Goal: Task Accomplishment & Management: Manage account settings

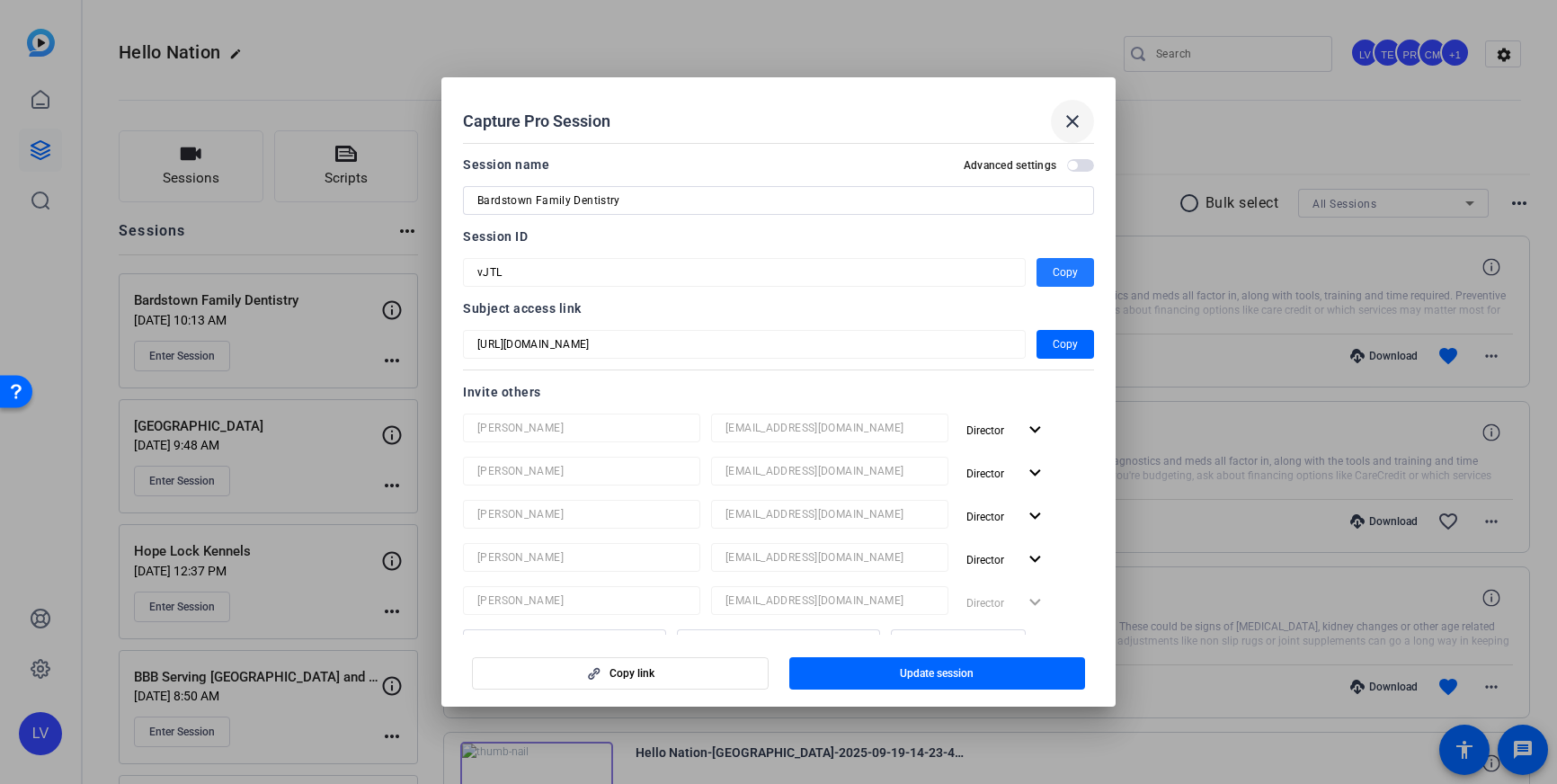
scroll to position [20, 0]
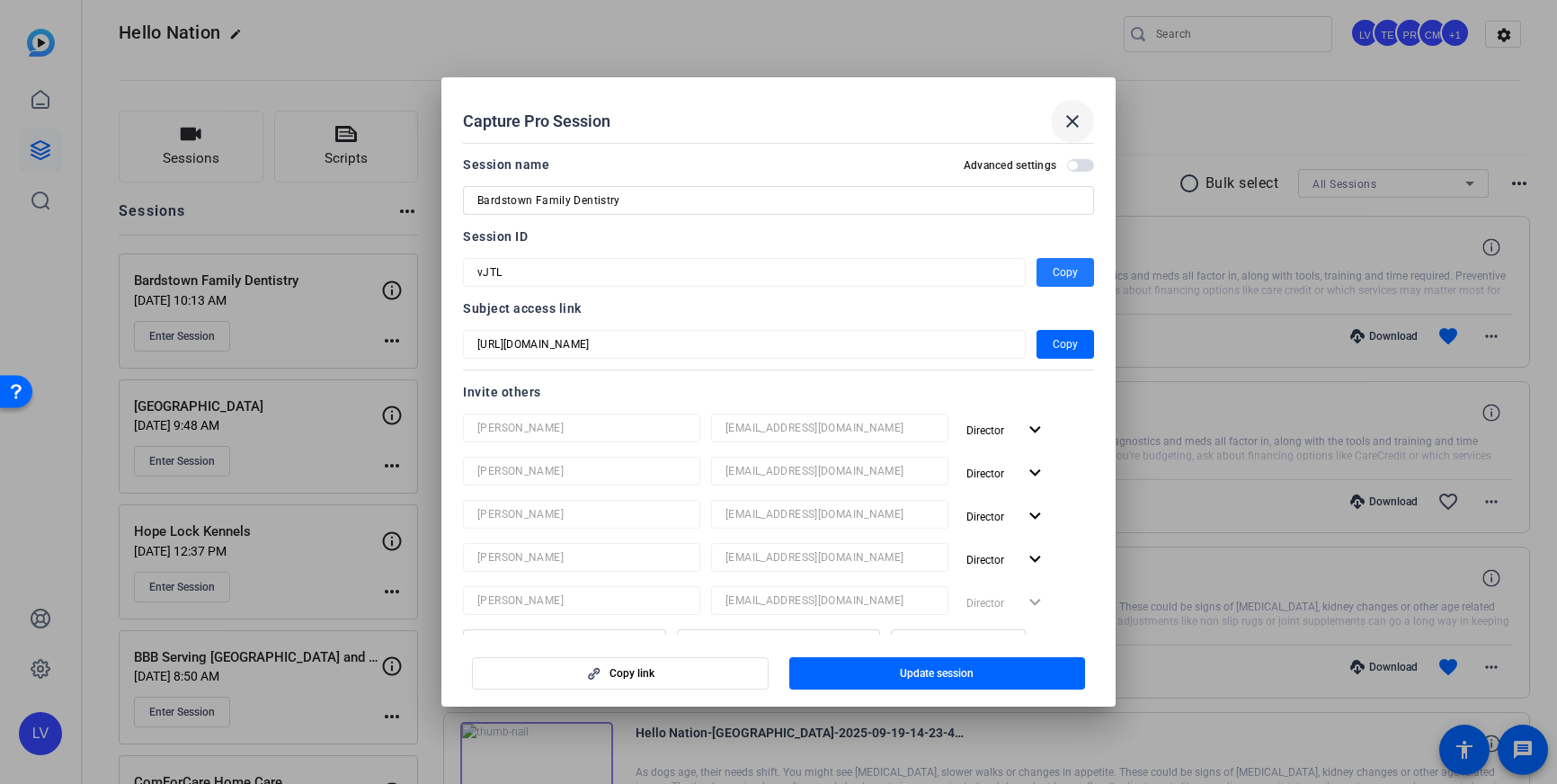
click at [1073, 129] on mat-icon "close" at bounding box center [1072, 121] width 22 height 22
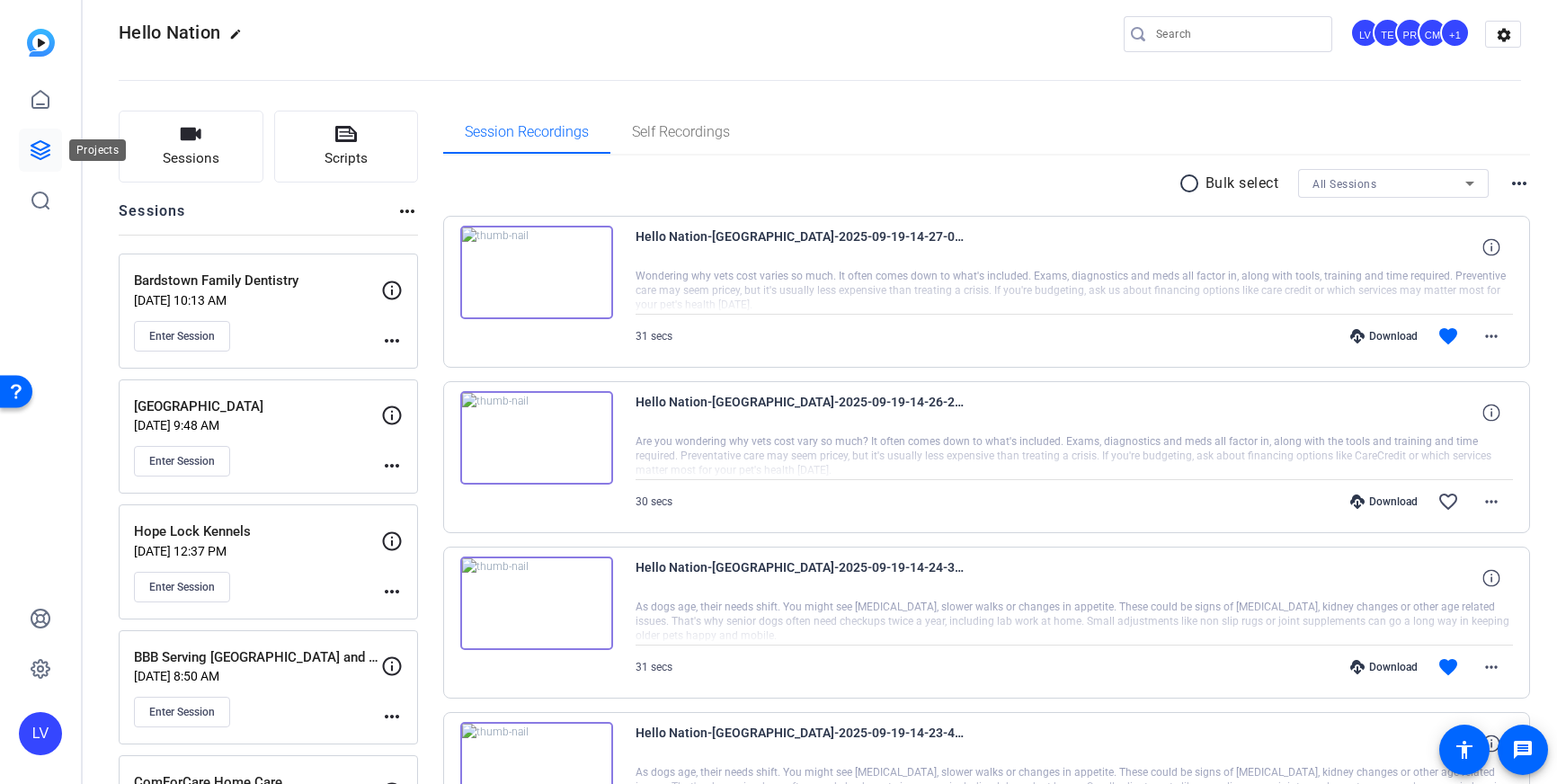
click at [34, 140] on icon at bounding box center [40, 150] width 22 height 22
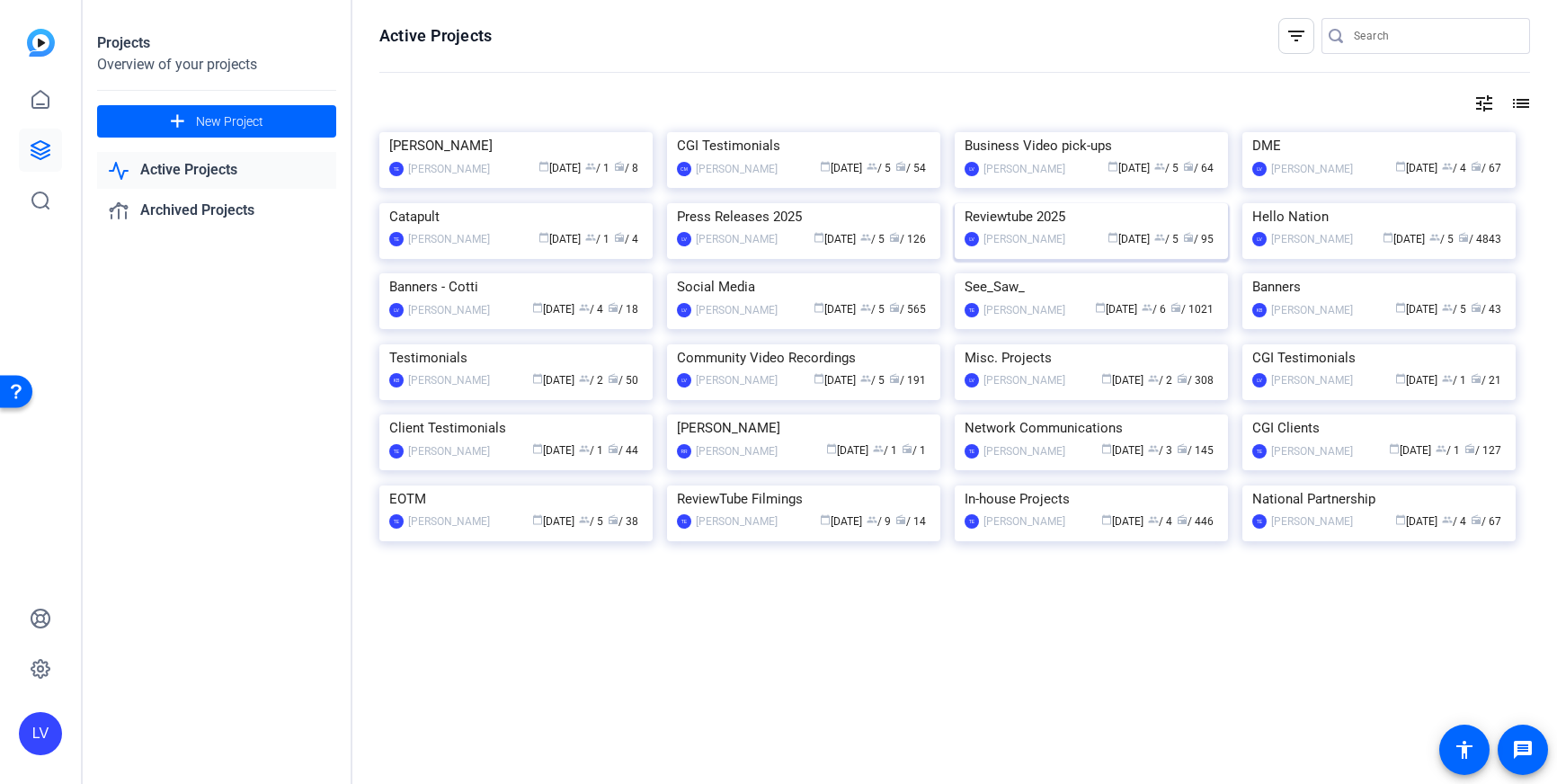
click at [1043, 203] on img at bounding box center [1091, 203] width 273 height 0
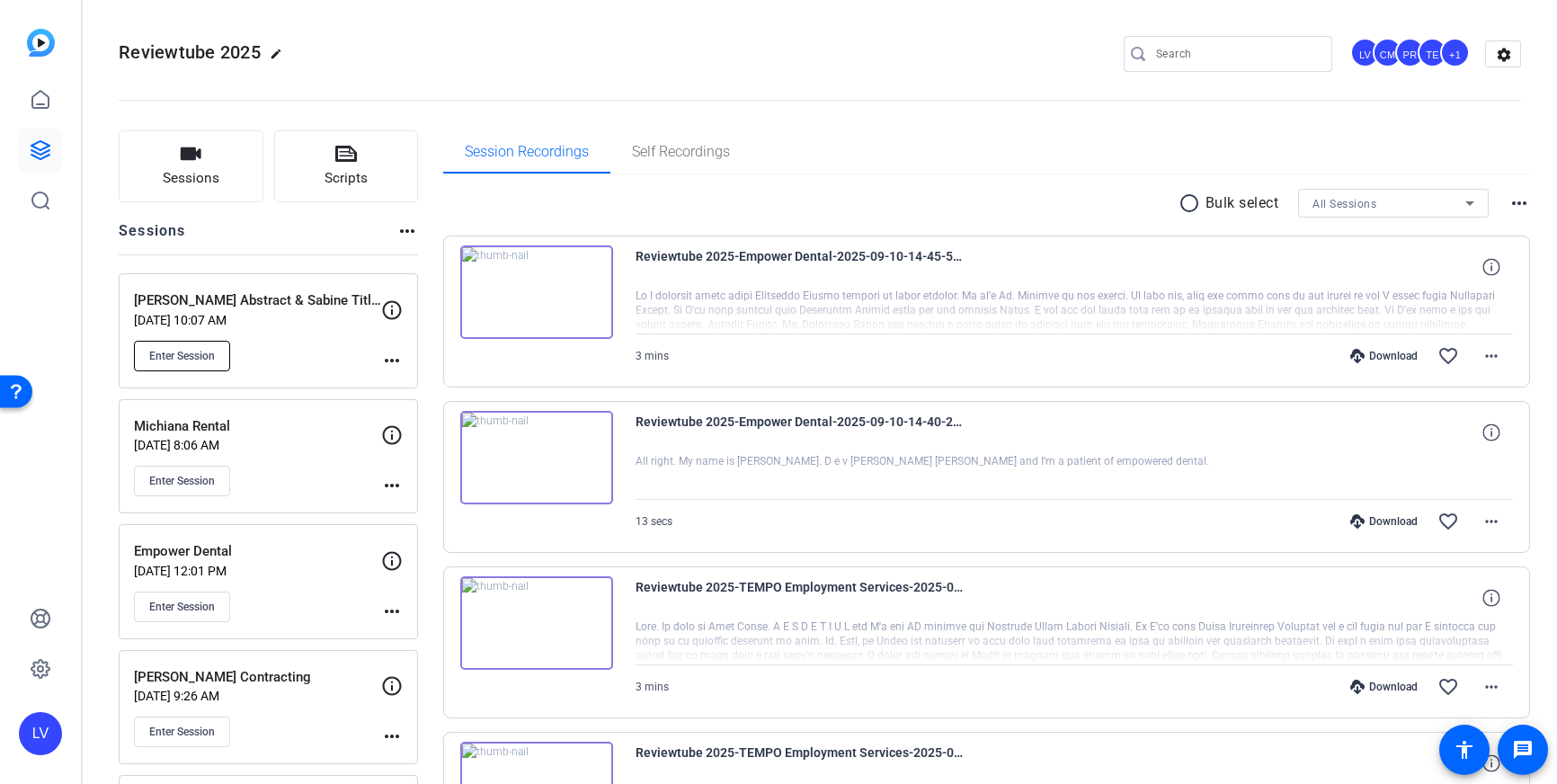
click at [196, 352] on span "Enter Session" at bounding box center [181, 355] width 66 height 14
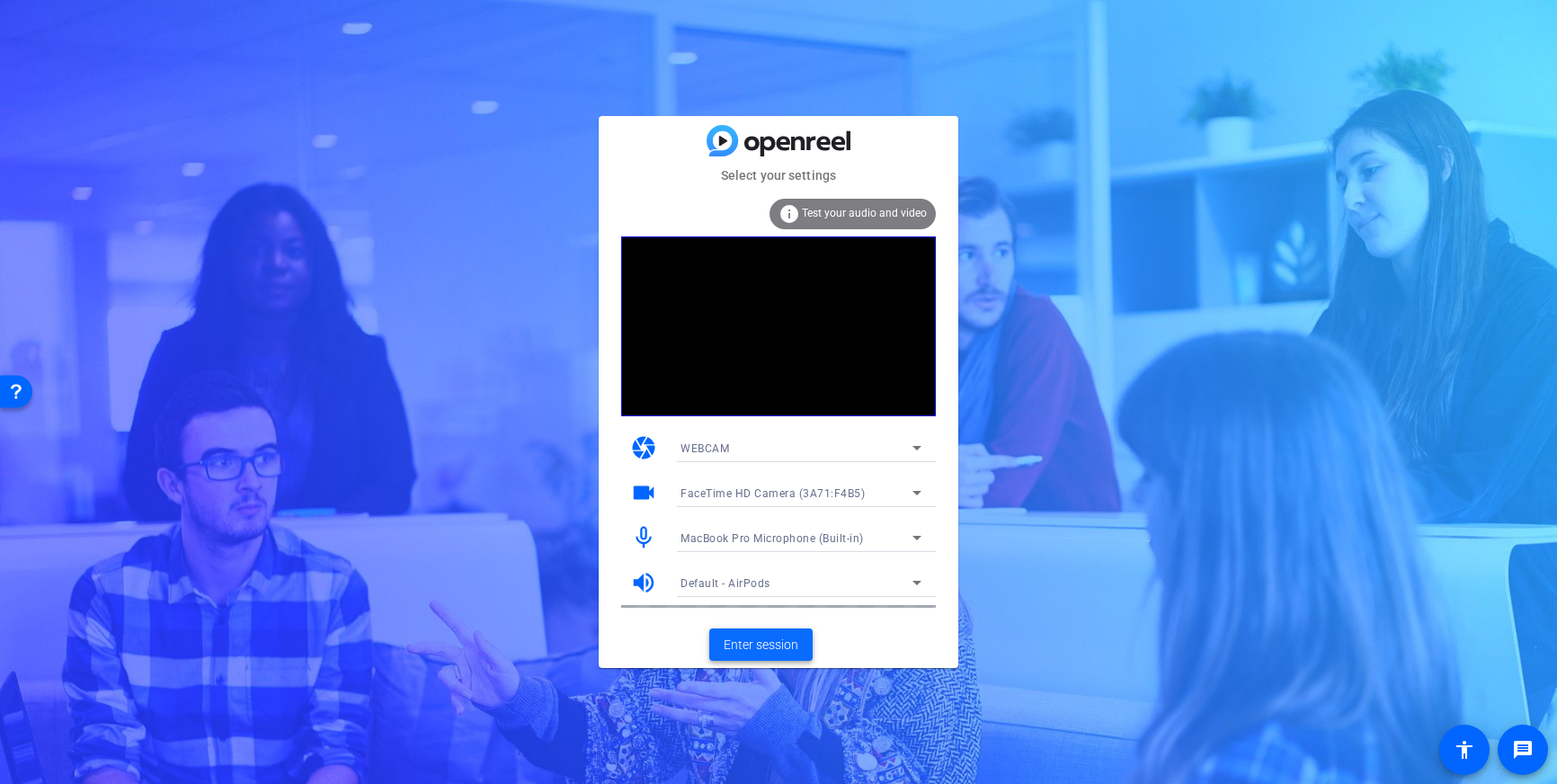
click at [757, 642] on span "Enter session" at bounding box center [761, 645] width 75 height 19
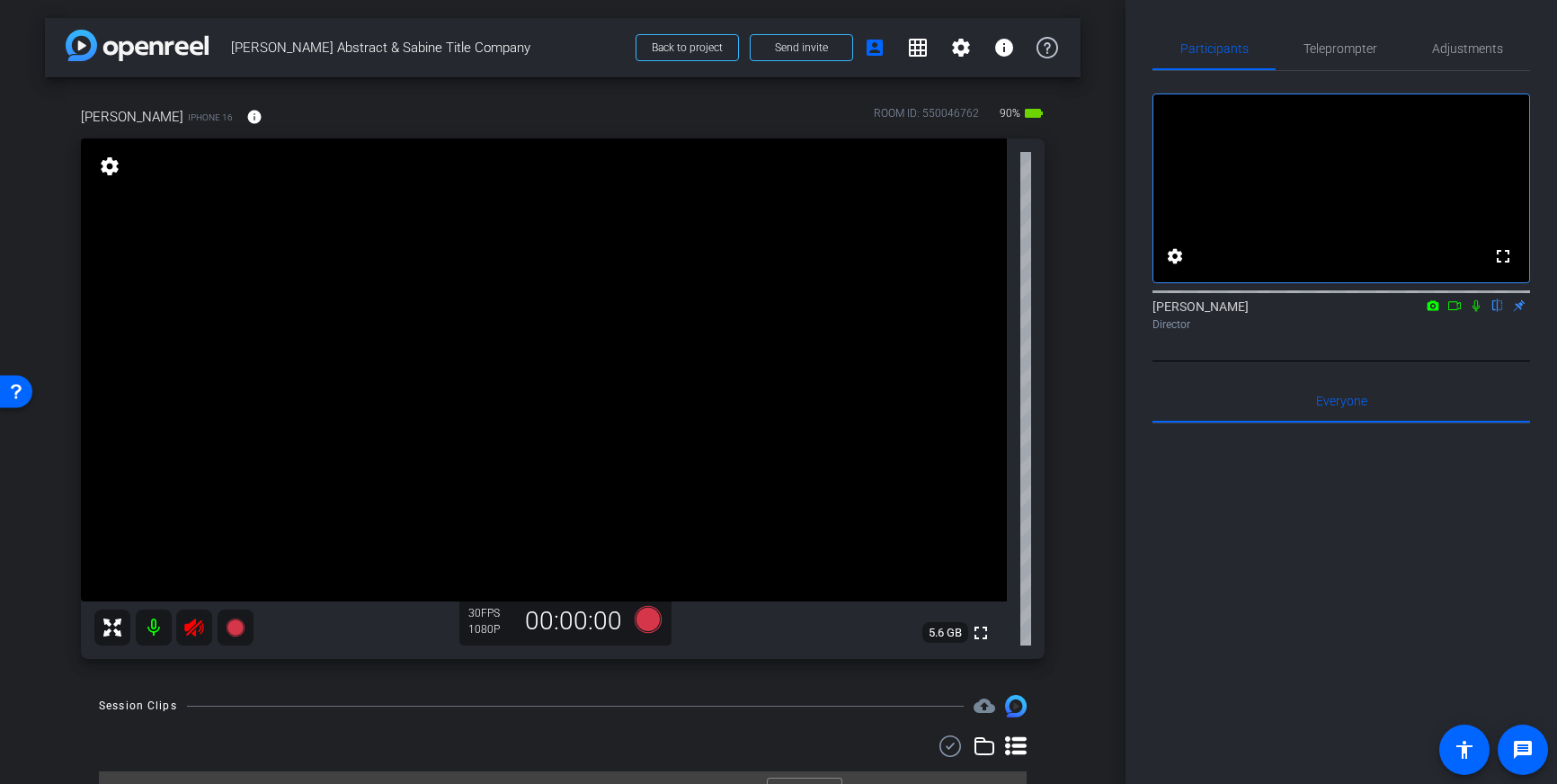
click at [191, 633] on icon at bounding box center [194, 627] width 22 height 22
click at [1459, 59] on span "Adjustments" at bounding box center [1467, 48] width 71 height 43
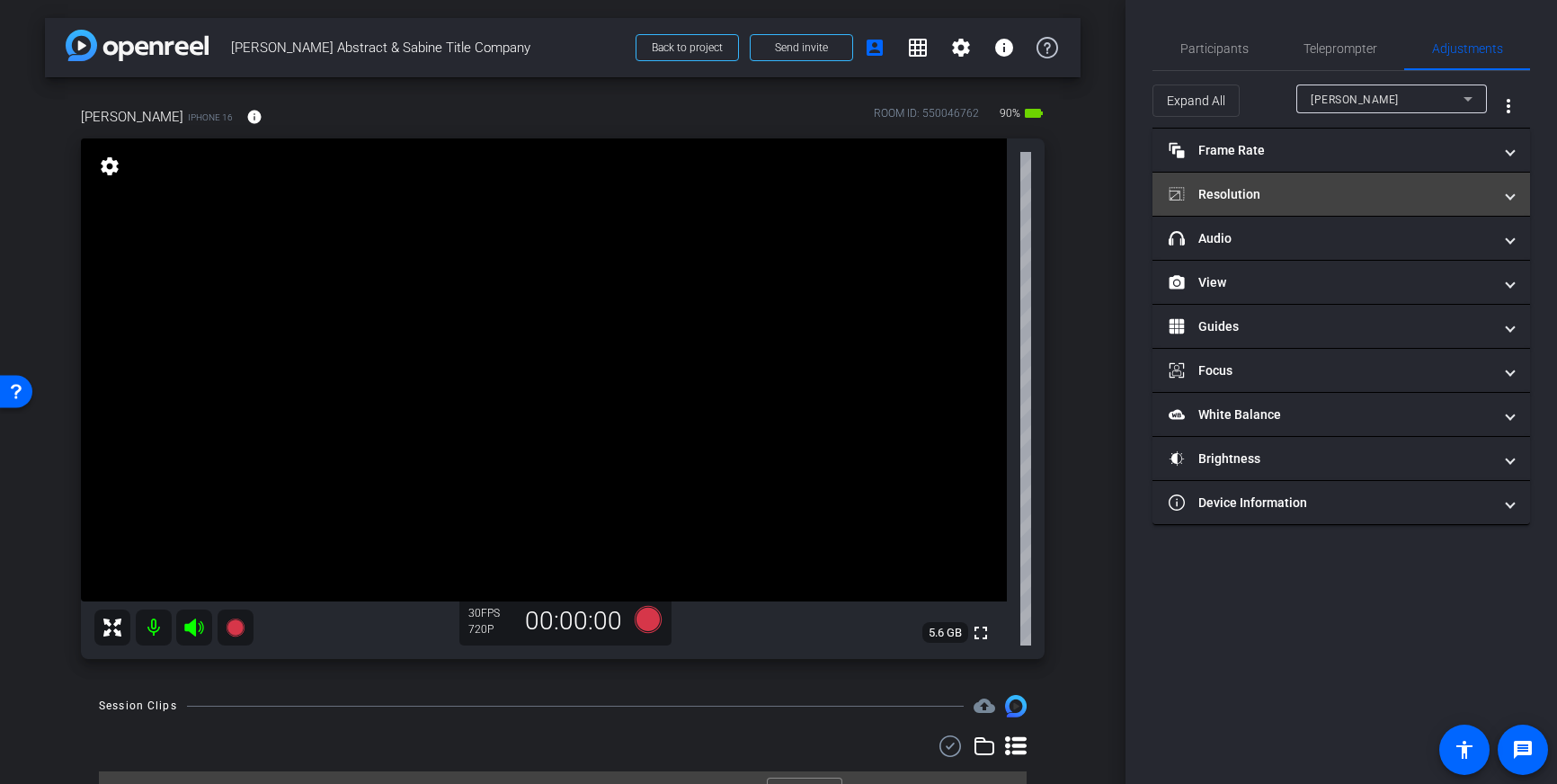
click at [1475, 195] on mat-panel-title "Resolution" at bounding box center [1330, 195] width 324 height 19
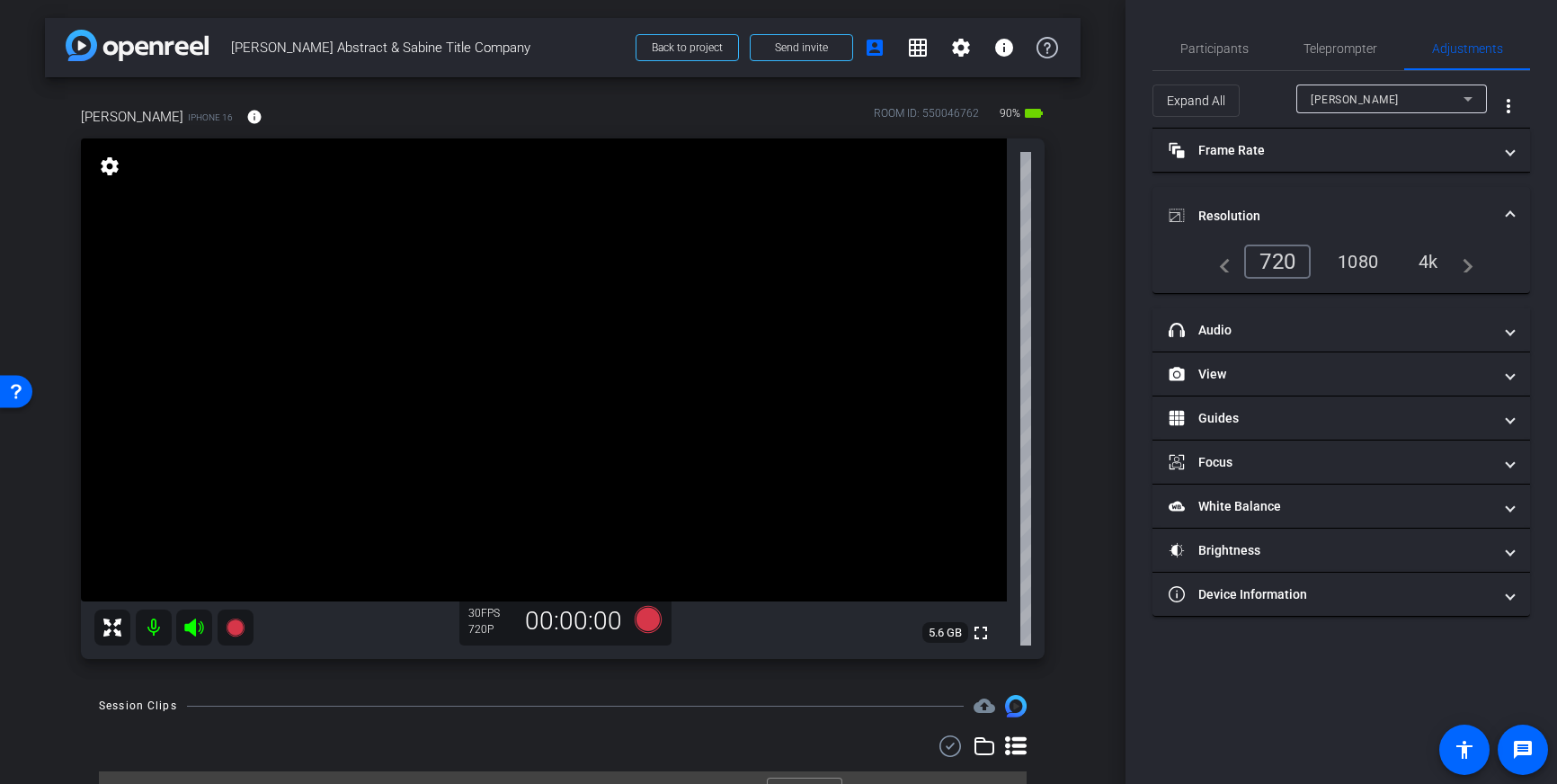
click at [1440, 264] on div "4k" at bounding box center [1428, 262] width 47 height 31
click at [648, 623] on icon at bounding box center [648, 618] width 27 height 27
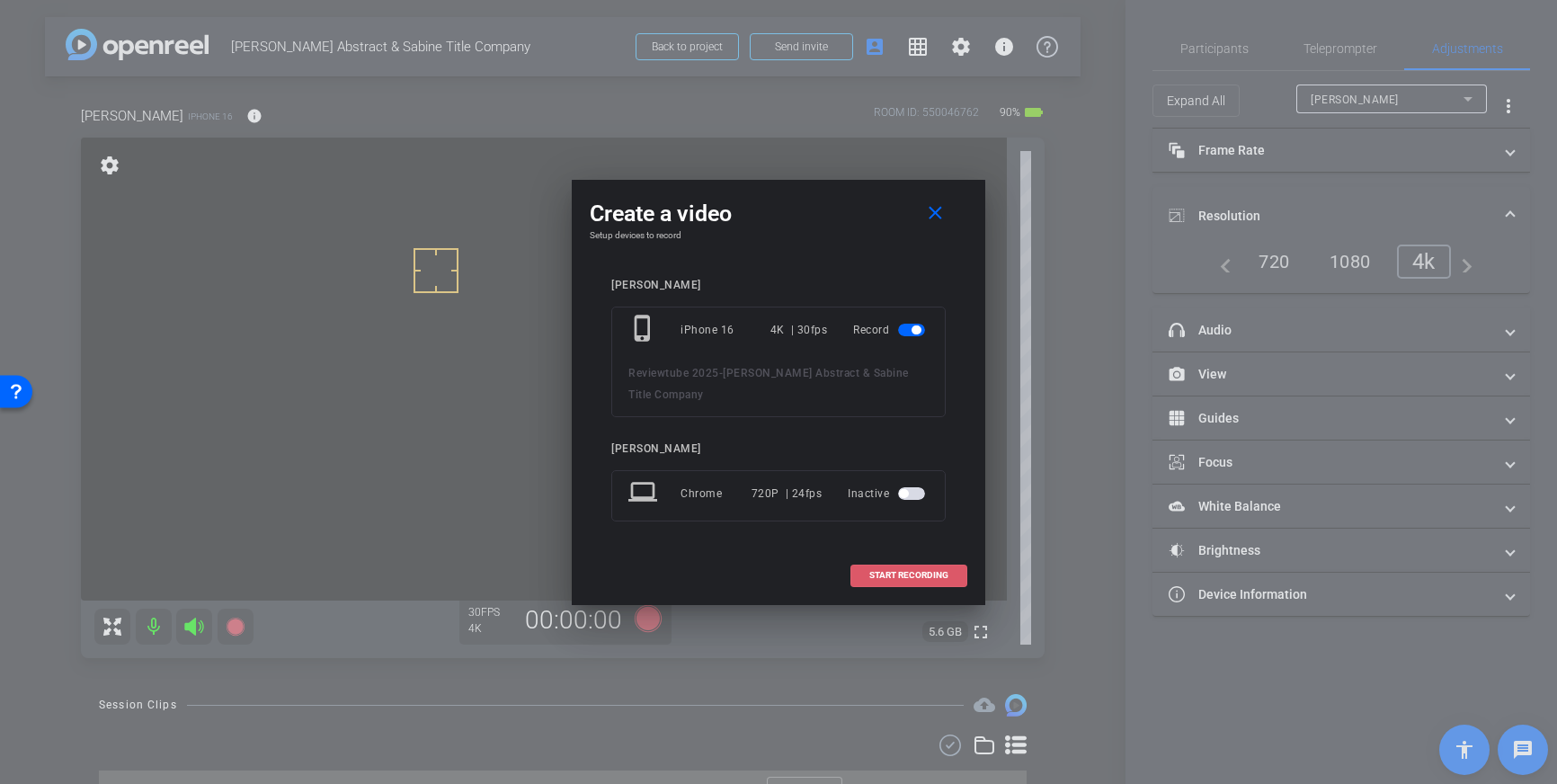
click at [859, 571] on span at bounding box center [908, 575] width 115 height 43
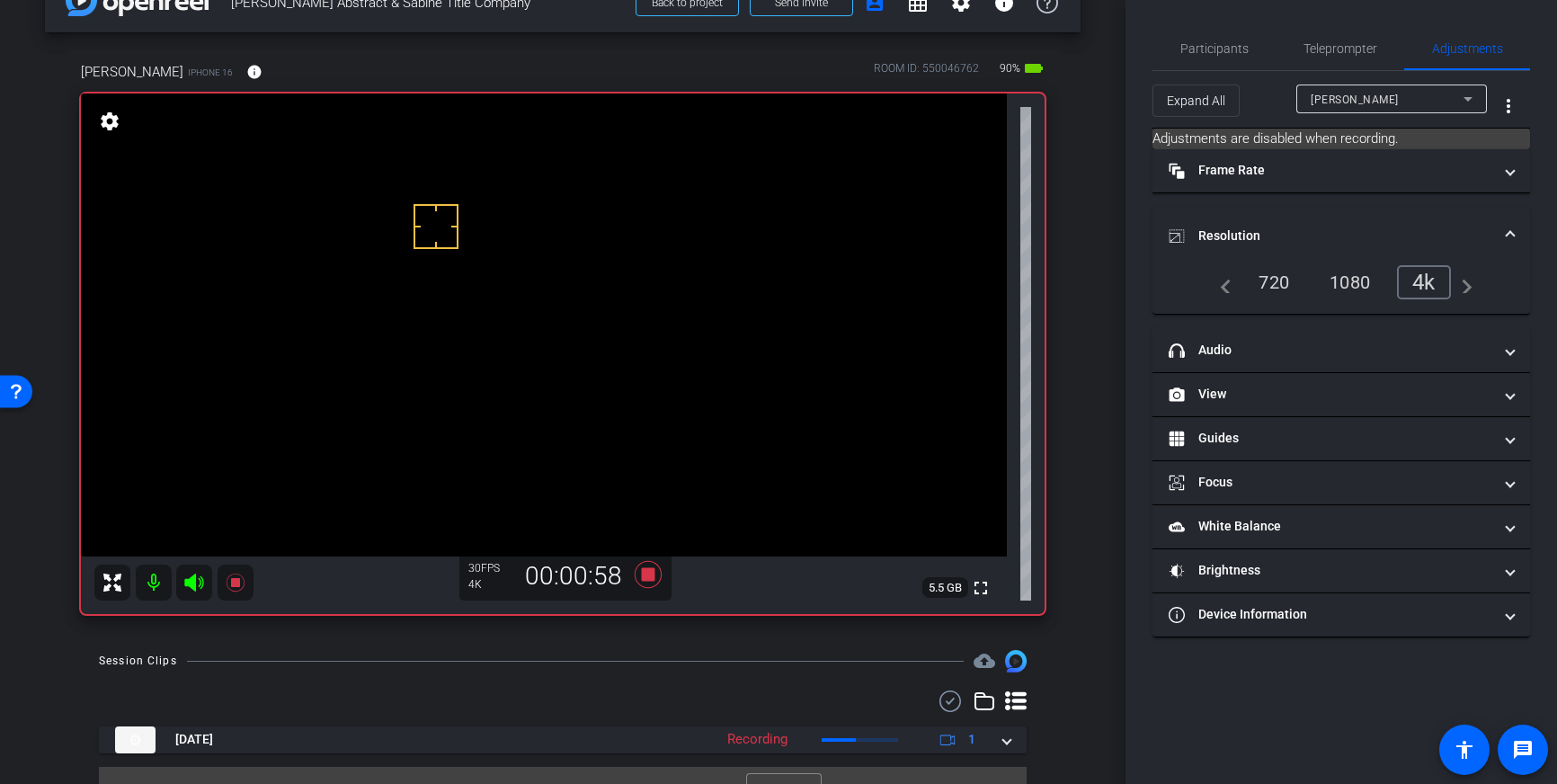
scroll to position [48, 0]
click at [1202, 63] on span "Participants" at bounding box center [1215, 48] width 69 height 43
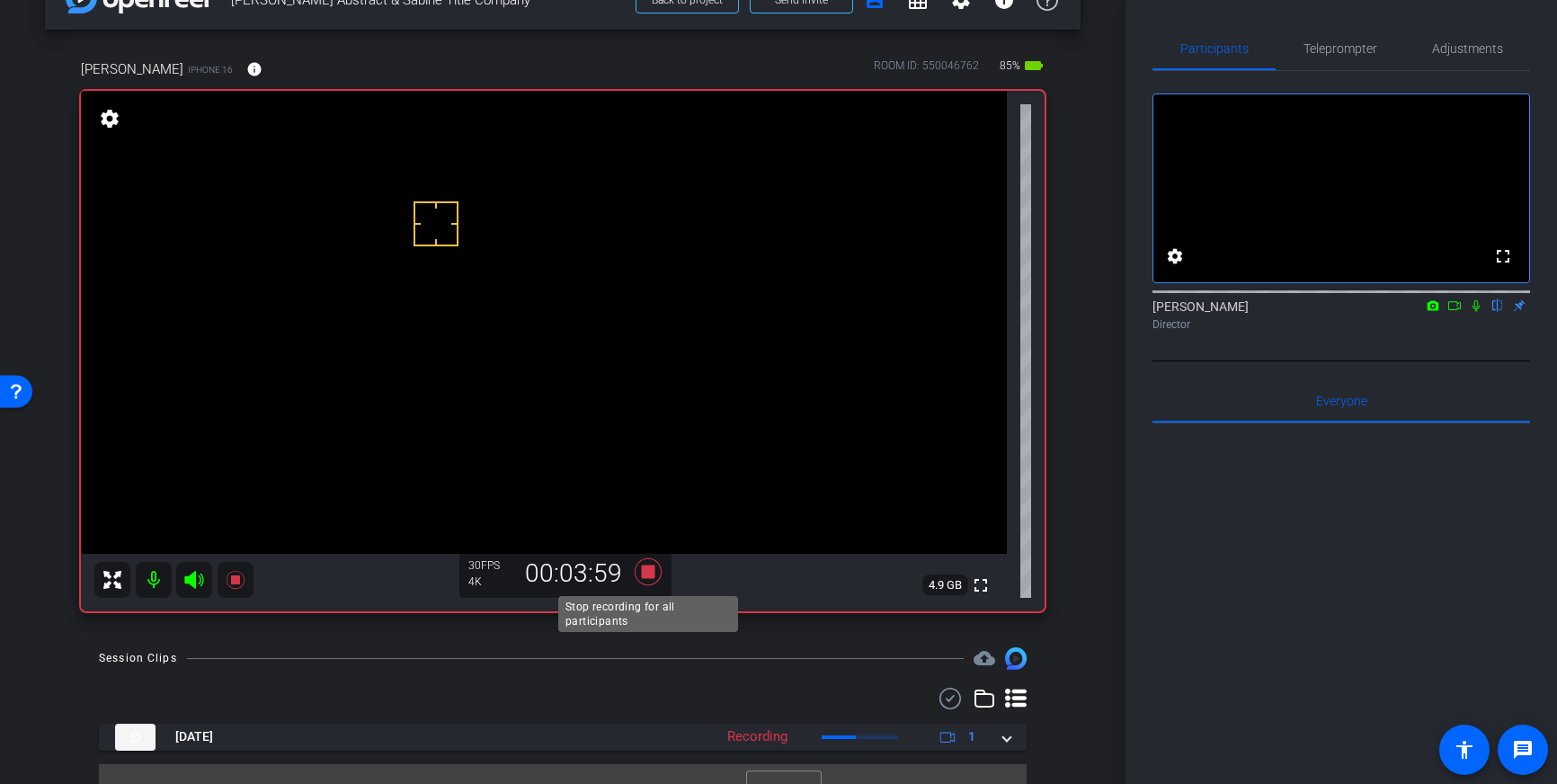
click at [651, 578] on icon at bounding box center [648, 571] width 27 height 27
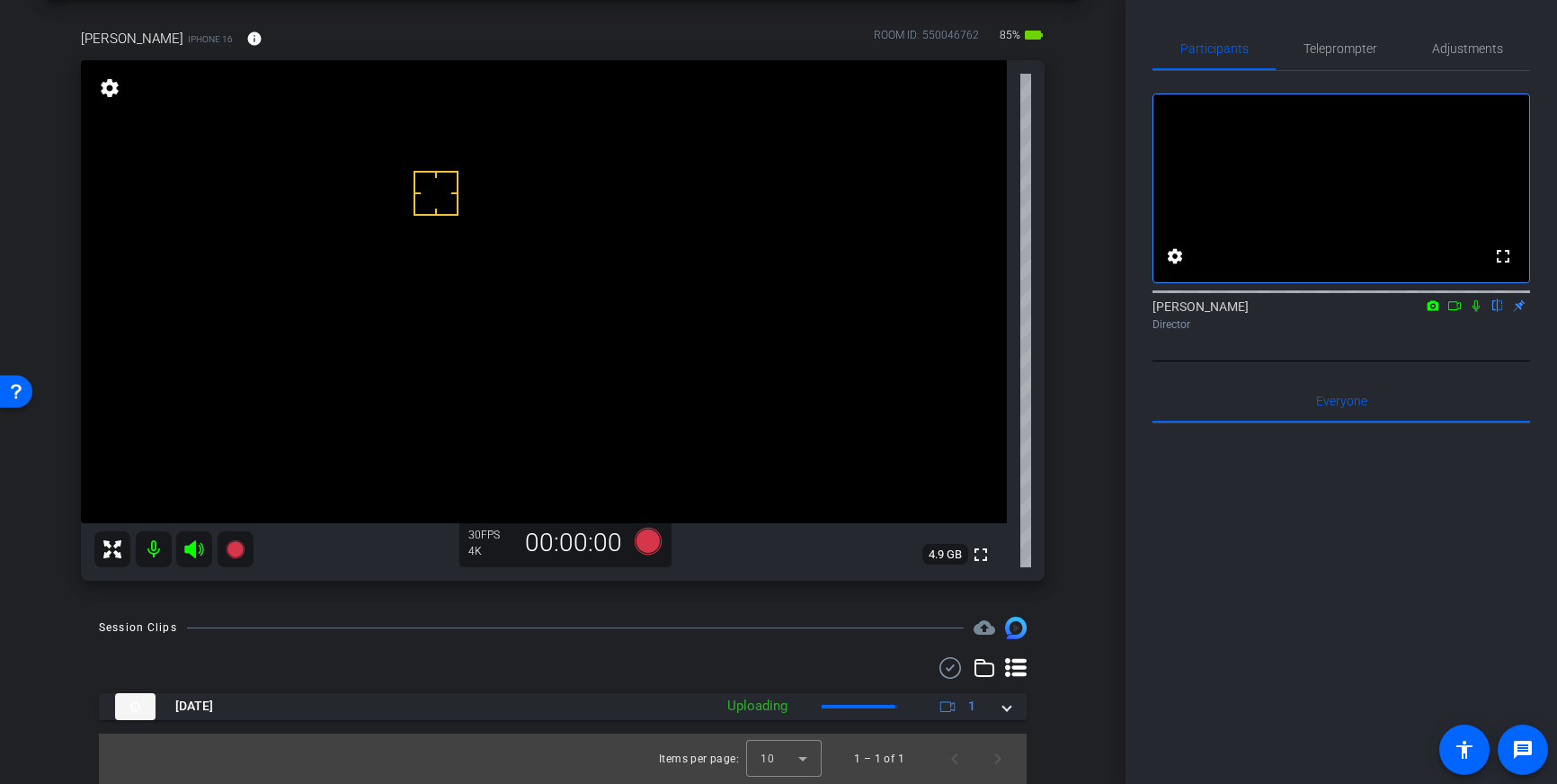
scroll to position [76, 0]
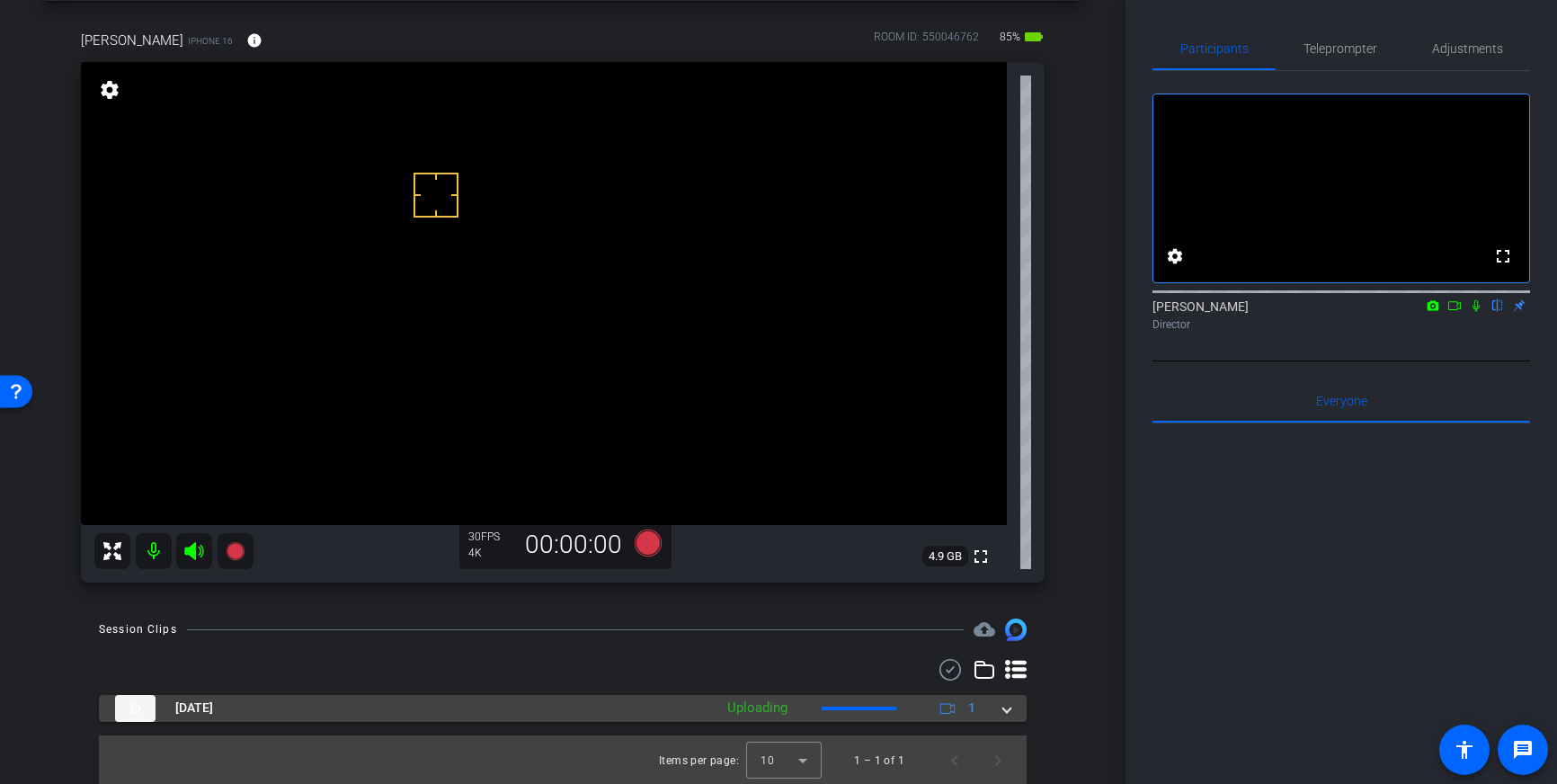
click at [1014, 714] on mat-expansion-panel-header "Sep 22, 2025 Uploading 1" at bounding box center [563, 709] width 928 height 27
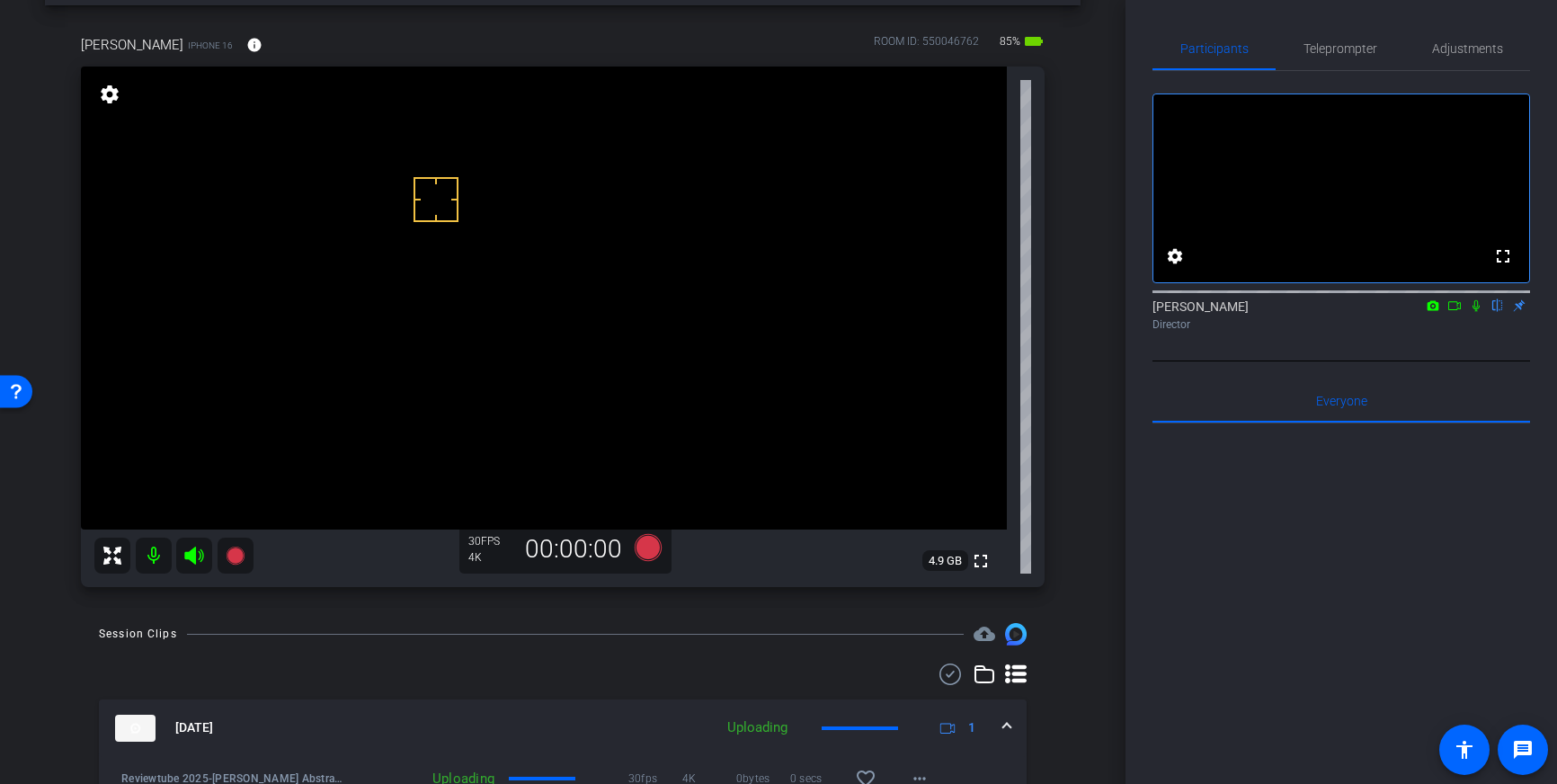
scroll to position [156, 0]
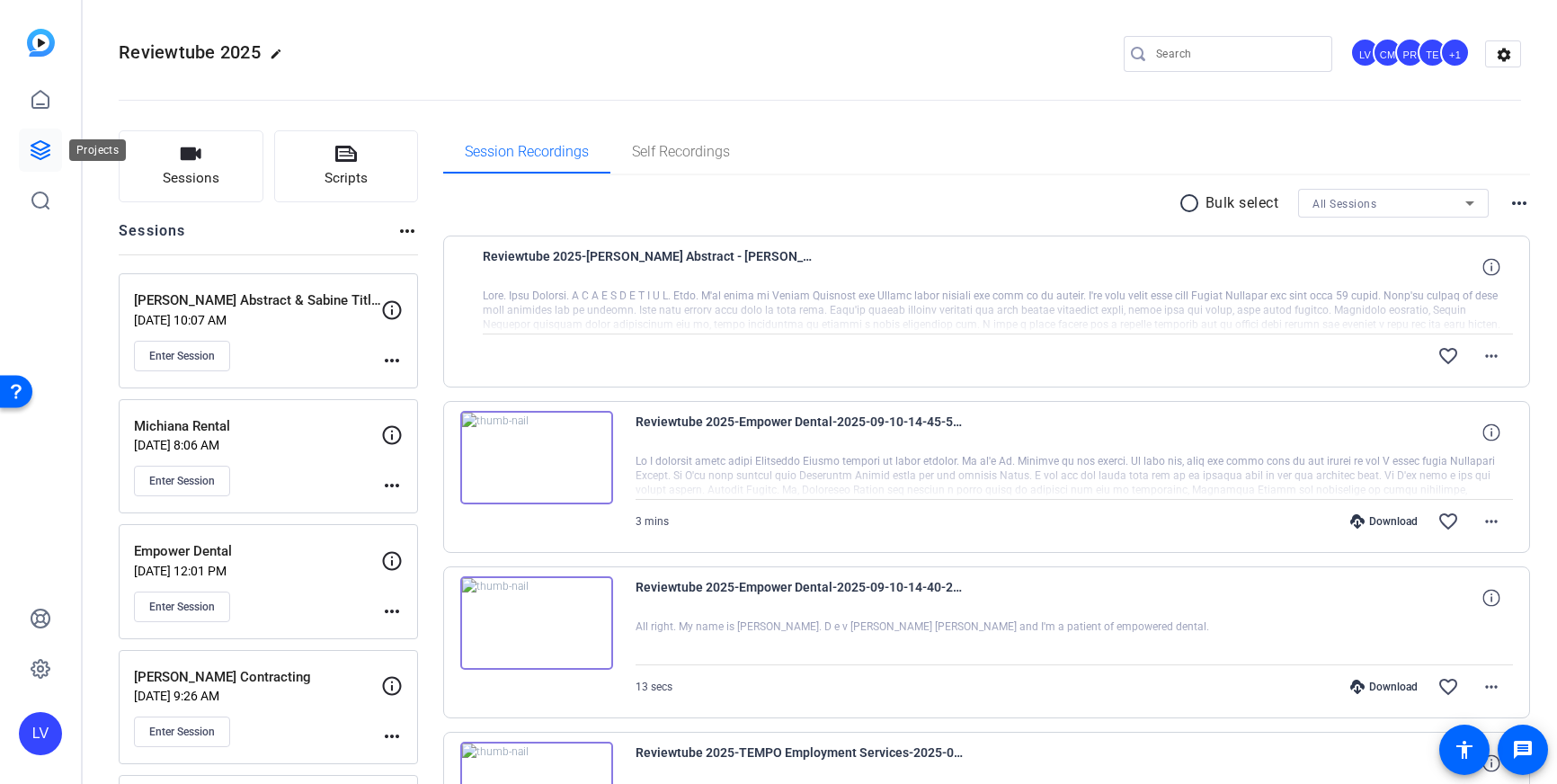
click at [35, 147] on icon at bounding box center [40, 150] width 18 height 18
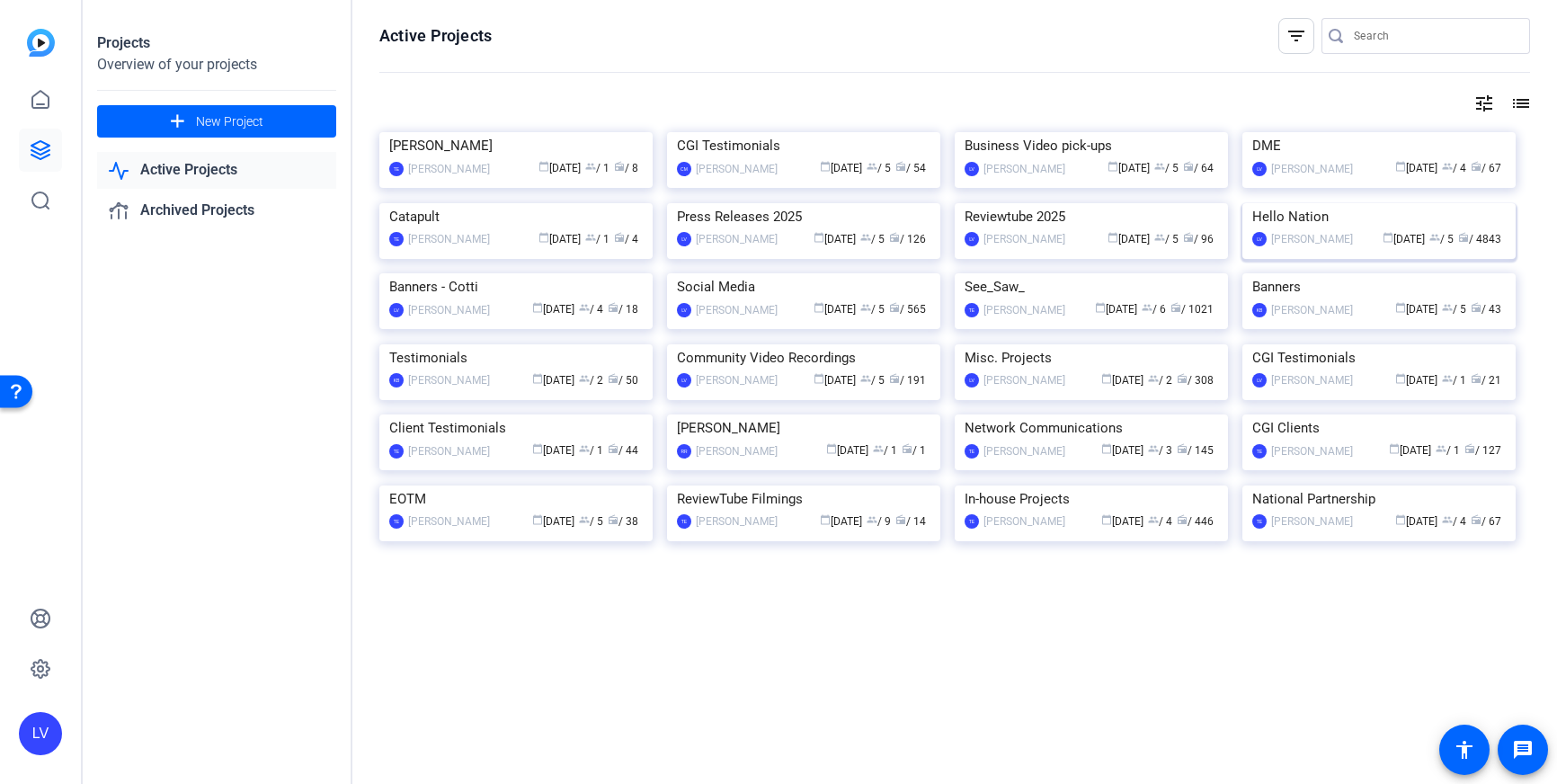
click at [1408, 203] on img at bounding box center [1379, 203] width 273 height 0
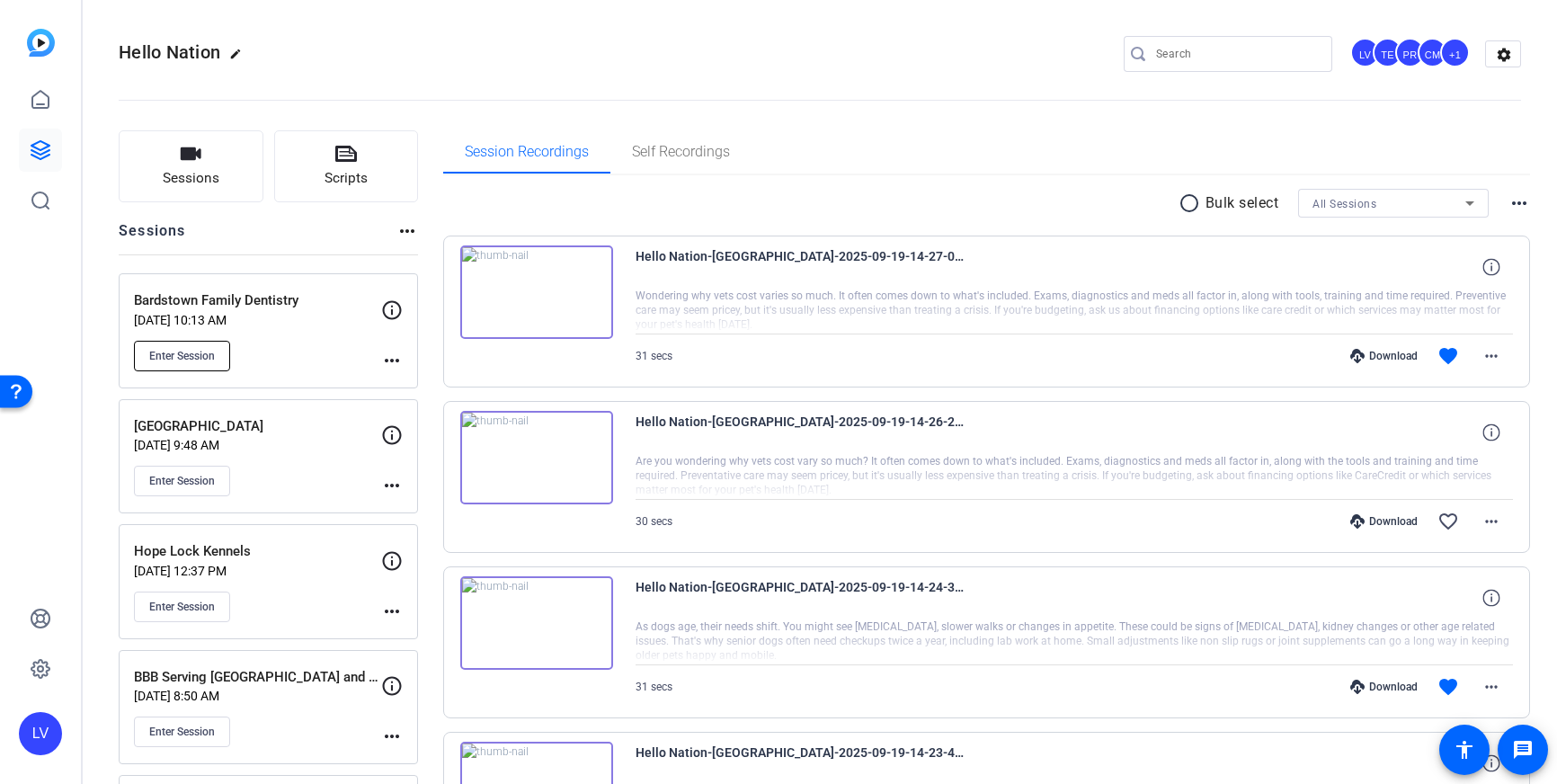
click at [184, 365] on button "Enter Session" at bounding box center [181, 356] width 96 height 31
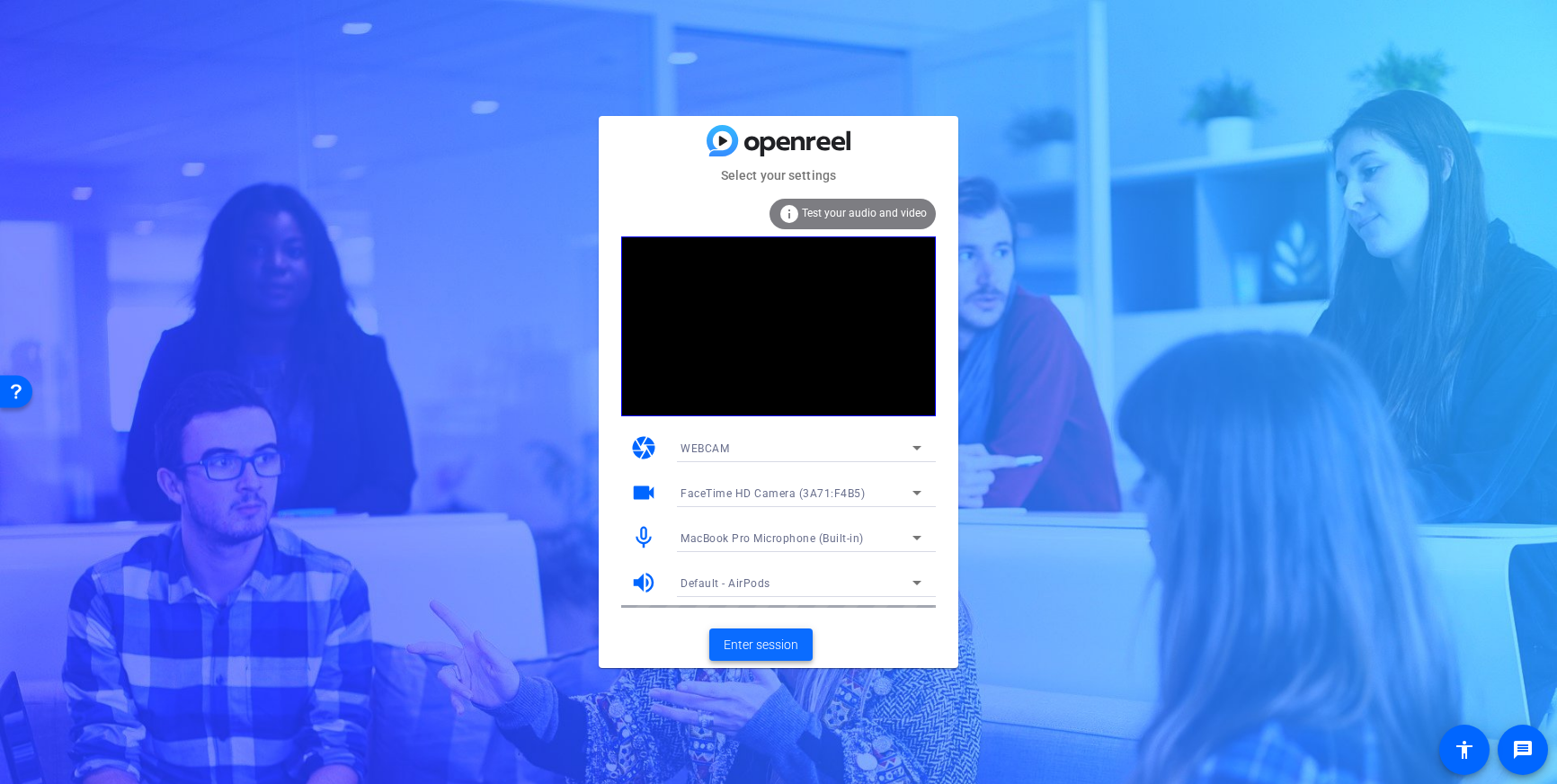
click at [752, 647] on span "Enter session" at bounding box center [761, 645] width 75 height 19
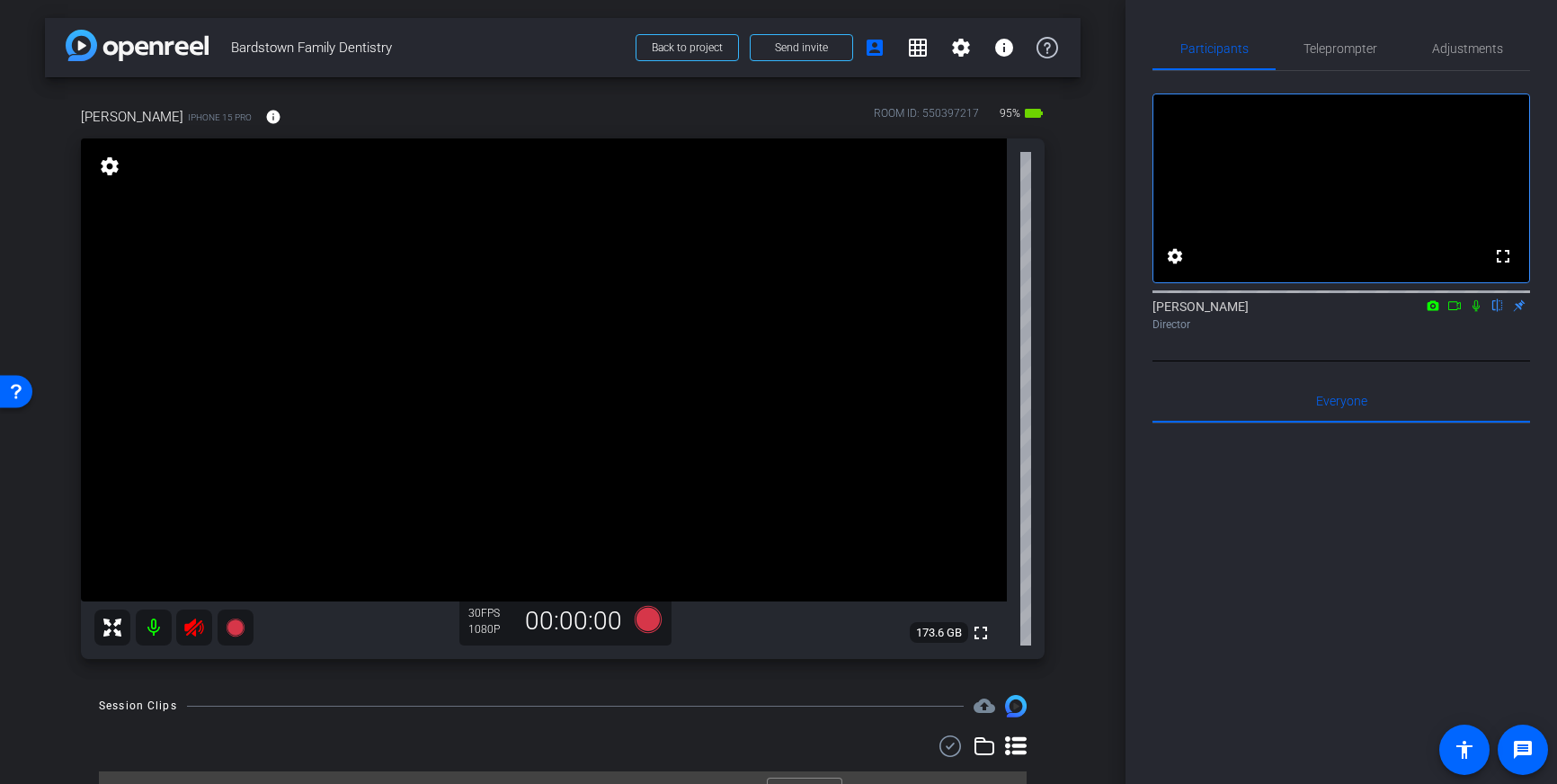
click at [190, 627] on icon at bounding box center [194, 627] width 19 height 18
click at [1478, 66] on span "Adjustments" at bounding box center [1467, 48] width 71 height 43
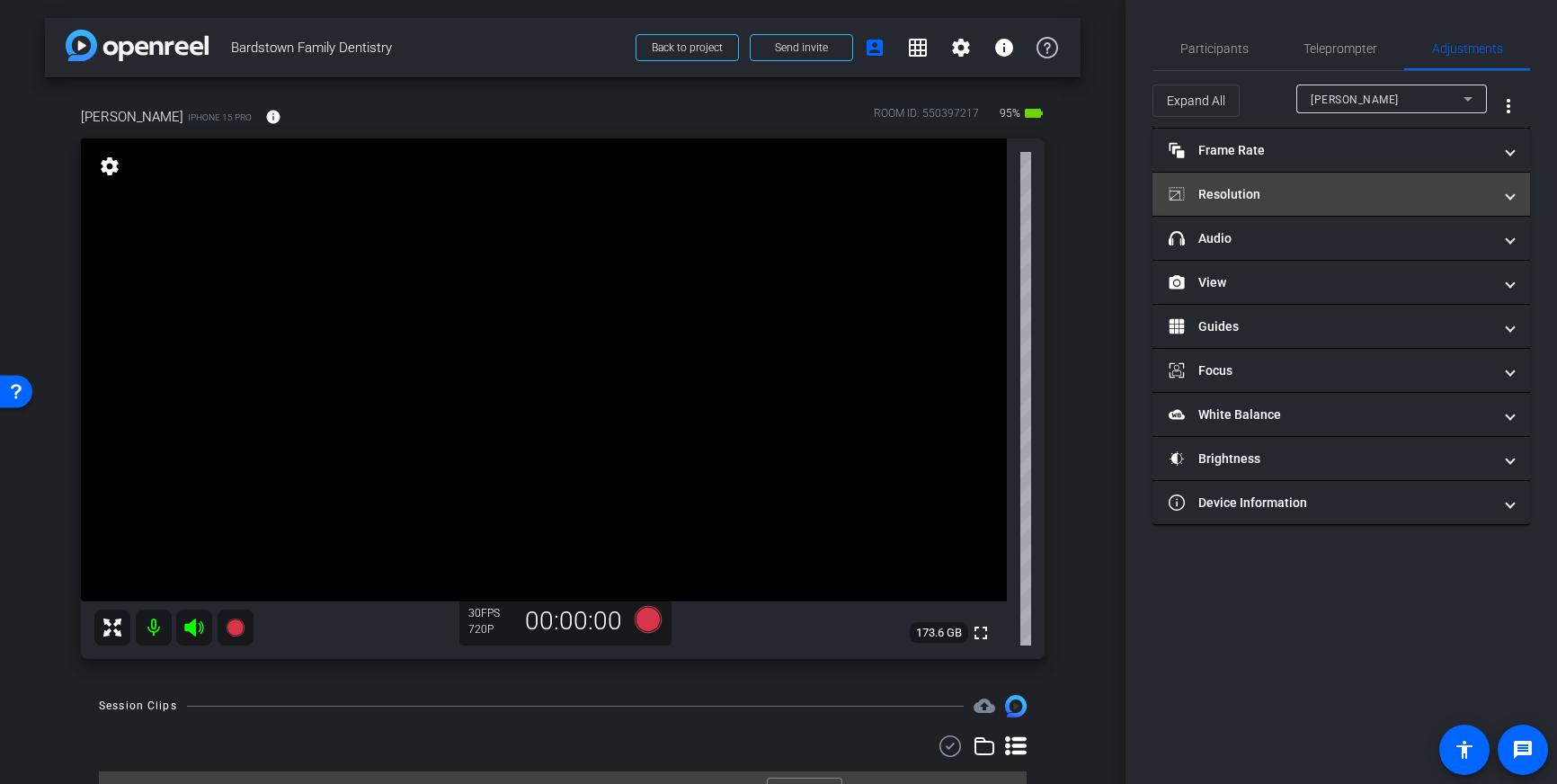
click at [1463, 208] on mat-expansion-panel-header "Resolution" at bounding box center [1341, 194] width 377 height 43
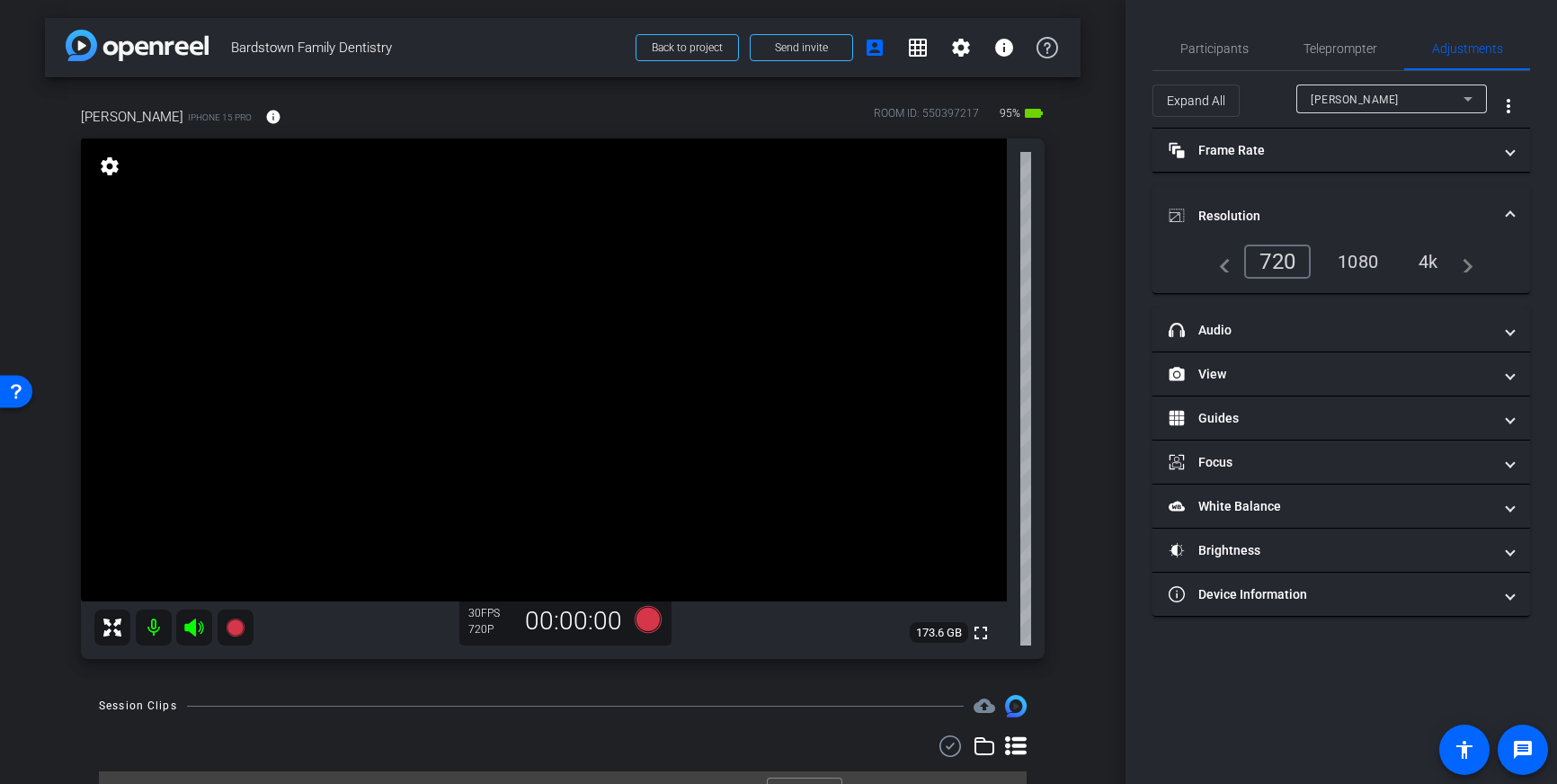
click at [1428, 260] on div "4k" at bounding box center [1428, 262] width 47 height 31
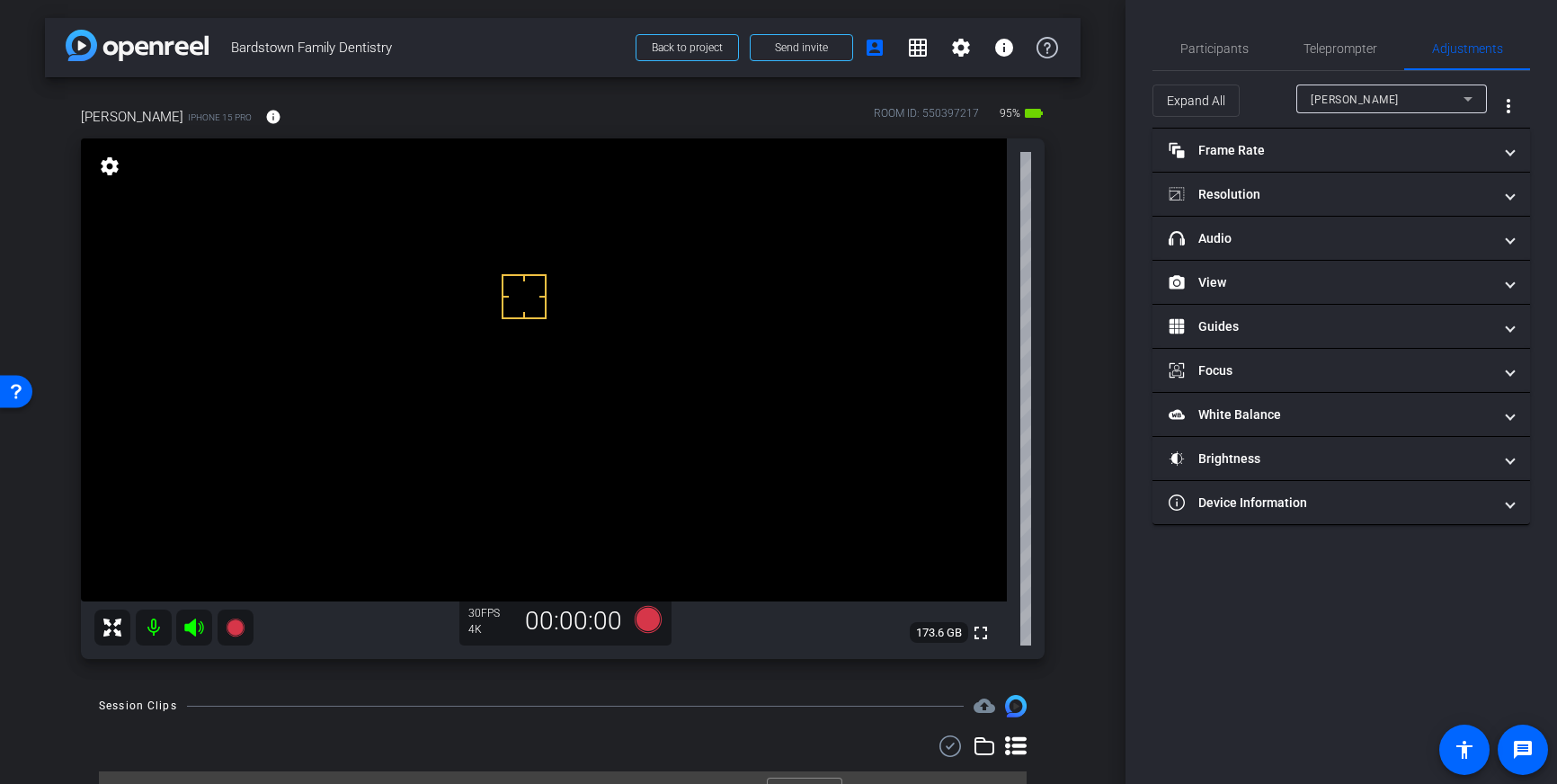
scroll to position [17, 0]
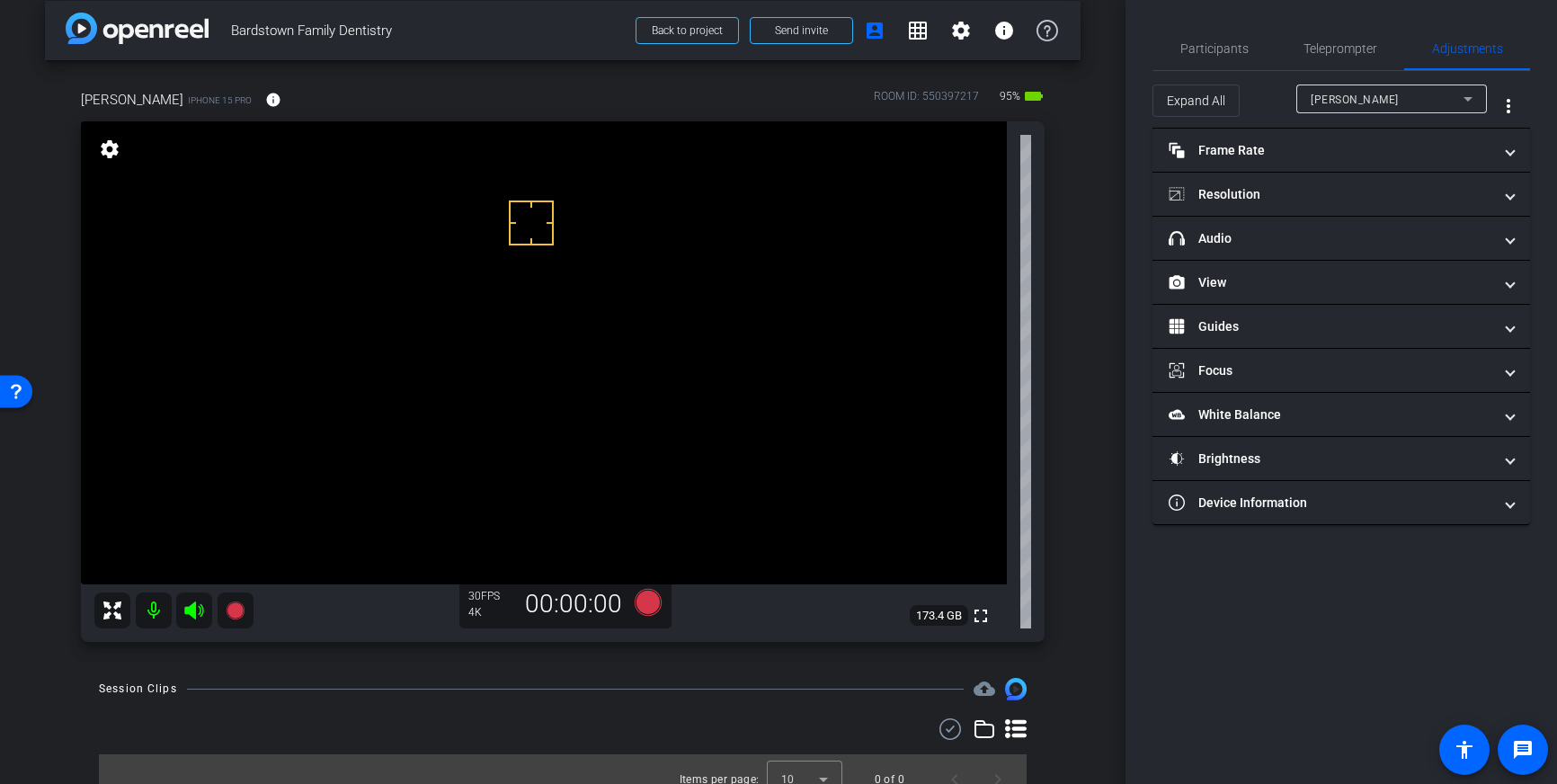
drag, startPoint x: 531, startPoint y: 222, endPoint x: 523, endPoint y: 226, distance: 8.9
click at [651, 601] on icon at bounding box center [648, 602] width 27 height 27
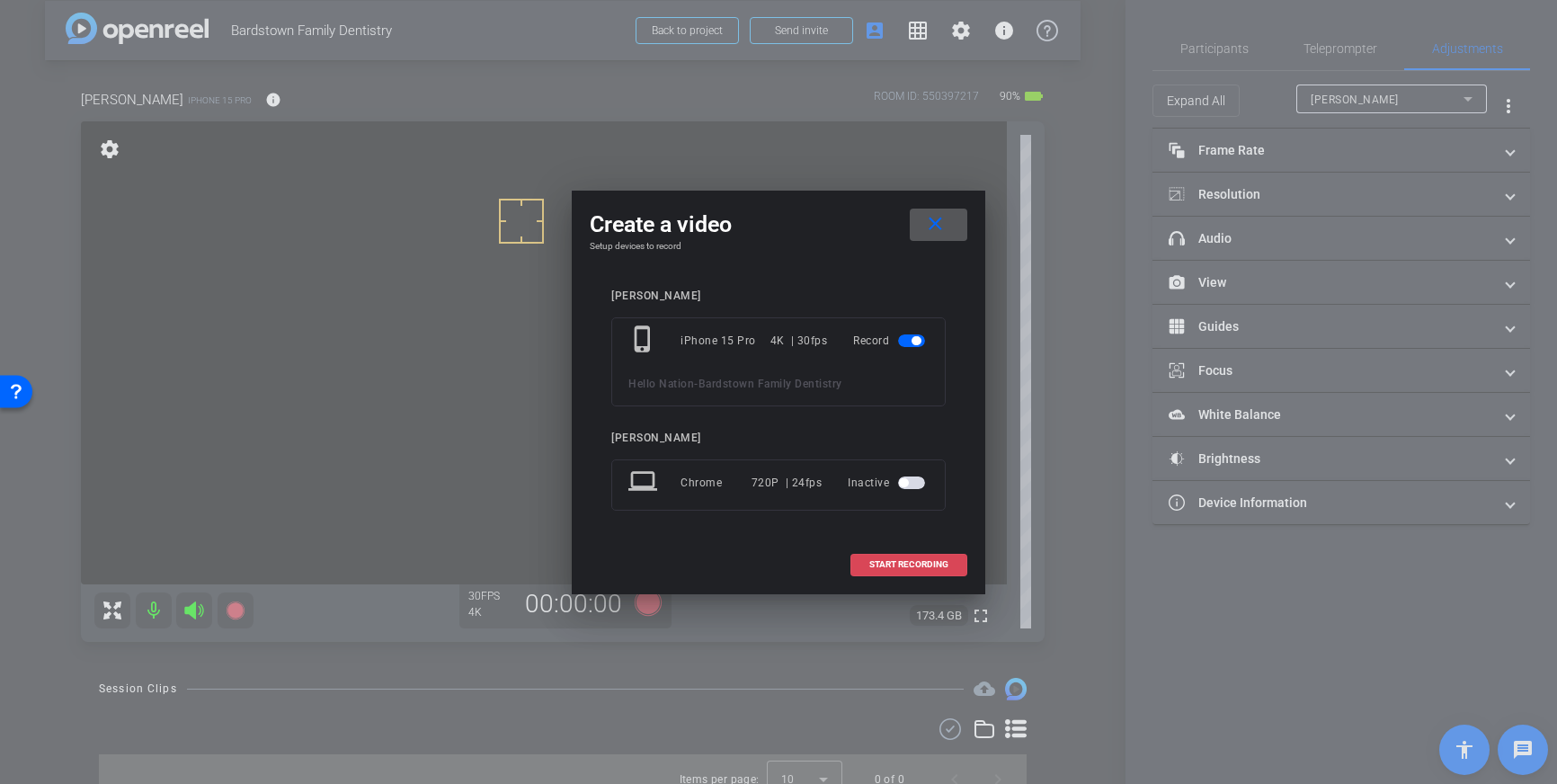
click at [889, 564] on span "START RECORDING" at bounding box center [908, 563] width 79 height 9
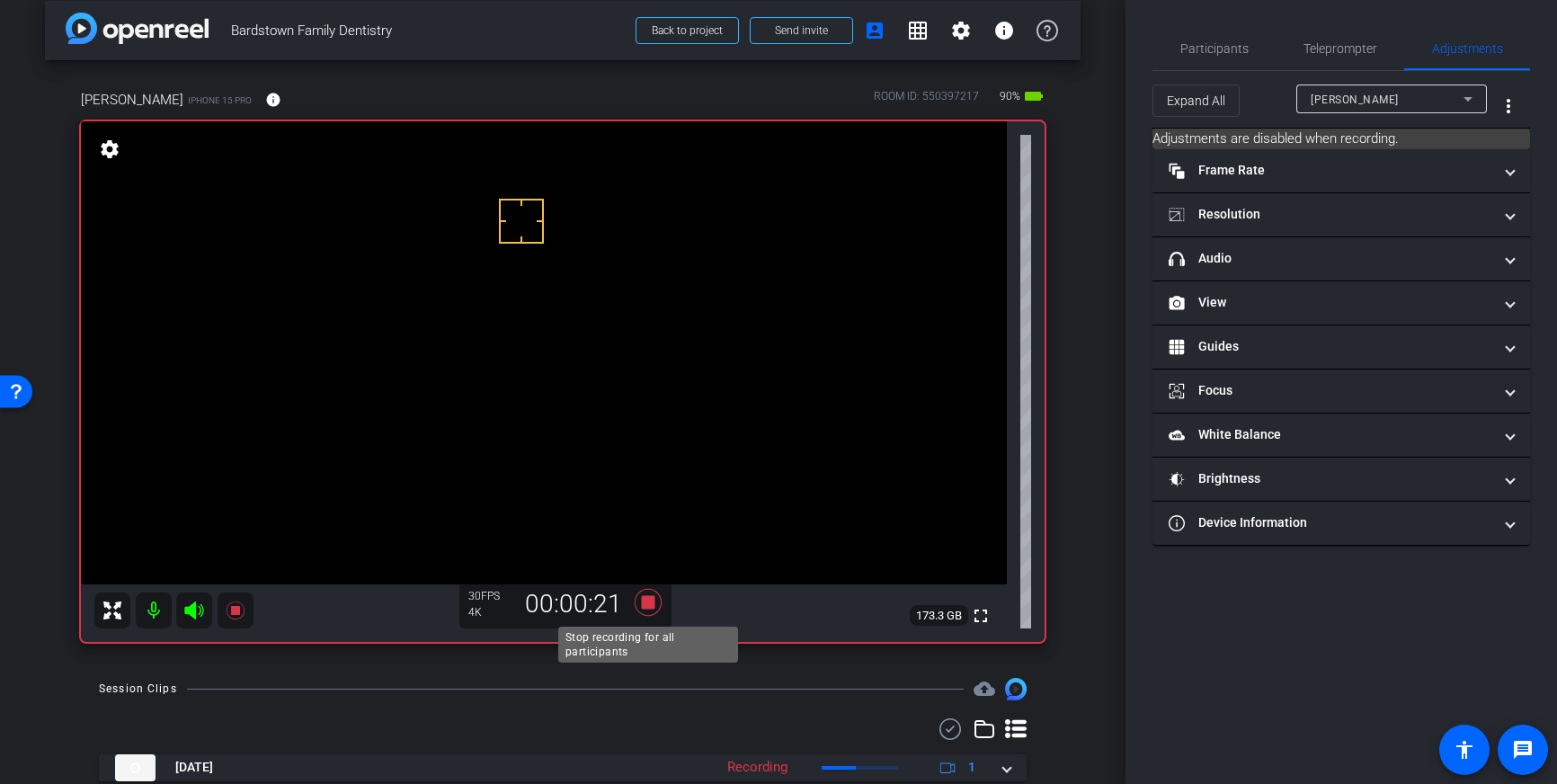
click at [646, 604] on icon at bounding box center [648, 602] width 27 height 27
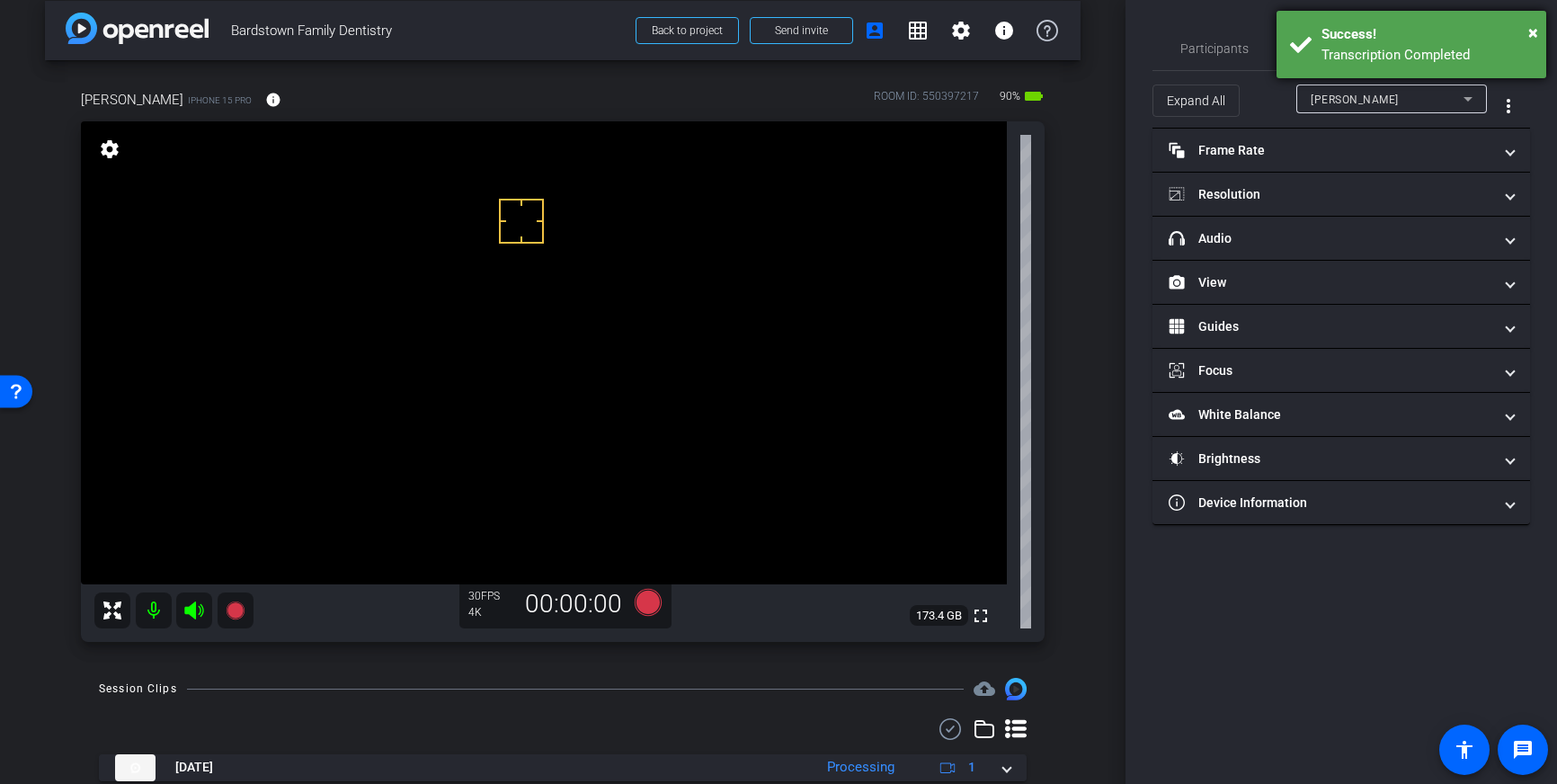
click at [1345, 34] on div "Success!" at bounding box center [1426, 34] width 211 height 21
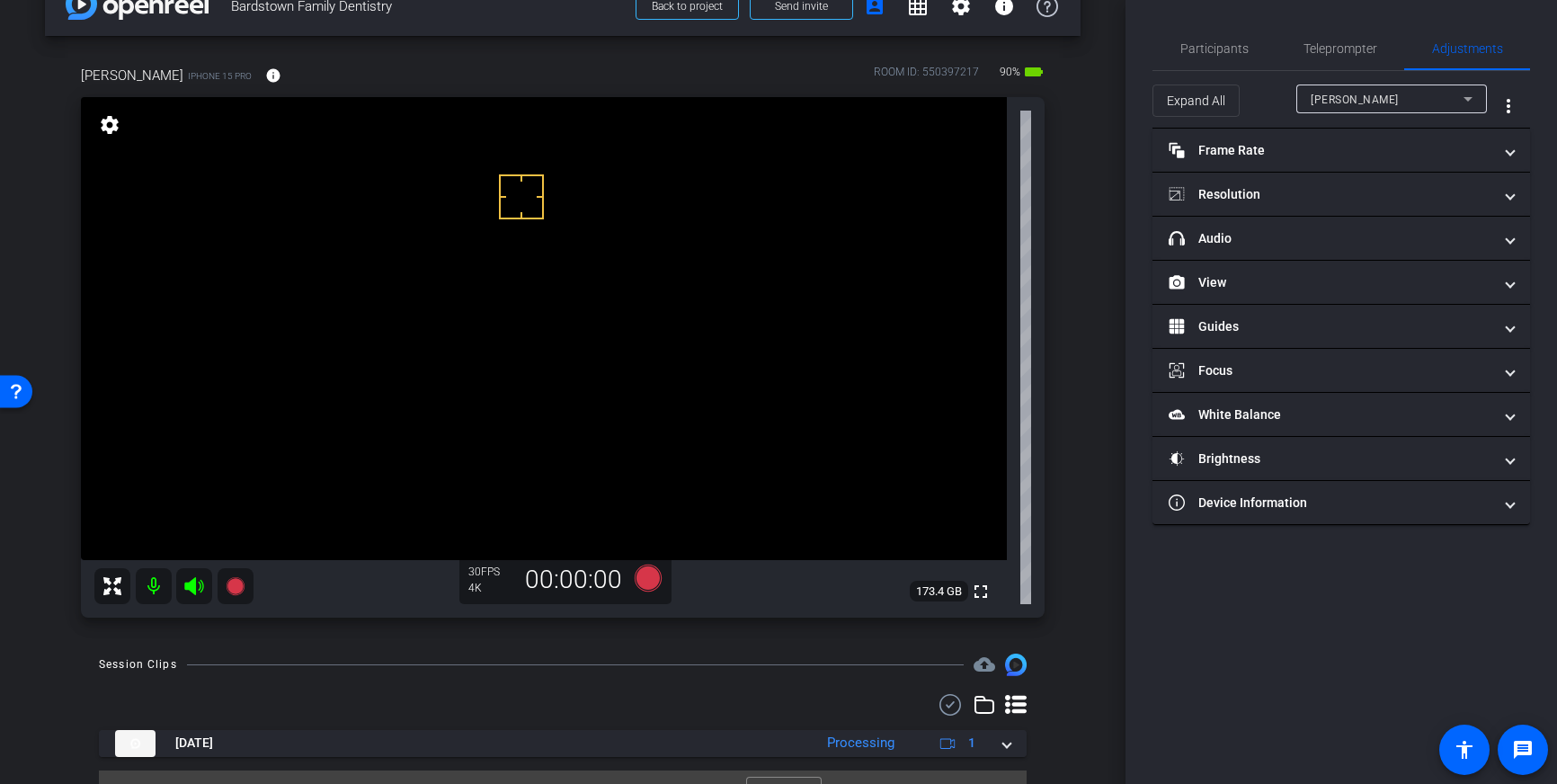
scroll to position [44, 0]
click at [651, 581] on icon at bounding box center [648, 575] width 27 height 27
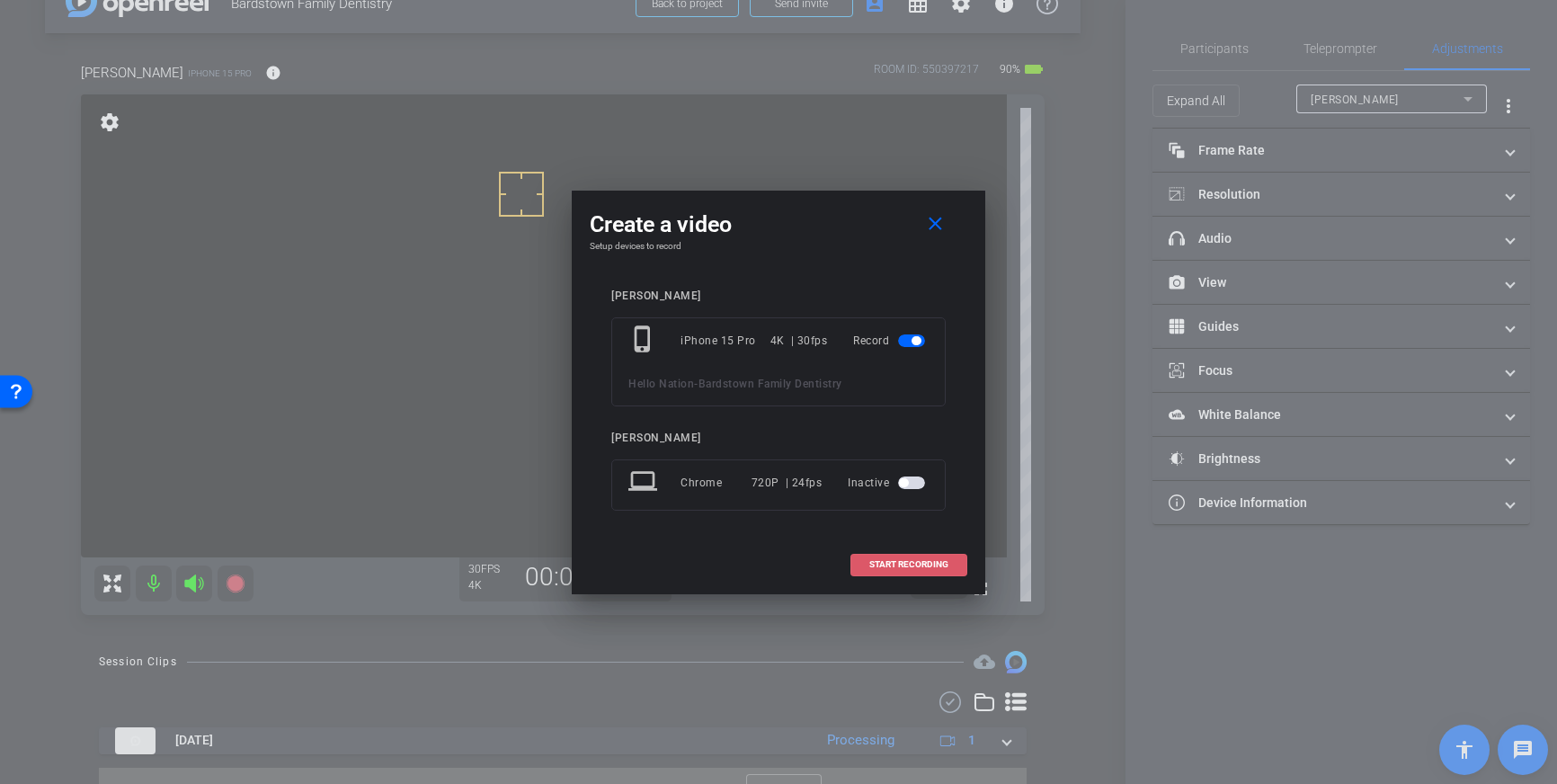
click at [914, 566] on span "START RECORDING" at bounding box center [908, 563] width 79 height 9
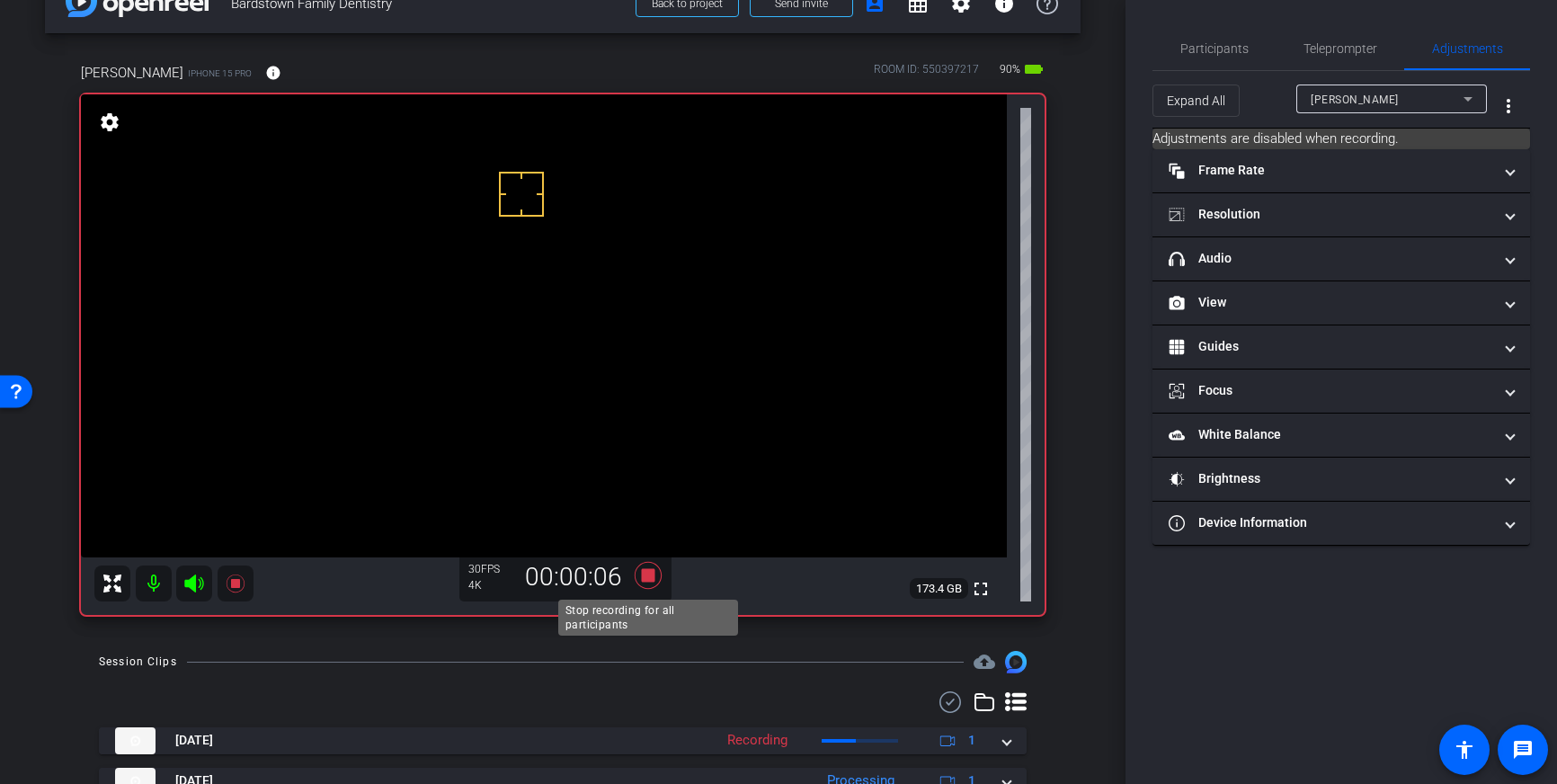
click at [650, 580] on icon at bounding box center [648, 575] width 27 height 27
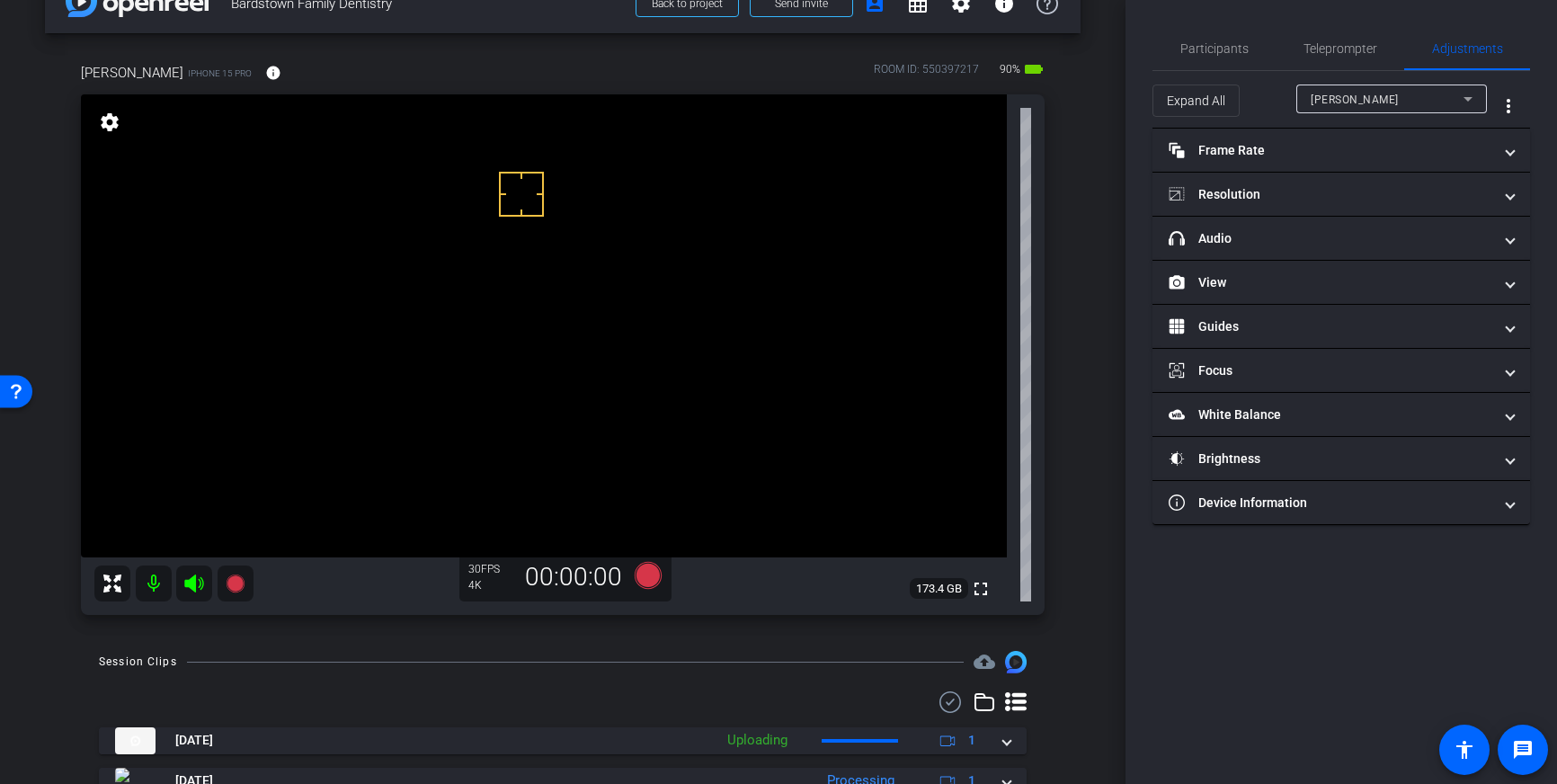
drag, startPoint x: 1343, startPoint y: 55, endPoint x: 1332, endPoint y: 88, distance: 34.8
click at [1343, 55] on span "Teleprompter" at bounding box center [1340, 48] width 74 height 43
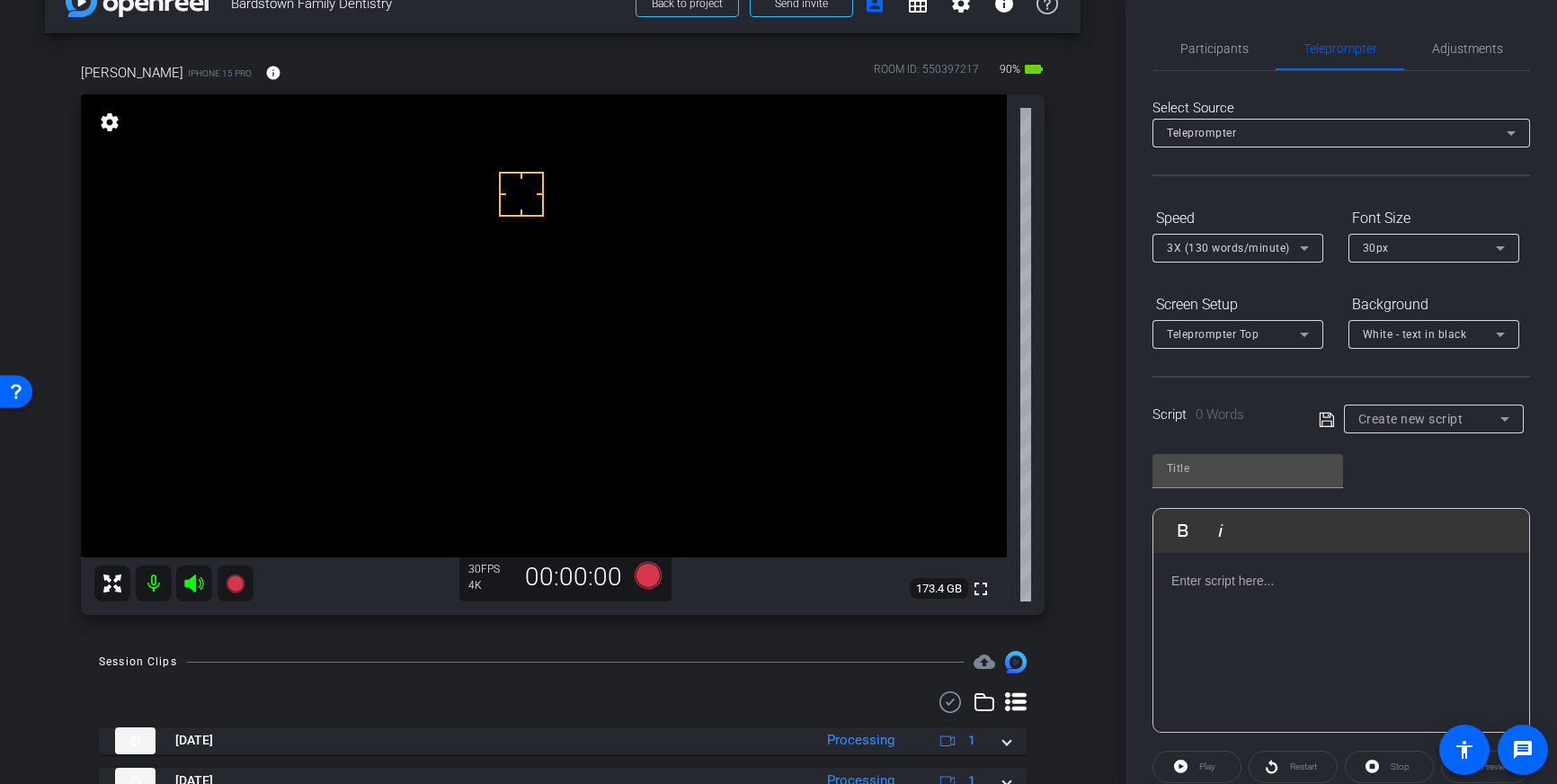
click at [1373, 600] on div at bounding box center [1340, 643] width 375 height 180
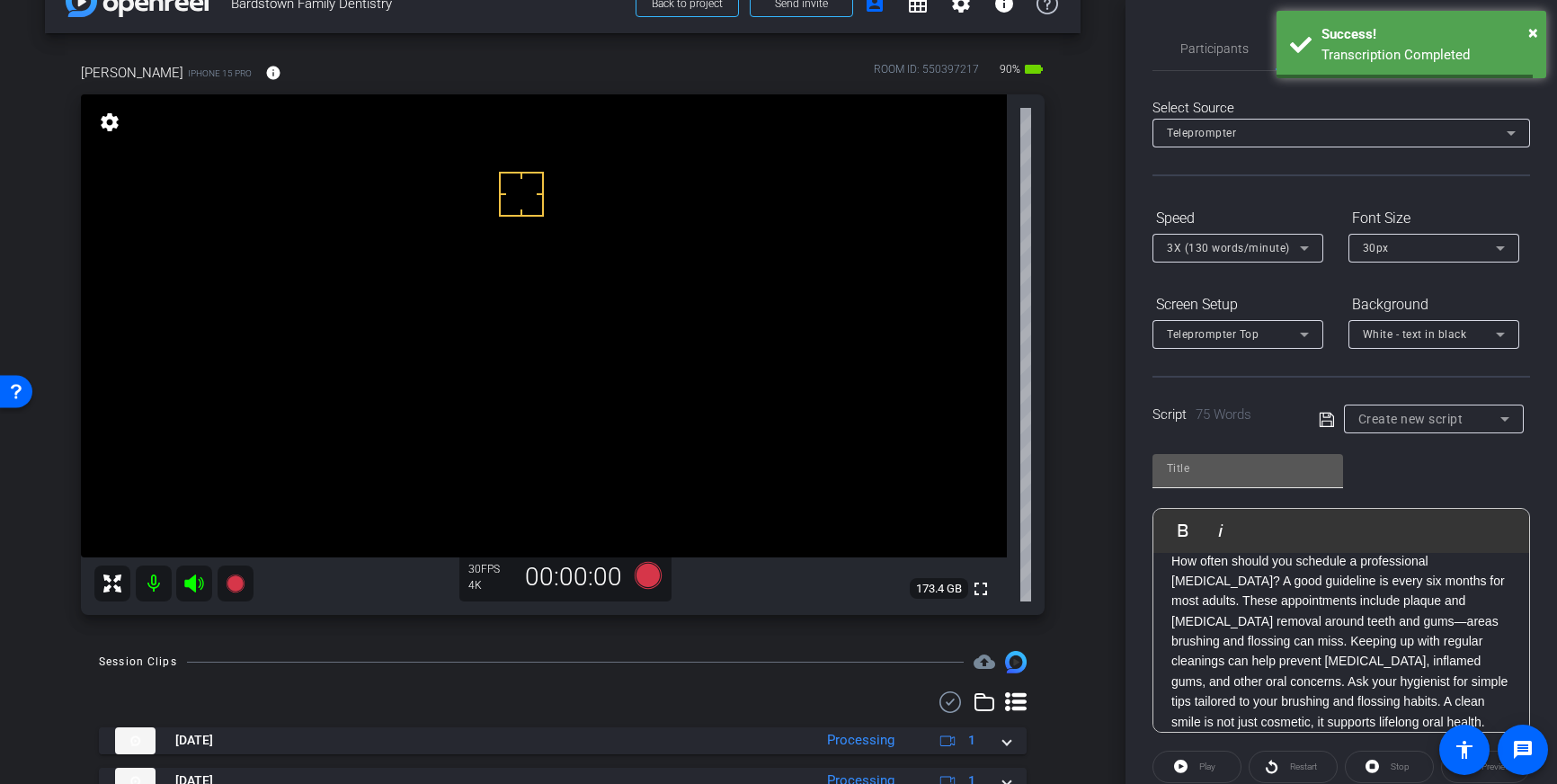
click at [1235, 481] on div at bounding box center [1248, 468] width 161 height 29
type input "Bardstown"
click at [1320, 418] on icon at bounding box center [1326, 418] width 14 height 14
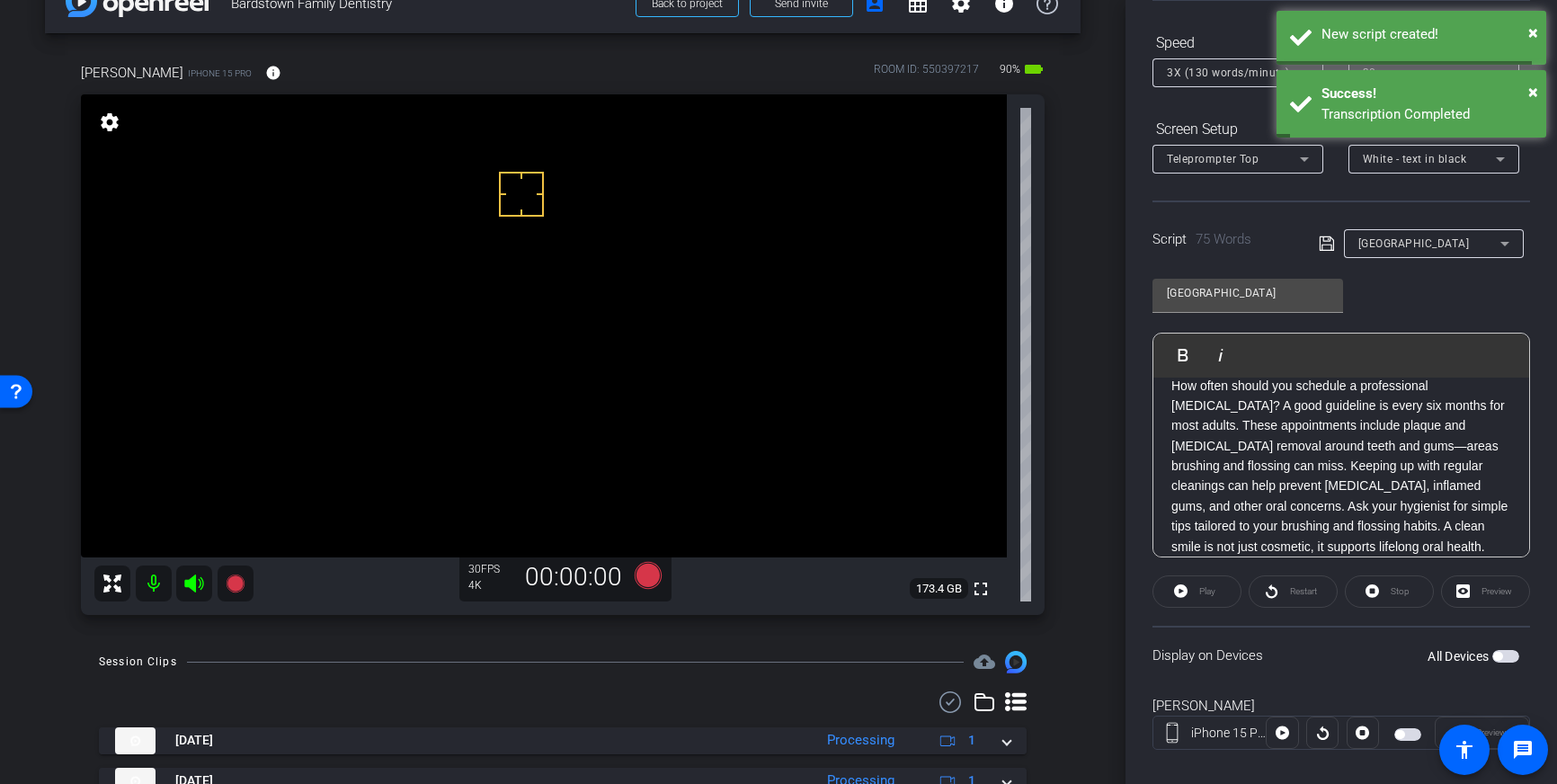
scroll to position [199, 0]
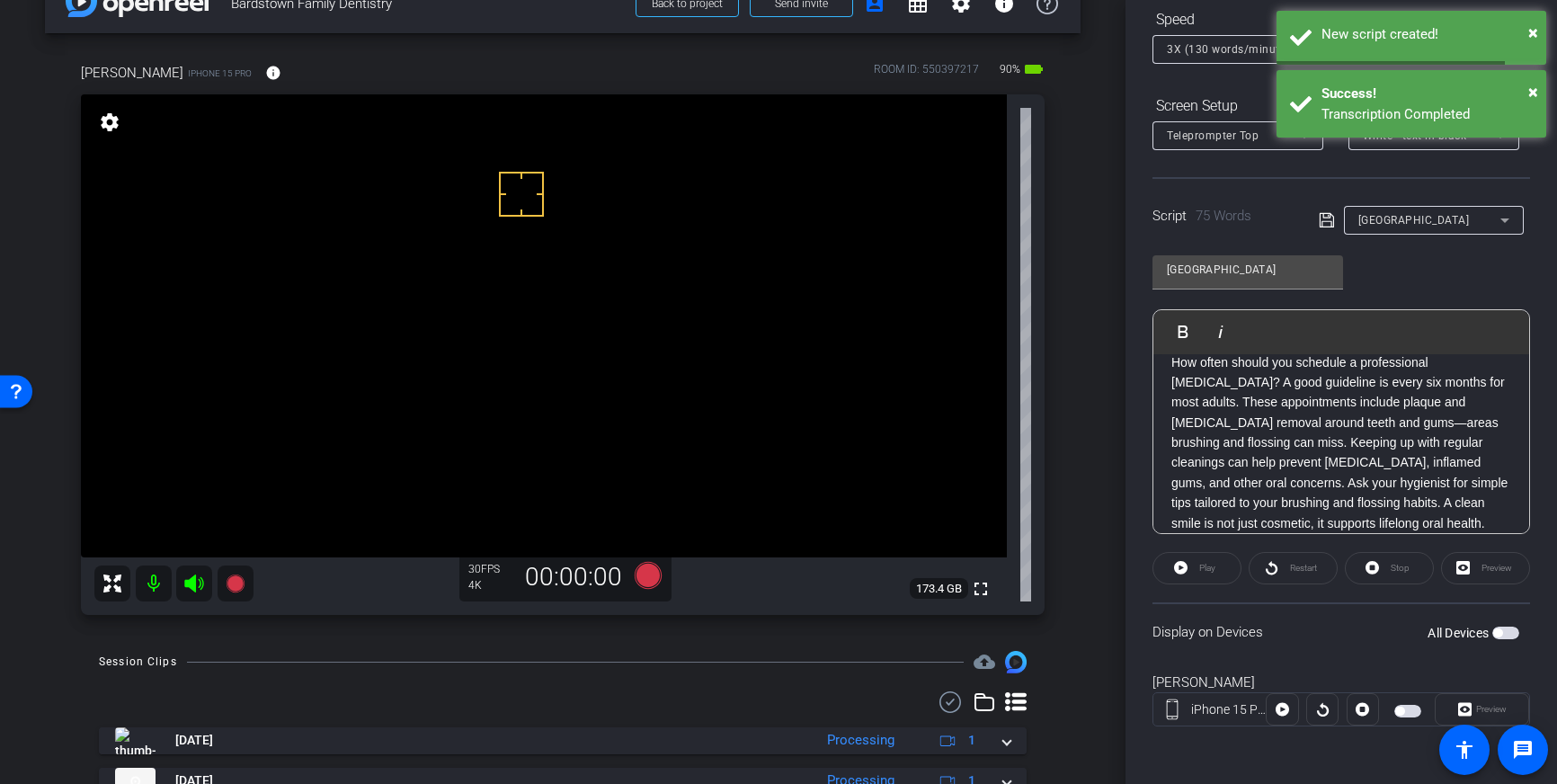
click at [1504, 634] on span "button" at bounding box center [1505, 632] width 27 height 12
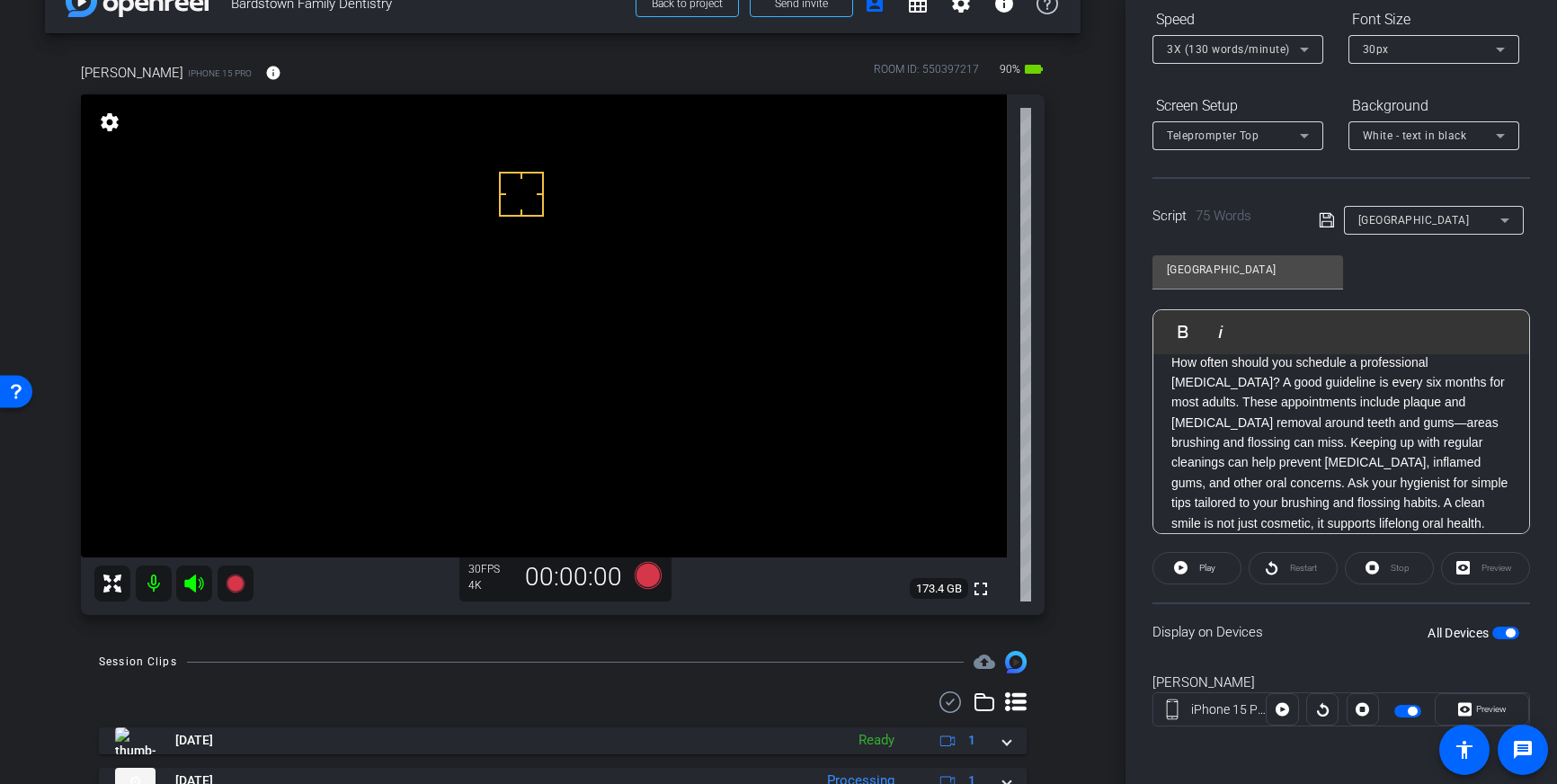
scroll to position [23, 0]
click at [646, 583] on icon at bounding box center [648, 575] width 27 height 27
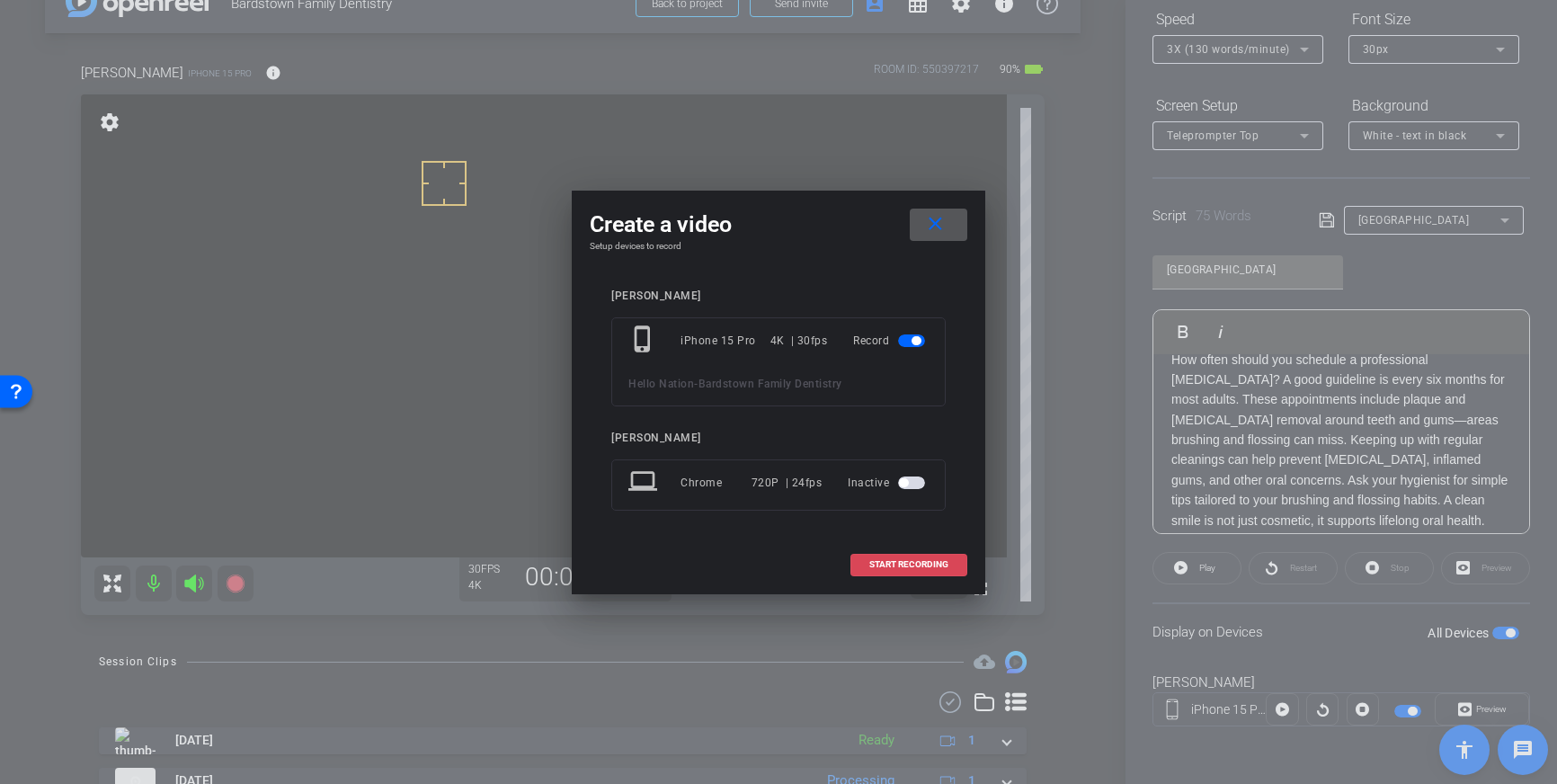
click at [909, 563] on span "START RECORDING" at bounding box center [908, 563] width 79 height 9
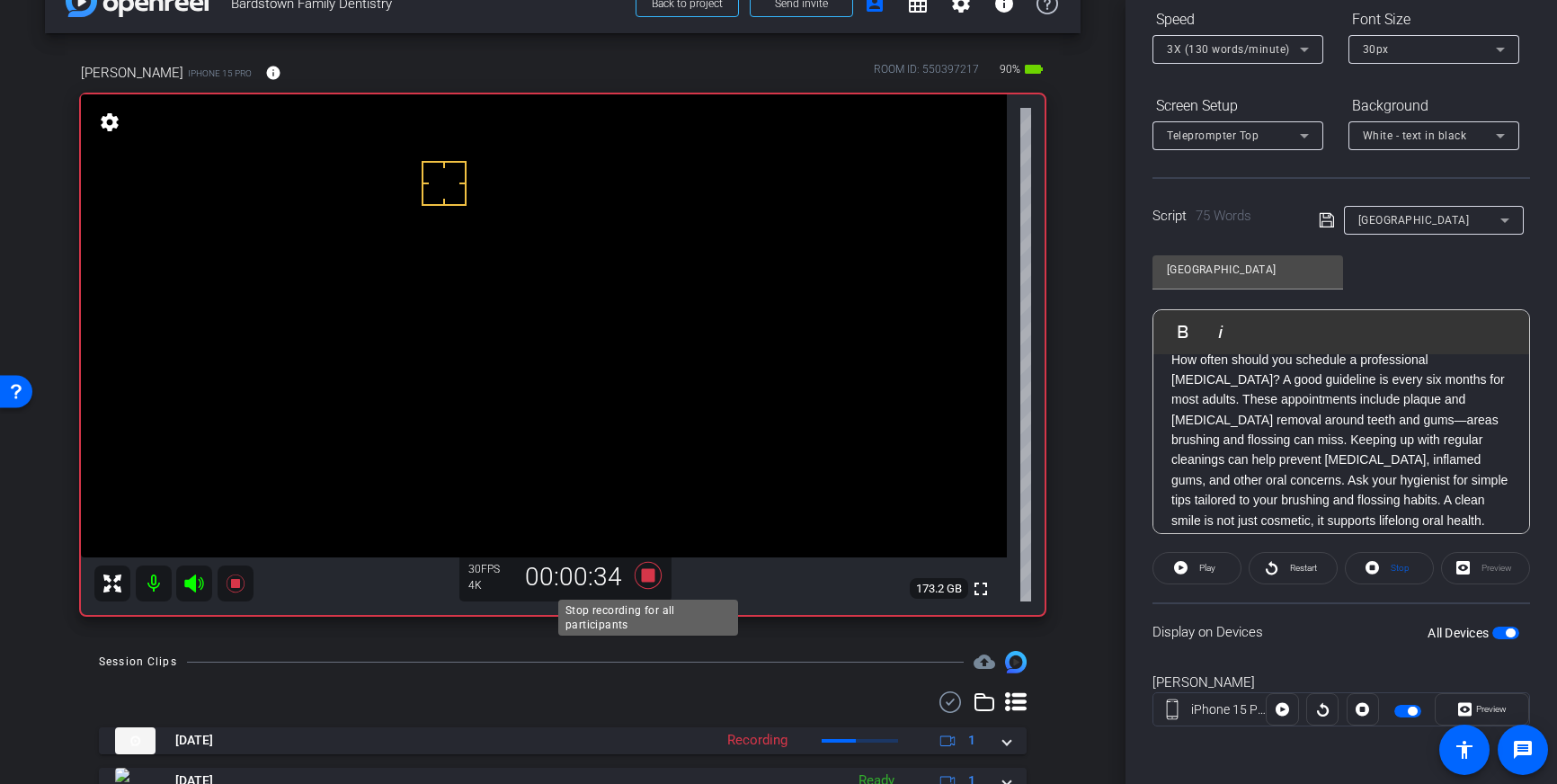
click at [650, 583] on icon at bounding box center [648, 575] width 27 height 27
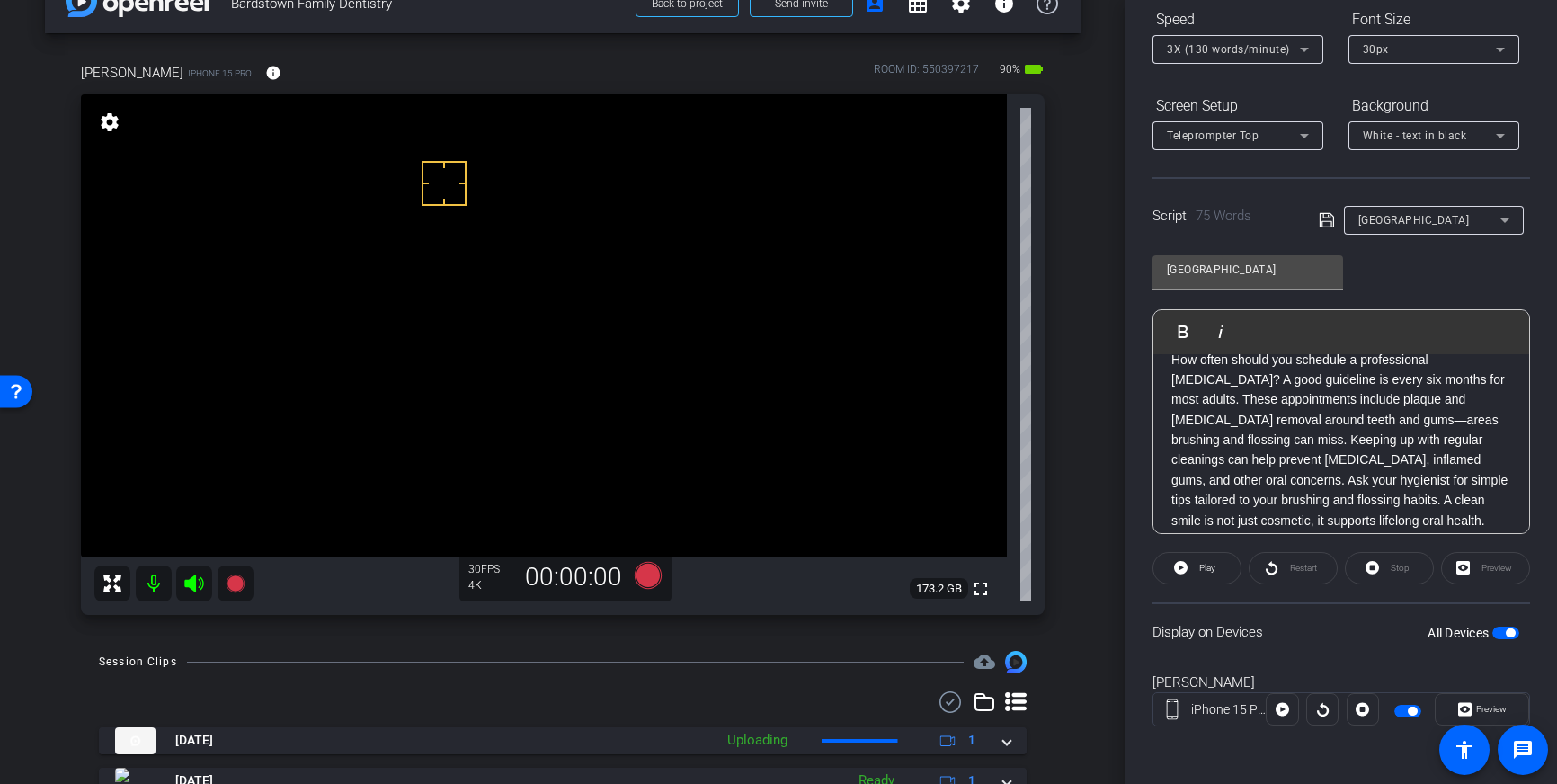
scroll to position [159, 0]
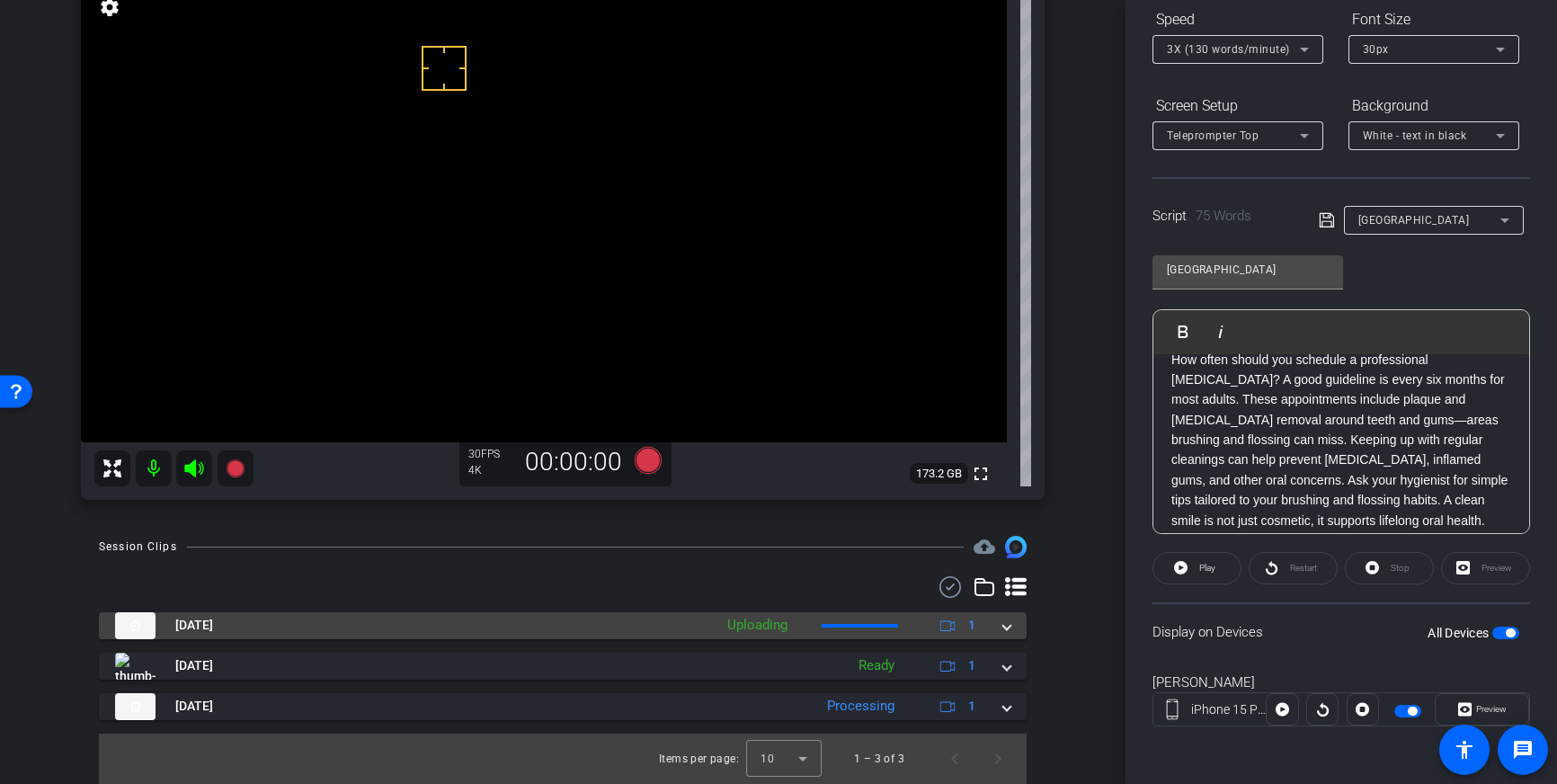
click at [1001, 627] on div "Sep 22, 2025 Uploading 1" at bounding box center [559, 625] width 888 height 27
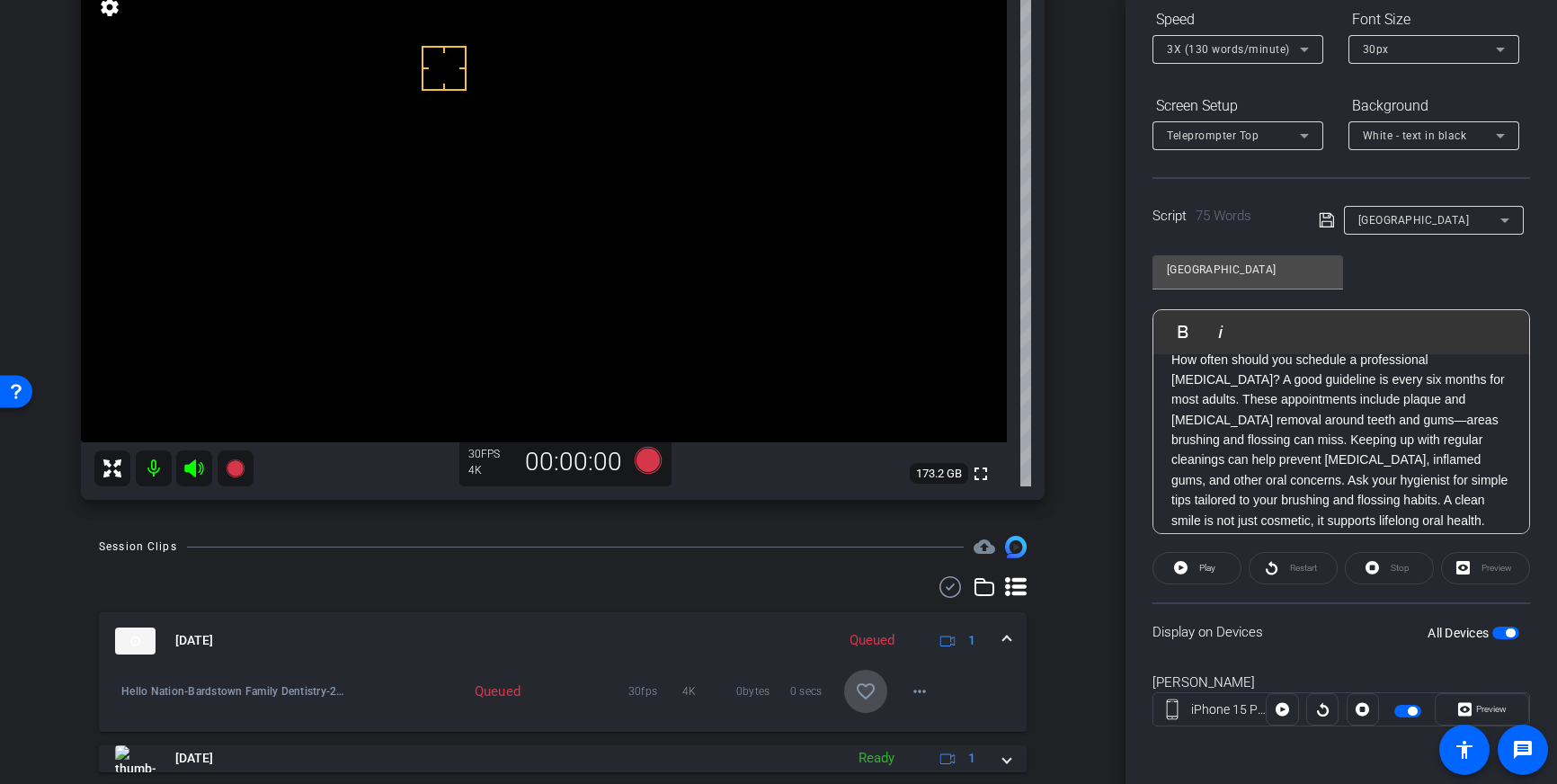
click at [870, 689] on mat-icon "favorite_border" at bounding box center [865, 690] width 22 height 22
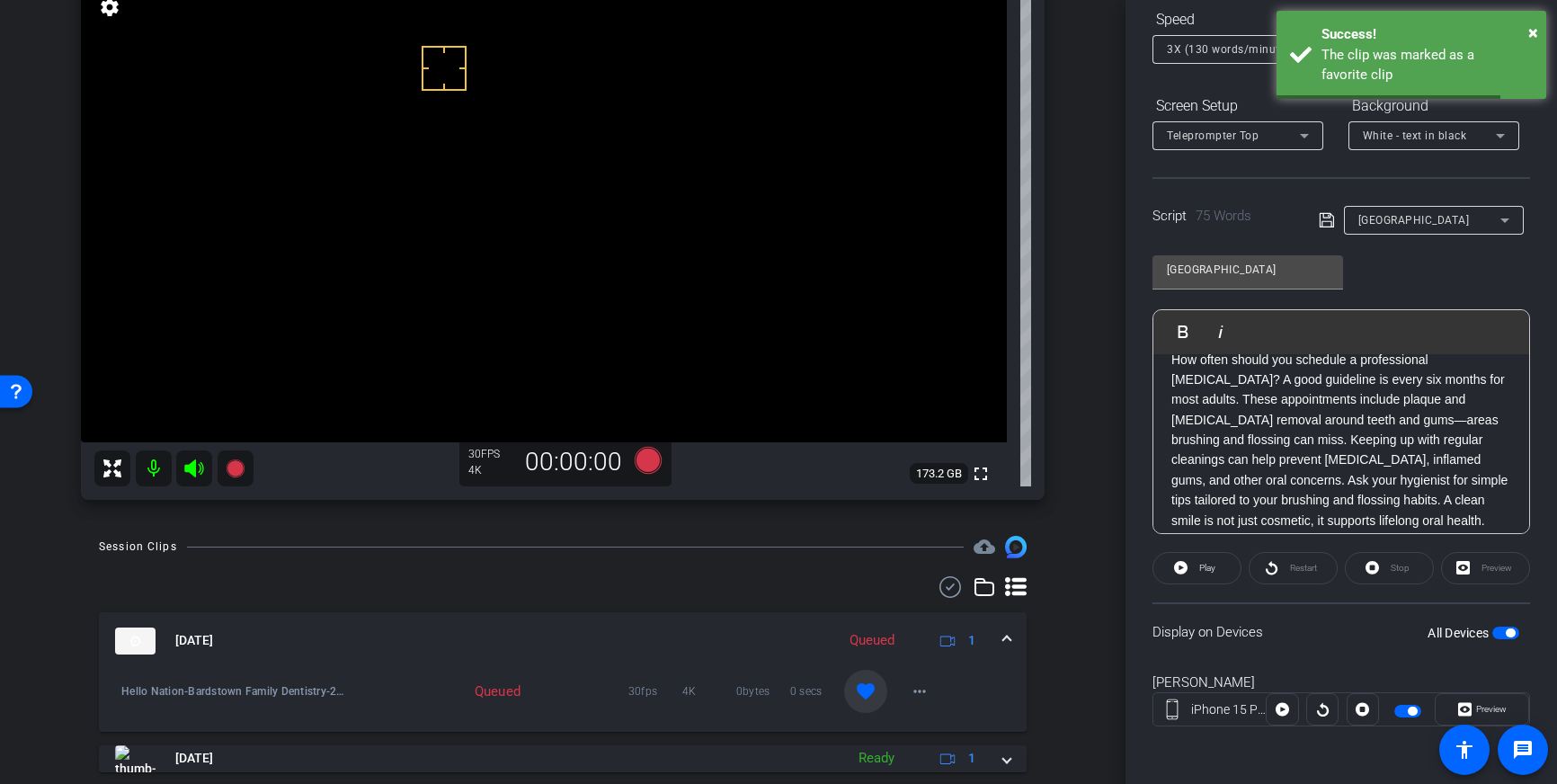
click at [1012, 643] on mat-expansion-panel-header "Sep 22, 2025 Queued 1" at bounding box center [563, 641] width 928 height 57
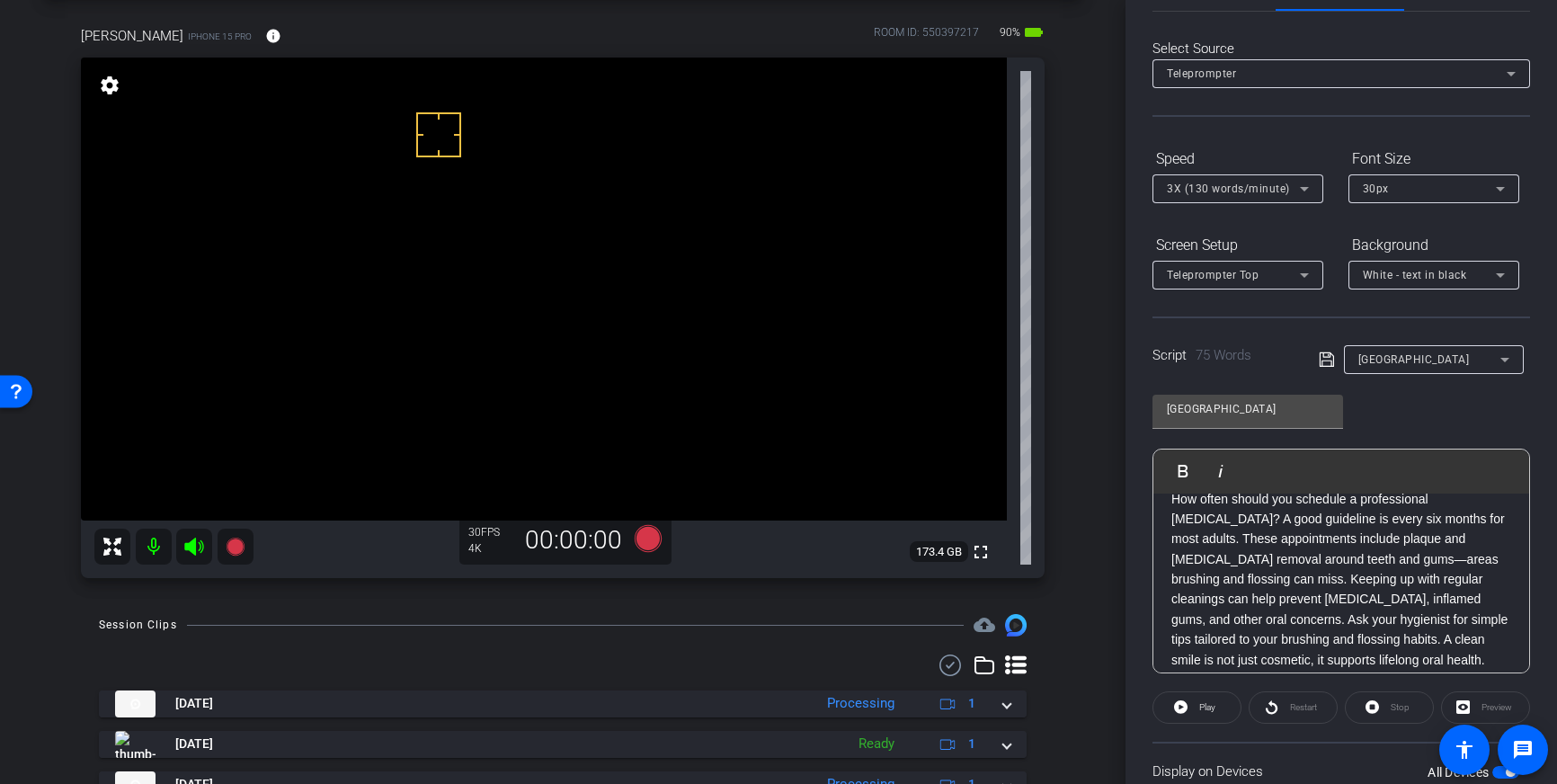
scroll to position [0, 0]
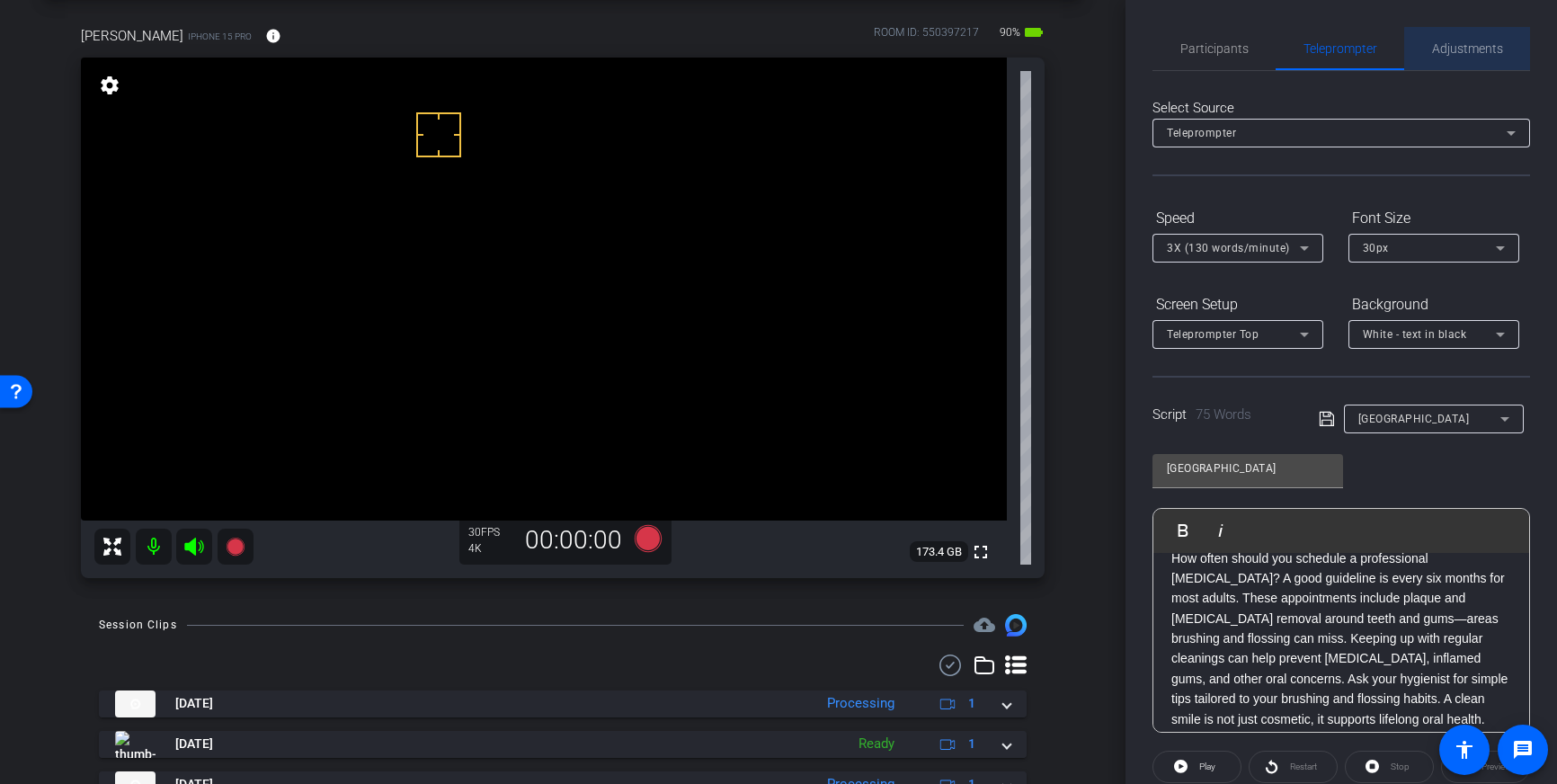
click at [1470, 51] on span "Adjustments" at bounding box center [1467, 48] width 71 height 12
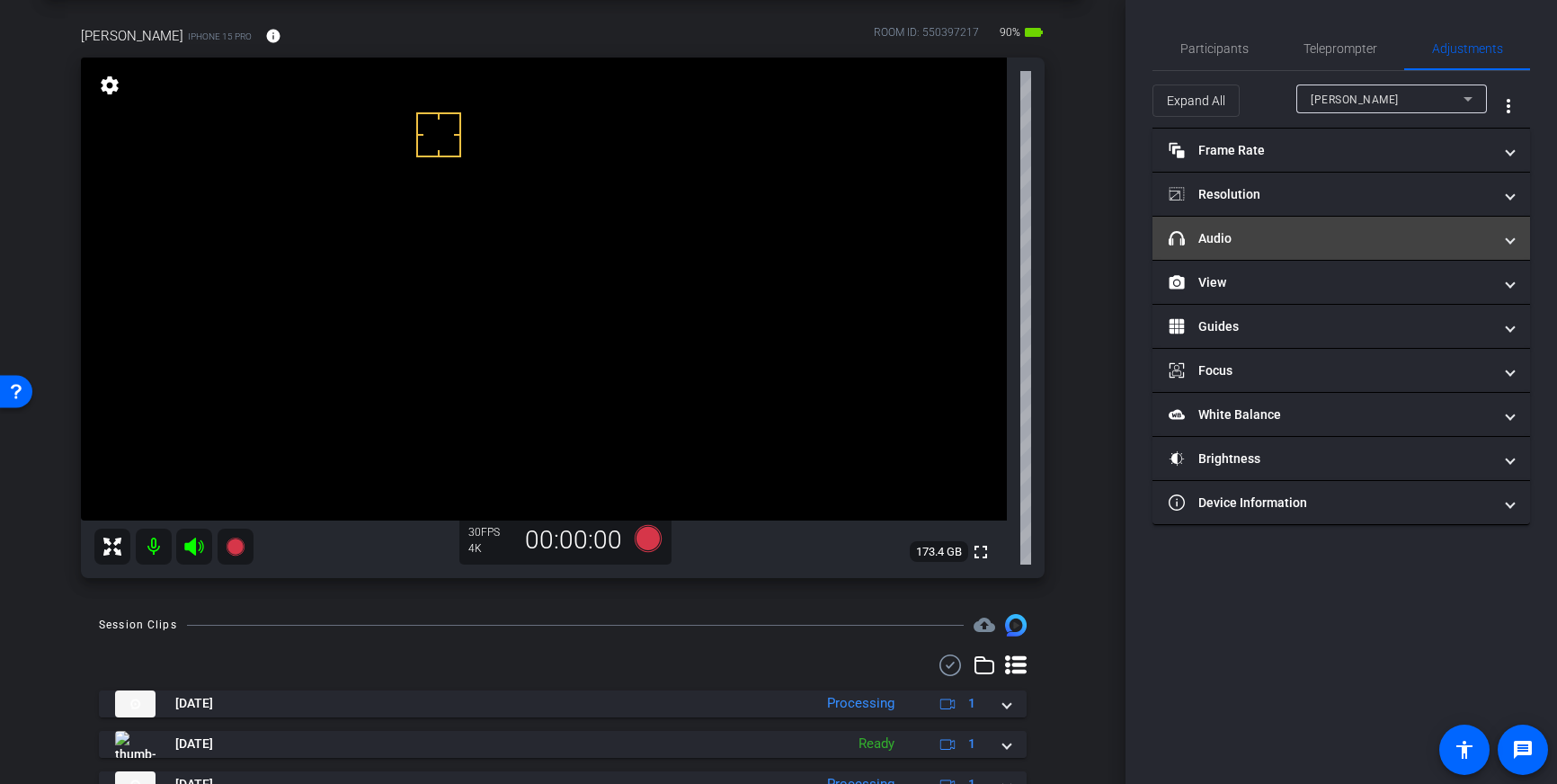
click at [1376, 223] on mat-expansion-panel-header "headphone icon Audio" at bounding box center [1341, 238] width 377 height 43
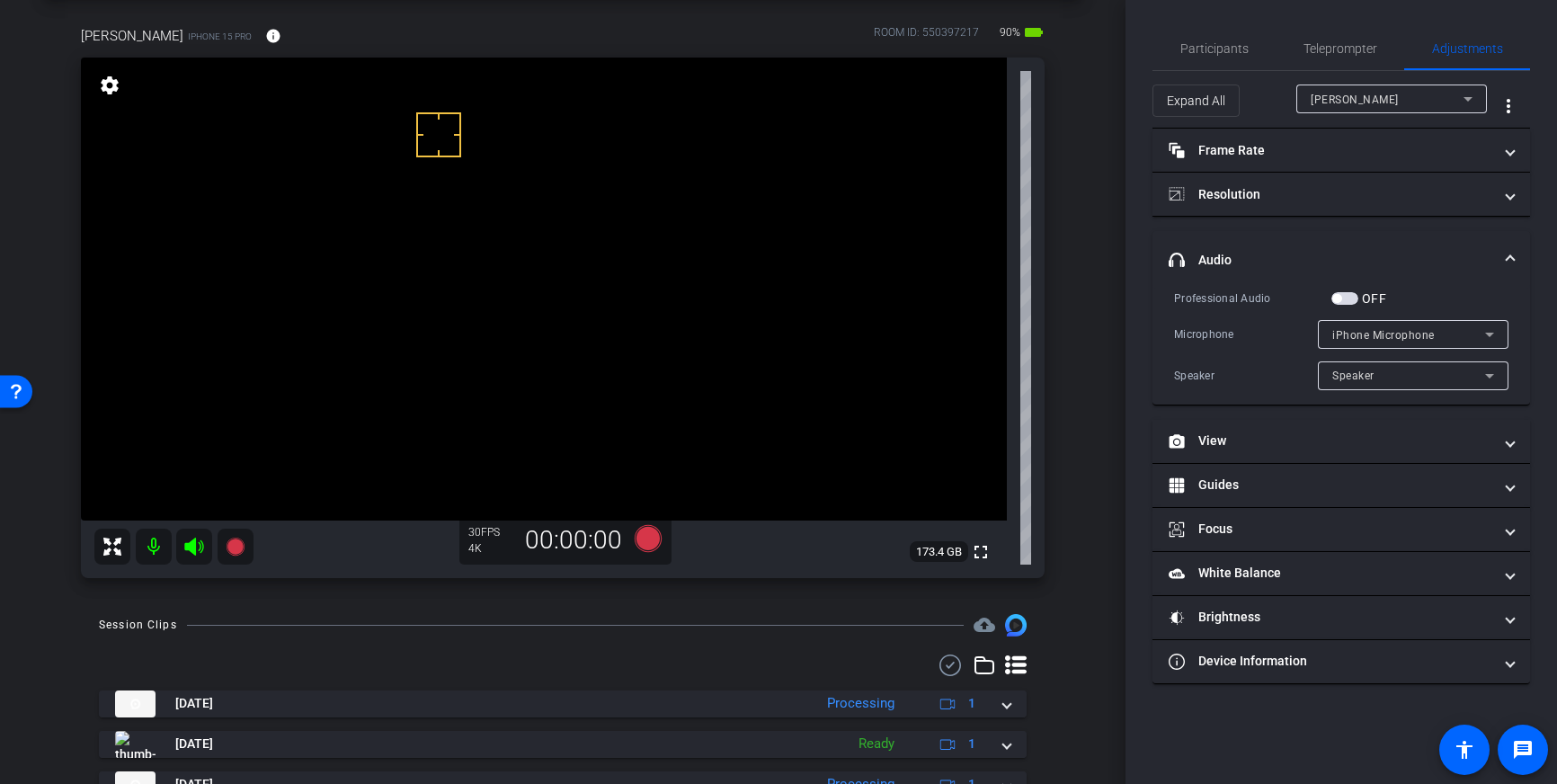
click at [1346, 300] on span "button" at bounding box center [1345, 298] width 27 height 12
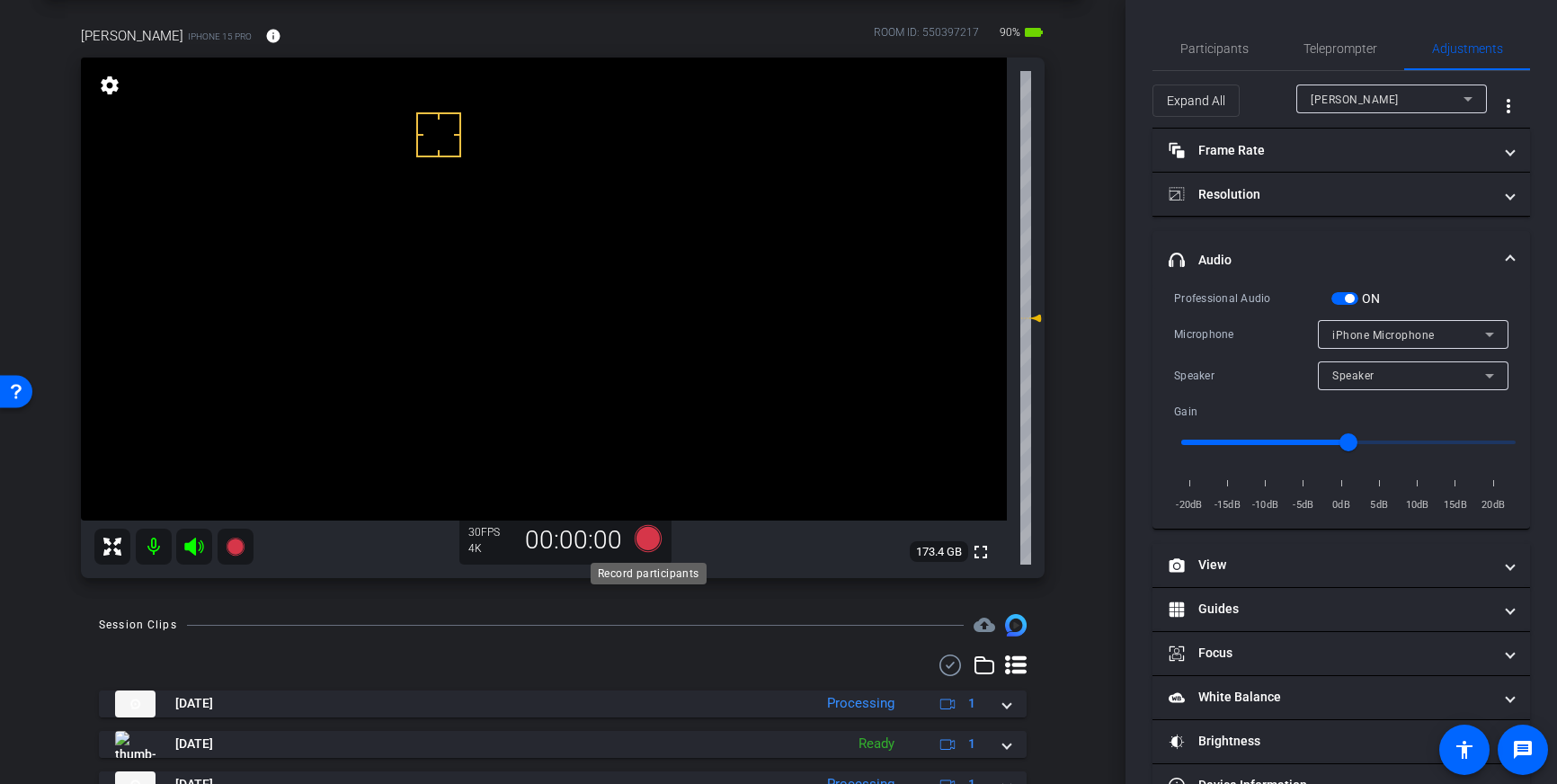
click at [653, 537] on icon at bounding box center [648, 539] width 27 height 27
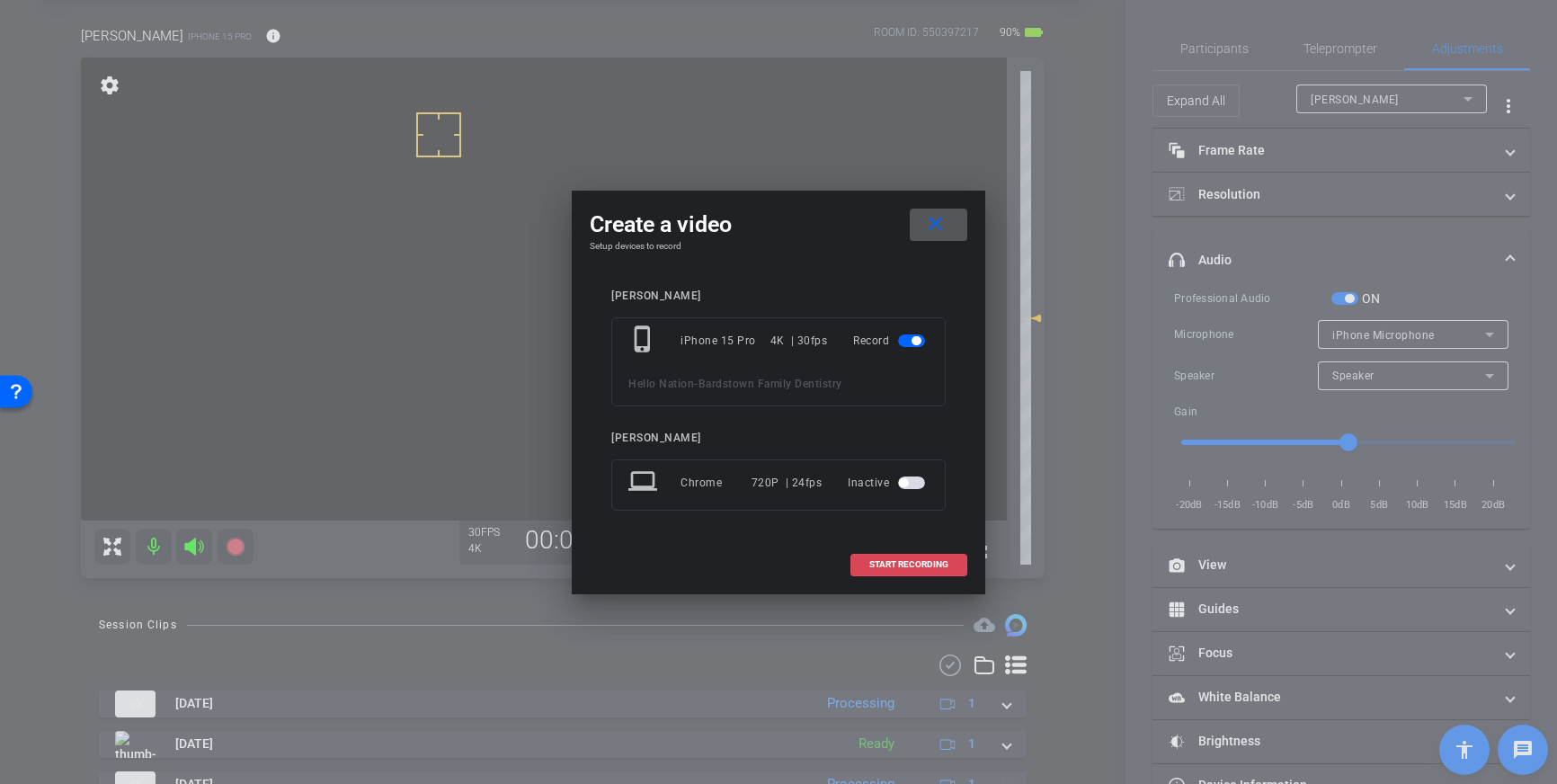
click at [868, 565] on span at bounding box center [908, 563] width 115 height 43
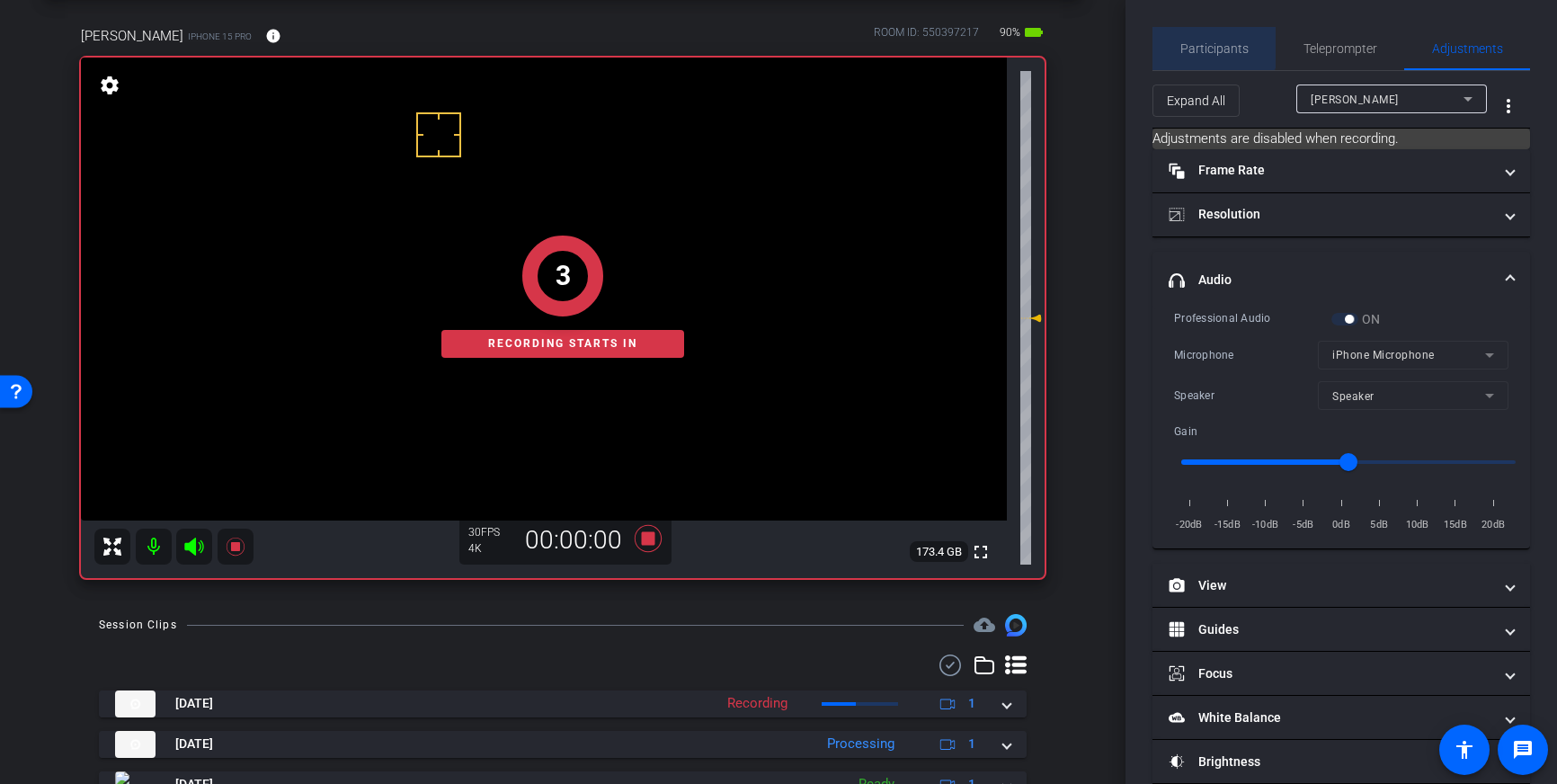
click at [1207, 32] on span "Participants" at bounding box center [1215, 48] width 69 height 43
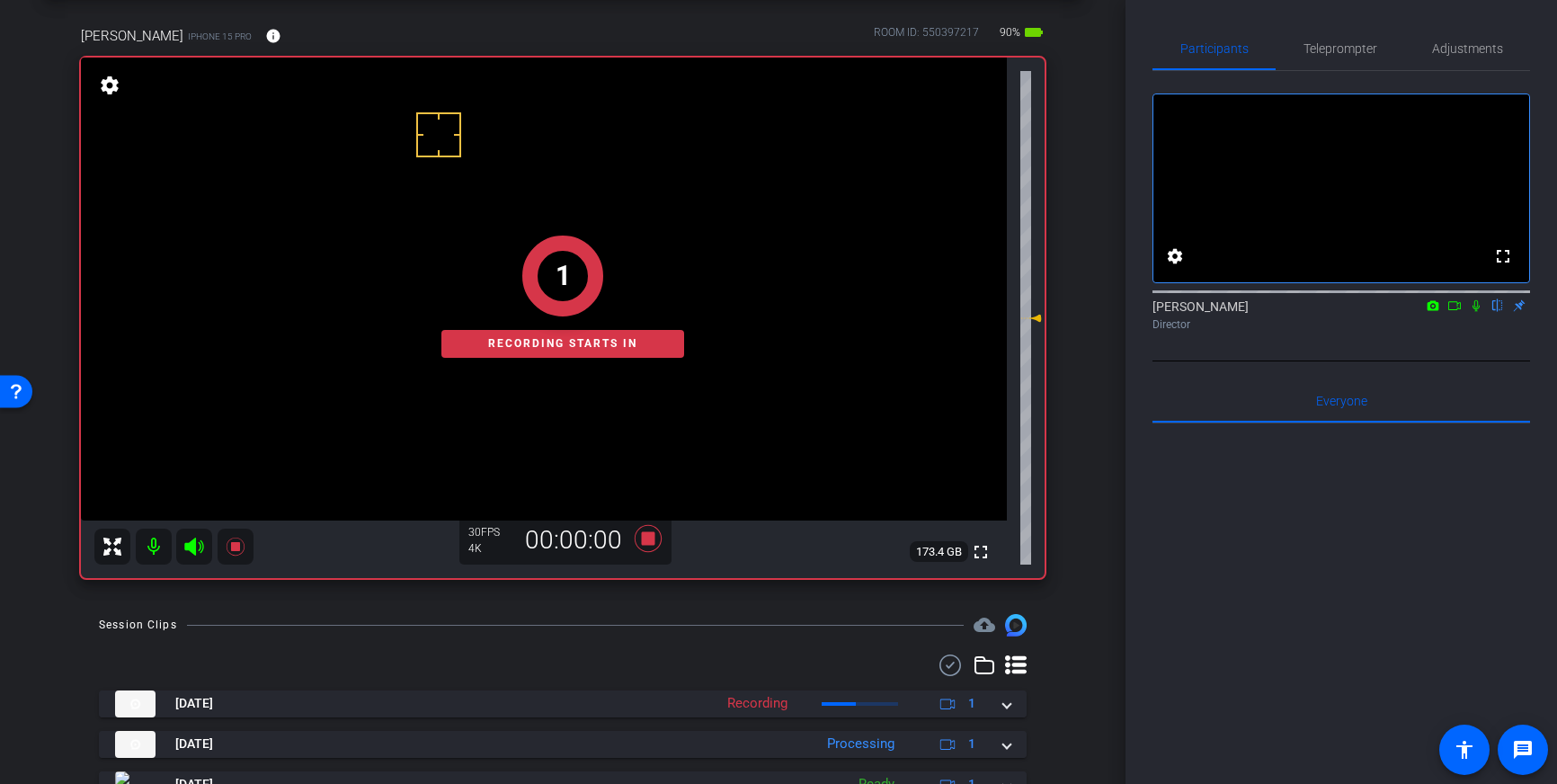
click at [1480, 312] on icon at bounding box center [1476, 305] width 14 height 12
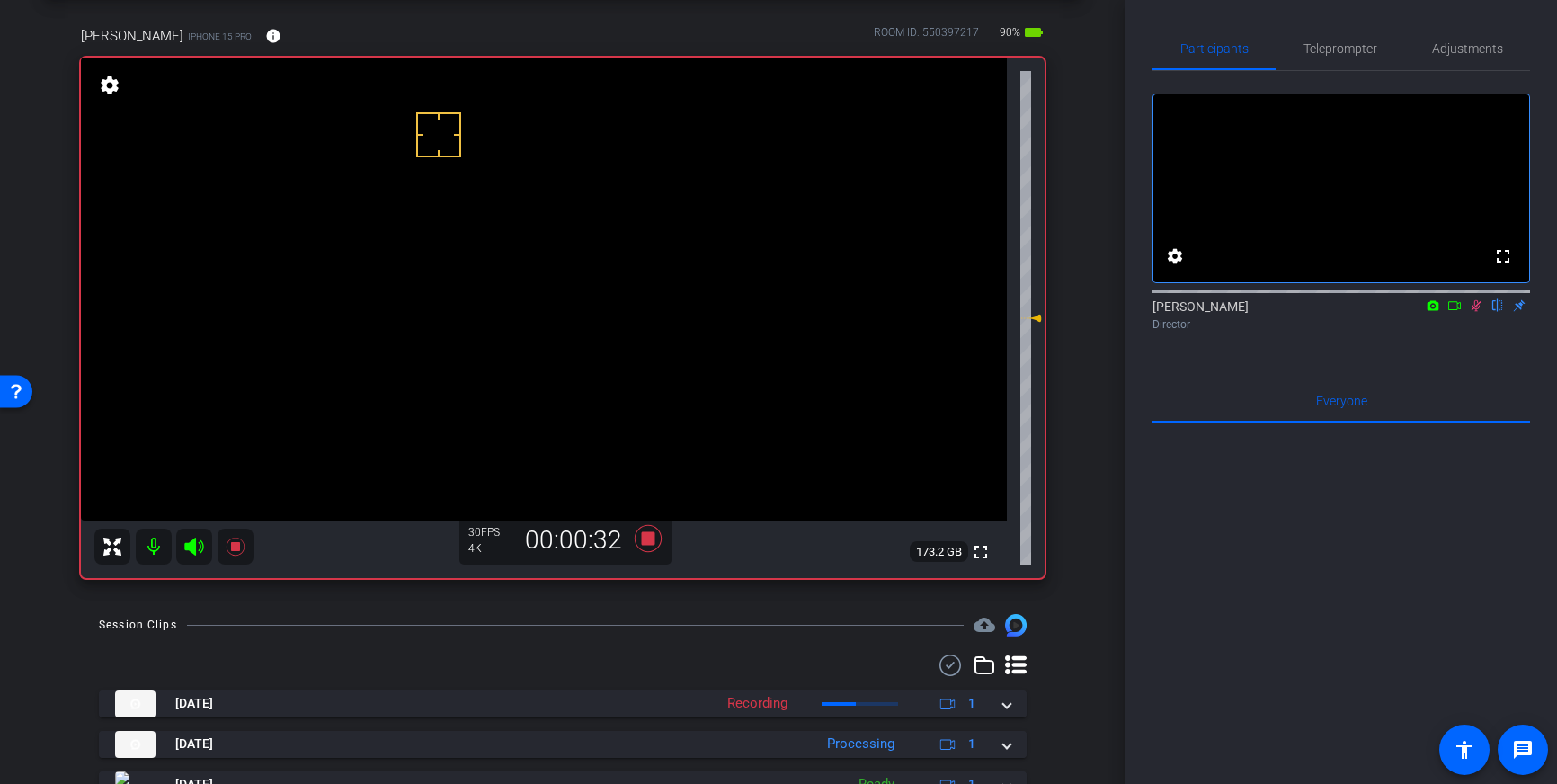
click at [1474, 312] on icon at bounding box center [1477, 306] width 10 height 11
click at [648, 544] on icon at bounding box center [648, 539] width 27 height 27
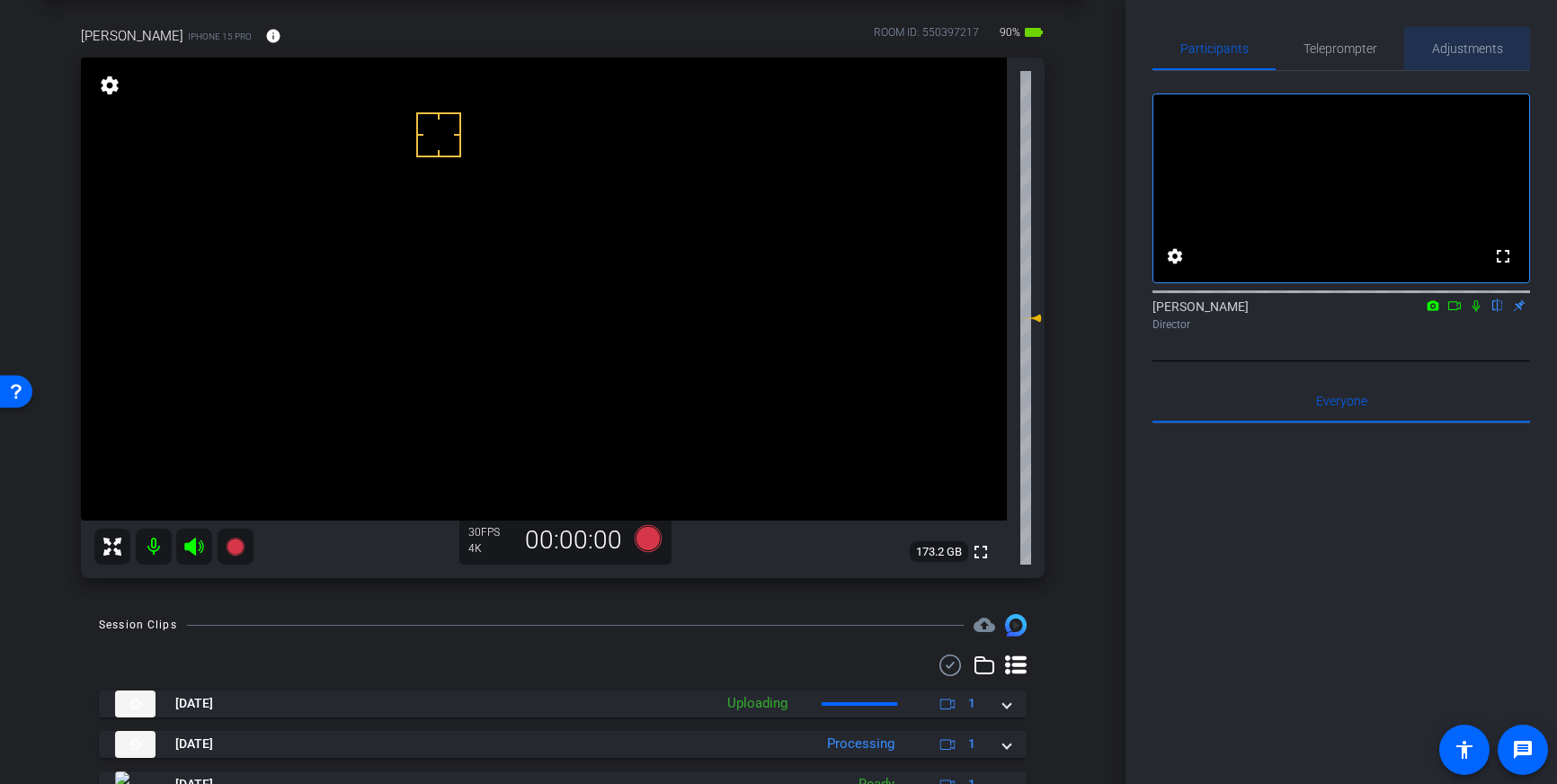
click at [1461, 47] on span "Adjustments" at bounding box center [1467, 48] width 71 height 12
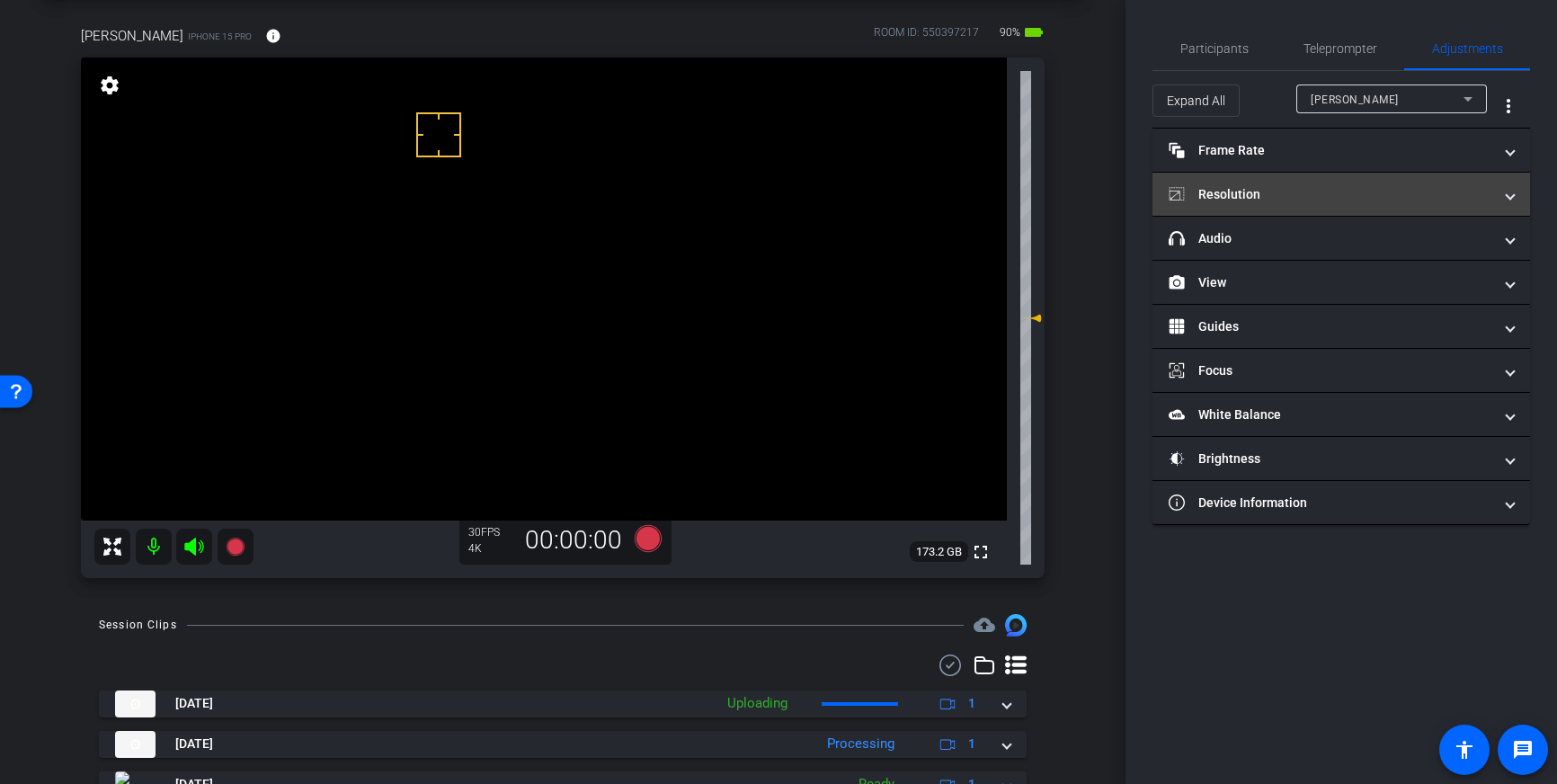
click at [1393, 204] on mat-expansion-panel-header "Resolution" at bounding box center [1341, 194] width 377 height 43
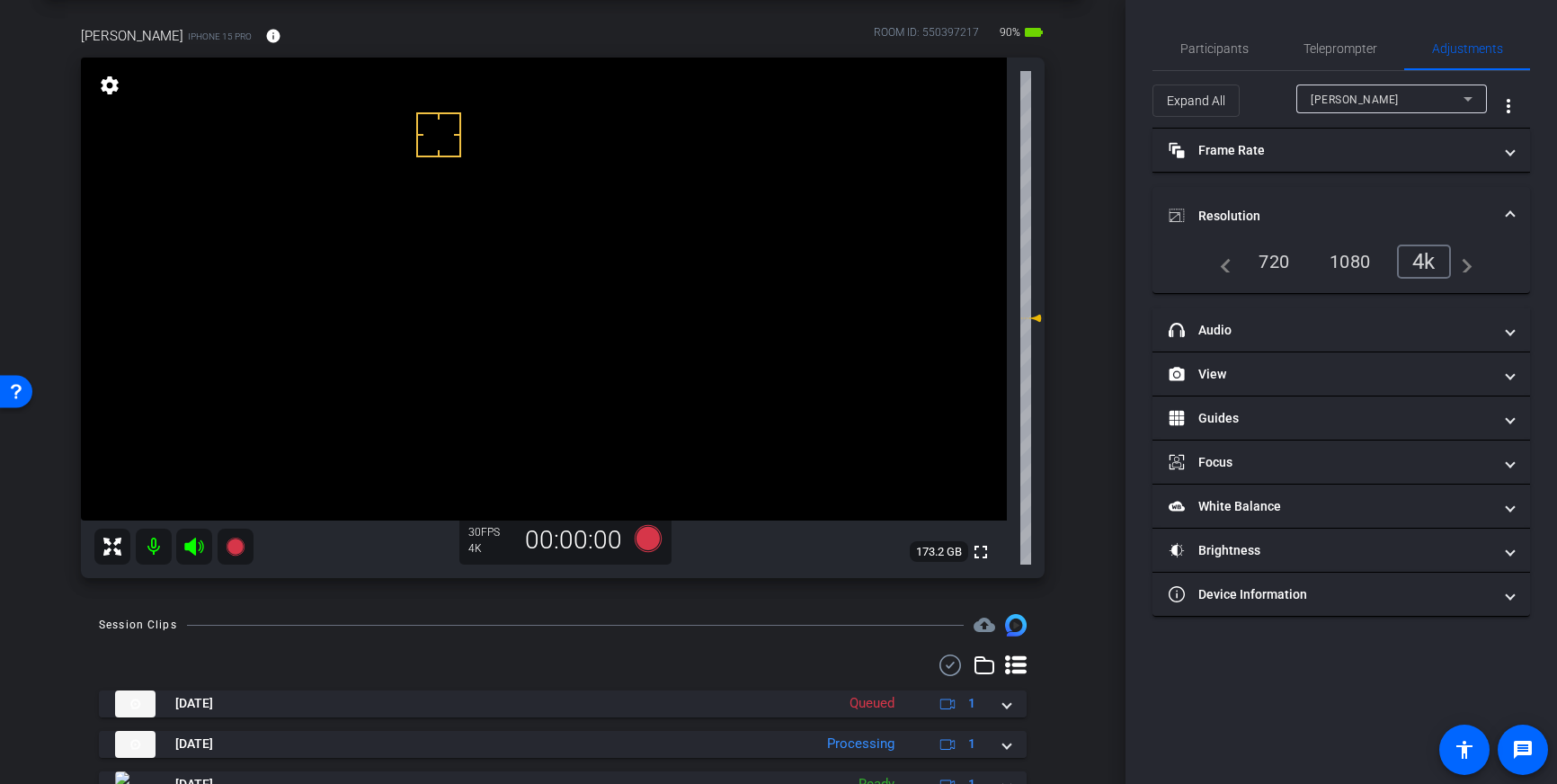
click at [1407, 199] on mat-expansion-panel-header "Resolution" at bounding box center [1341, 216] width 377 height 57
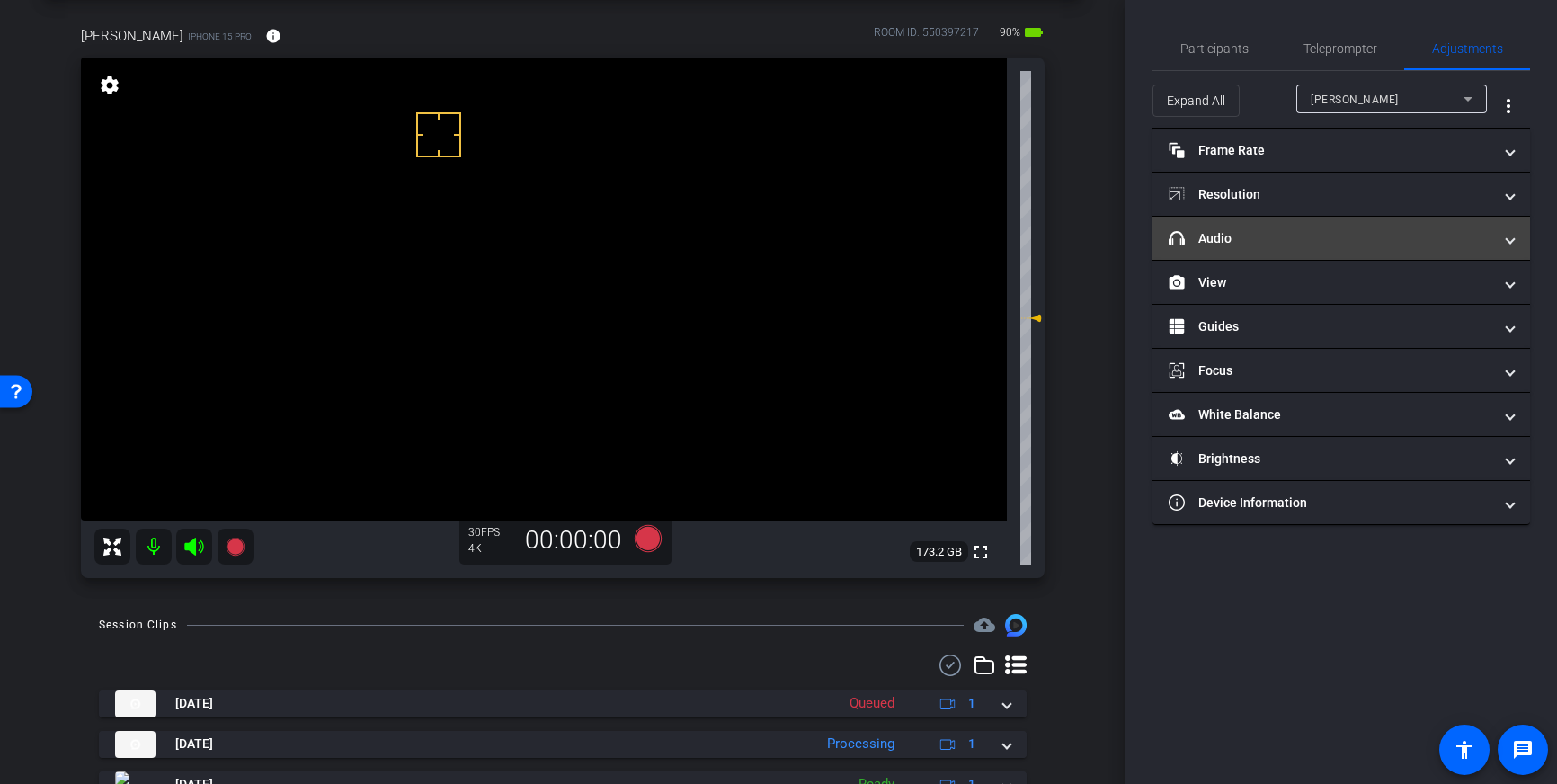
click at [1395, 230] on mat-panel-title "headphone icon Audio" at bounding box center [1330, 239] width 324 height 19
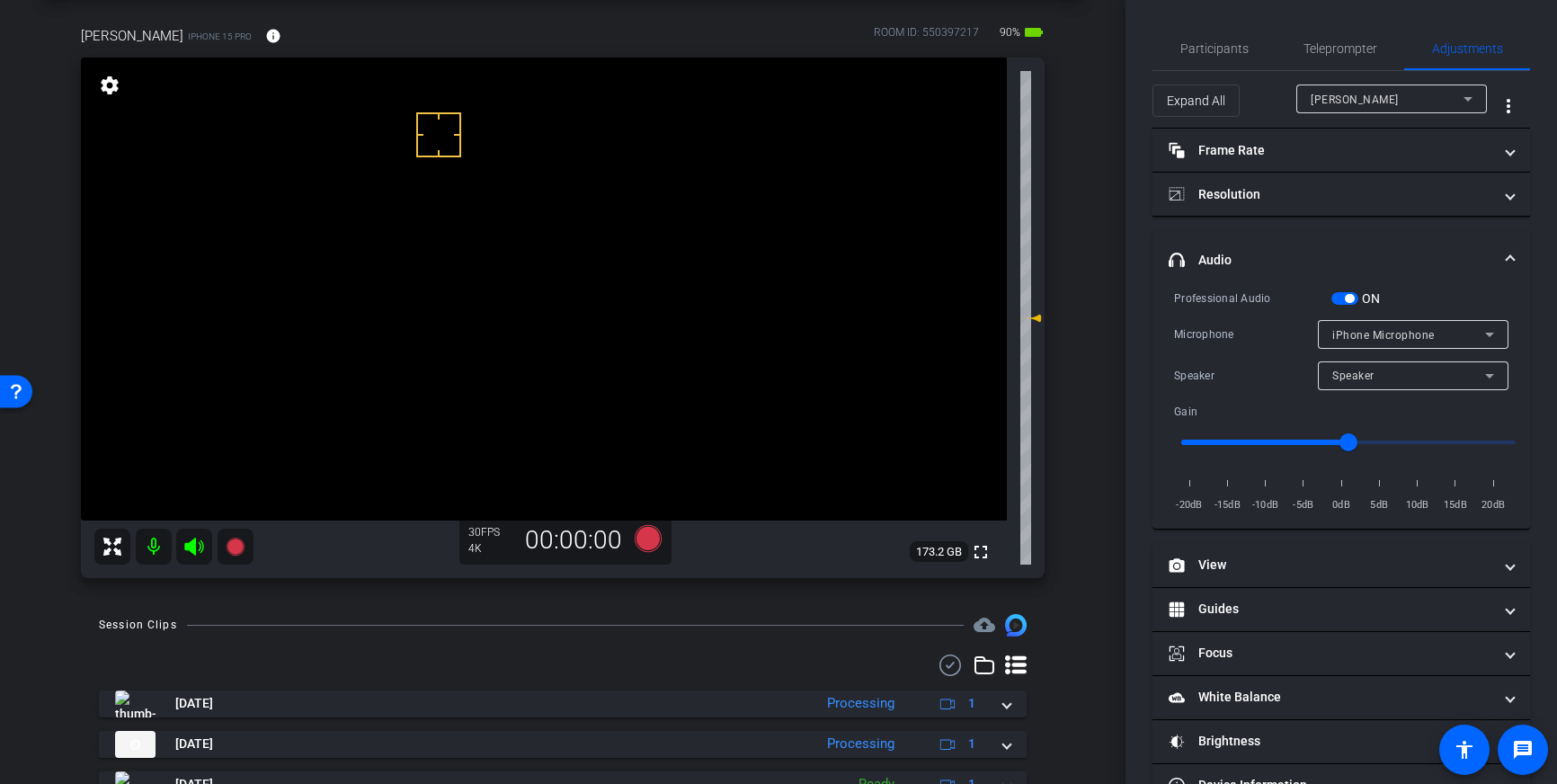
click at [1352, 292] on span "button" at bounding box center [1345, 298] width 27 height 12
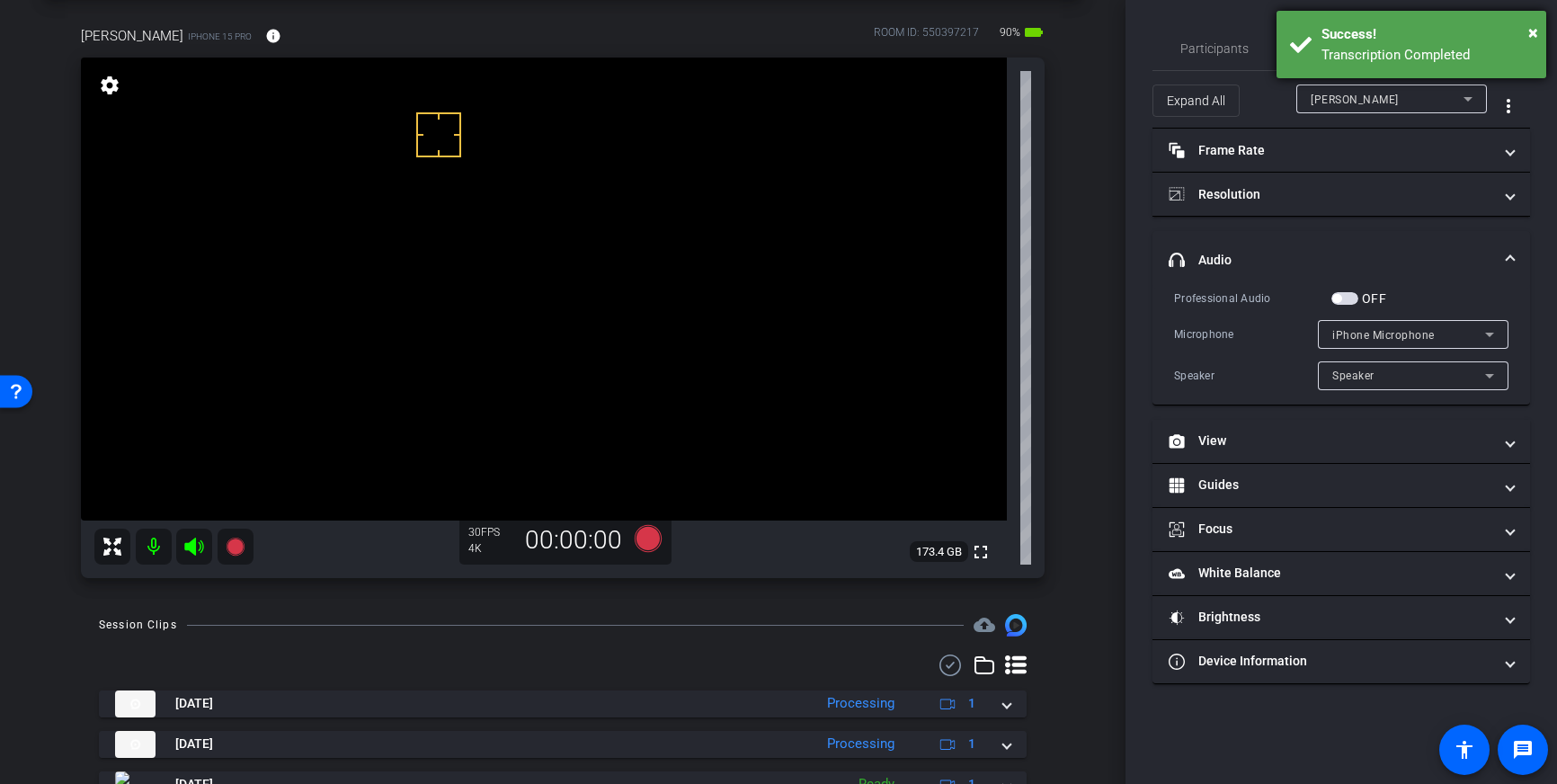
click at [1333, 56] on div "Transcription Completed" at bounding box center [1426, 55] width 211 height 21
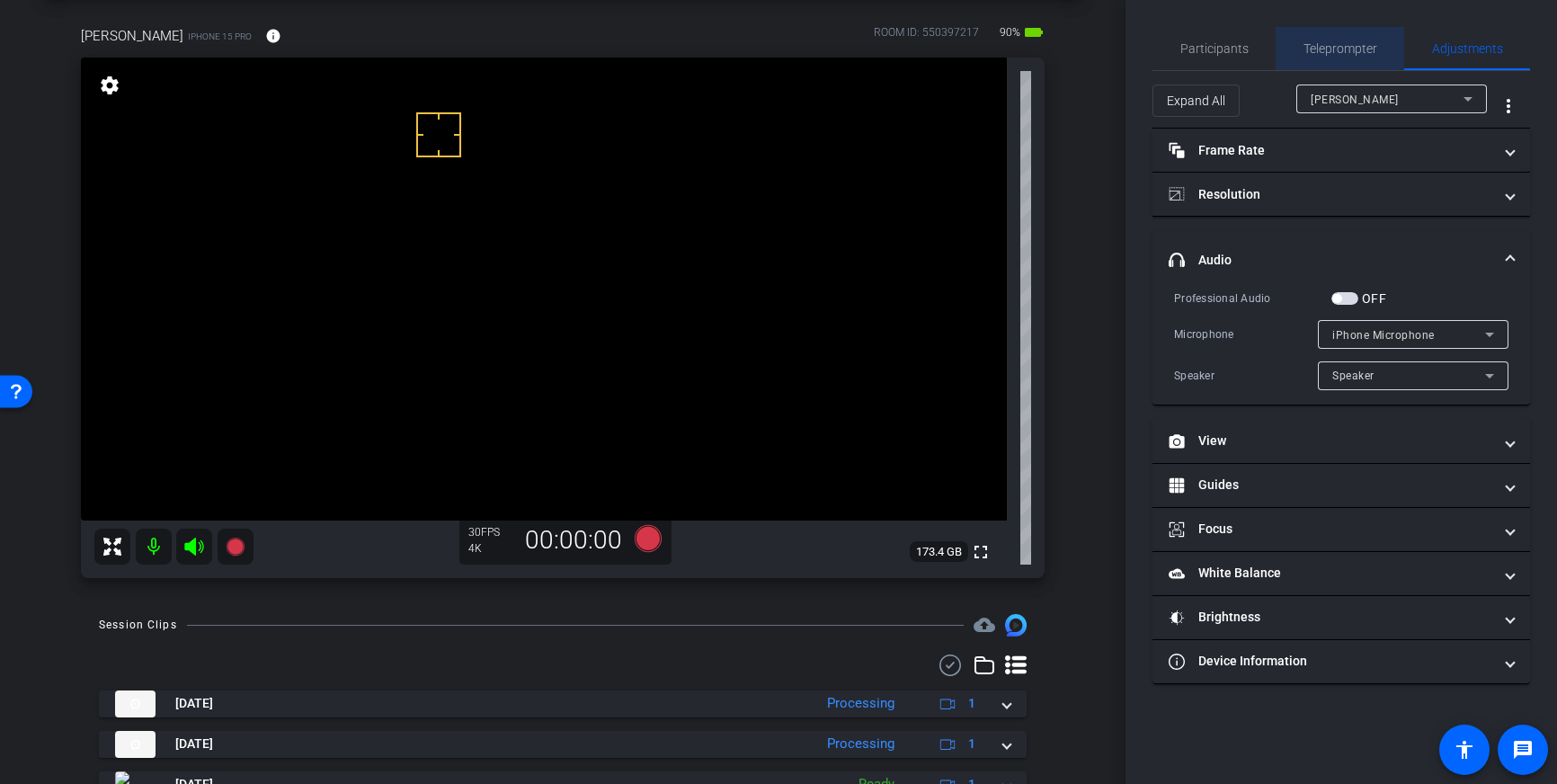
click at [1333, 43] on span "Teleprompter" at bounding box center [1340, 48] width 74 height 12
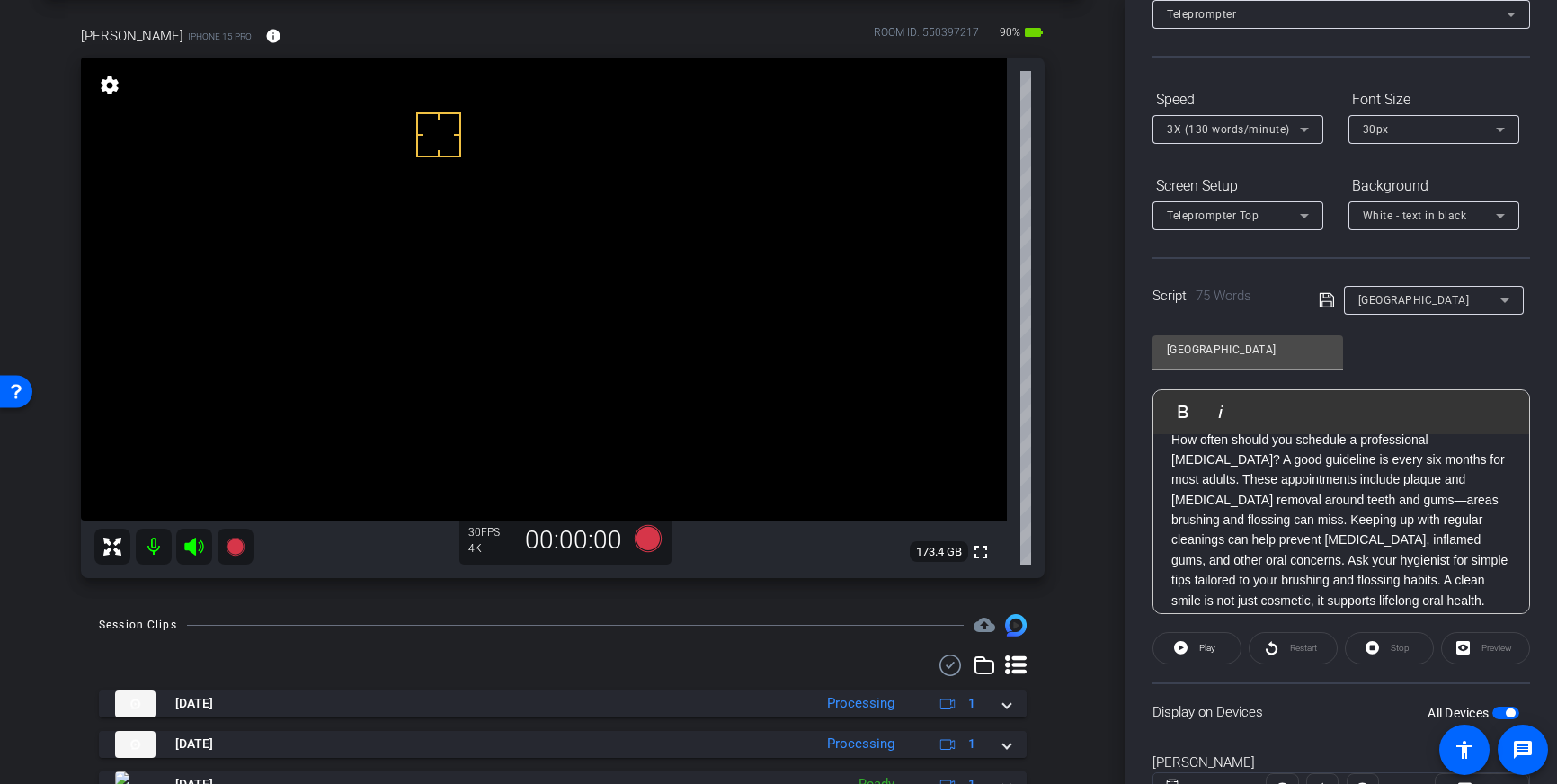
scroll to position [199, 0]
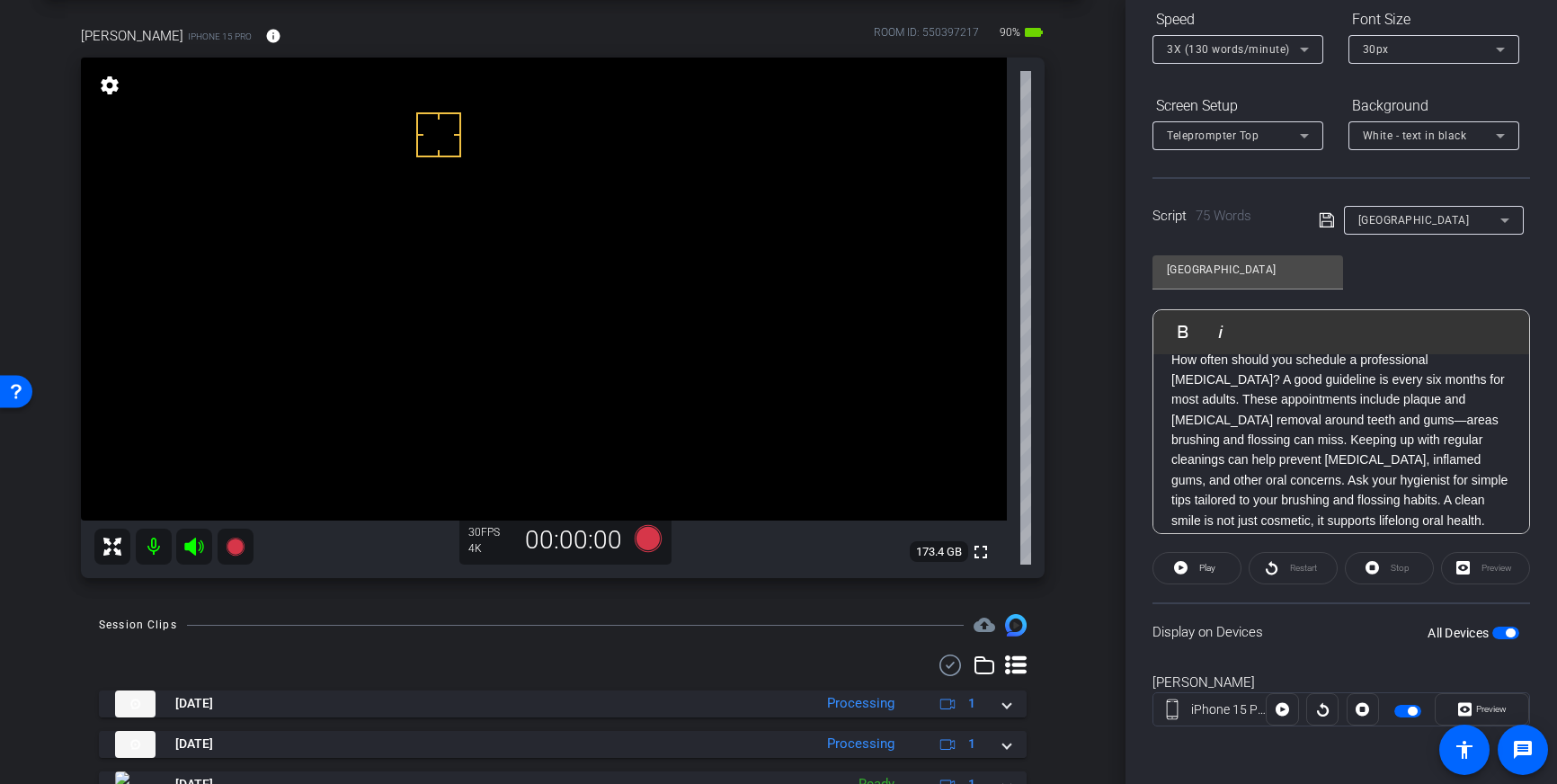
click at [1498, 633] on span "button" at bounding box center [1505, 632] width 27 height 12
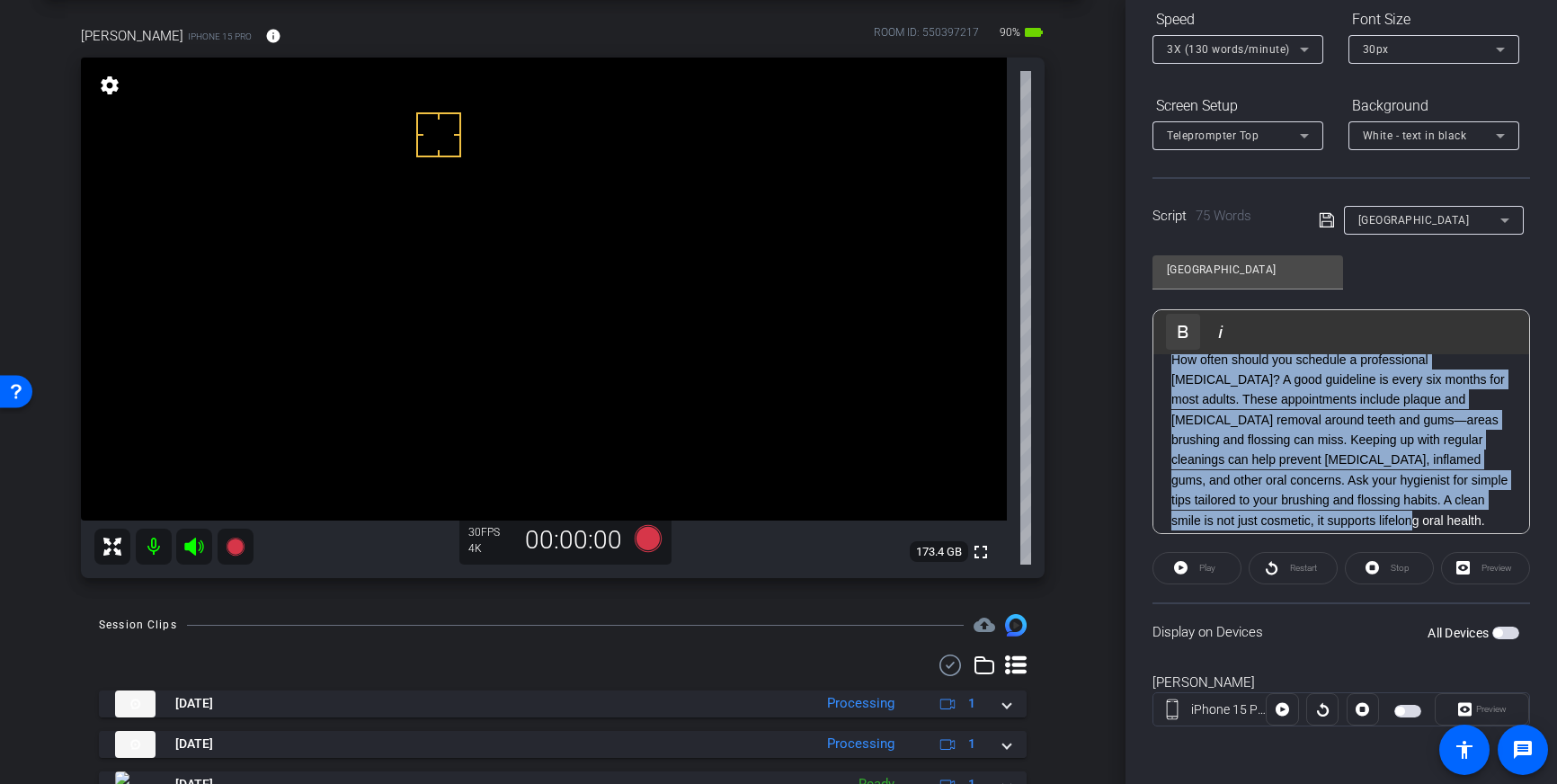
scroll to position [0, 0]
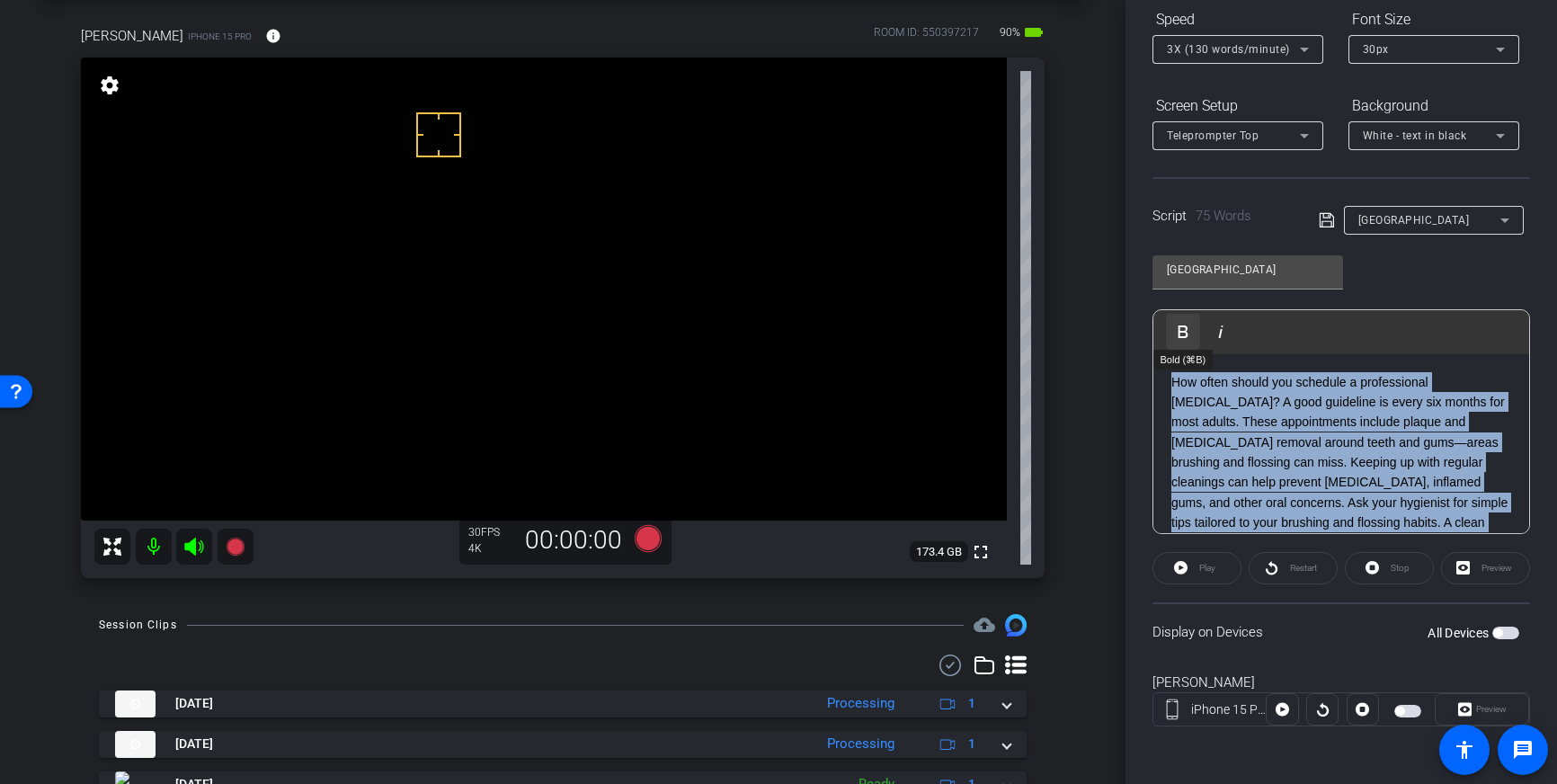
drag, startPoint x: 1406, startPoint y: 517, endPoint x: 1178, endPoint y: 340, distance: 288.6
click at [1180, 340] on div "Play Play from this location Play Selected Play and display the selected text o…" at bounding box center [1341, 421] width 377 height 224
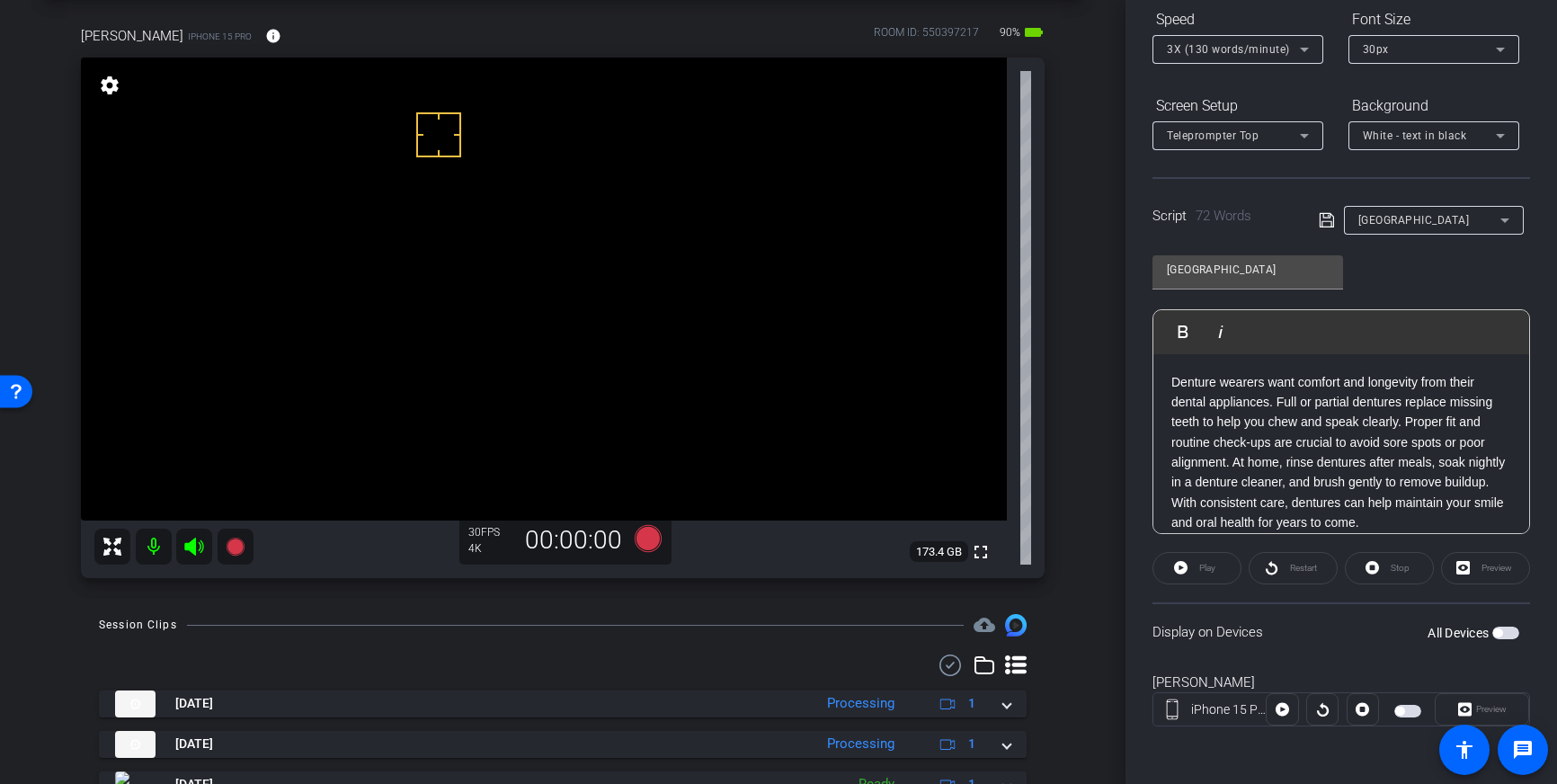
click at [1323, 220] on icon at bounding box center [1327, 220] width 16 height 22
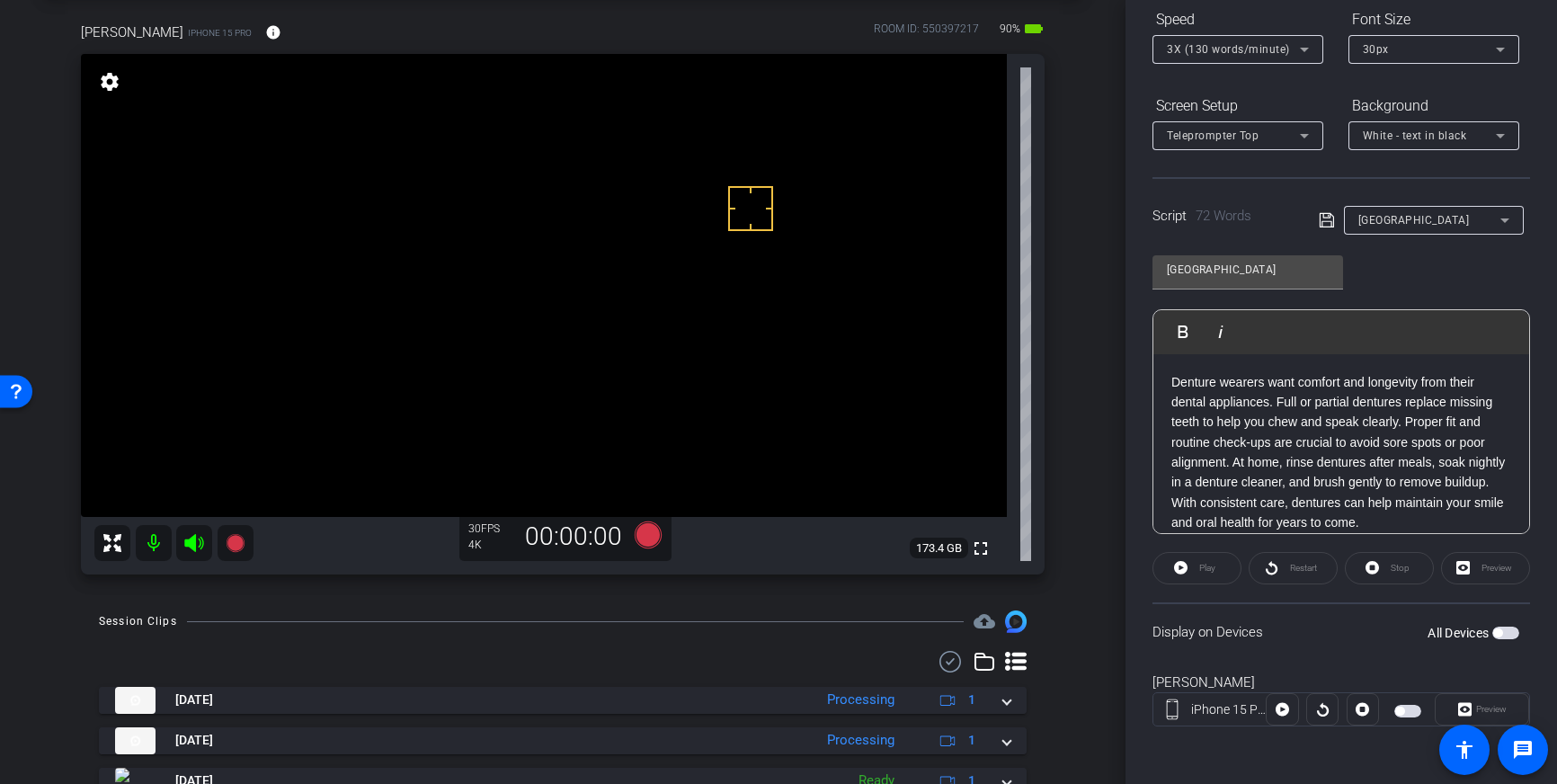
click at [1504, 637] on span "button" at bounding box center [1505, 632] width 27 height 12
click at [645, 540] on icon at bounding box center [648, 535] width 27 height 27
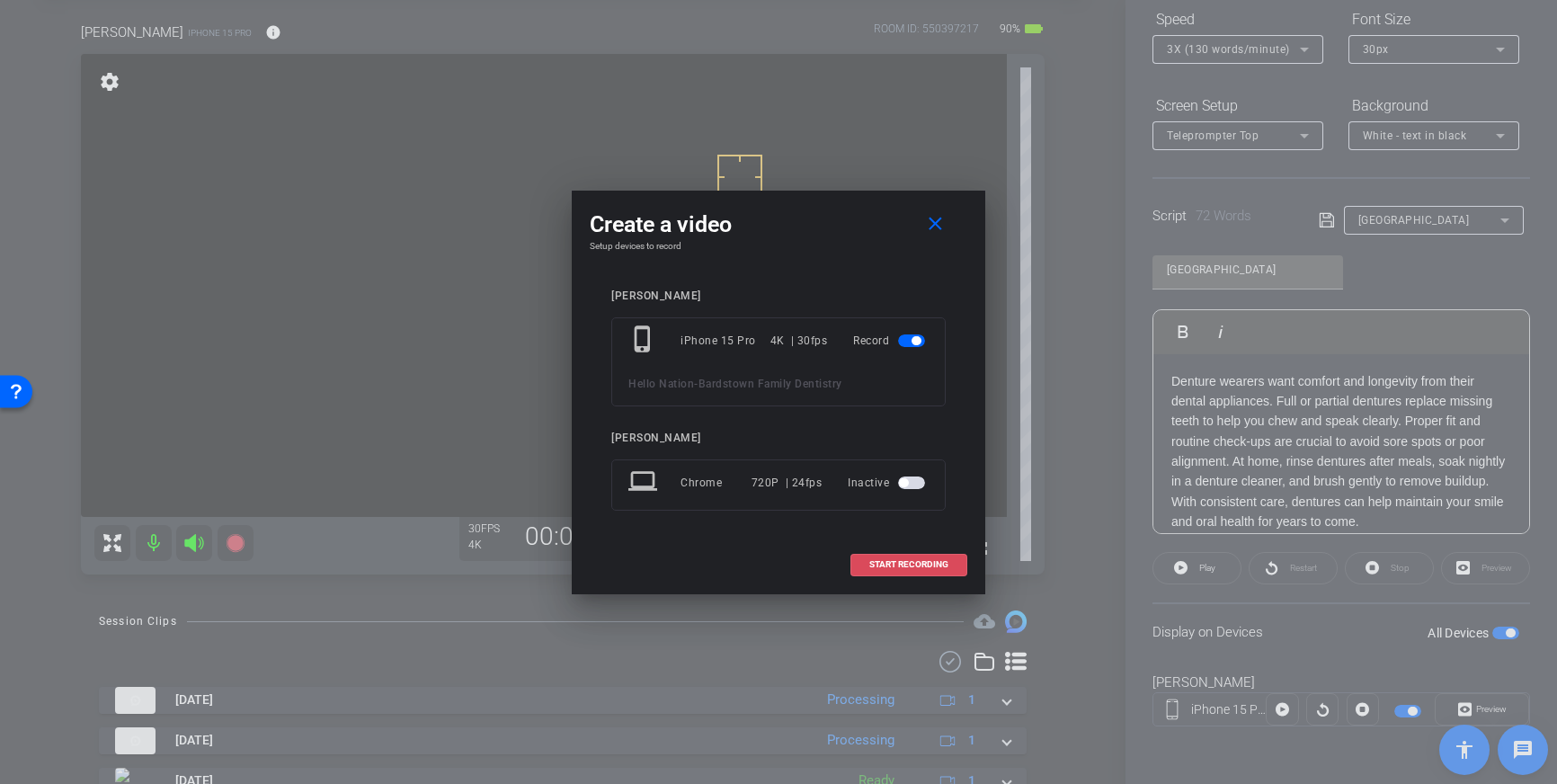
drag, startPoint x: 881, startPoint y: 556, endPoint x: 980, endPoint y: 652, distance: 137.9
click at [885, 558] on span at bounding box center [908, 563] width 115 height 43
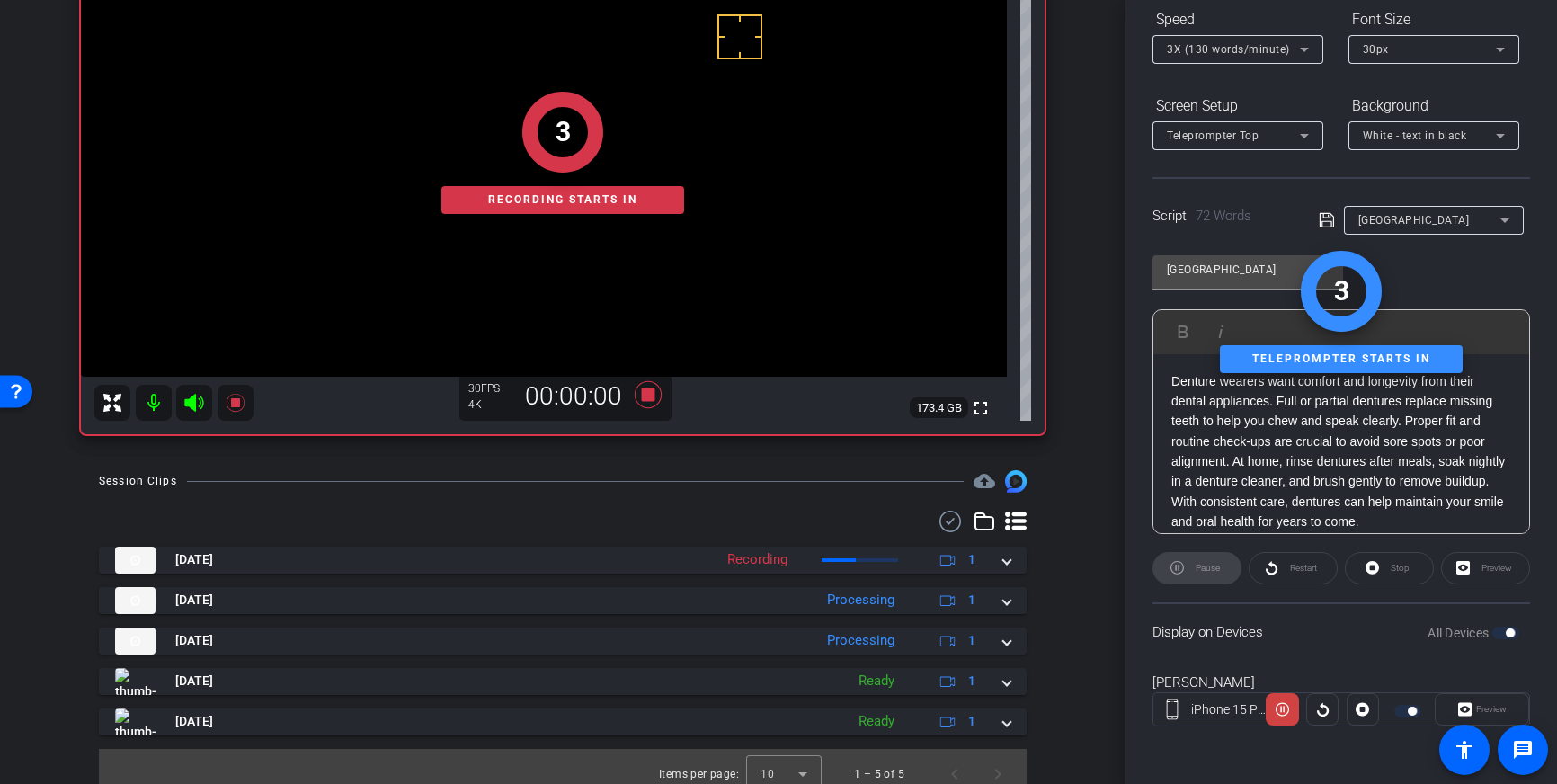
scroll to position [231, 0]
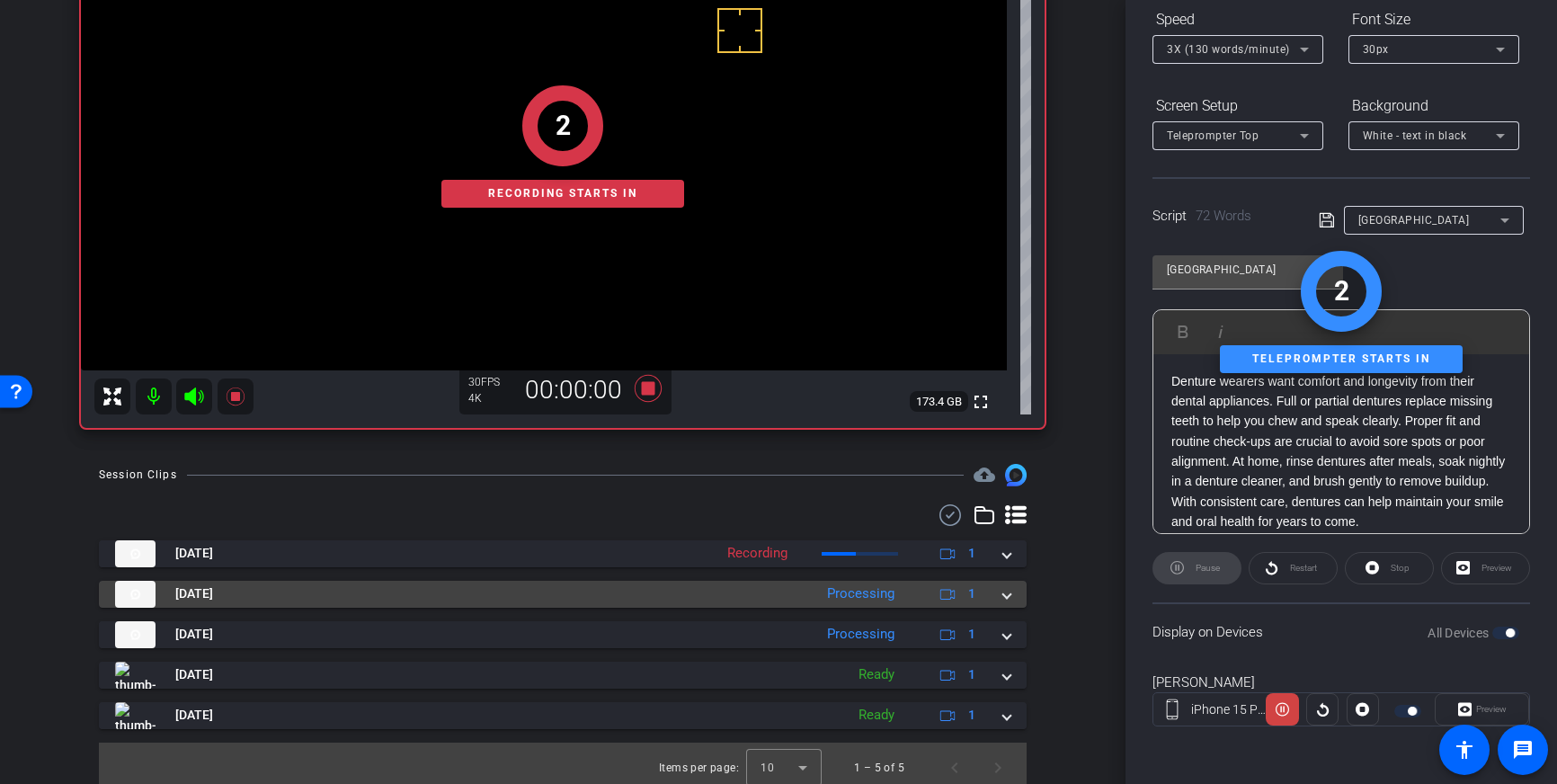
click at [1007, 597] on span at bounding box center [1007, 594] width 8 height 19
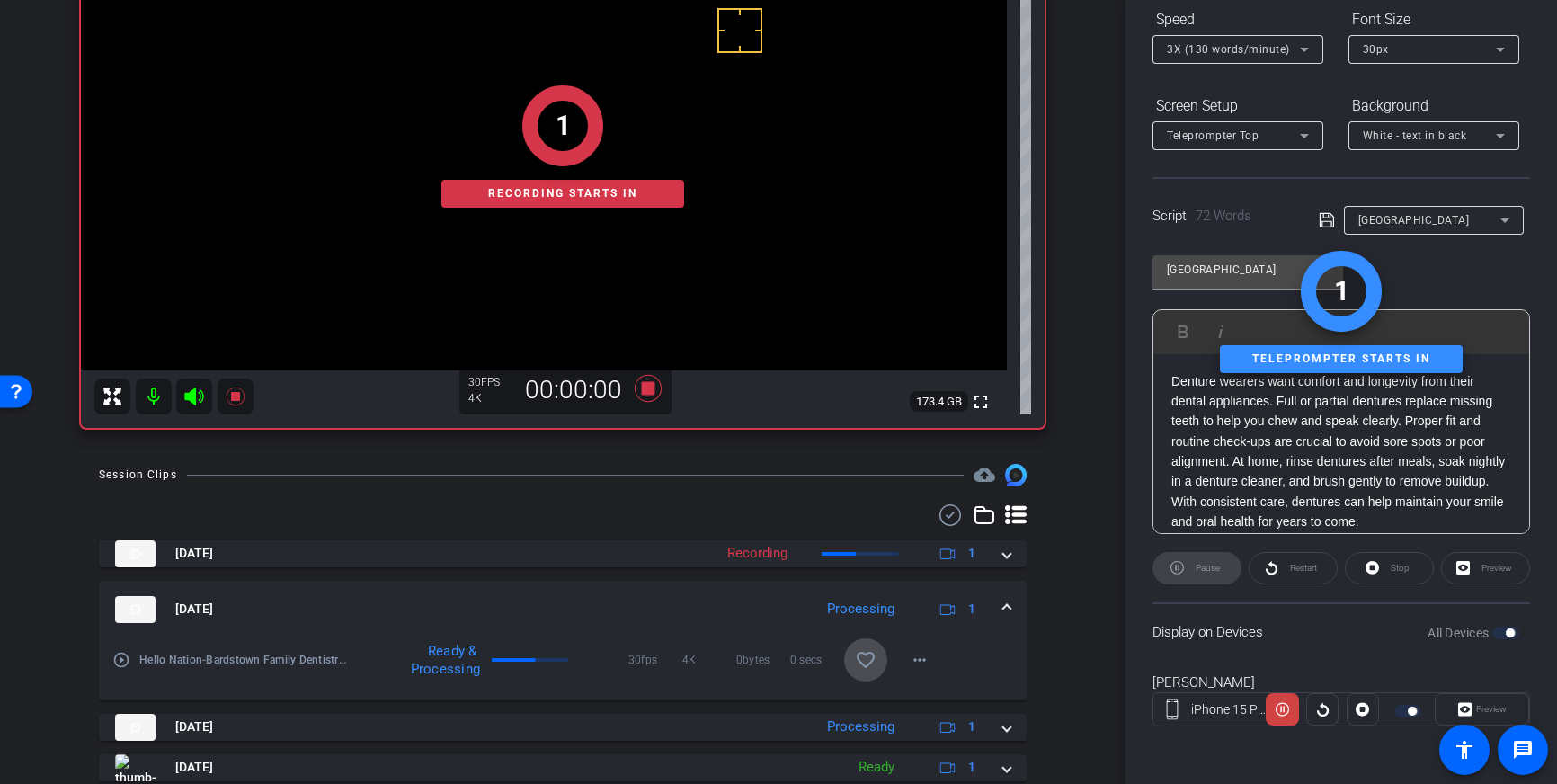
click at [874, 651] on mat-icon "favorite_border" at bounding box center [865, 660] width 22 height 22
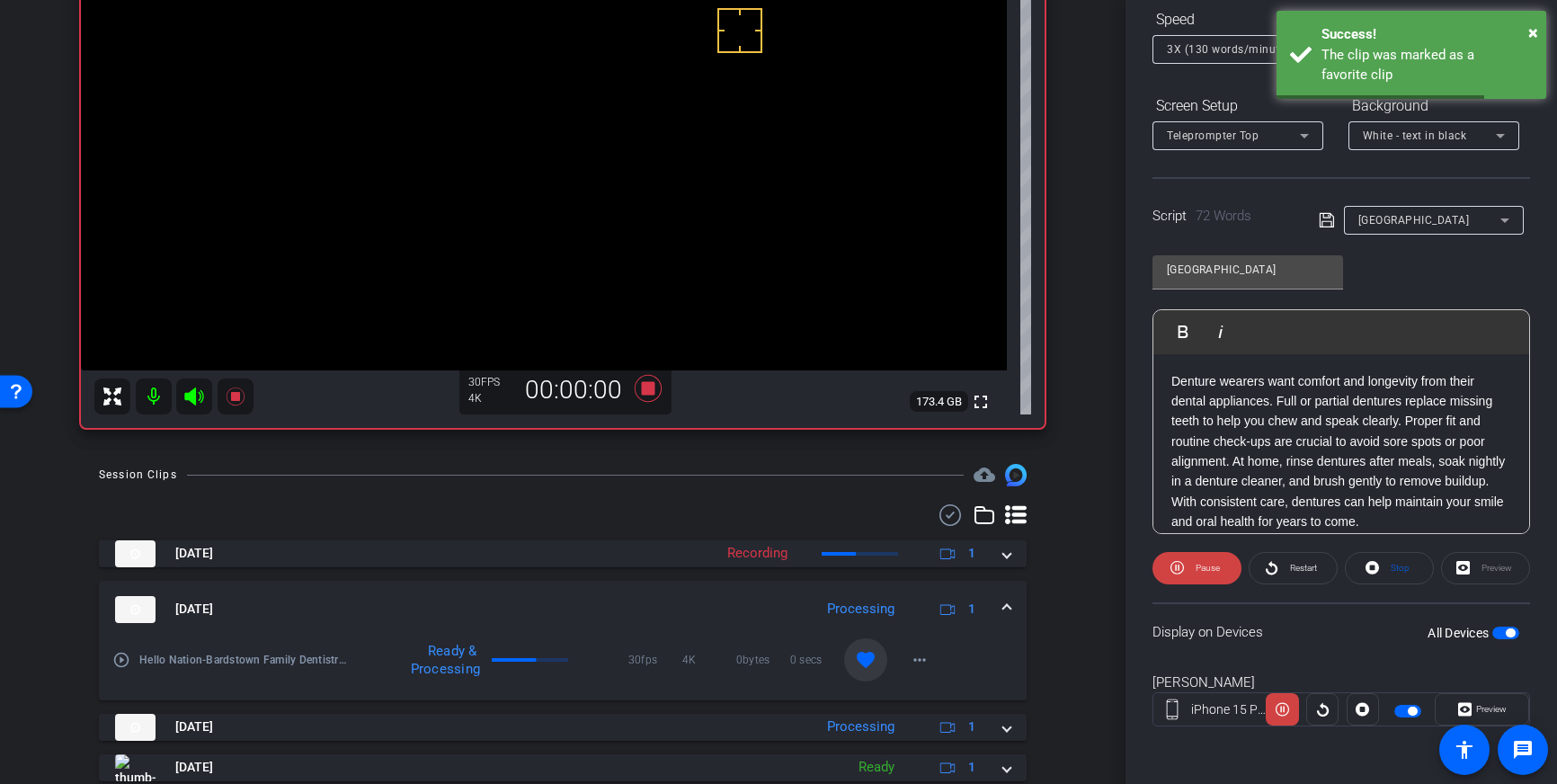
click at [1000, 617] on div "Sep 22, 2025 Processing 1" at bounding box center [559, 609] width 888 height 27
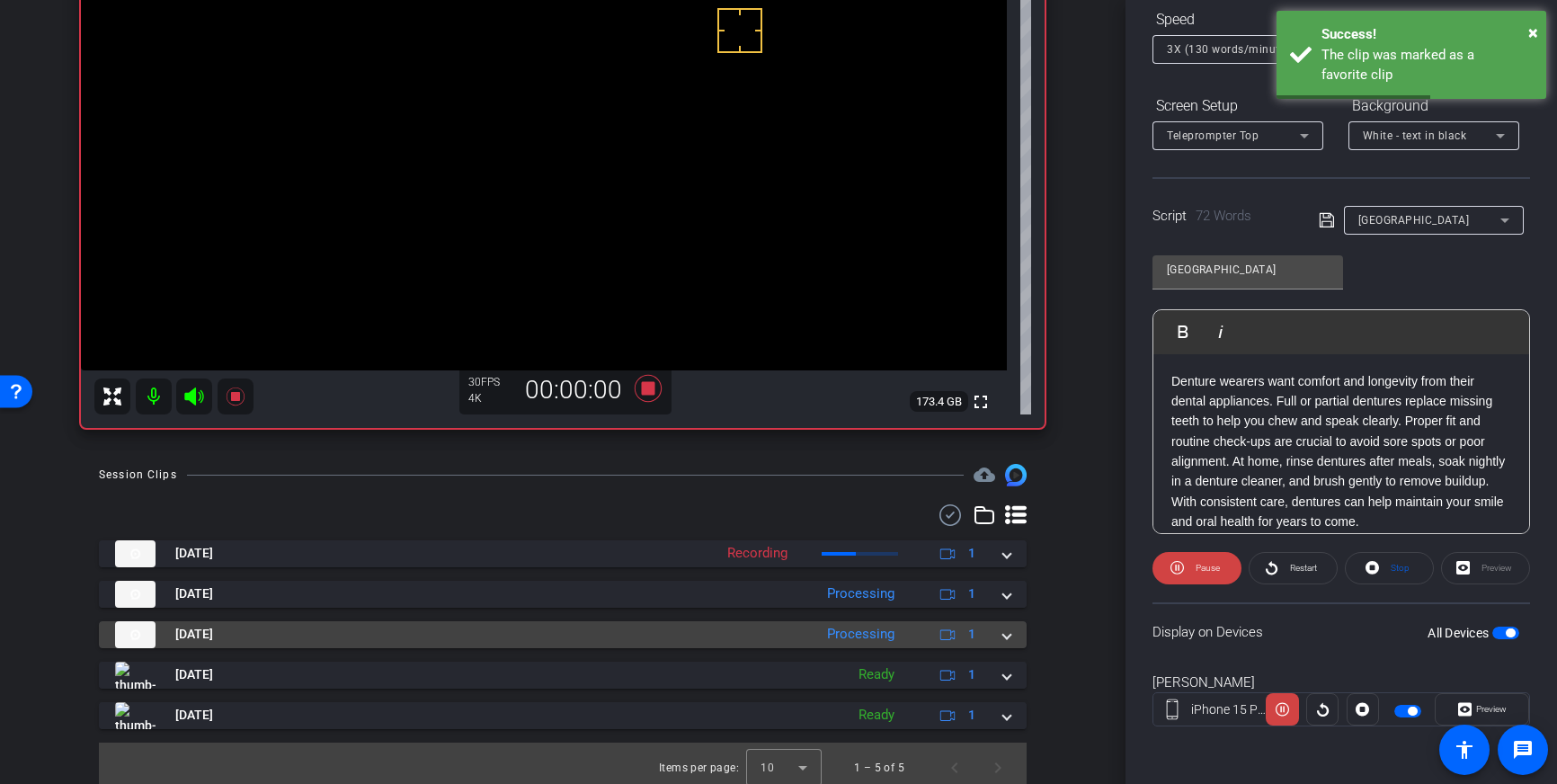
click at [1001, 638] on div "Sep 22, 2025 Processing 1" at bounding box center [559, 634] width 888 height 27
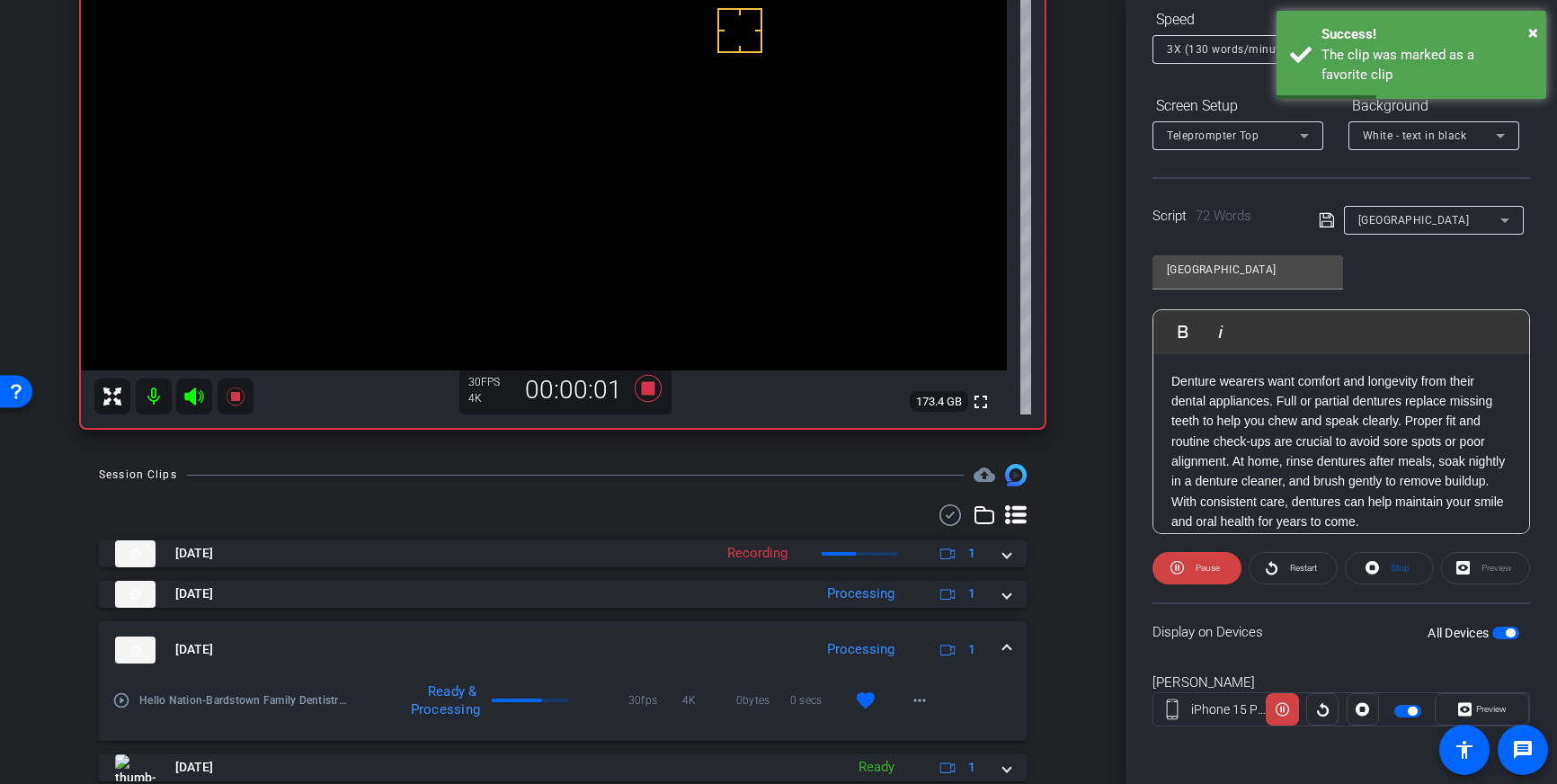
click at [1003, 641] on span at bounding box center [1007, 649] width 8 height 19
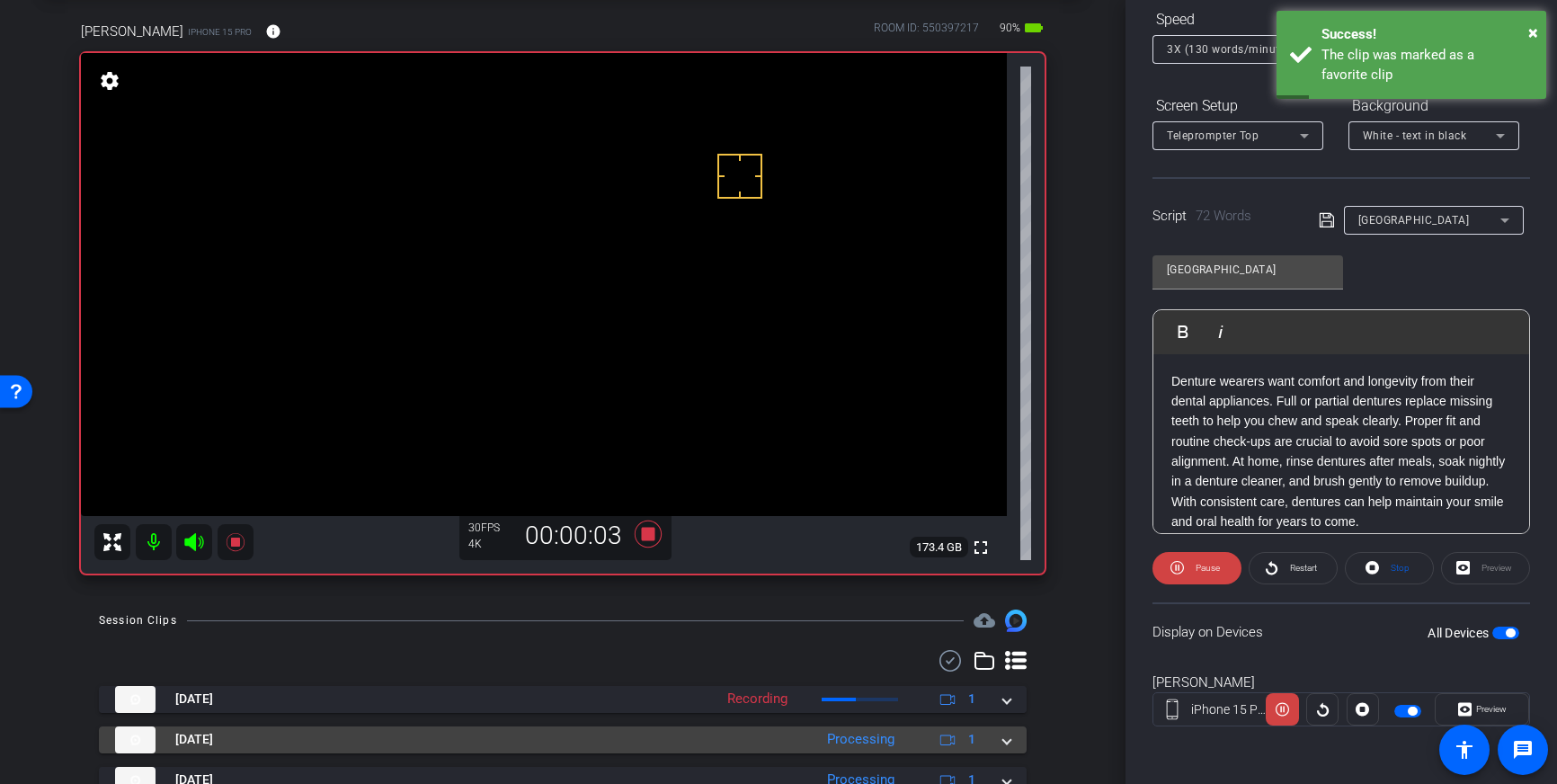
scroll to position [74, 0]
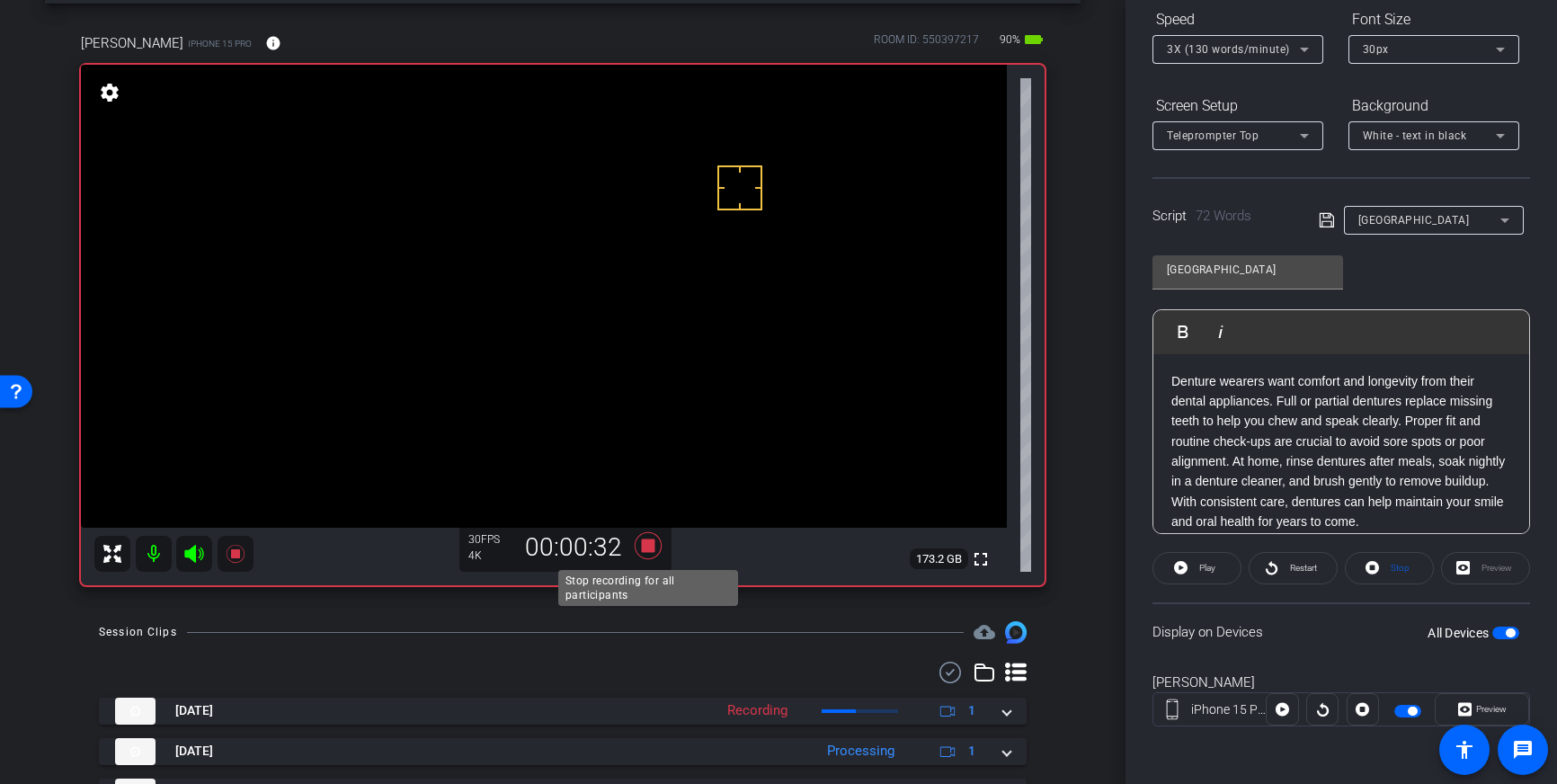
click at [650, 552] on icon at bounding box center [648, 545] width 27 height 27
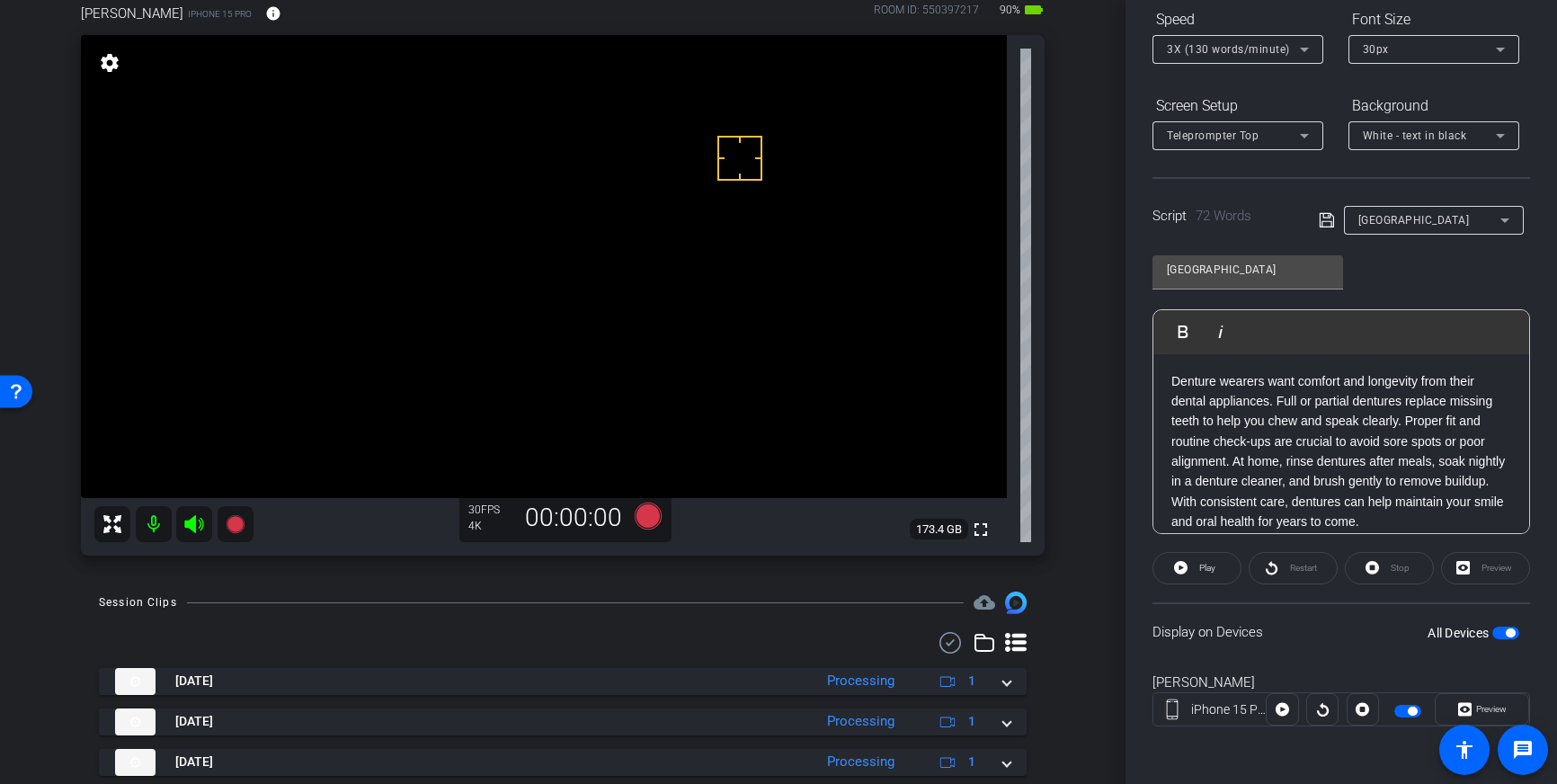
scroll to position [112, 0]
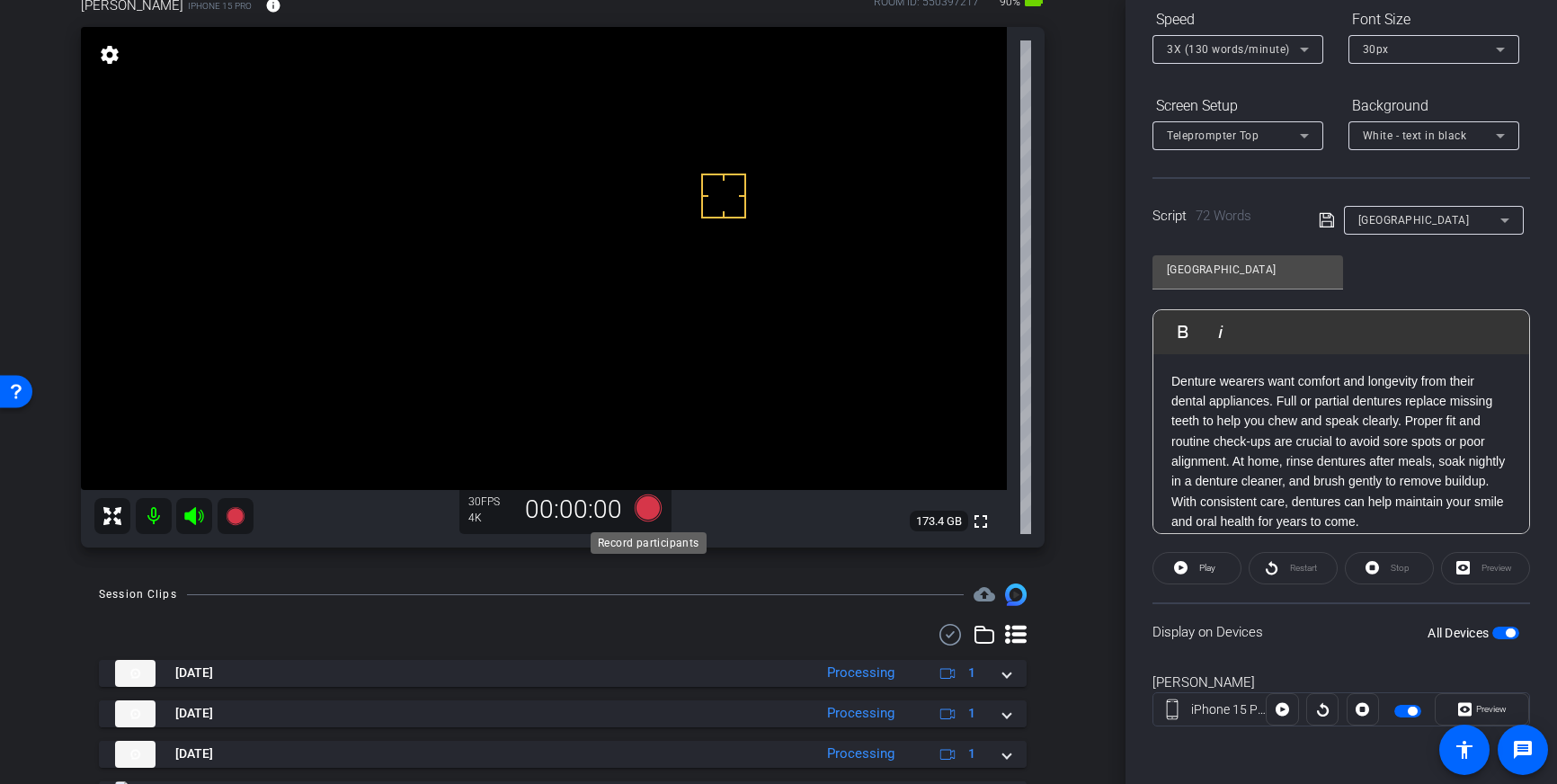
click at [647, 510] on icon at bounding box center [648, 508] width 27 height 27
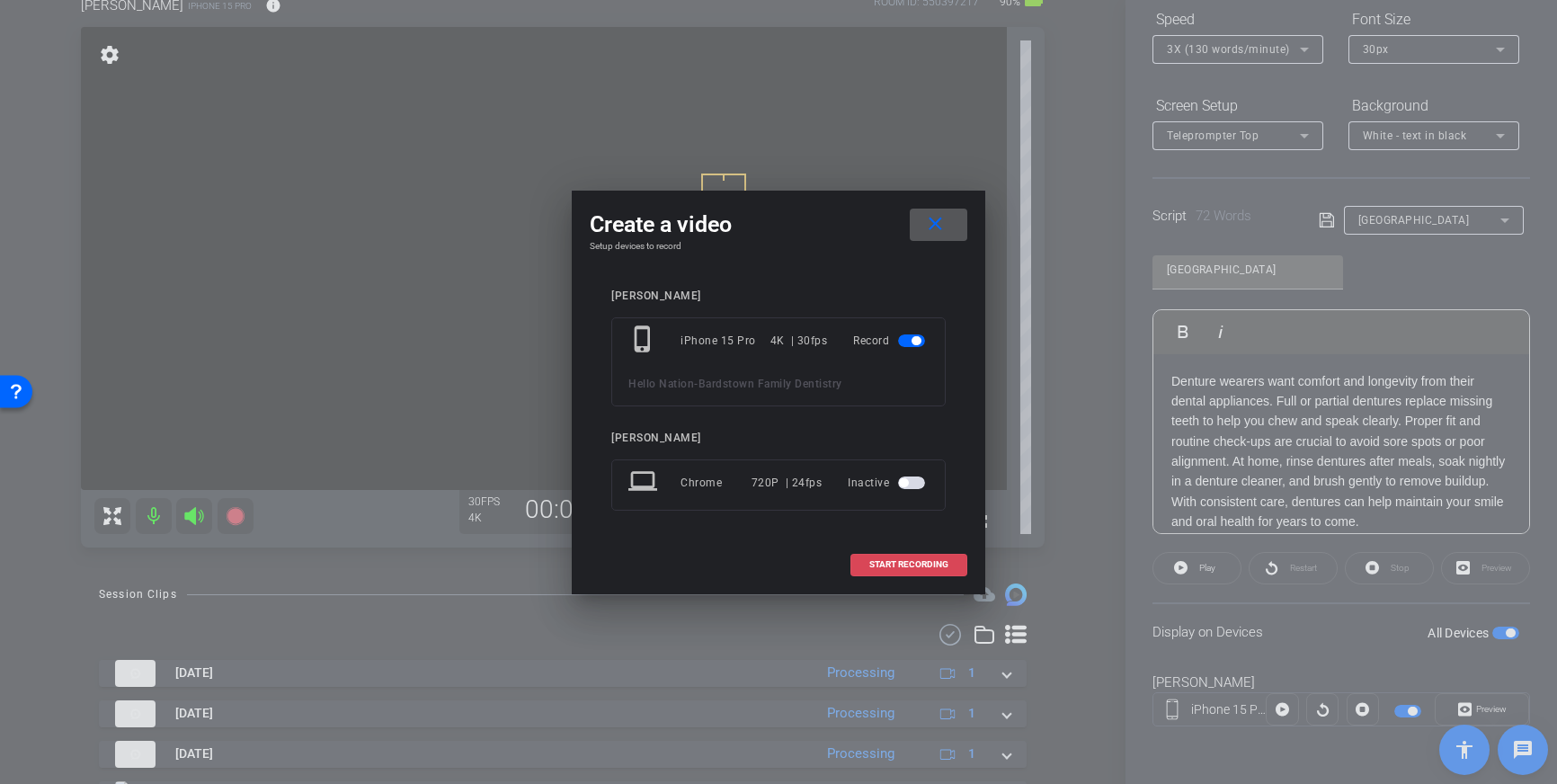
click at [899, 562] on span "START RECORDING" at bounding box center [908, 563] width 79 height 9
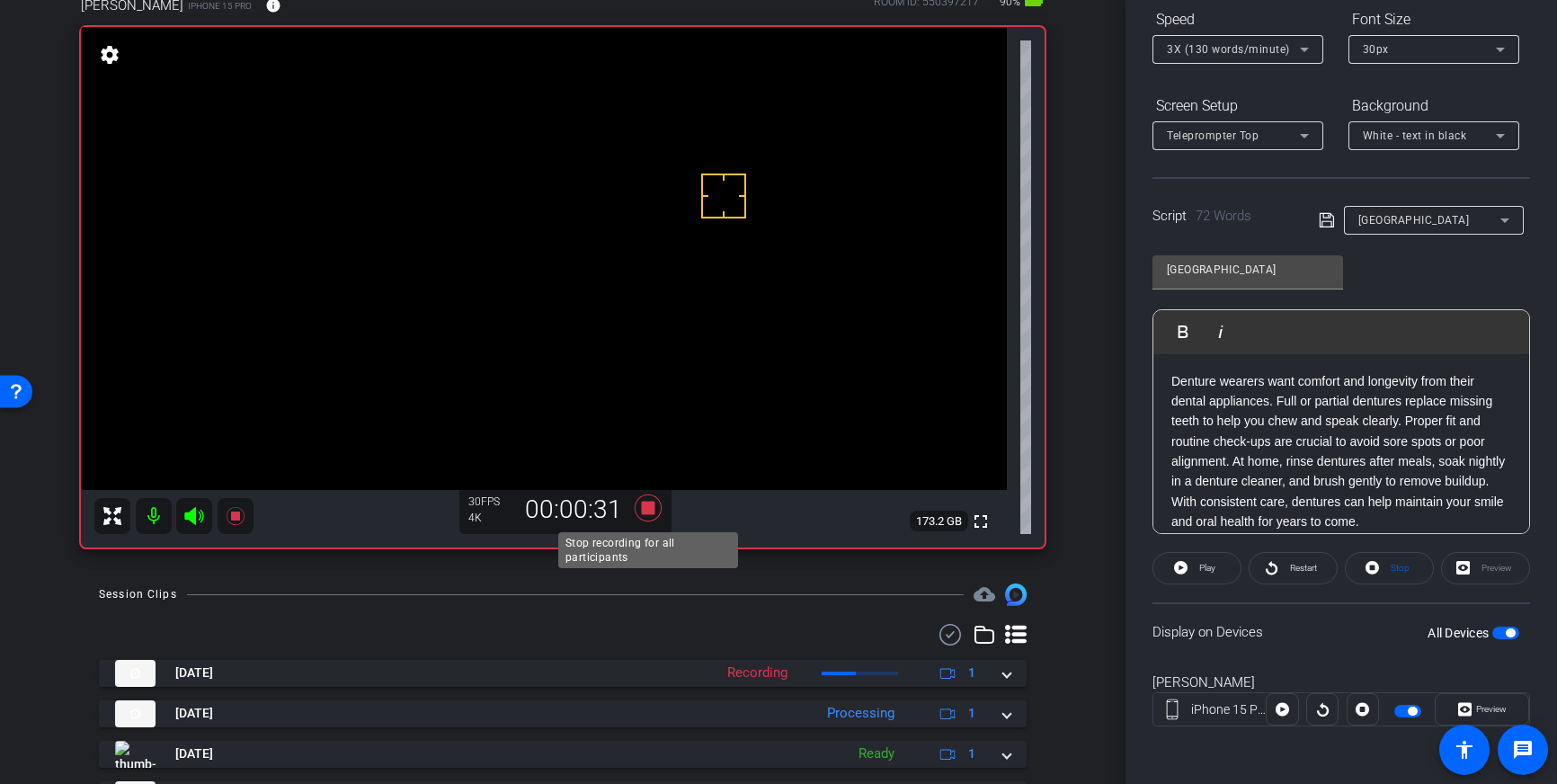
click at [647, 511] on icon at bounding box center [648, 508] width 27 height 27
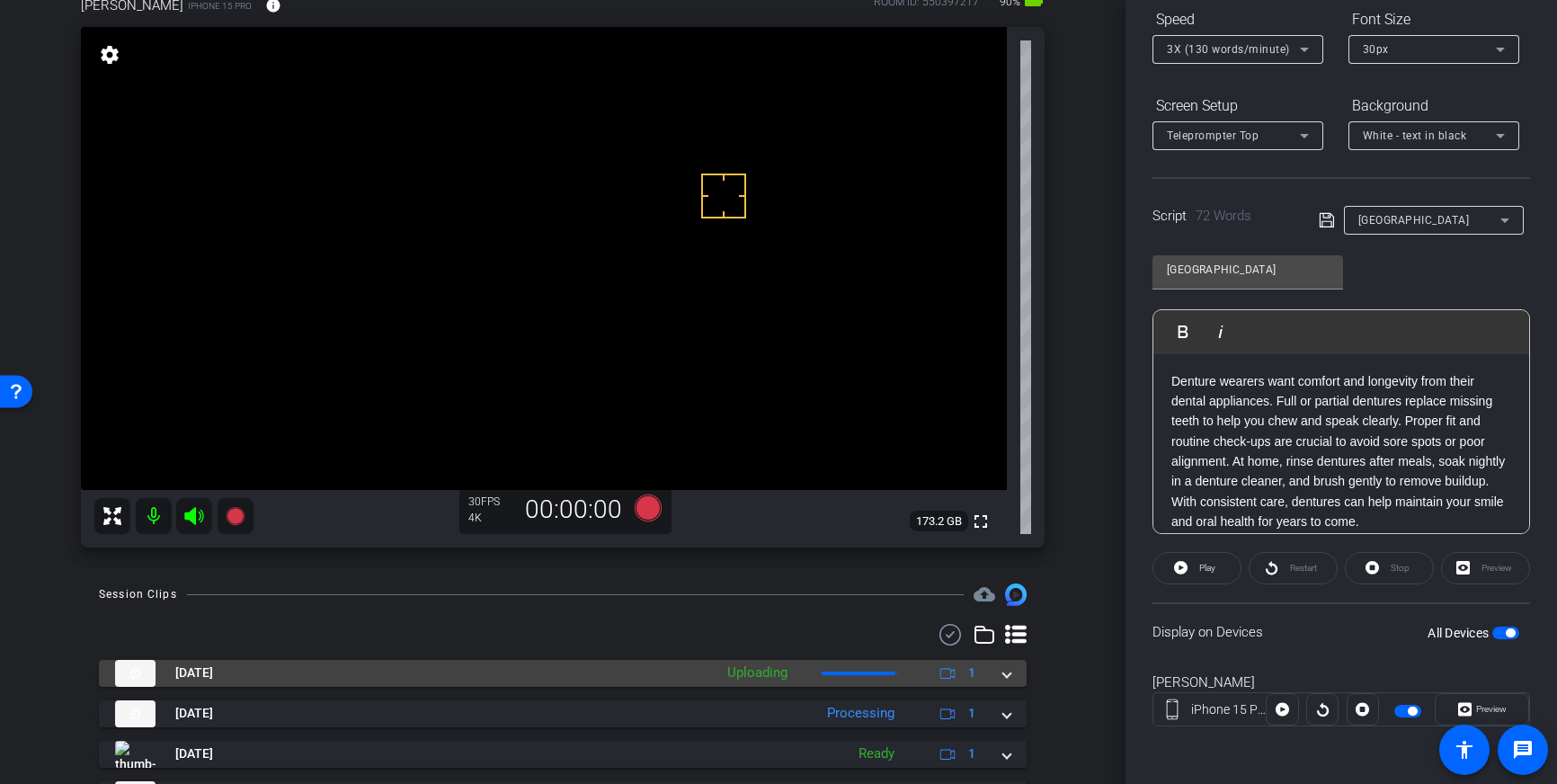
click at [1013, 678] on mat-expansion-panel-header "Sep 22, 2025 Uploading 1" at bounding box center [563, 673] width 928 height 27
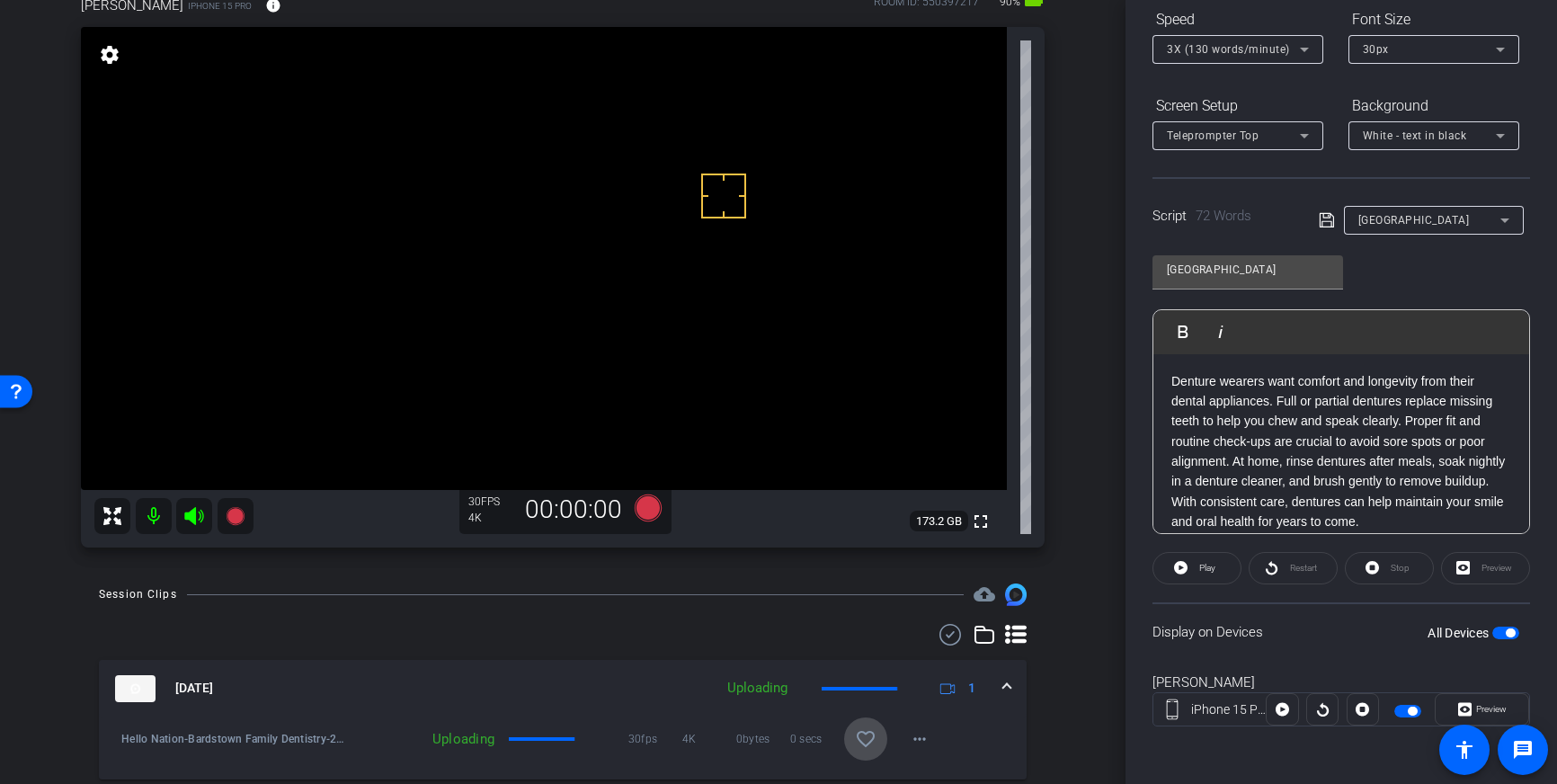
click at [868, 729] on mat-icon "favorite_border" at bounding box center [865, 738] width 22 height 22
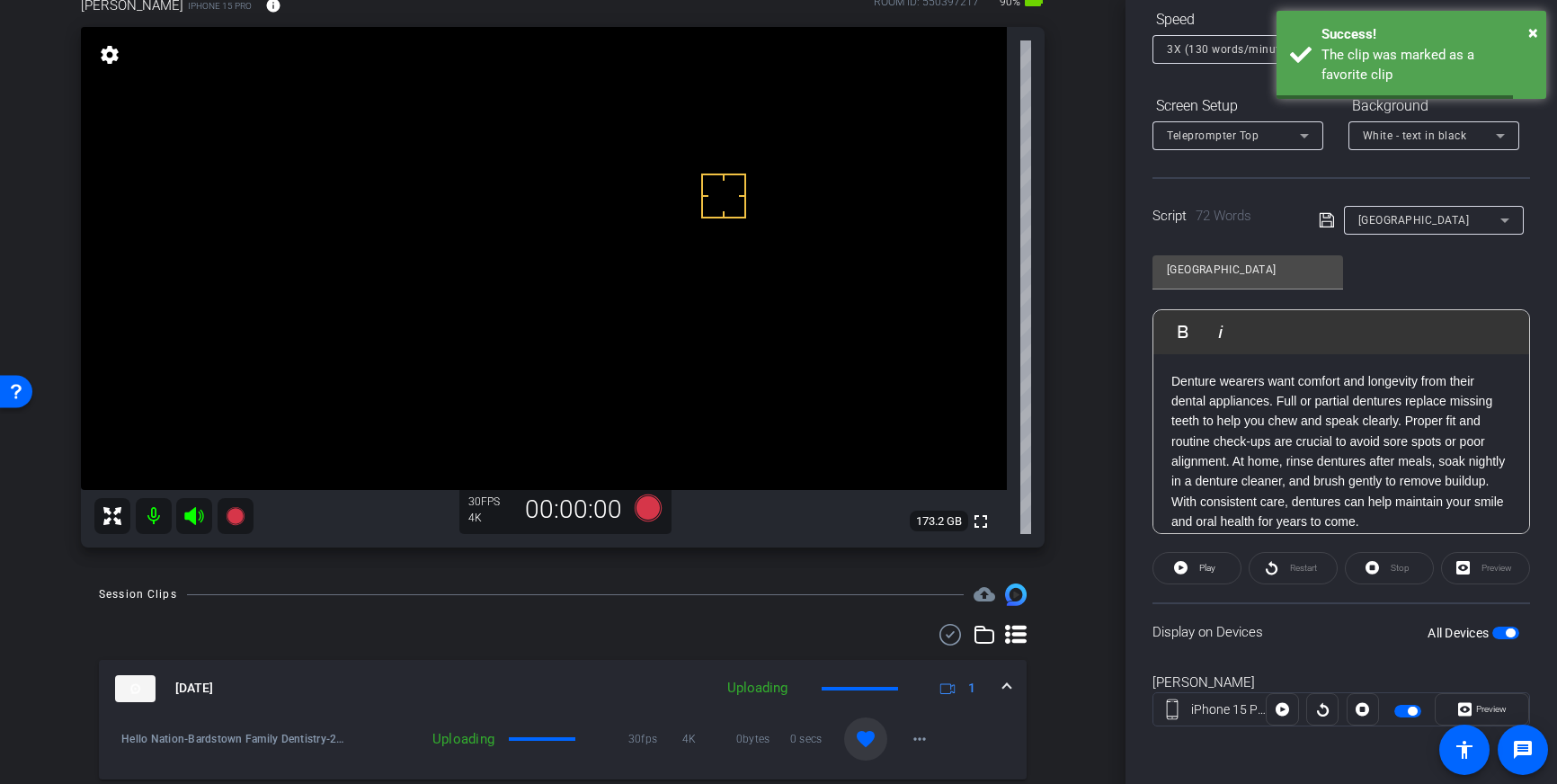
click at [1008, 685] on span at bounding box center [1007, 689] width 8 height 19
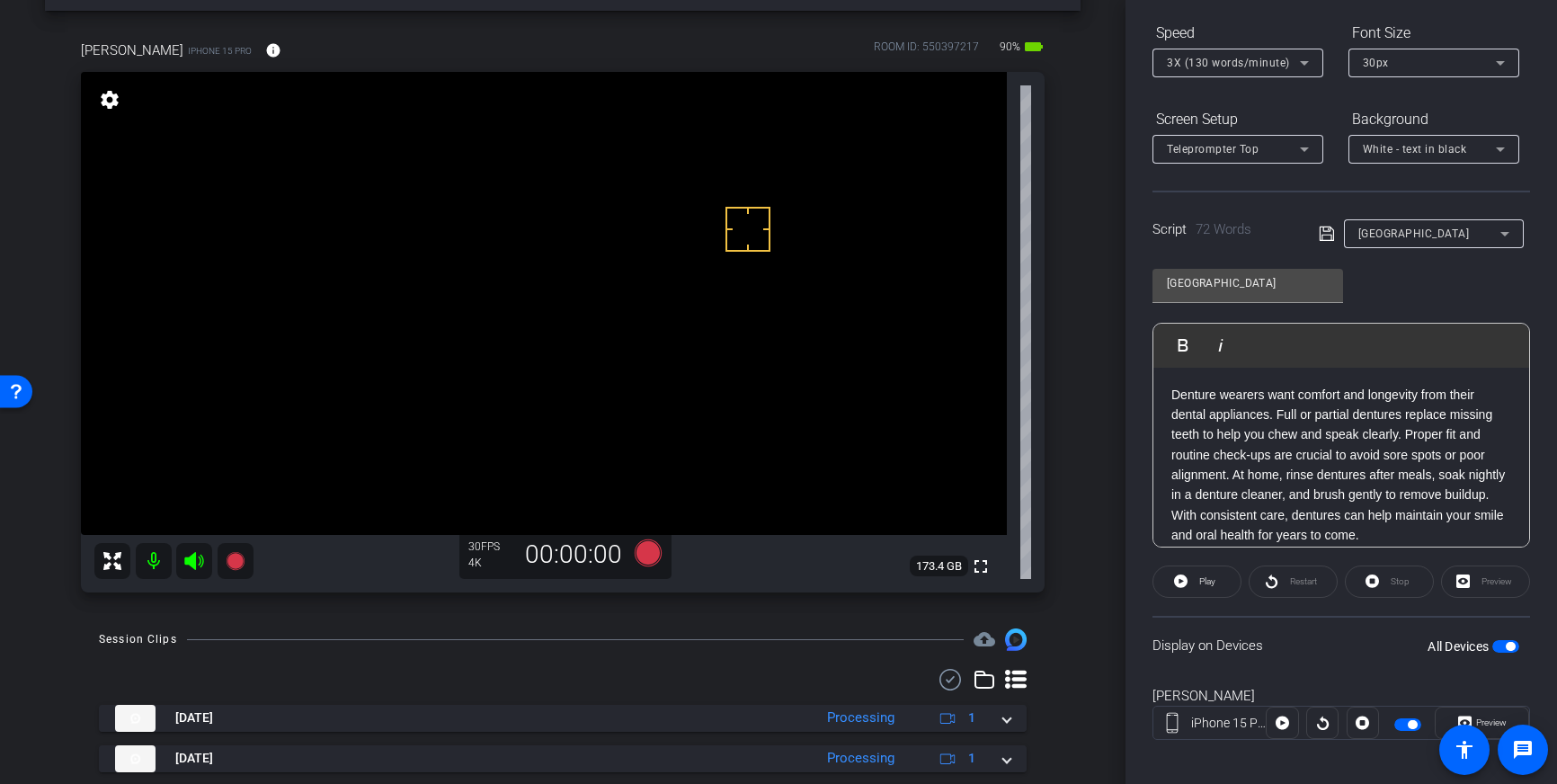
scroll to position [0, 0]
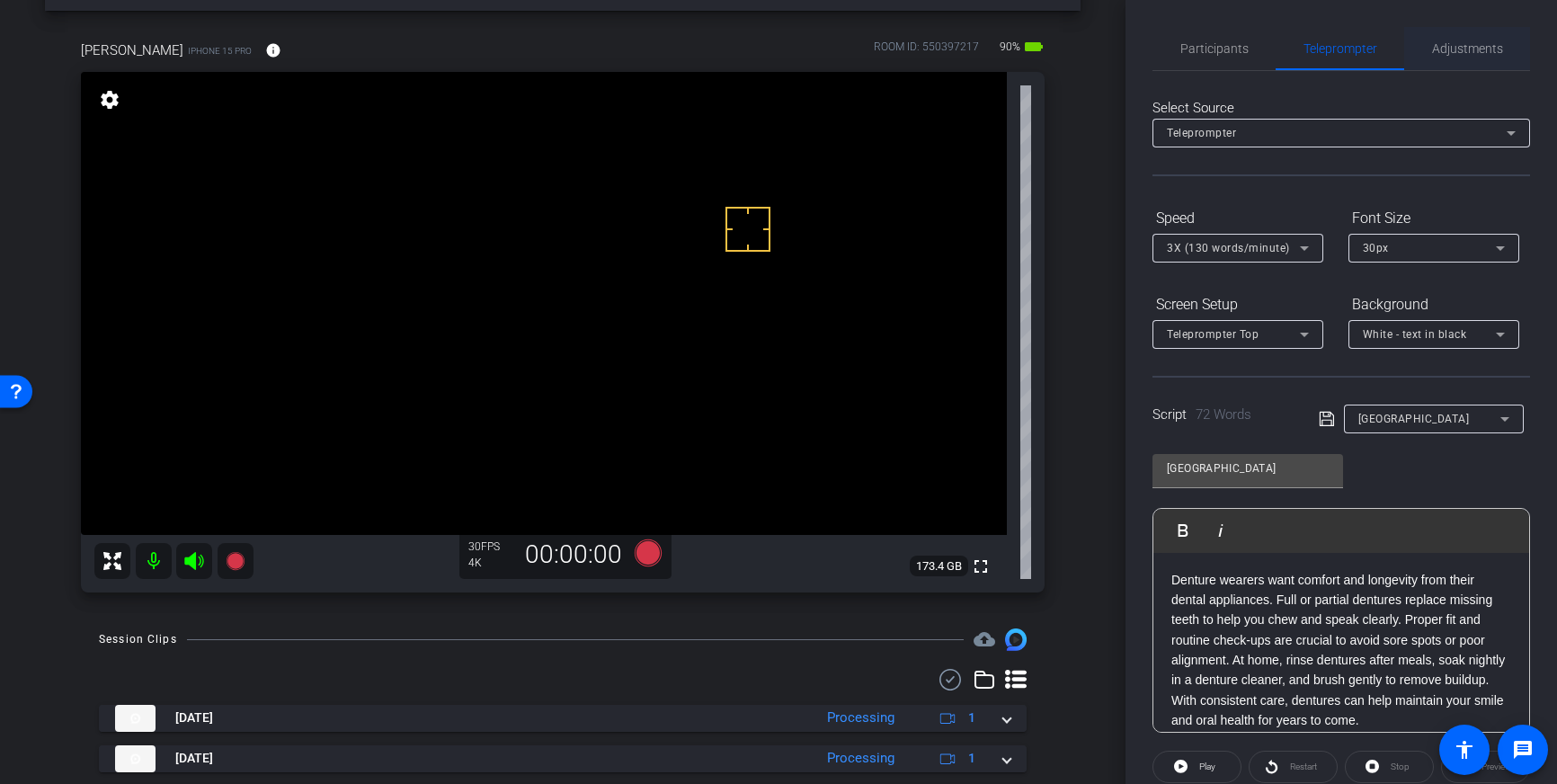
click at [1435, 53] on span "Adjustments" at bounding box center [1467, 48] width 71 height 12
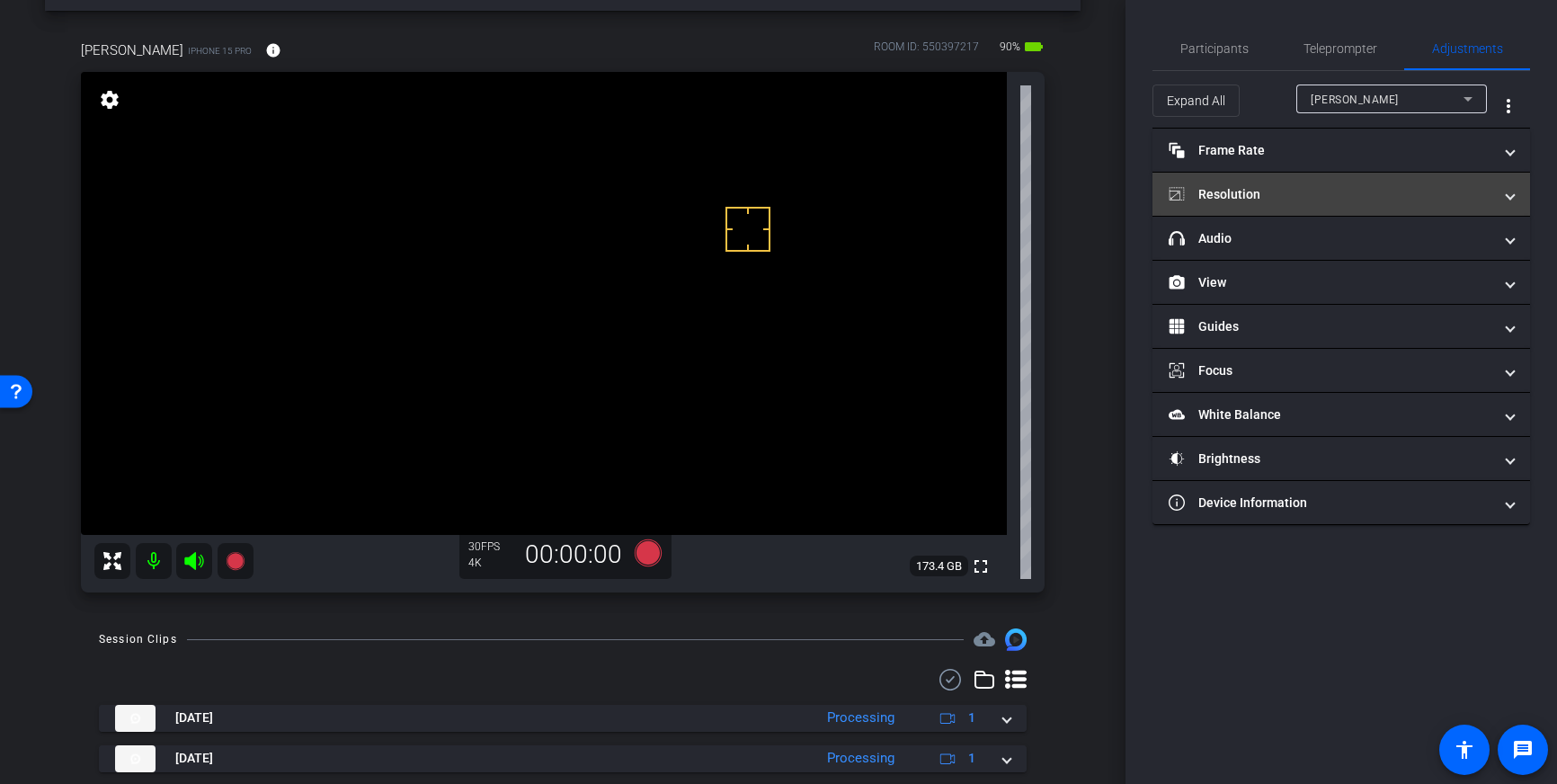
click at [1399, 197] on mat-panel-title "Resolution" at bounding box center [1330, 195] width 324 height 19
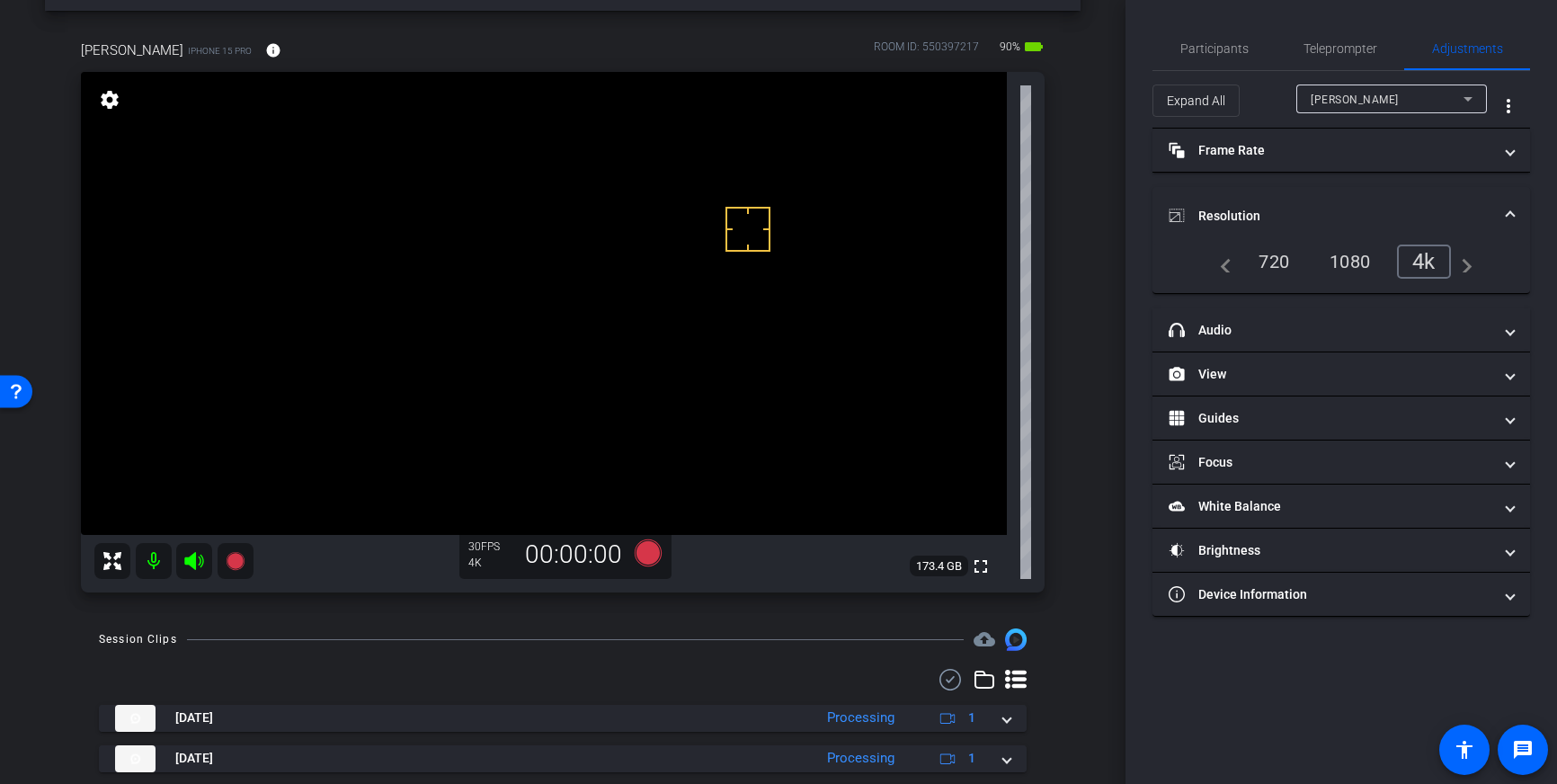
click at [1484, 205] on mat-expansion-panel-header "Resolution" at bounding box center [1341, 216] width 377 height 57
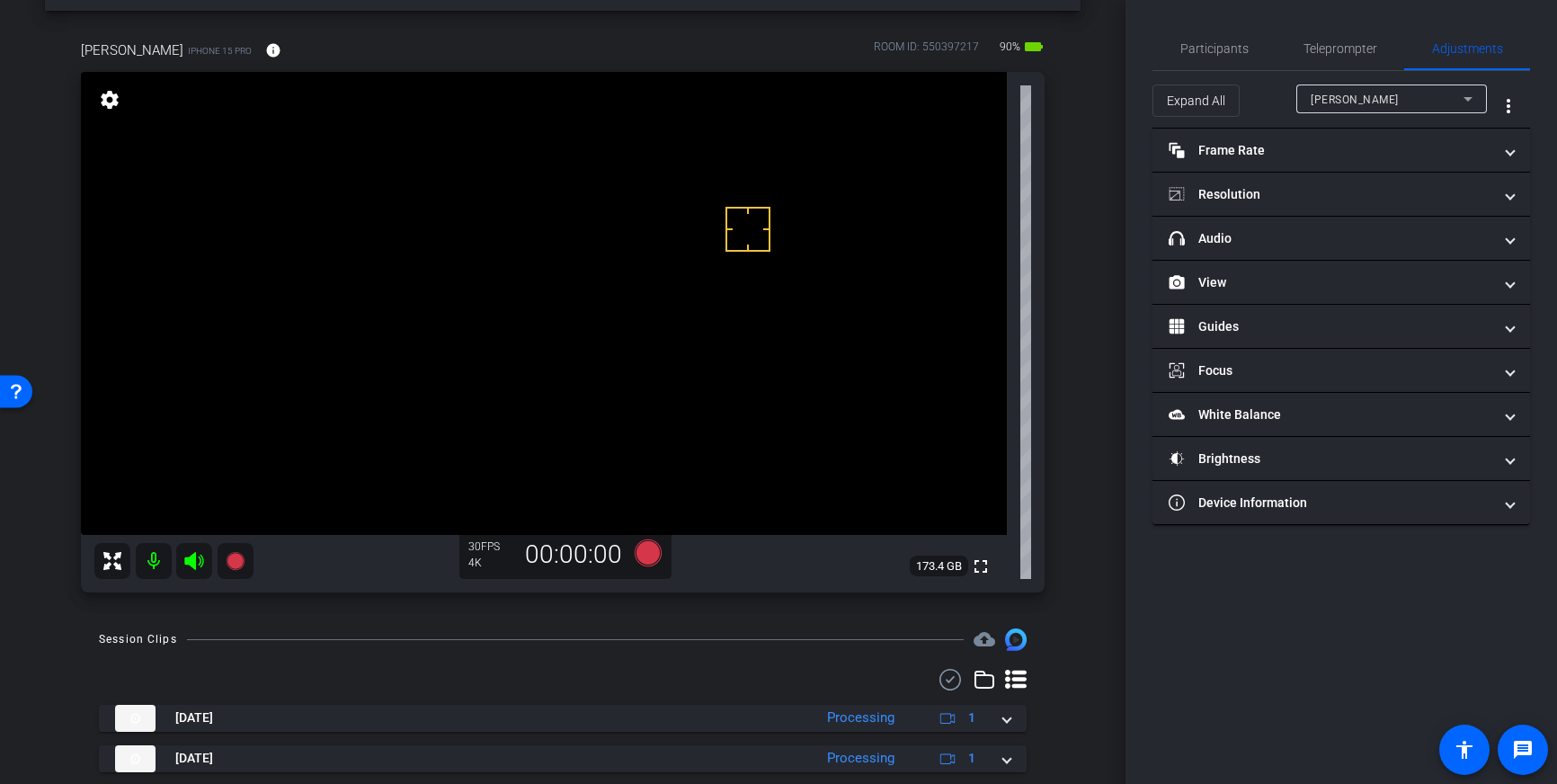
drag, startPoint x: 1394, startPoint y: 249, endPoint x: 1391, endPoint y: 262, distance: 13.3
click at [1394, 250] on mat-expansion-panel-header "headphone icon Audio" at bounding box center [1341, 238] width 377 height 43
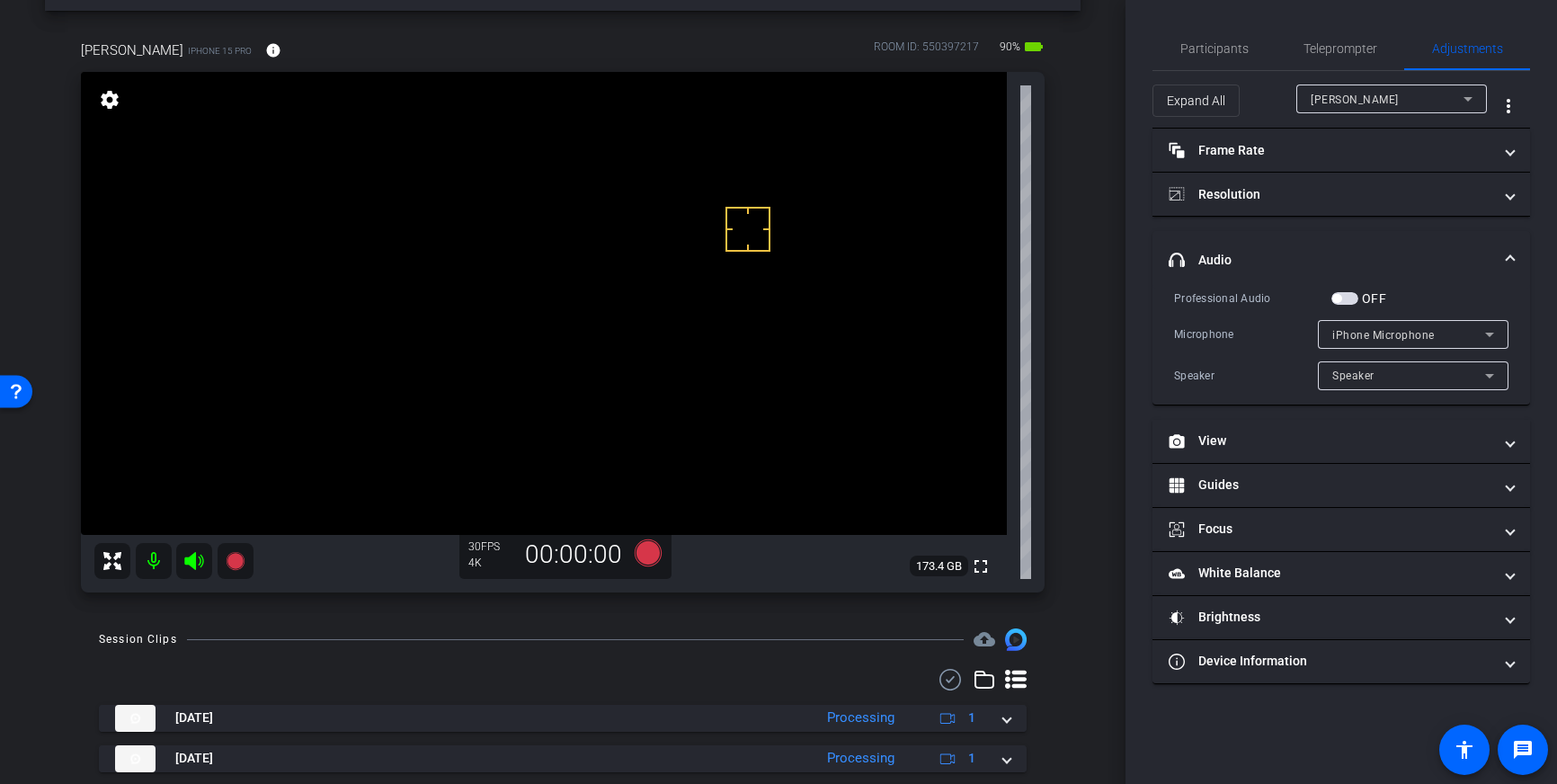
click at [1352, 298] on span "button" at bounding box center [1345, 298] width 27 height 12
click at [638, 558] on icon at bounding box center [648, 553] width 27 height 27
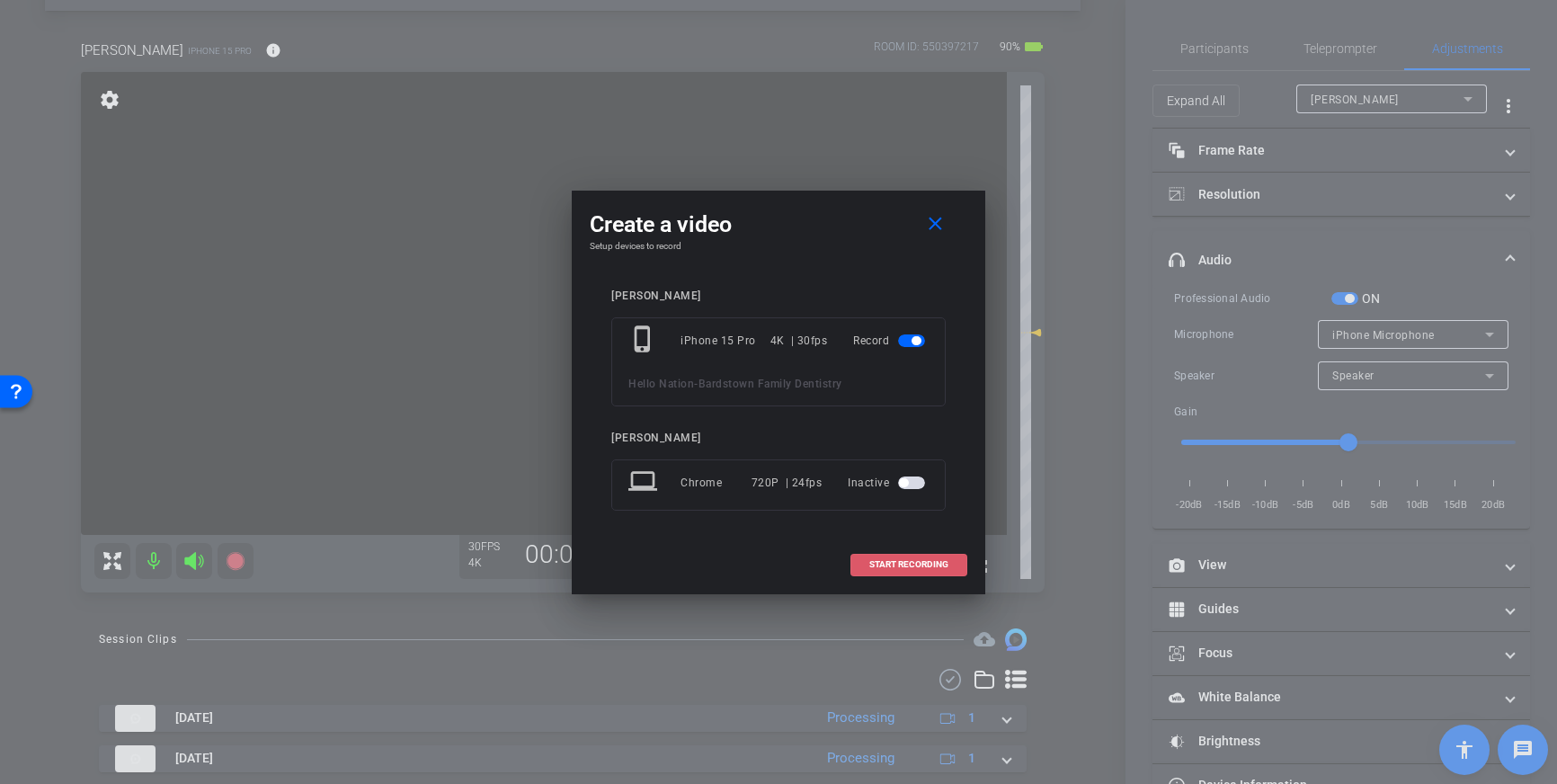
click at [925, 575] on span at bounding box center [908, 563] width 115 height 43
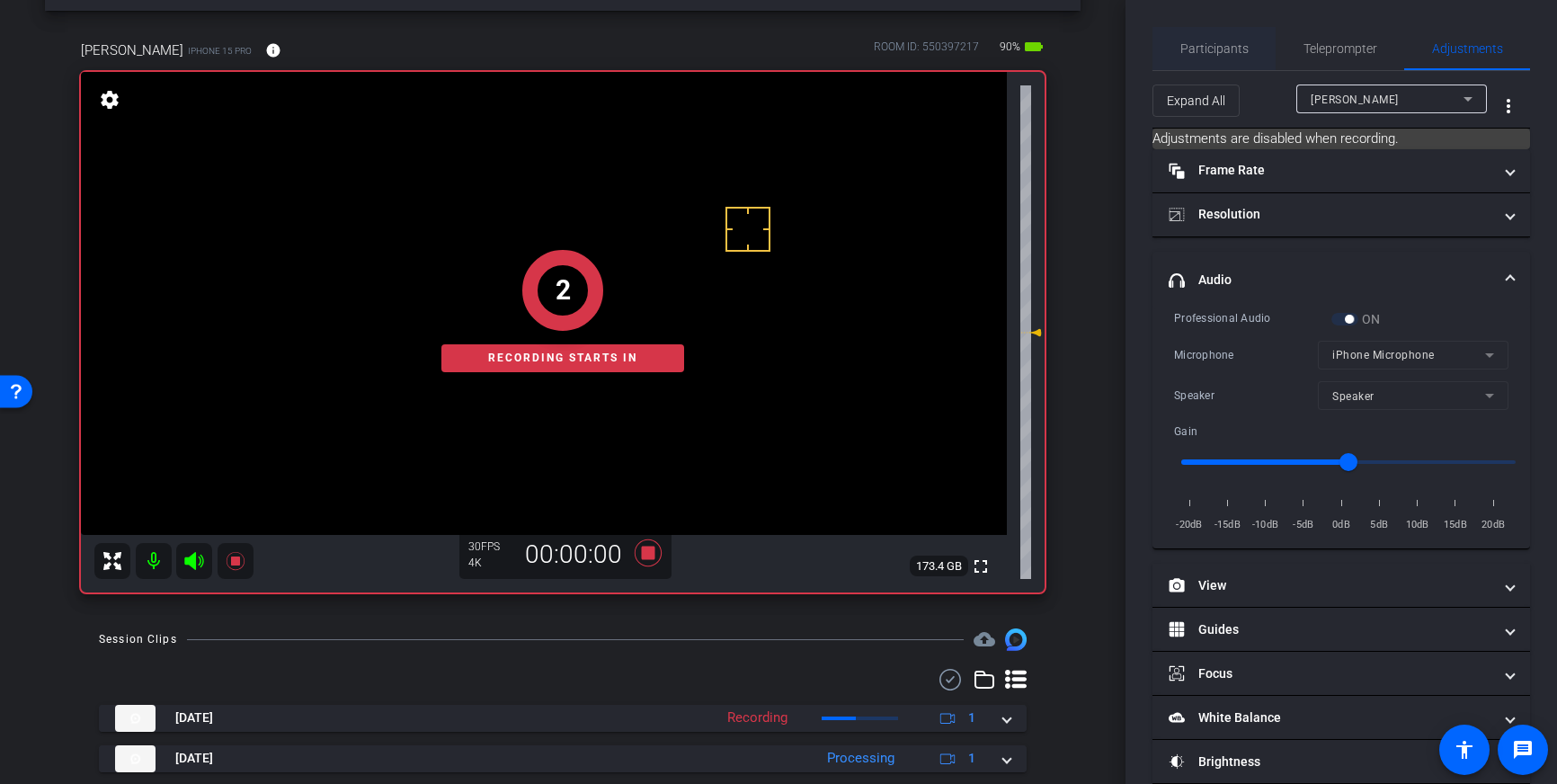
click at [1202, 60] on span "Participants" at bounding box center [1215, 48] width 69 height 43
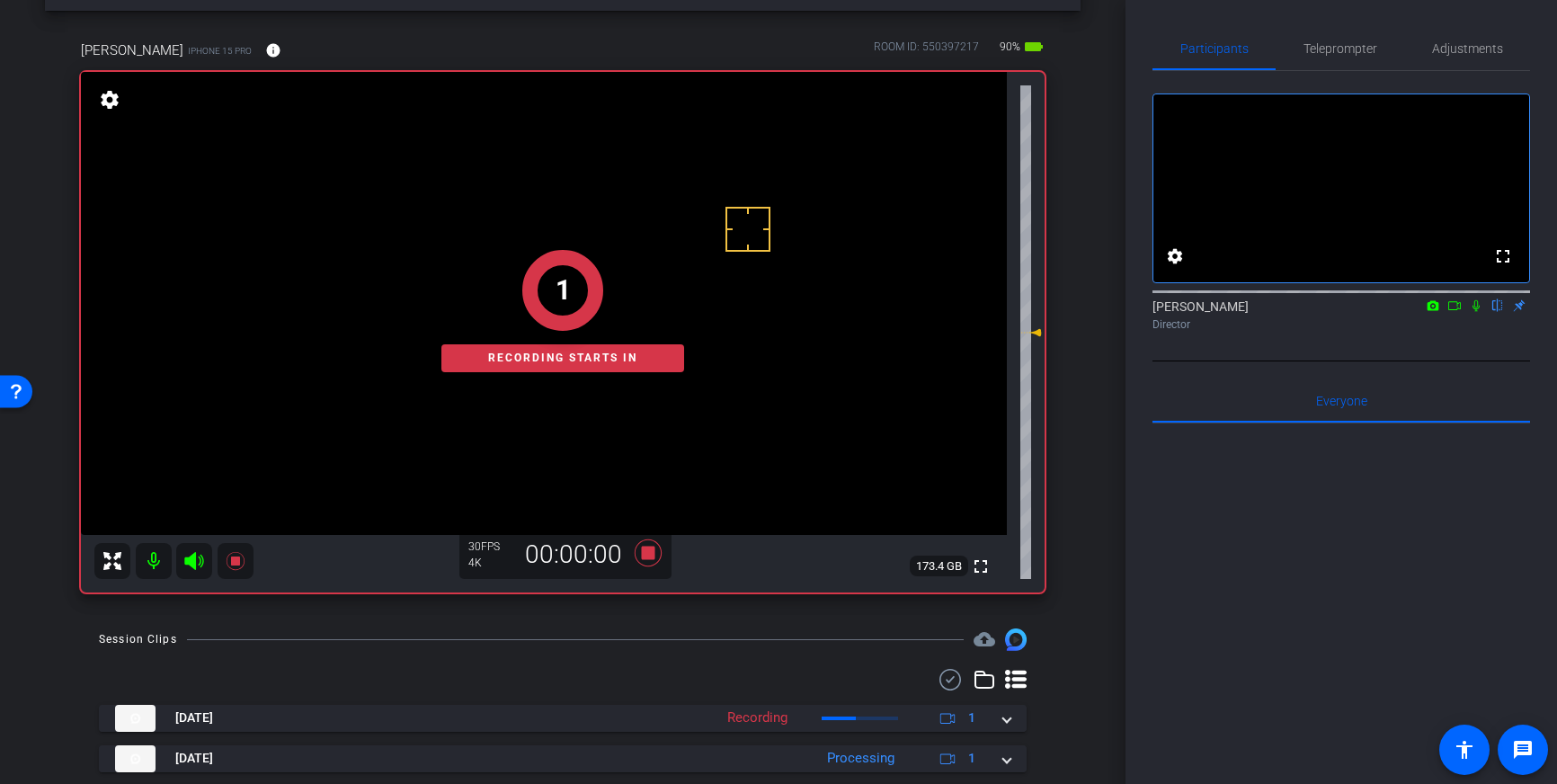
click at [1478, 312] on icon at bounding box center [1476, 305] width 14 height 12
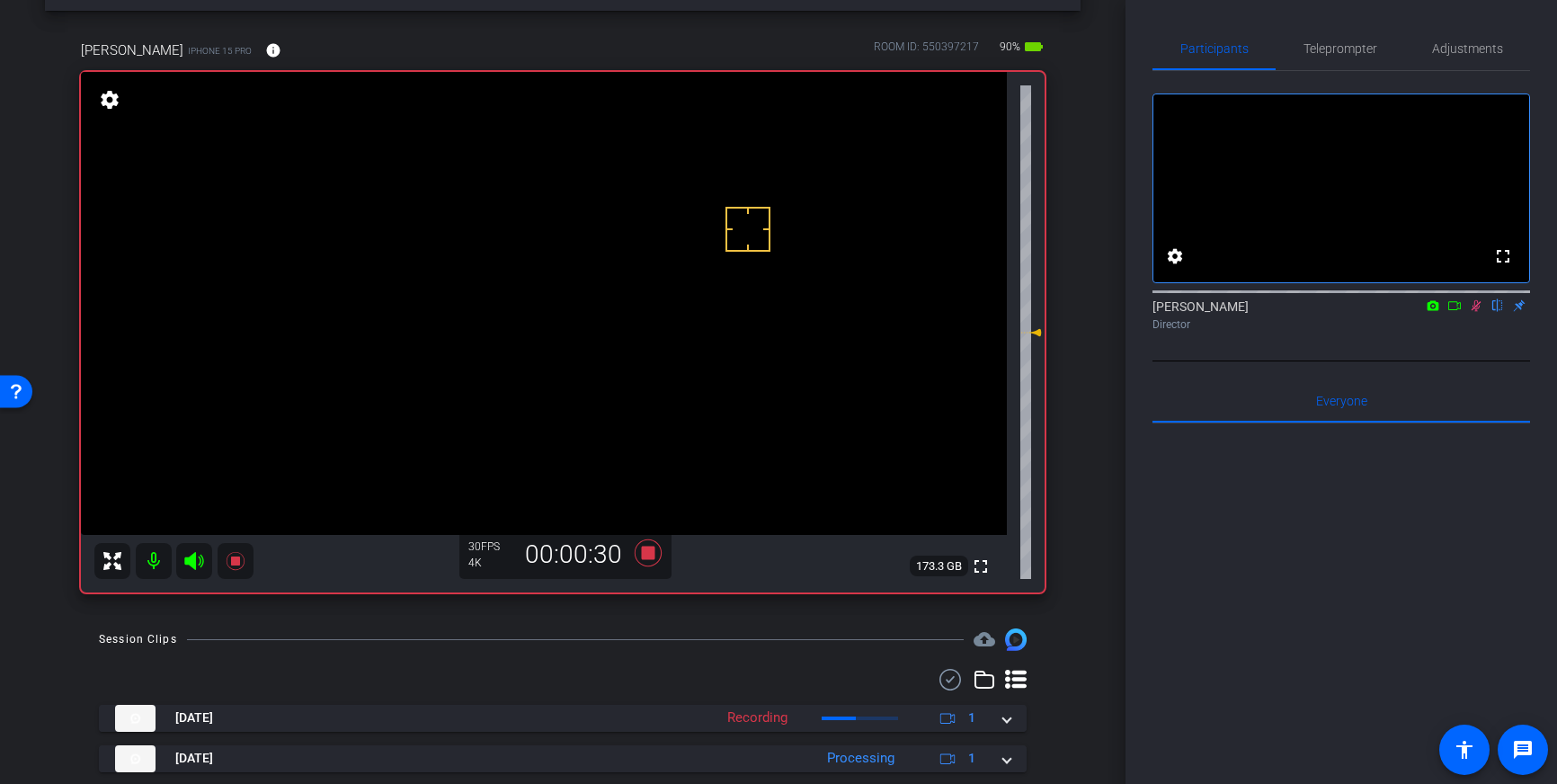
click at [1476, 312] on icon at bounding box center [1476, 305] width 14 height 12
click at [651, 555] on icon at bounding box center [648, 553] width 27 height 27
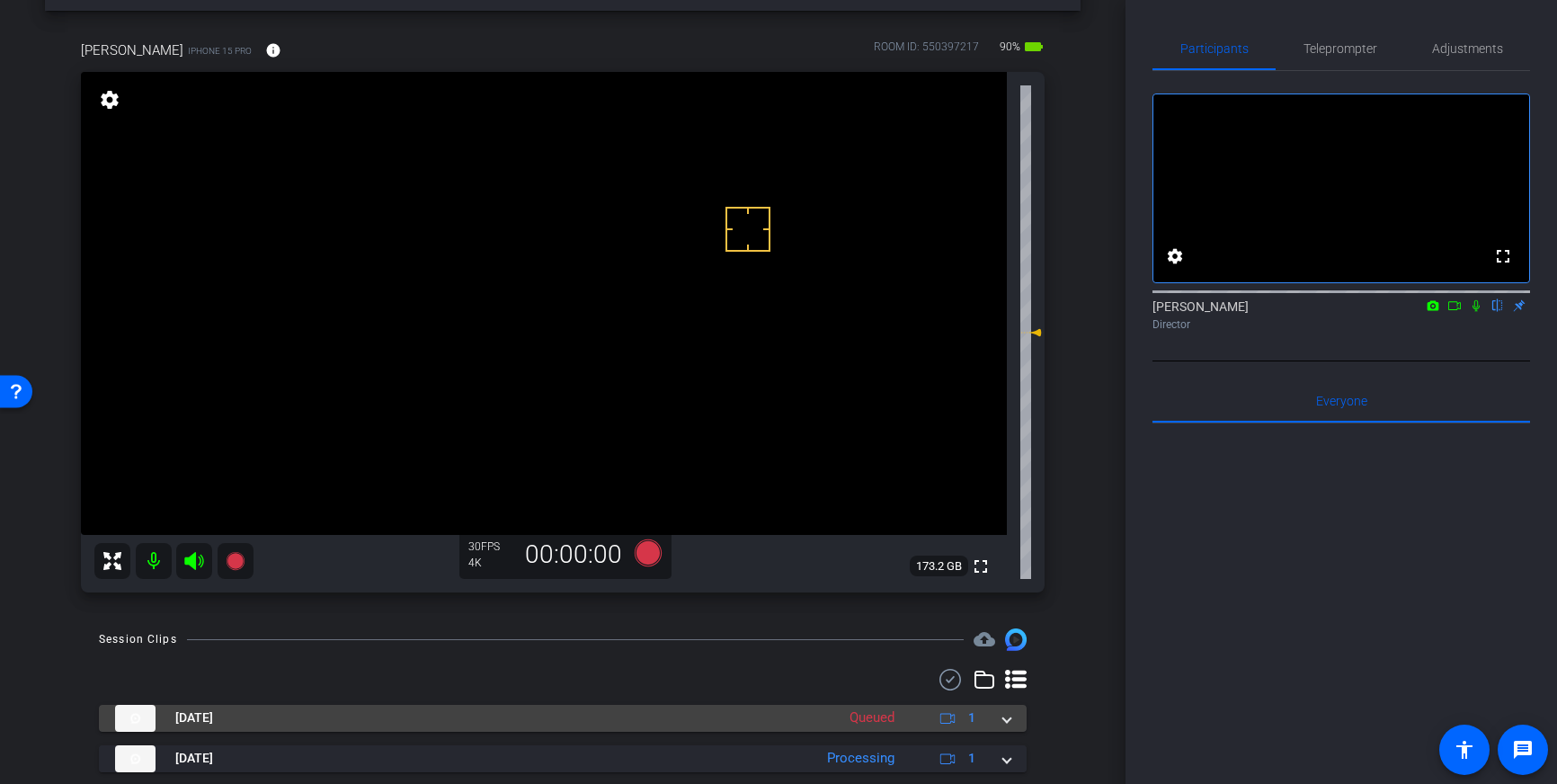
click at [998, 720] on div "Sep 22, 2025 Queued 1" at bounding box center [559, 718] width 888 height 27
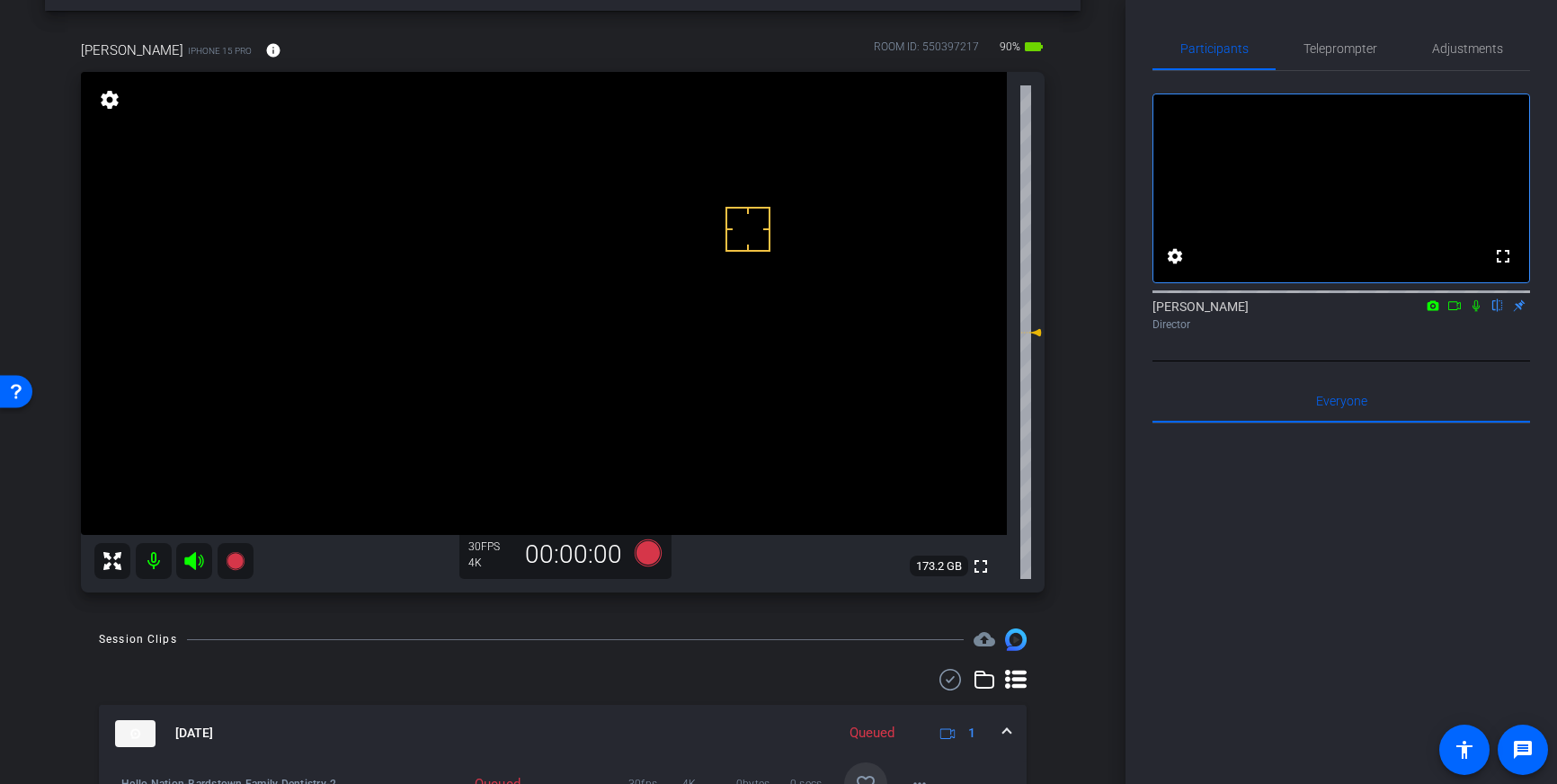
click at [870, 772] on span at bounding box center [865, 783] width 43 height 43
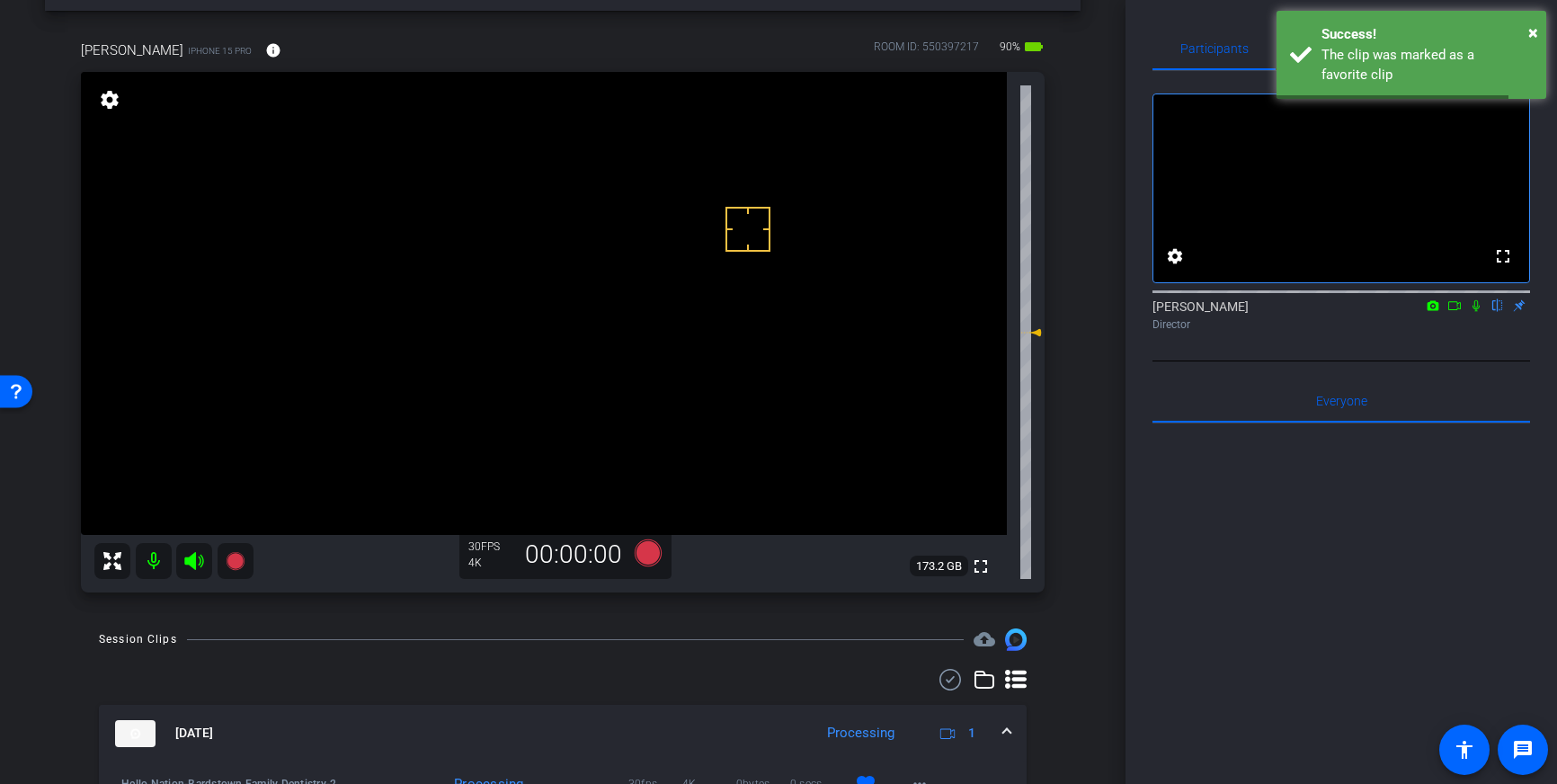
click at [1008, 723] on mat-expansion-panel-header "Sep 22, 2025 Processing 1" at bounding box center [563, 733] width 928 height 57
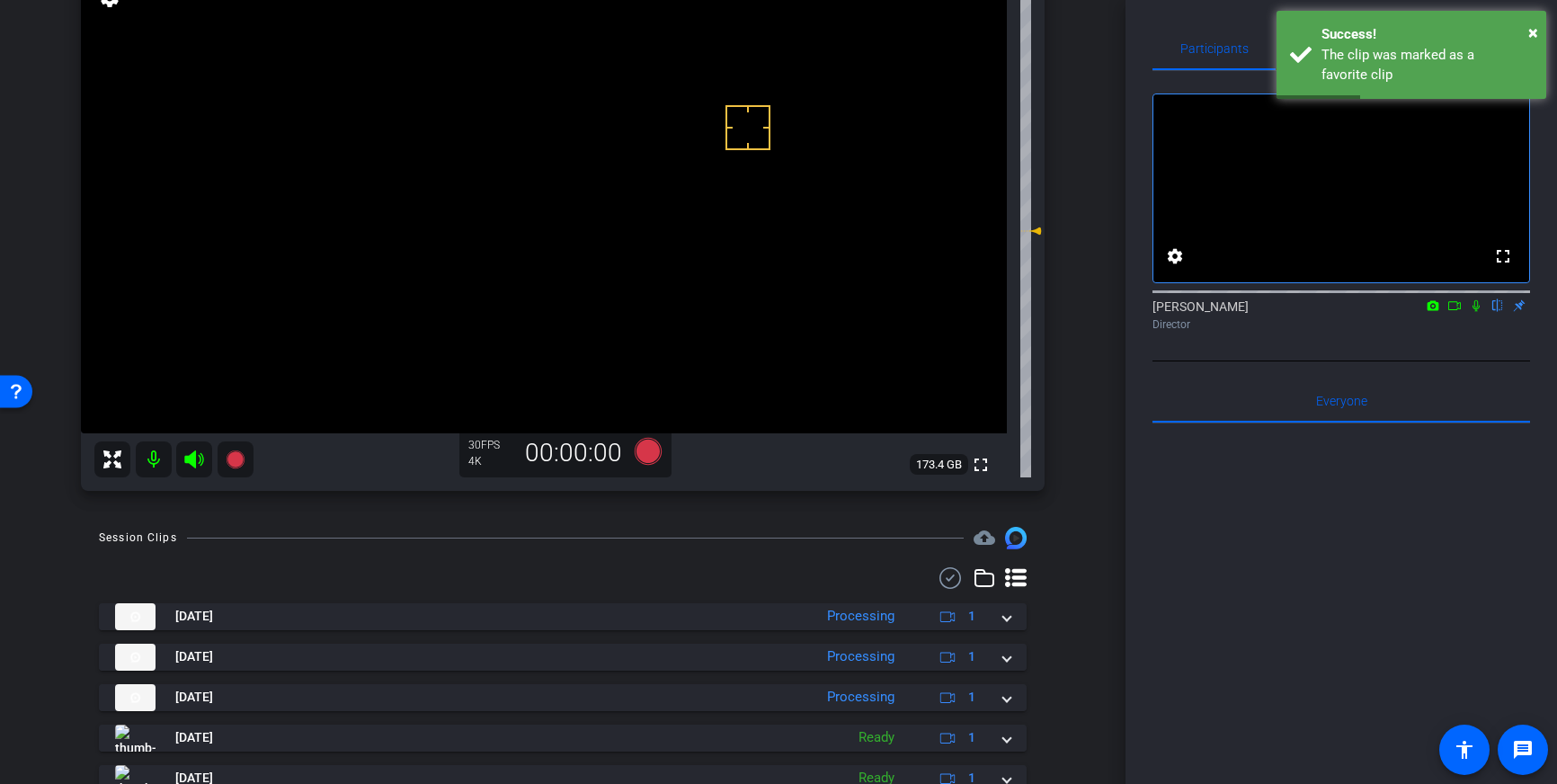
scroll to position [165, 0]
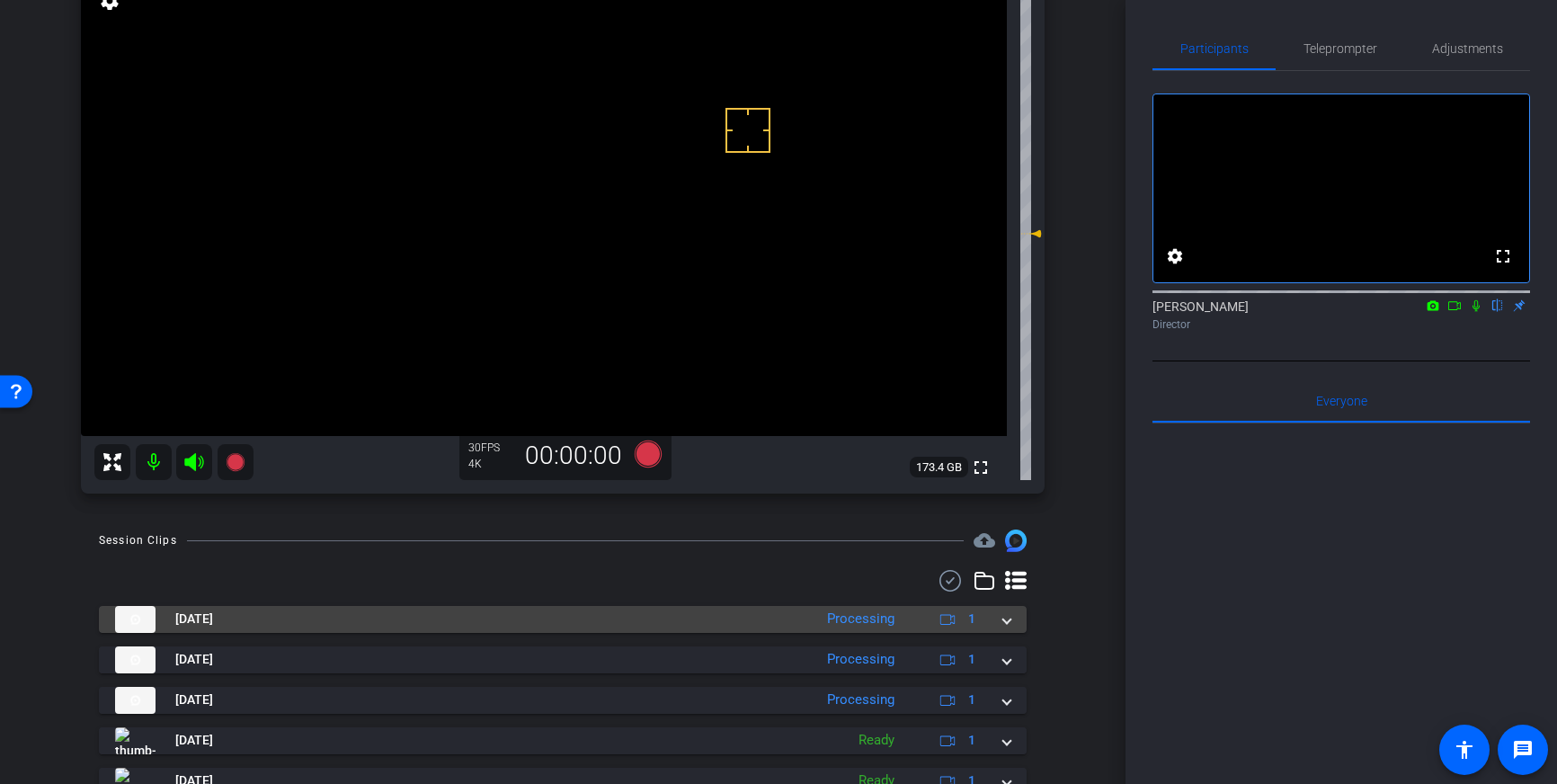
click at [344, 614] on mat-panel-title "Sep 22, 2025" at bounding box center [459, 619] width 689 height 27
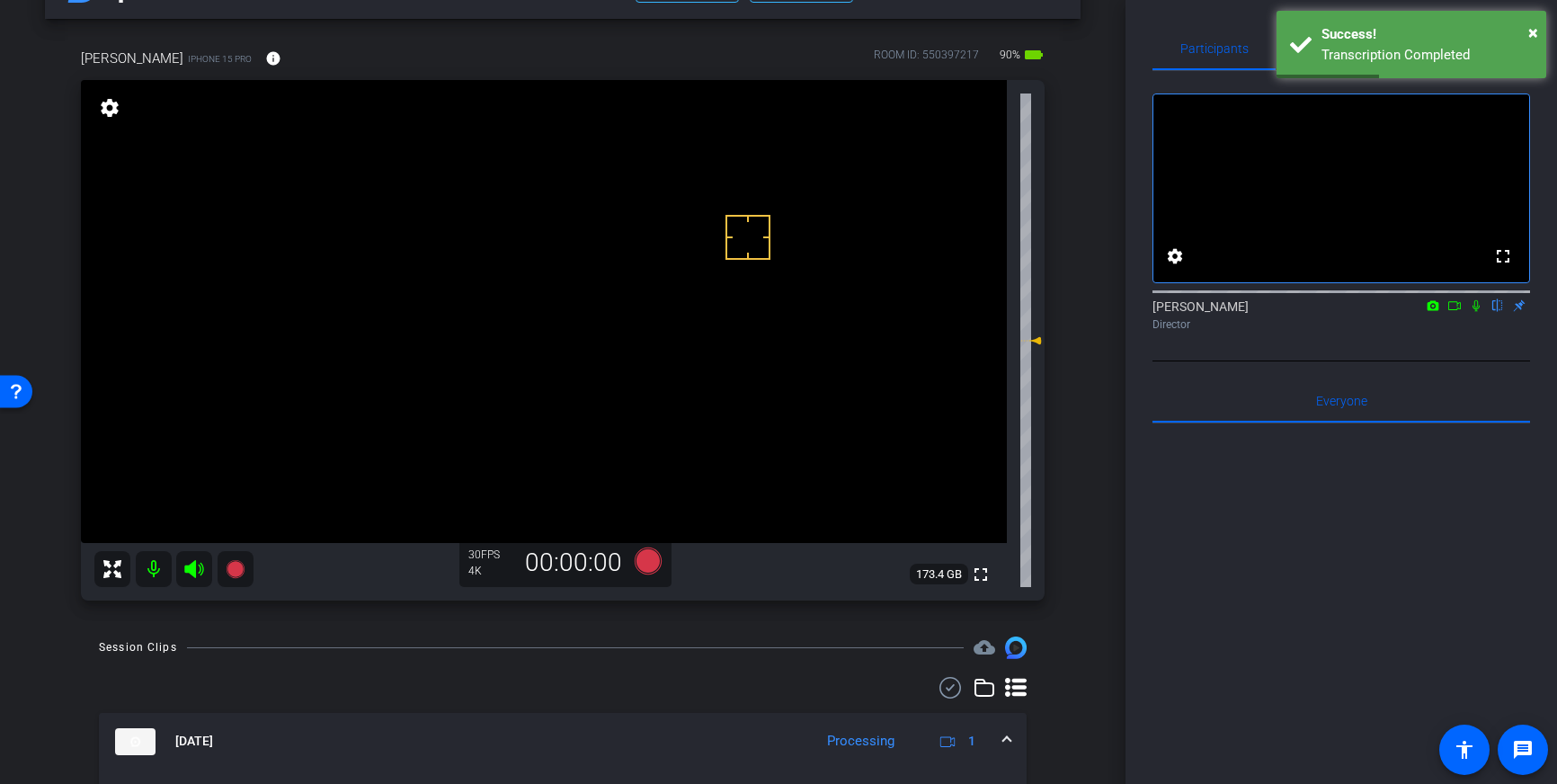
scroll to position [54, 0]
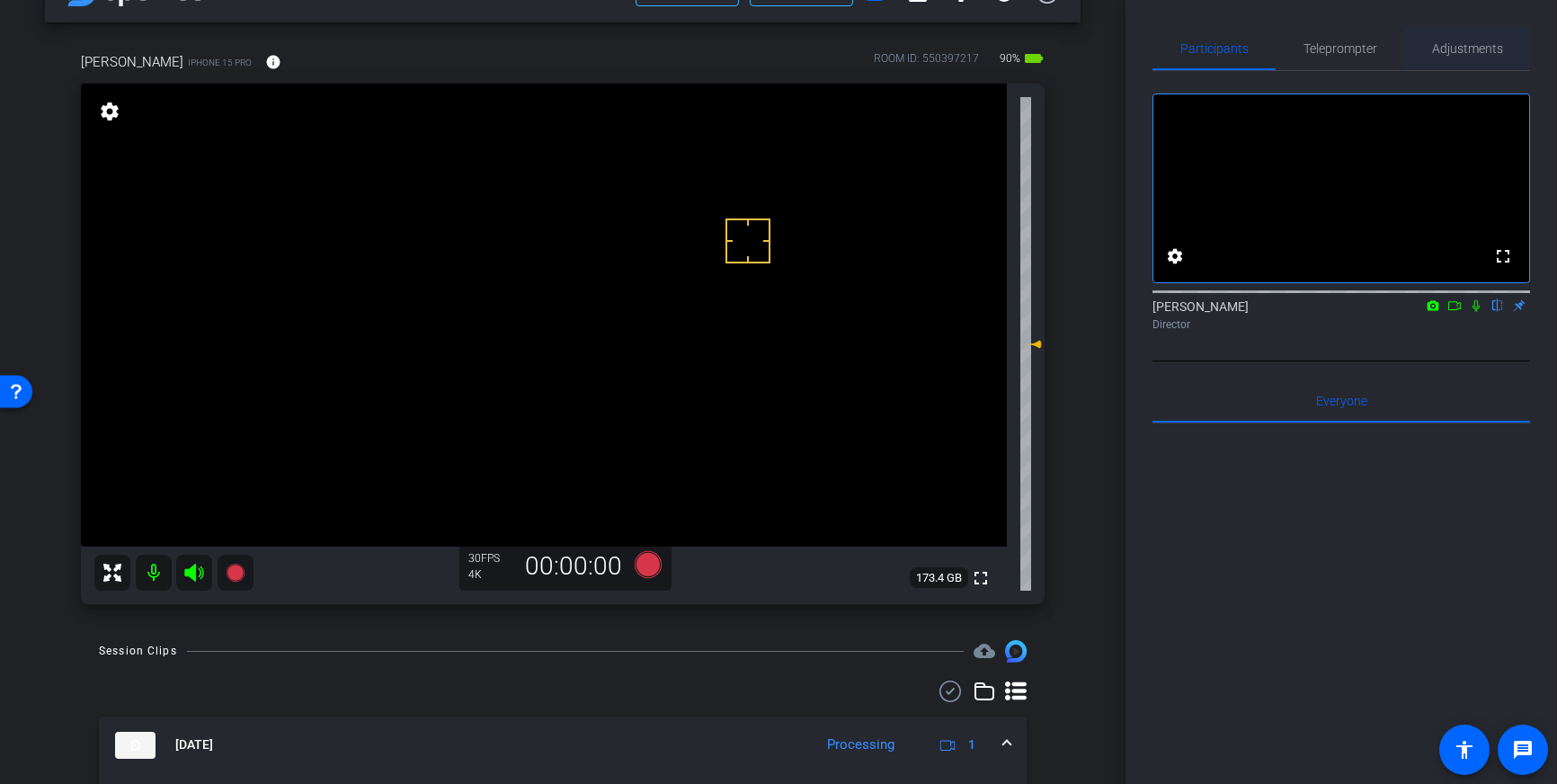
click at [1455, 42] on span "Adjustments" at bounding box center [1467, 48] width 71 height 12
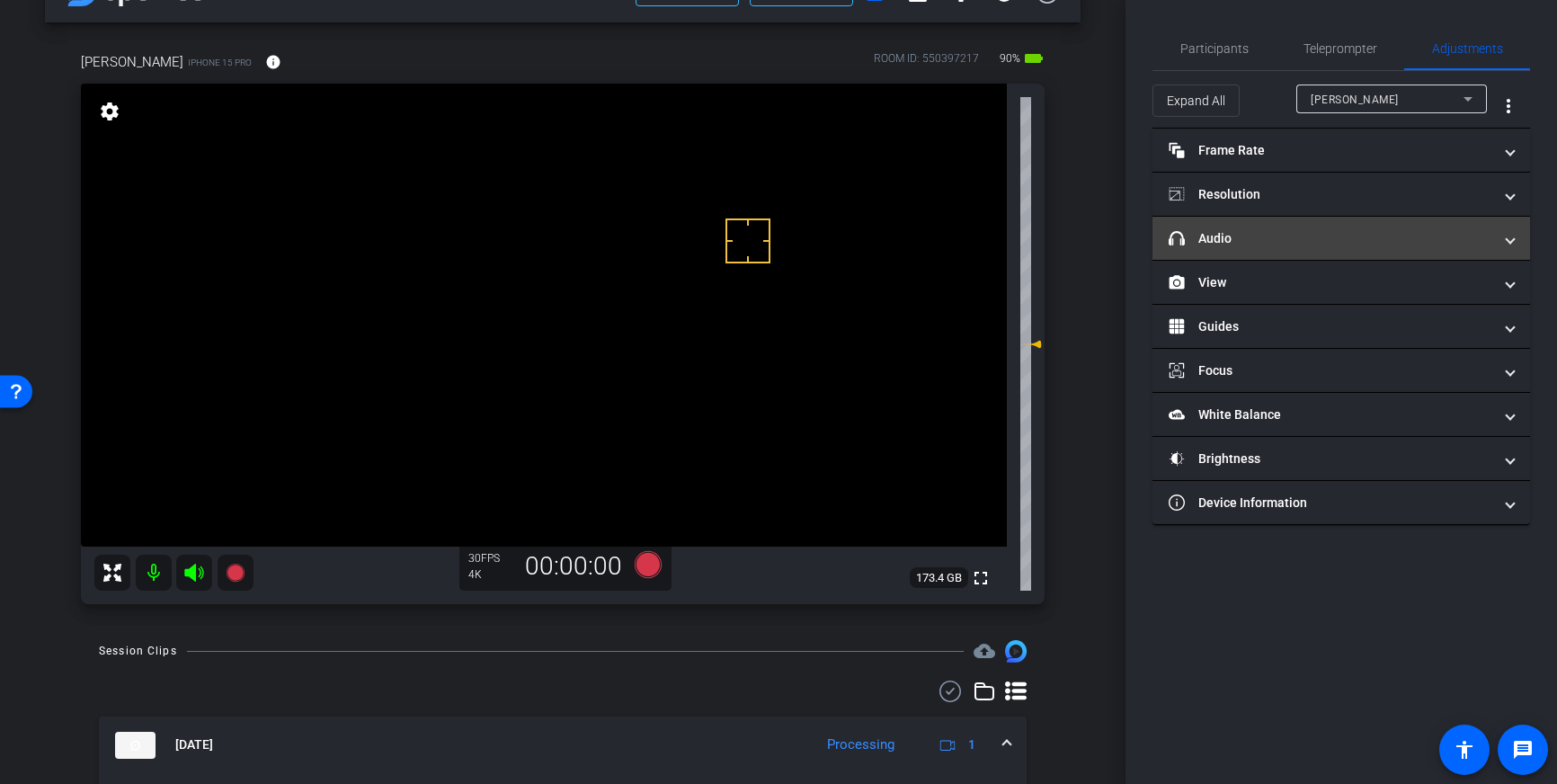
click at [1395, 243] on mat-panel-title "headphone icon Audio" at bounding box center [1330, 239] width 324 height 19
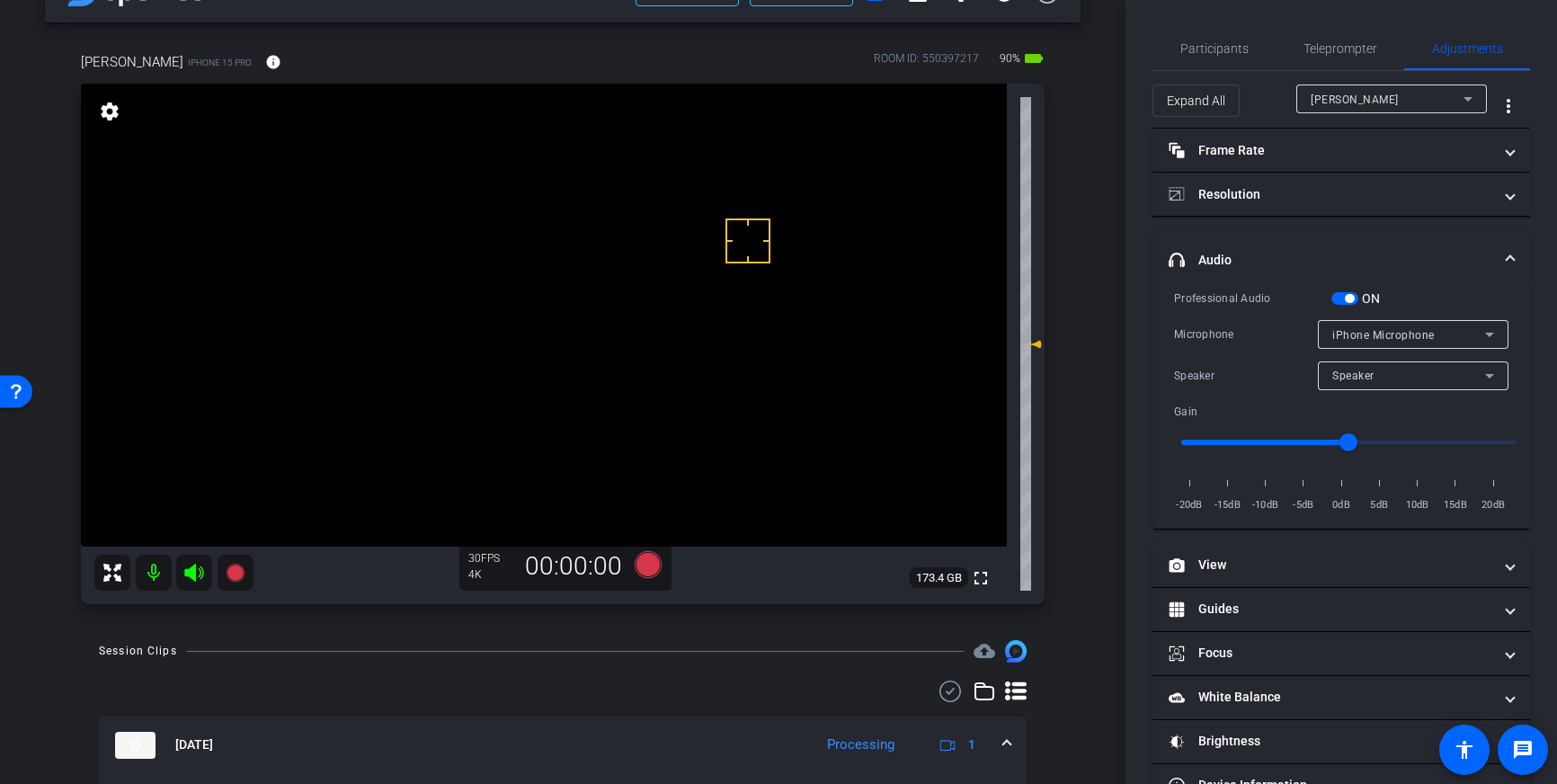
click at [1343, 295] on span "button" at bounding box center [1345, 298] width 27 height 12
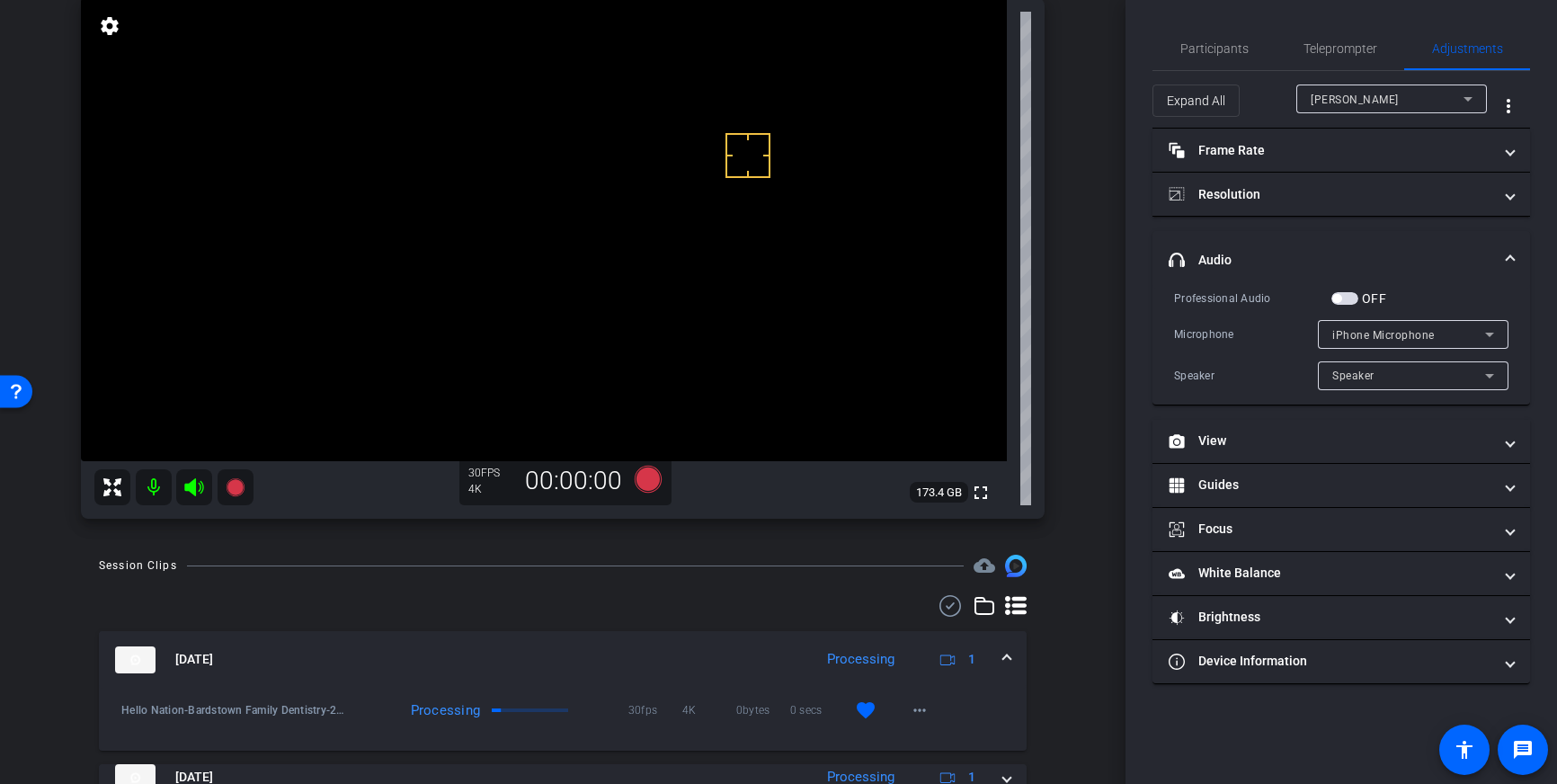
scroll to position [134, 0]
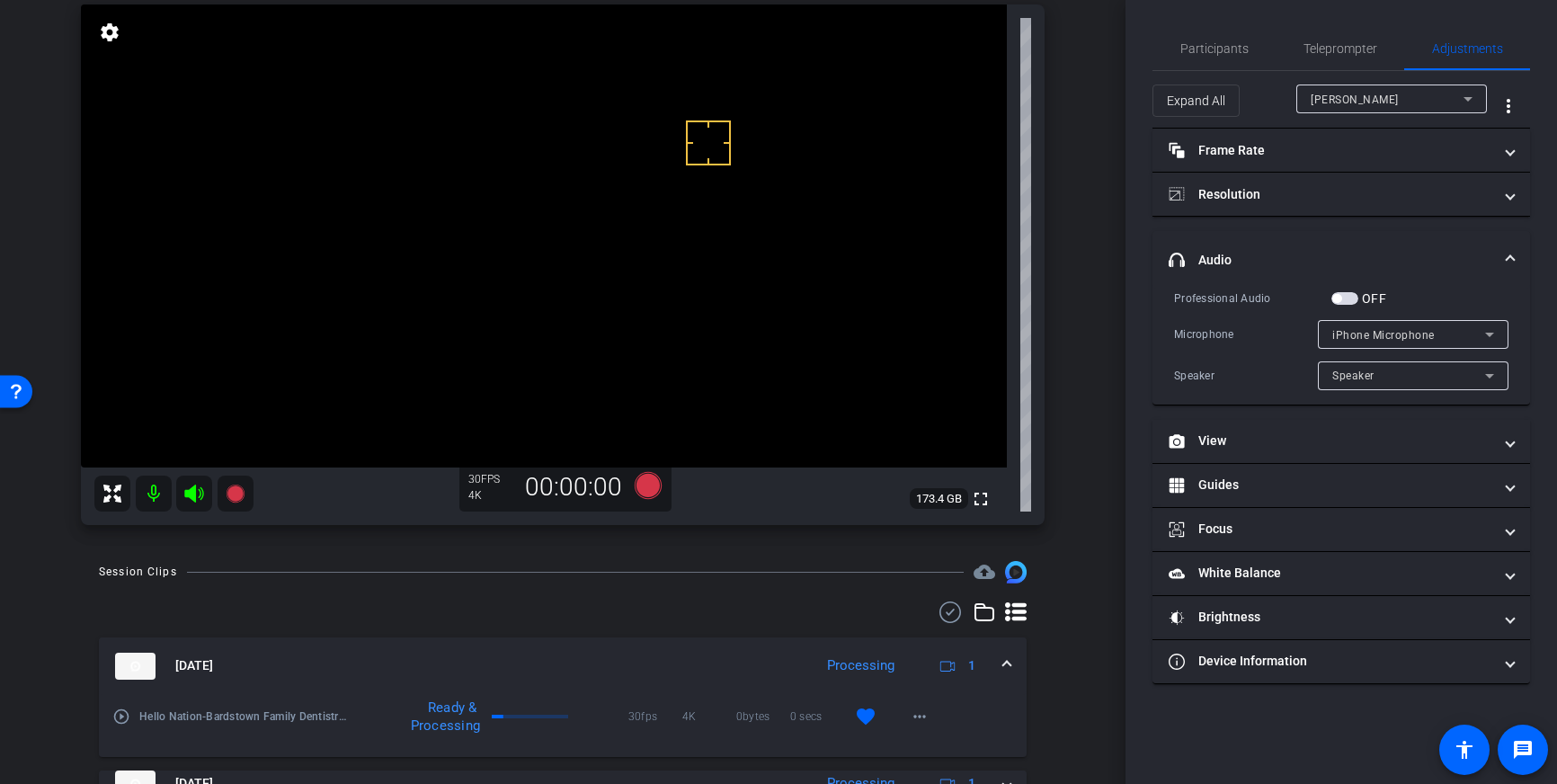
drag, startPoint x: 743, startPoint y: 202, endPoint x: 750, endPoint y: 237, distance: 35.7
drag, startPoint x: 764, startPoint y: 133, endPoint x: 752, endPoint y: 175, distance: 43.7
drag, startPoint x: 1345, startPoint y: 298, endPoint x: 1267, endPoint y: 308, distance: 78.6
click at [1342, 298] on span "button" at bounding box center [1345, 298] width 27 height 12
click at [645, 484] on icon at bounding box center [648, 485] width 27 height 27
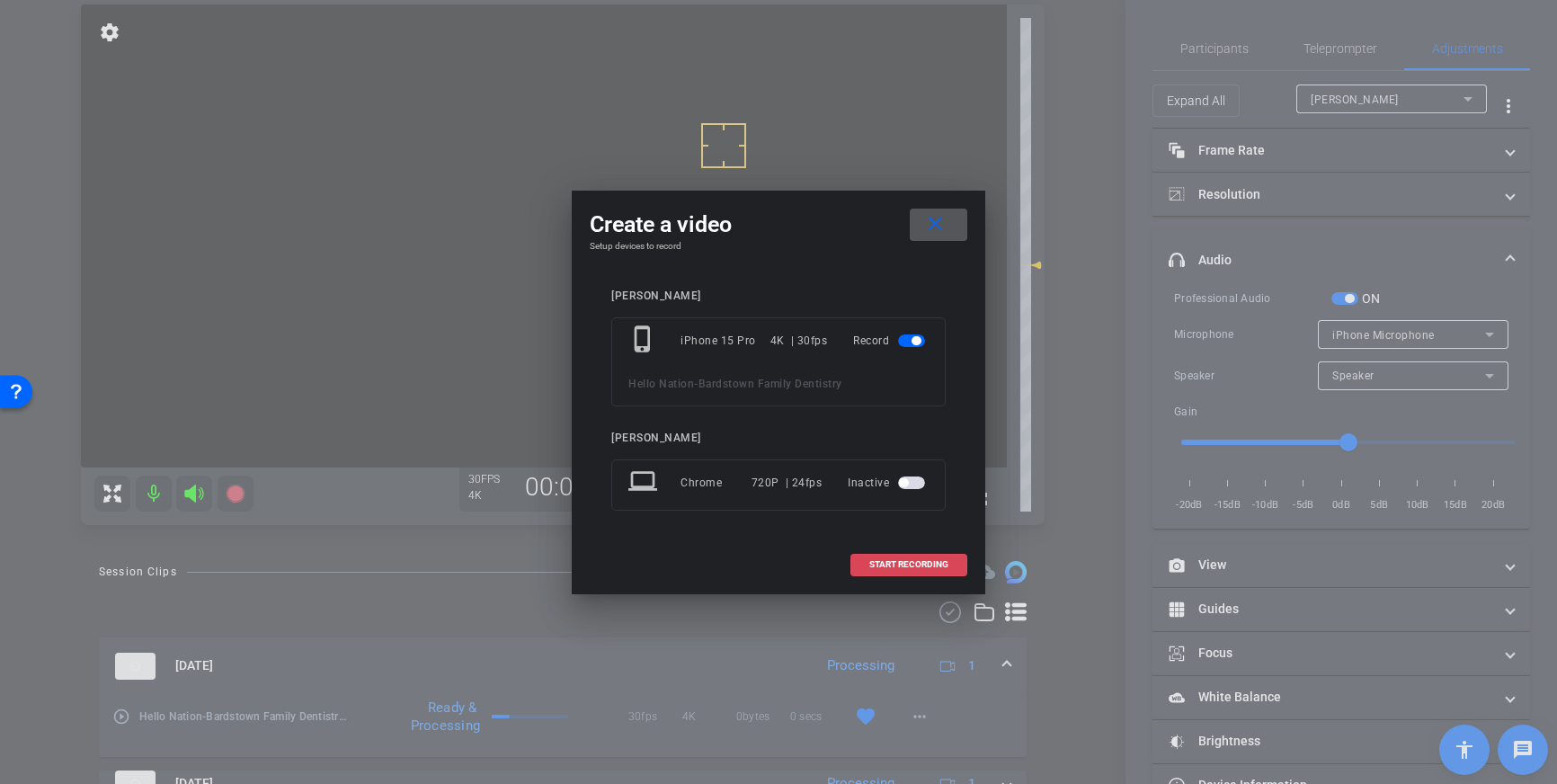
click at [890, 562] on span "START RECORDING" at bounding box center [908, 563] width 79 height 9
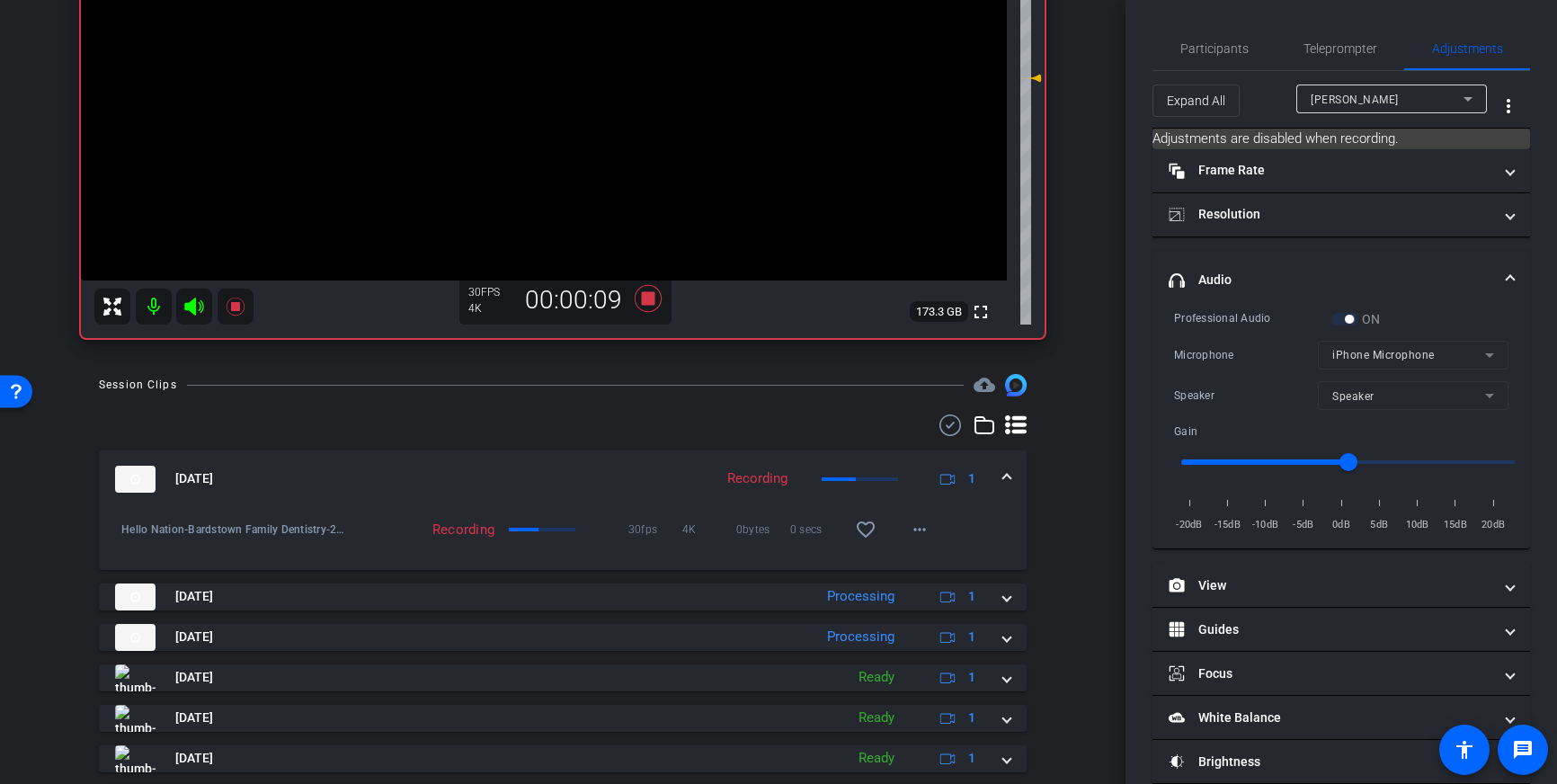
scroll to position [326, 0]
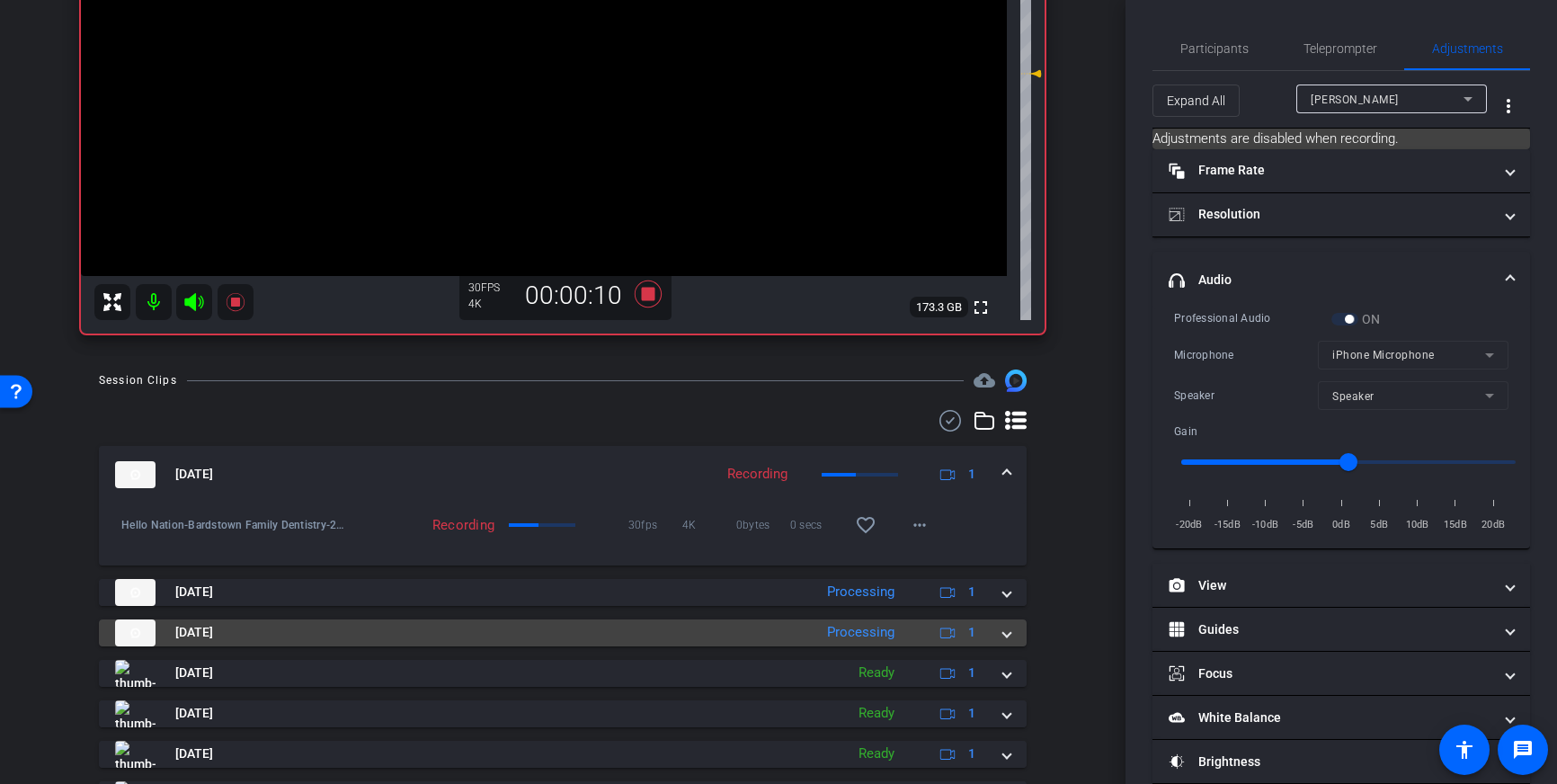
click at [1013, 633] on mat-expansion-panel-header "Sep 22, 2025 Processing 1" at bounding box center [563, 632] width 928 height 27
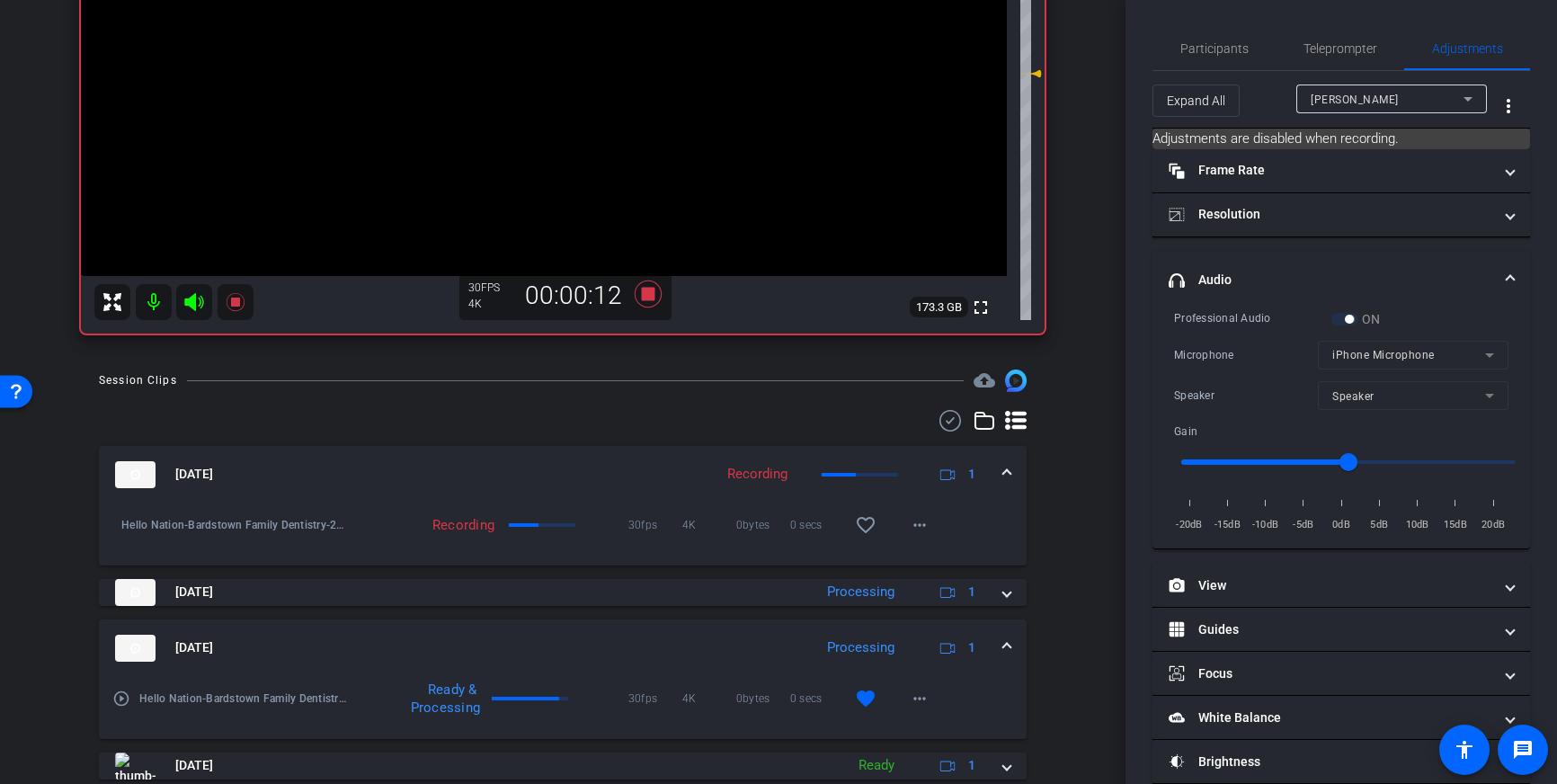
click at [1001, 646] on mat-expansion-panel-header "Sep 22, 2025 Processing 1" at bounding box center [563, 647] width 928 height 57
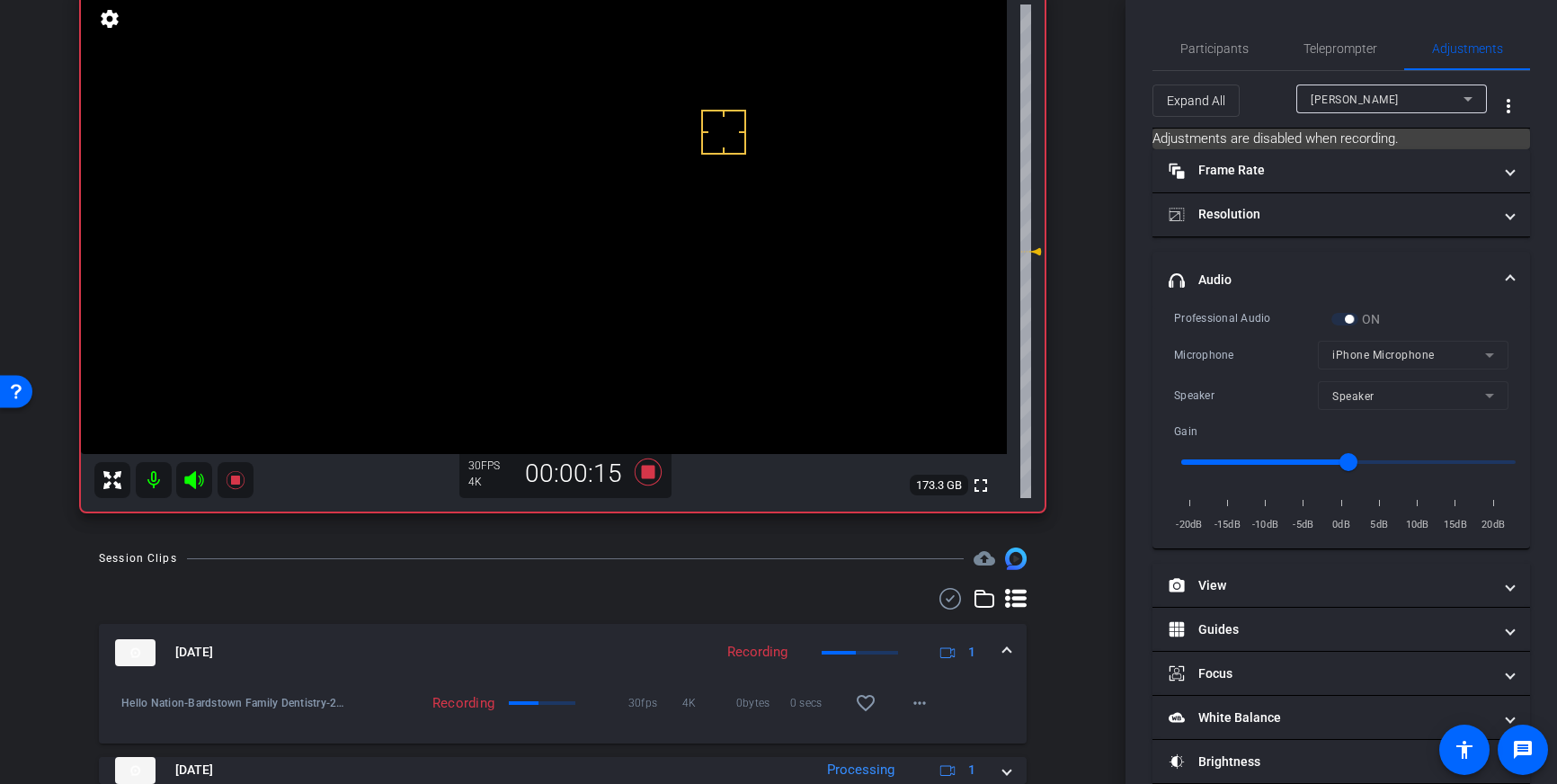
scroll to position [134, 0]
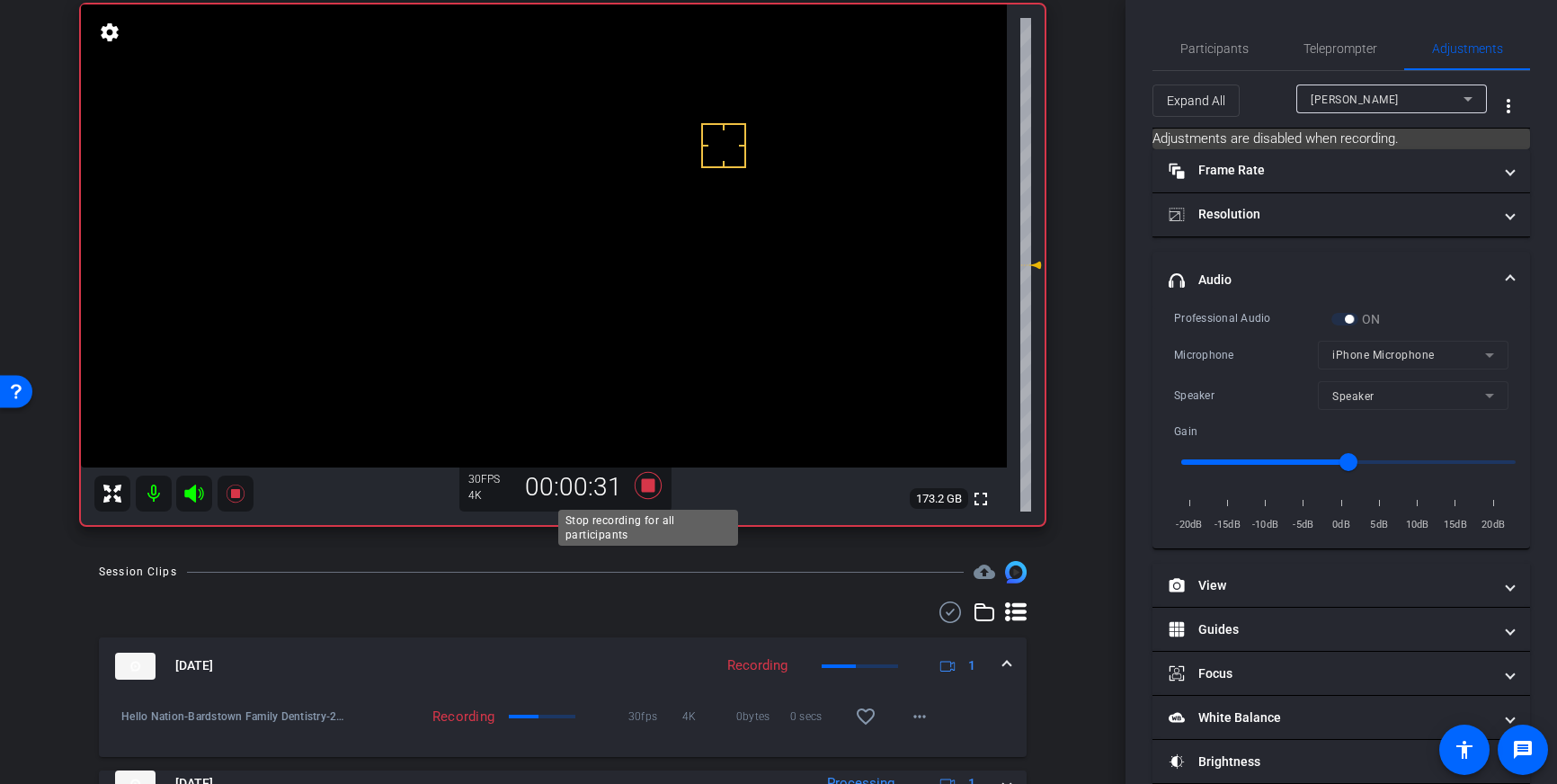
click at [654, 487] on icon at bounding box center [648, 485] width 43 height 32
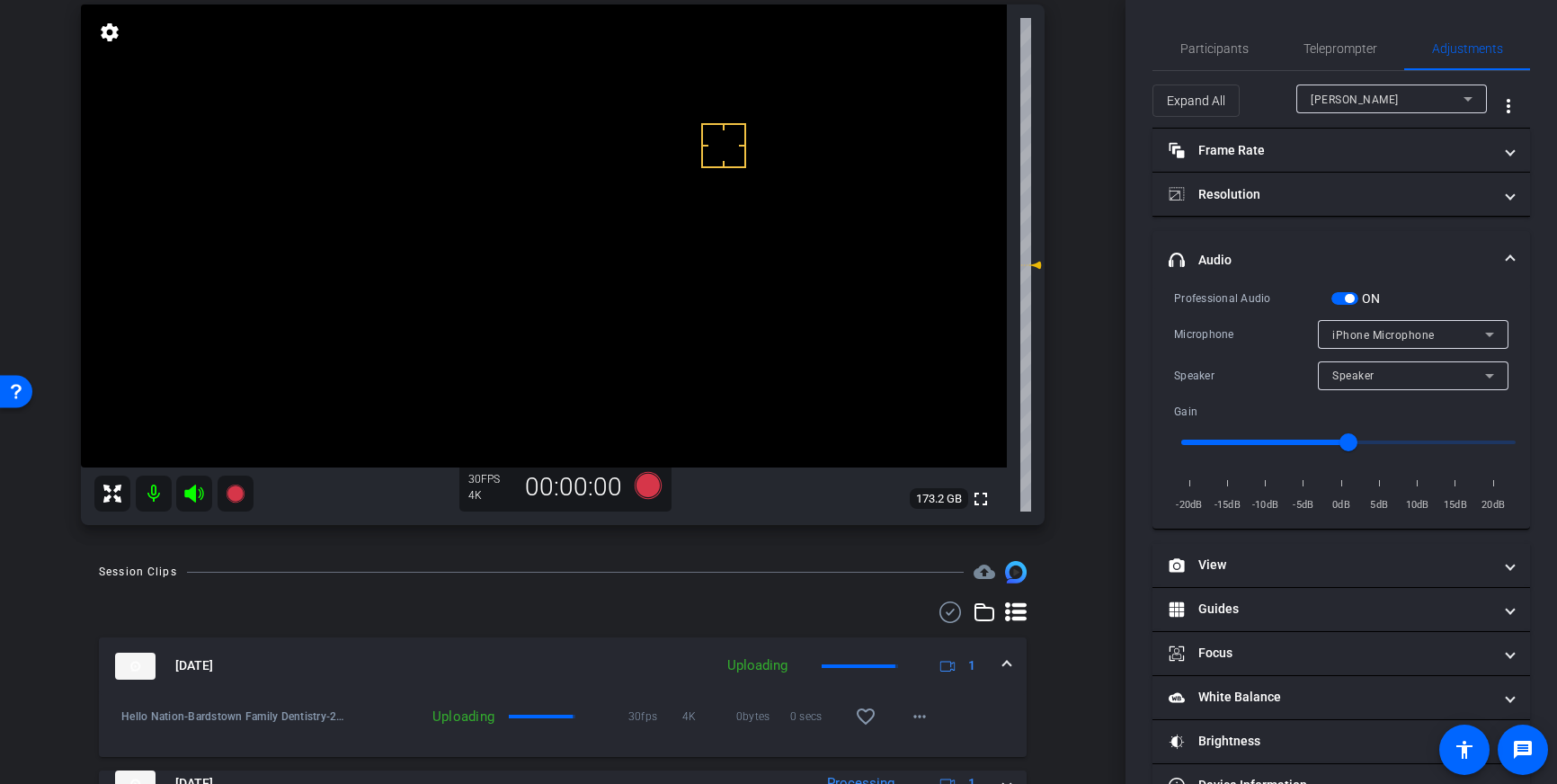
click at [1349, 295] on span "button" at bounding box center [1349, 298] width 9 height 9
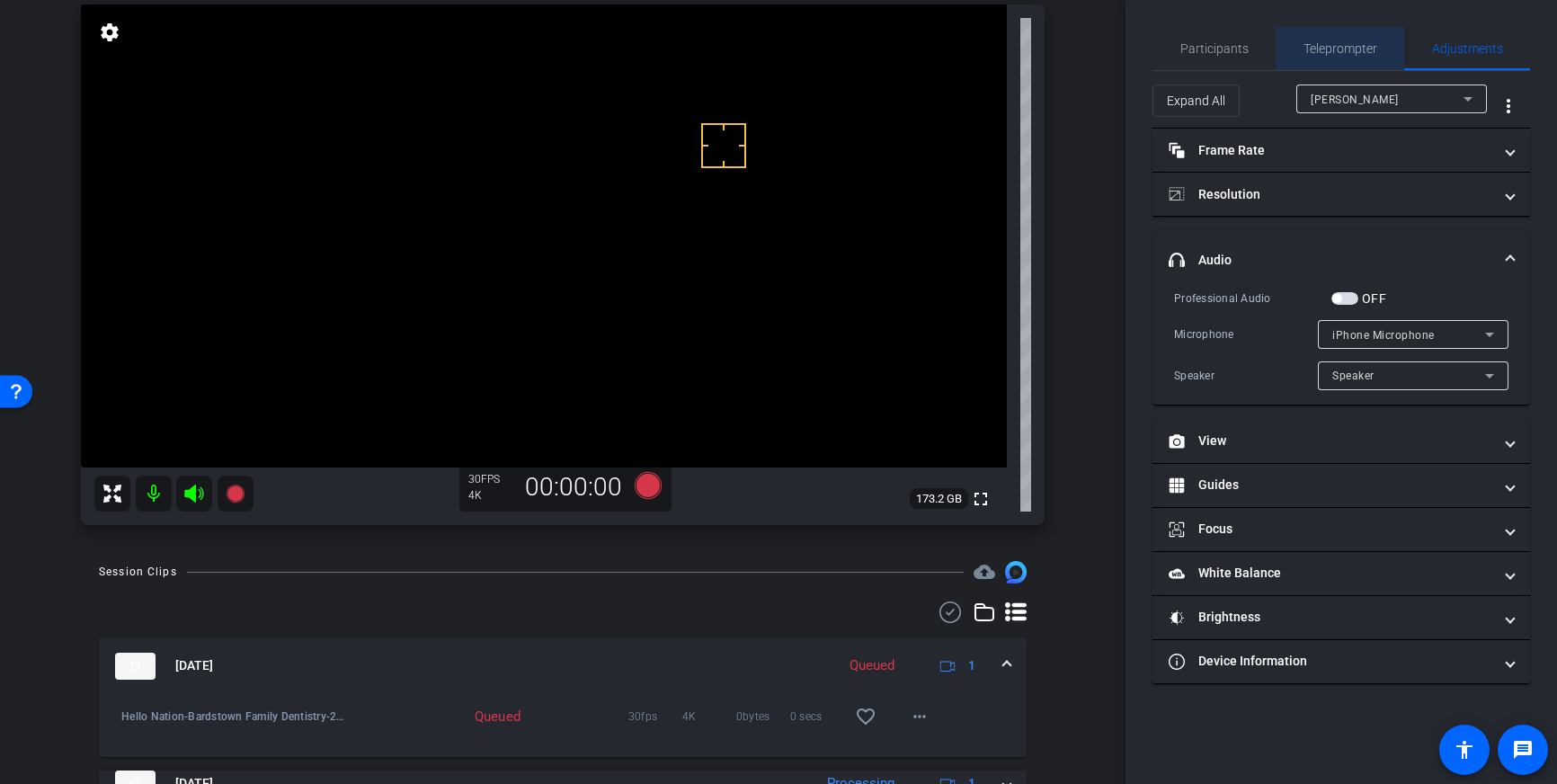
click at [1333, 46] on span "Teleprompter" at bounding box center [1340, 48] width 74 height 12
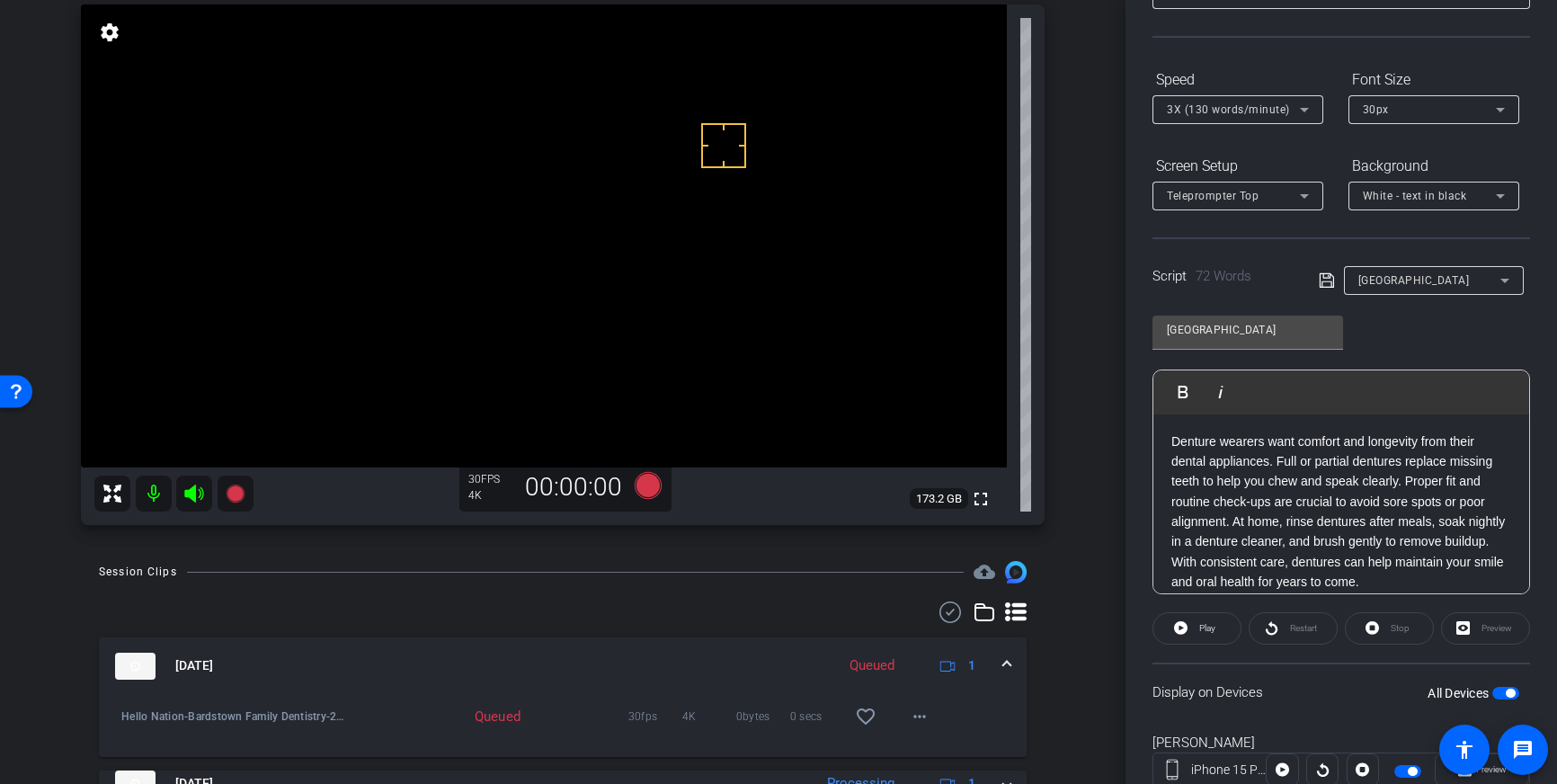
scroll to position [199, 0]
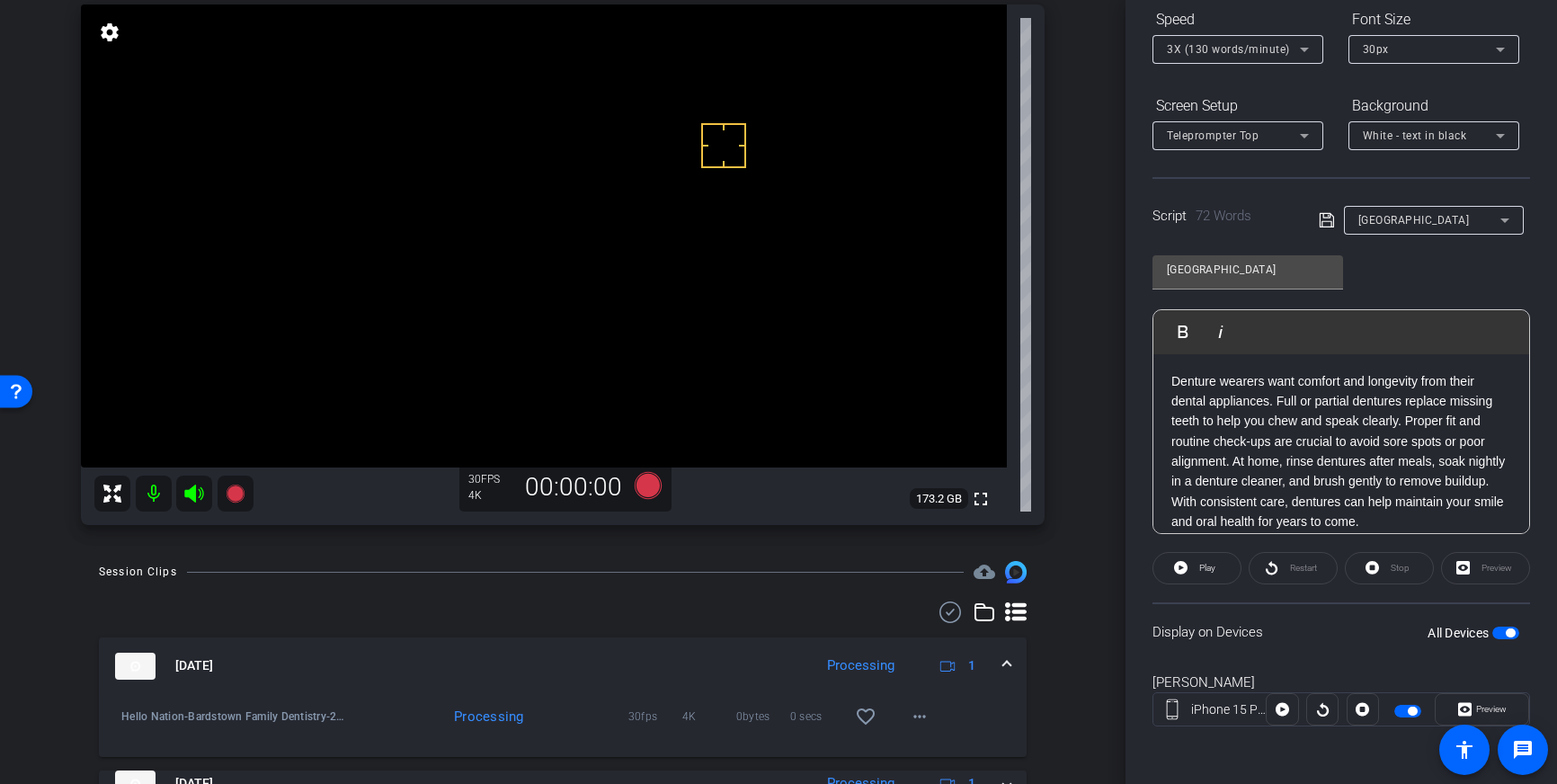
click at [1502, 634] on span "button" at bounding box center [1505, 632] width 27 height 12
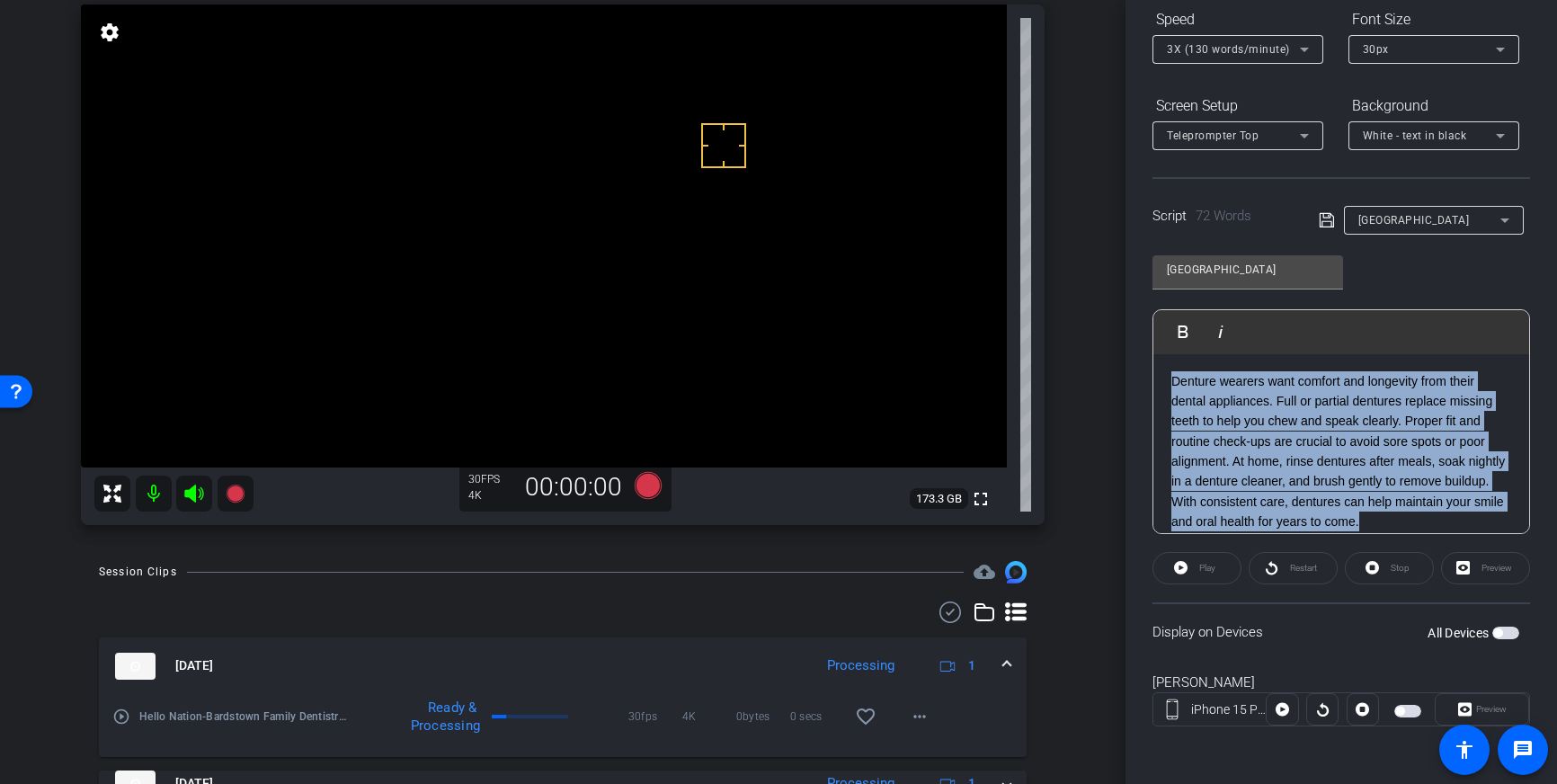
drag, startPoint x: 1371, startPoint y: 520, endPoint x: 1166, endPoint y: 383, distance: 246.6
click at [1166, 383] on div "Denture wearers want comfort and longevity from their dental appliances. Full o…" at bounding box center [1340, 452] width 375 height 197
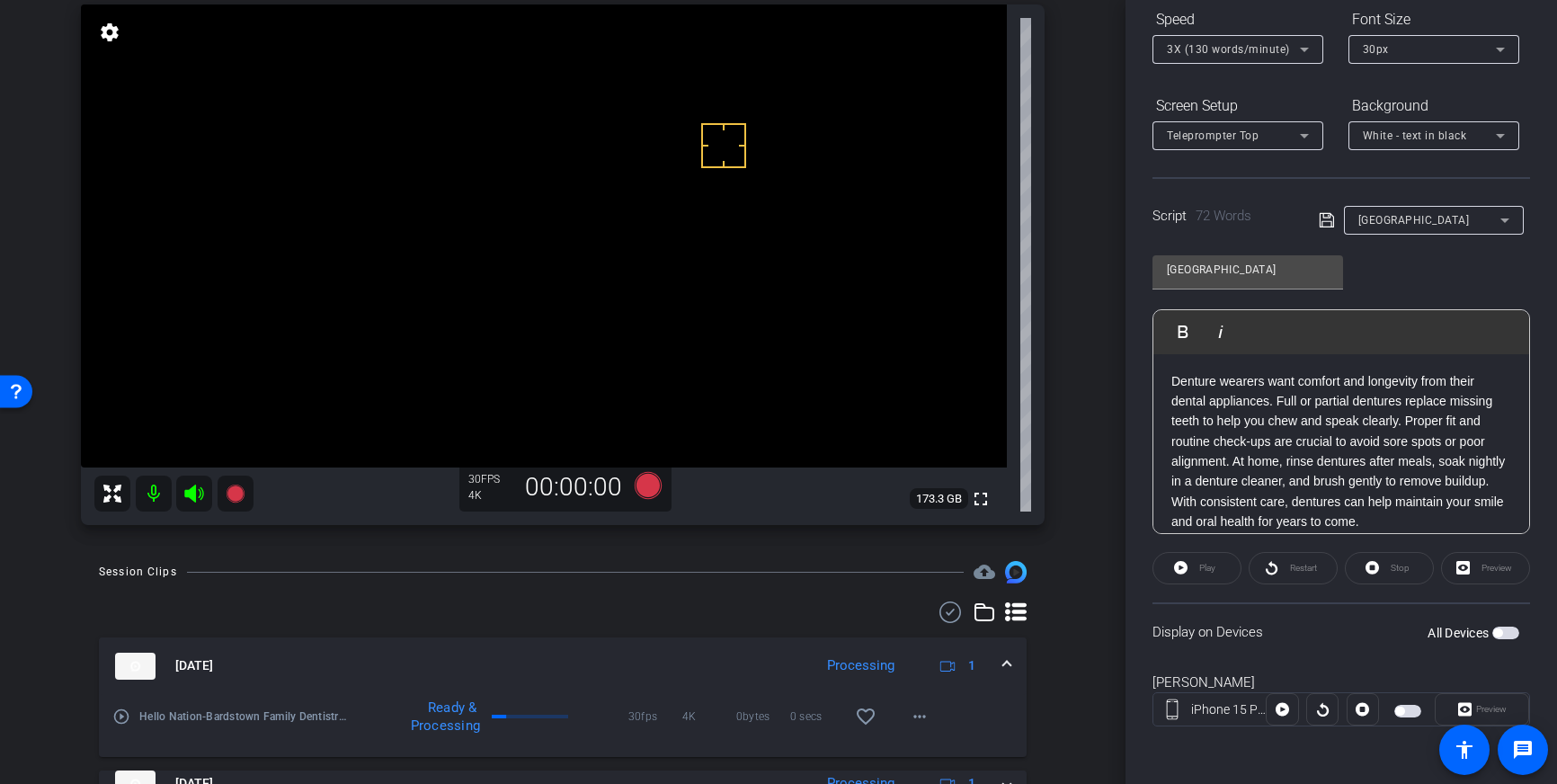
scroll to position [0, 0]
drag, startPoint x: 1324, startPoint y: 222, endPoint x: 1332, endPoint y: 234, distance: 14.4
click at [1324, 222] on icon at bounding box center [1327, 220] width 16 height 22
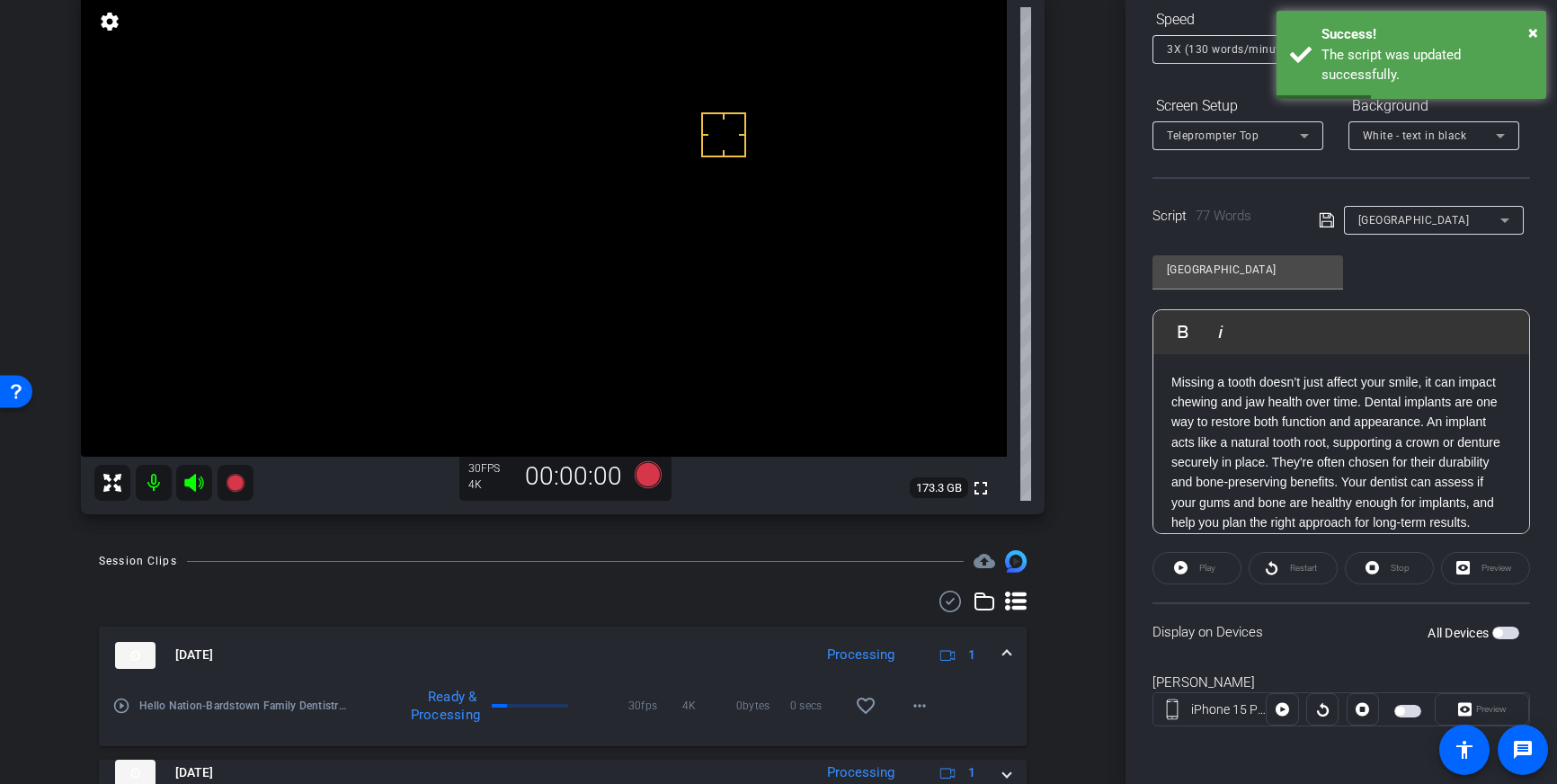
scroll to position [151, 0]
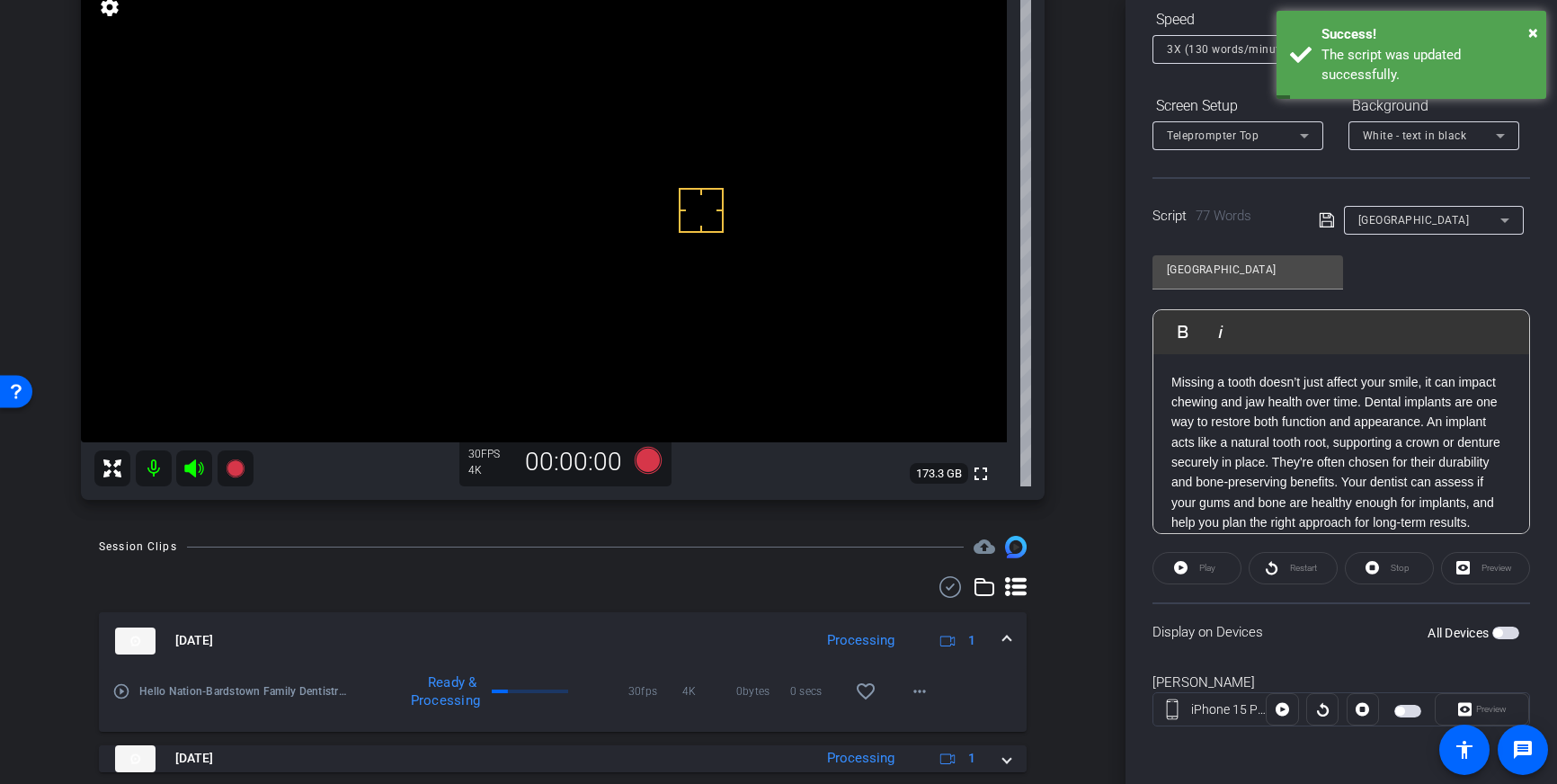
drag, startPoint x: 701, startPoint y: 219, endPoint x: 679, endPoint y: 159, distance: 63.9
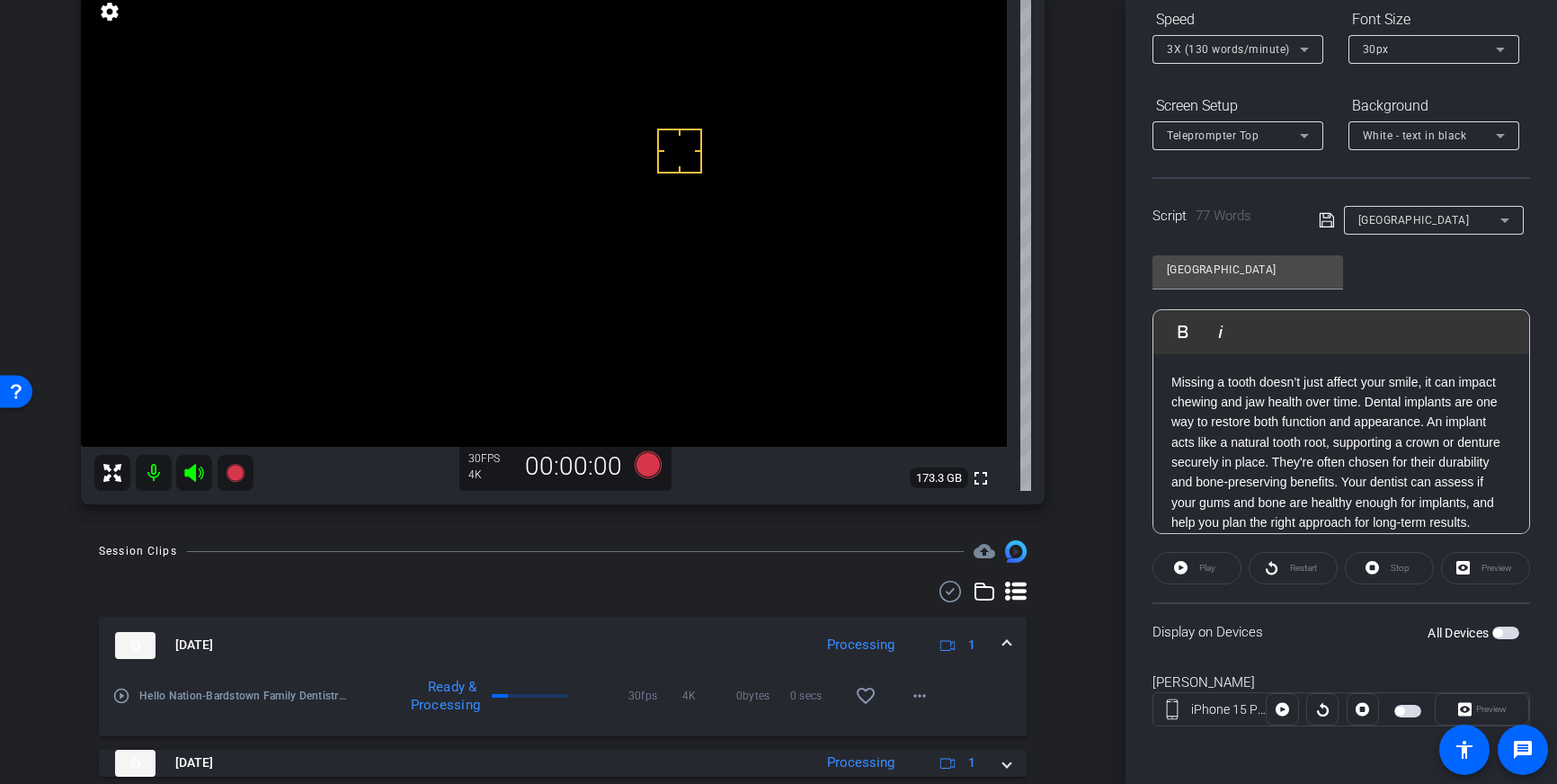
drag, startPoint x: 721, startPoint y: 231, endPoint x: 716, endPoint y: 200, distance: 31.4
click at [640, 466] on icon at bounding box center [648, 464] width 27 height 27
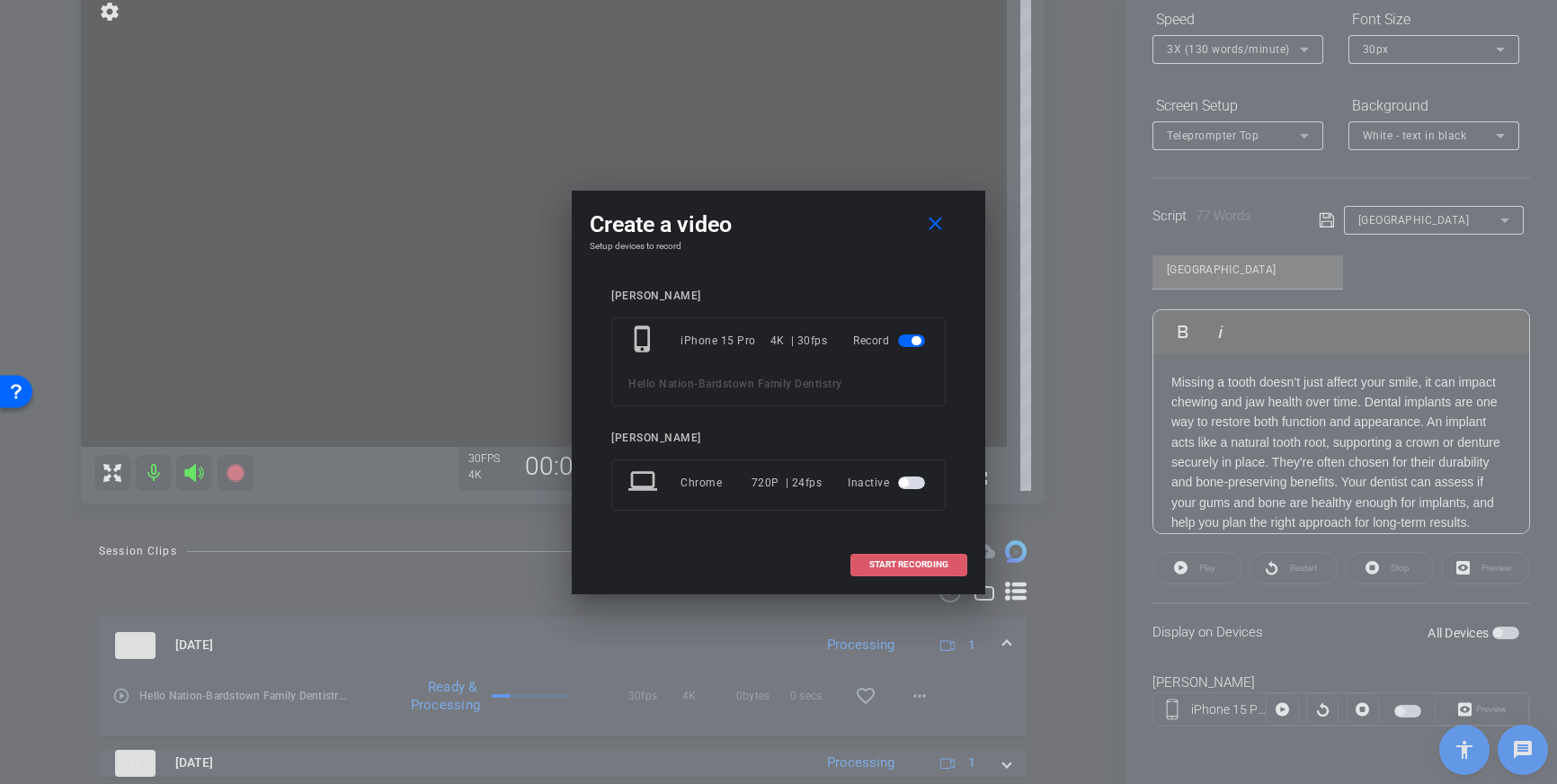
click at [911, 568] on span "START RECORDING" at bounding box center [908, 563] width 79 height 9
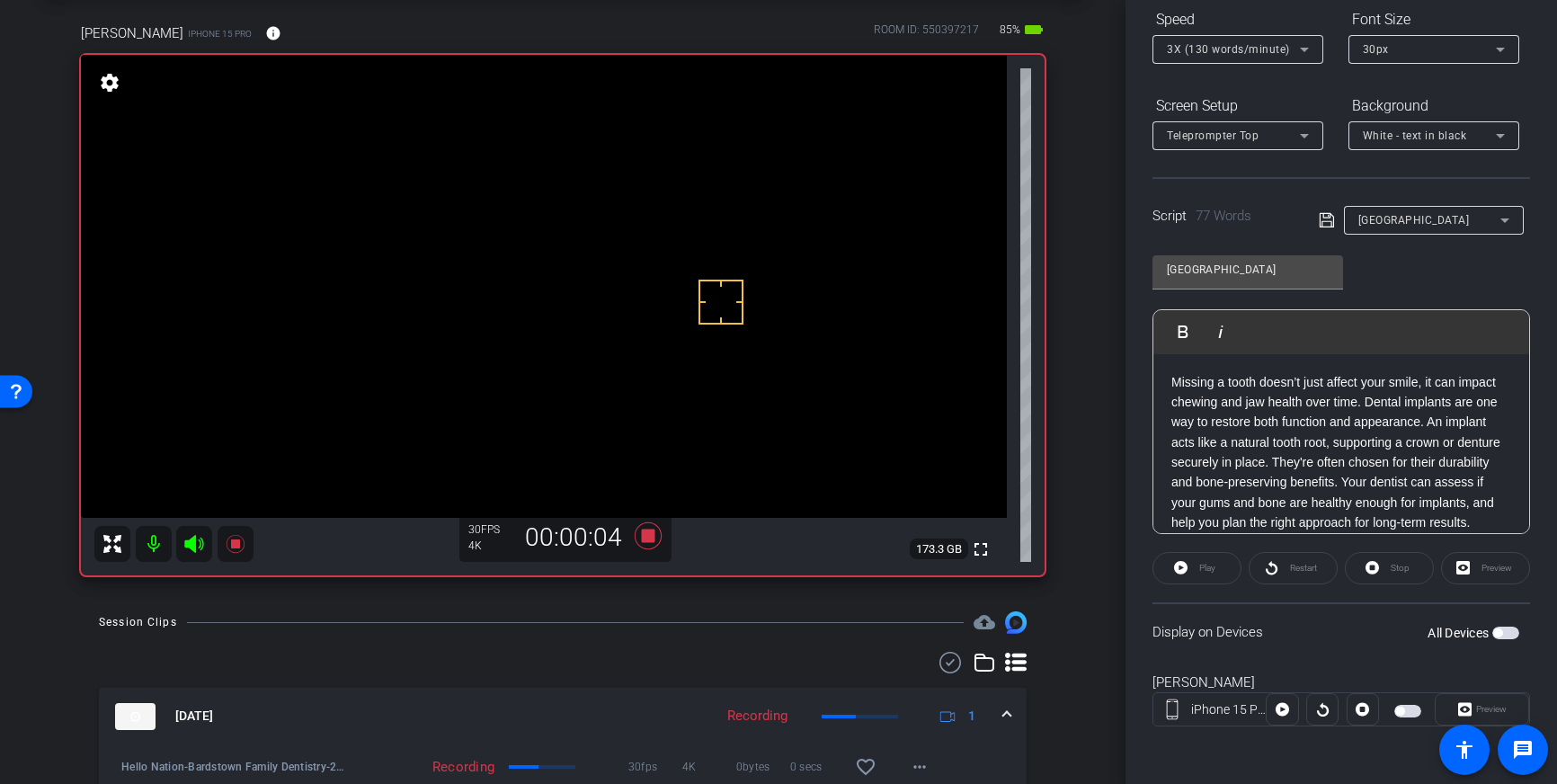
scroll to position [81, 0]
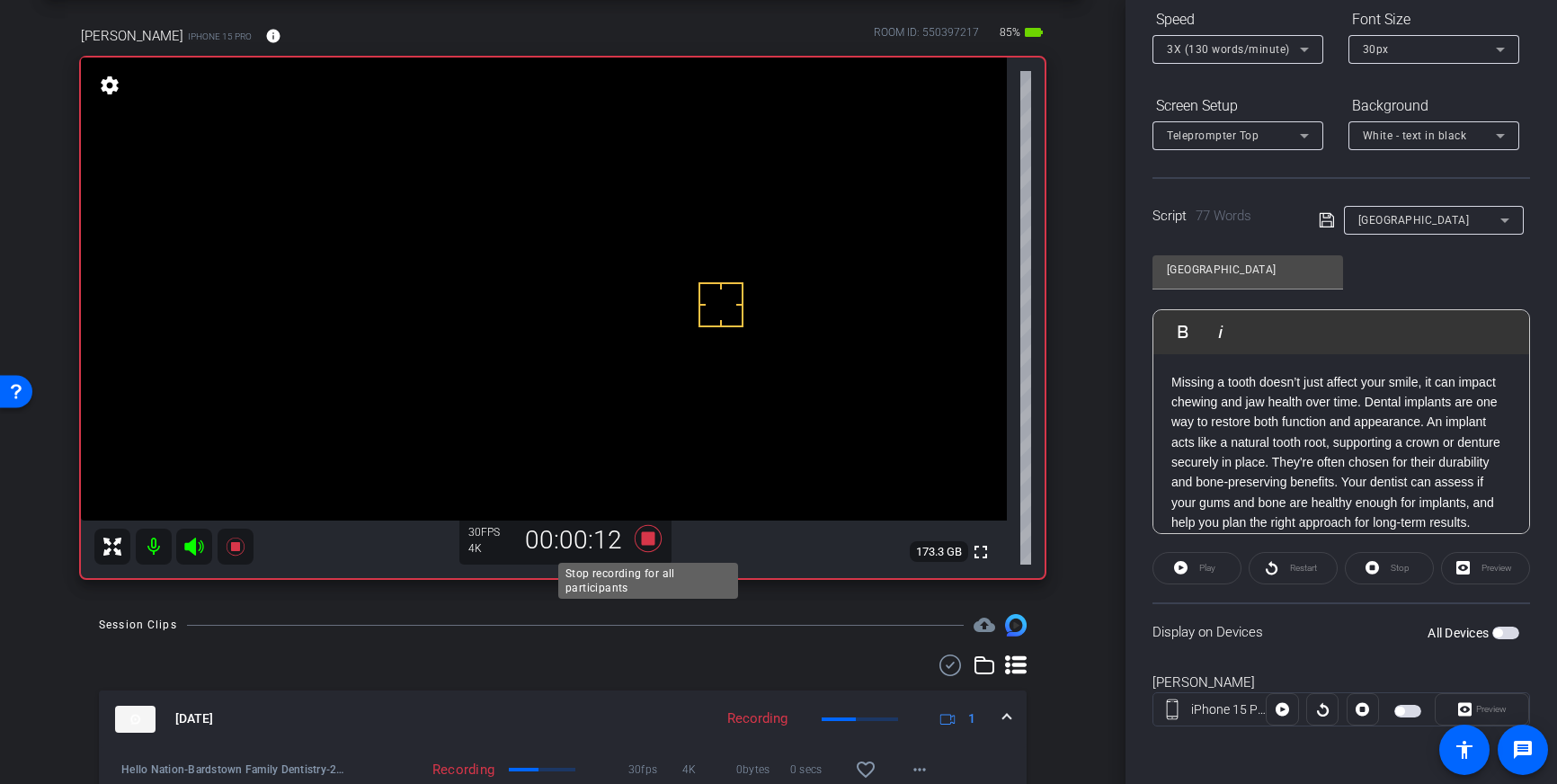
click at [646, 536] on icon at bounding box center [648, 539] width 27 height 27
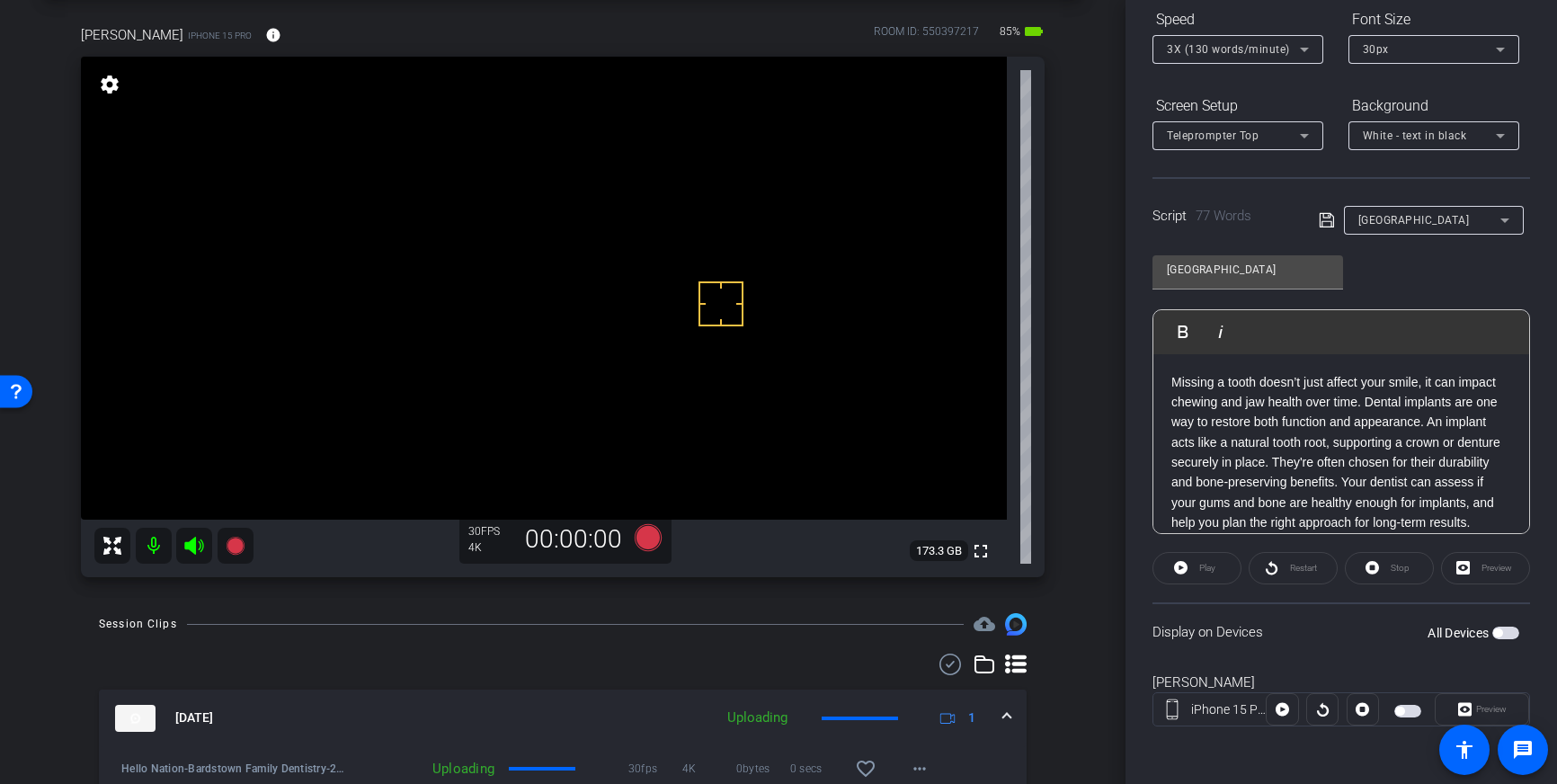
scroll to position [83, 0]
click at [652, 538] on icon at bounding box center [648, 537] width 27 height 27
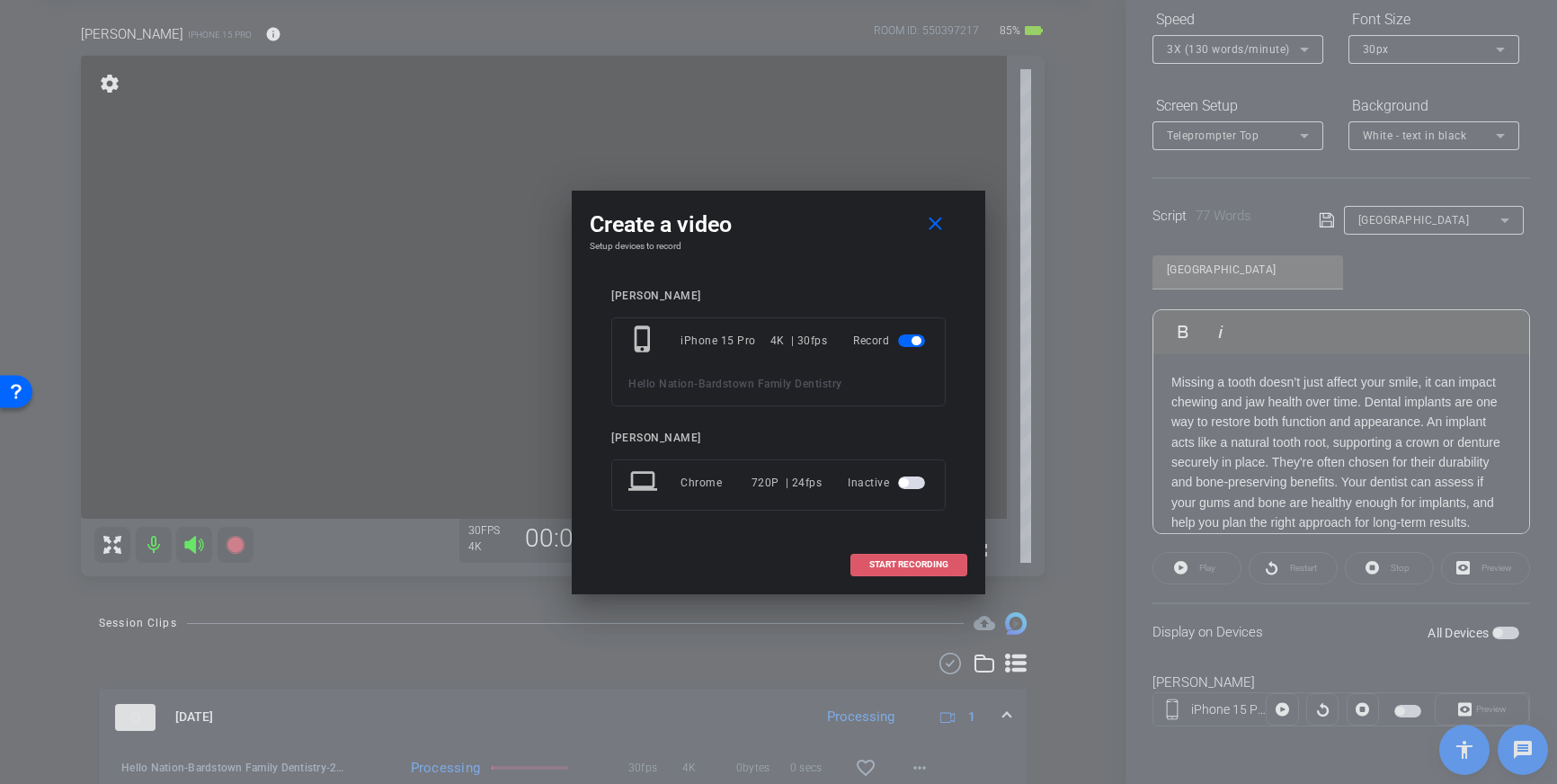
click at [903, 567] on span "START RECORDING" at bounding box center [908, 563] width 79 height 9
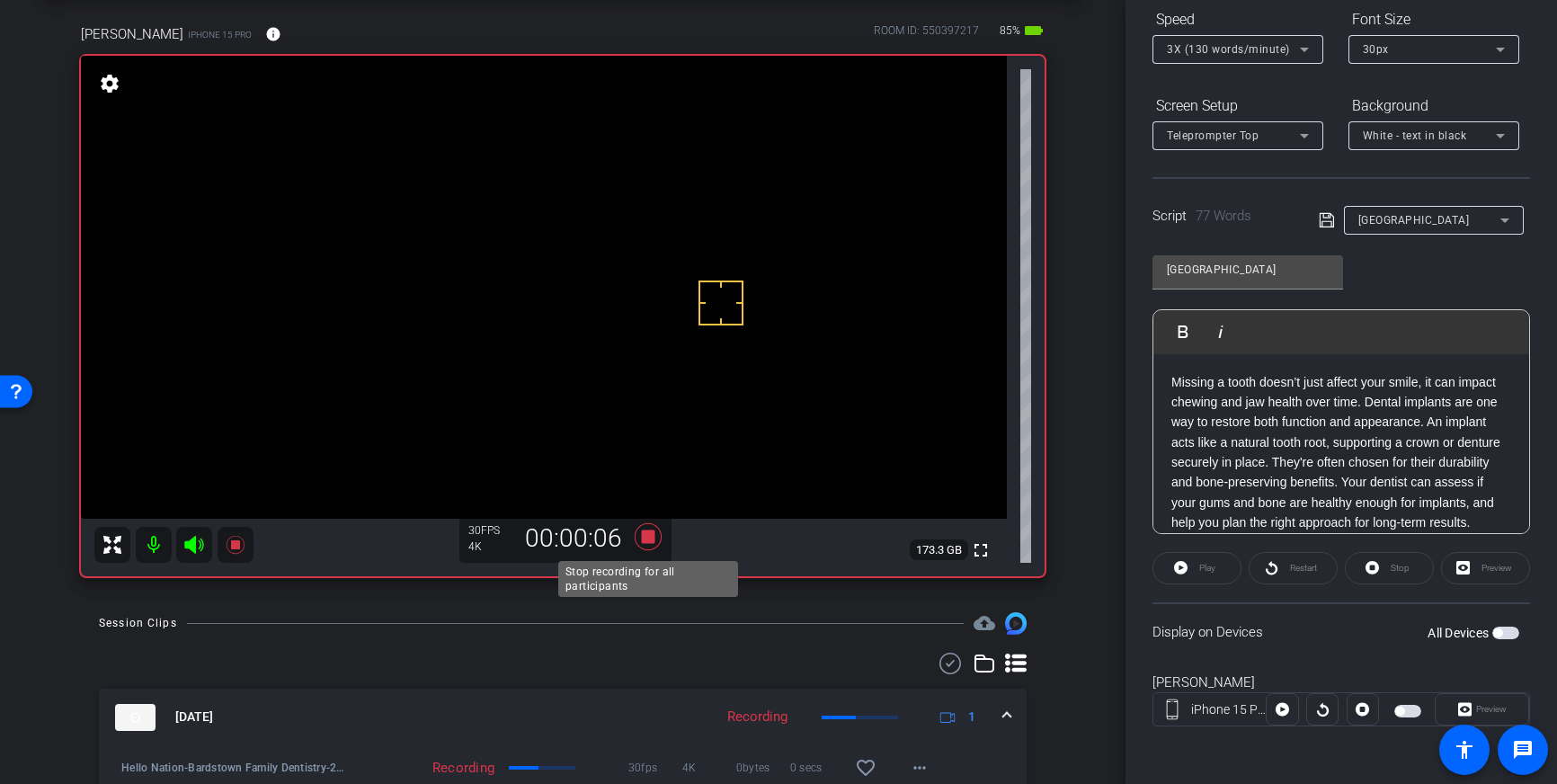
click at [649, 541] on icon at bounding box center [648, 537] width 27 height 27
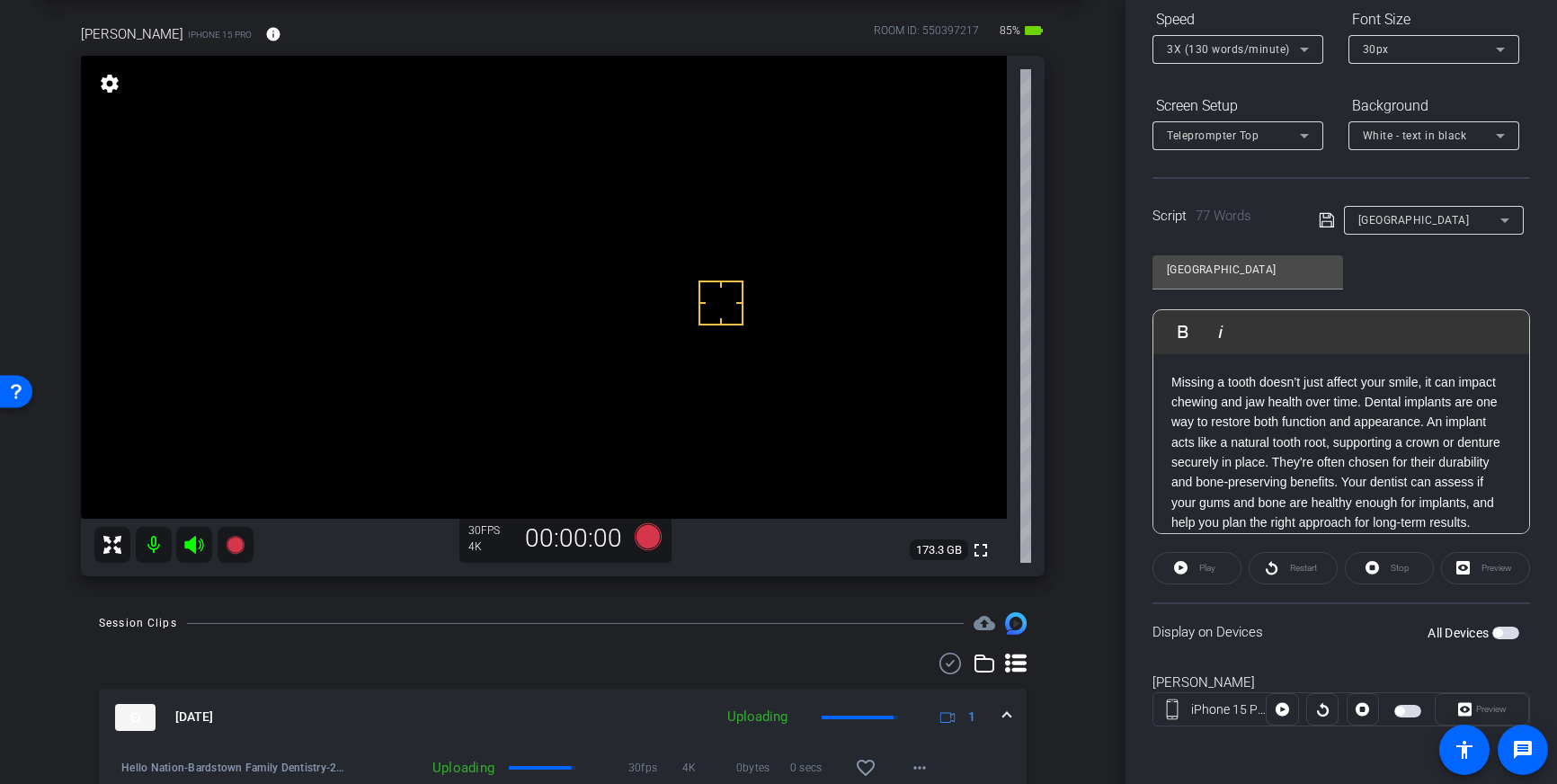
click at [1505, 633] on span "button" at bounding box center [1505, 632] width 27 height 12
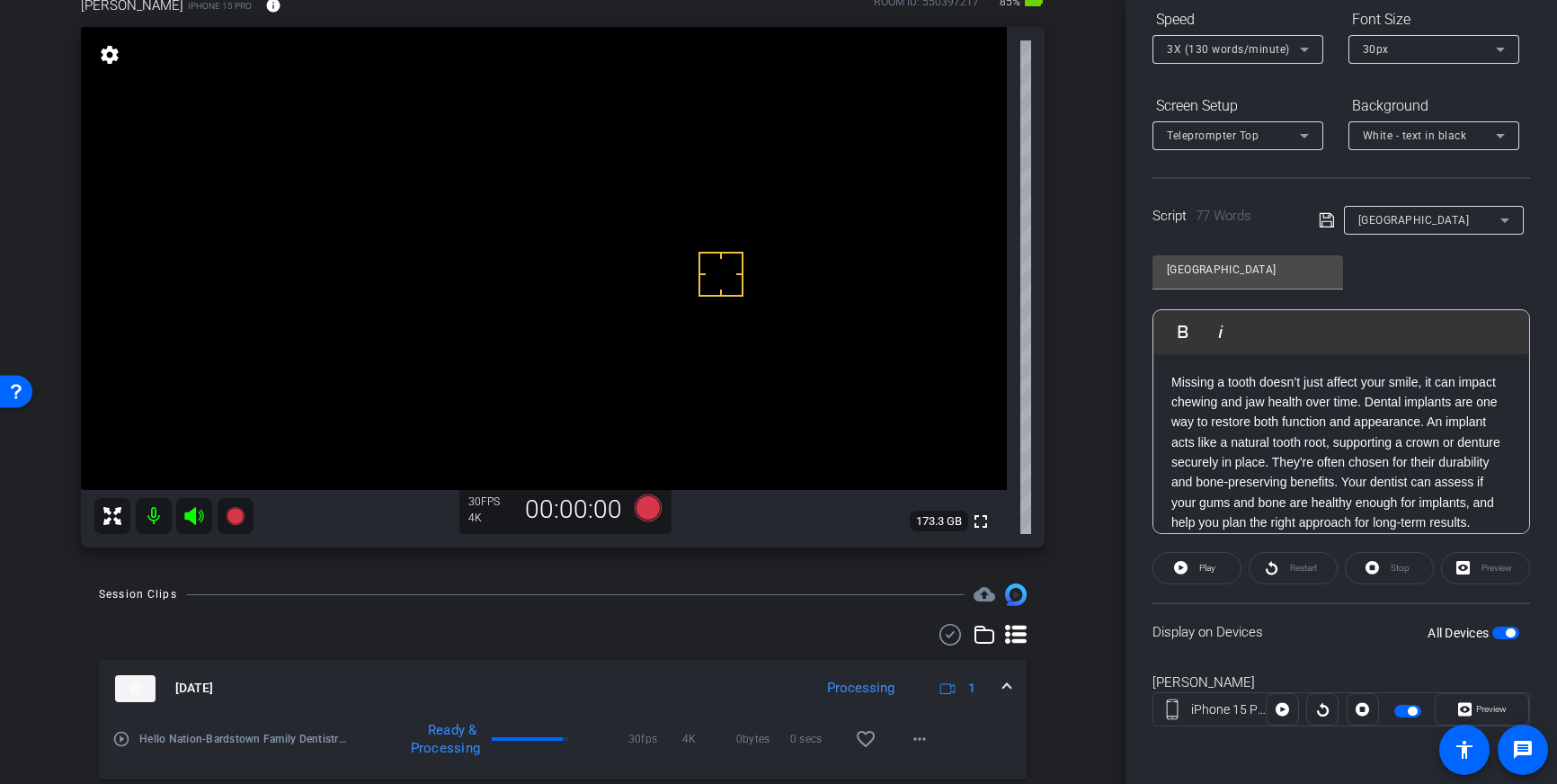
scroll to position [124, 0]
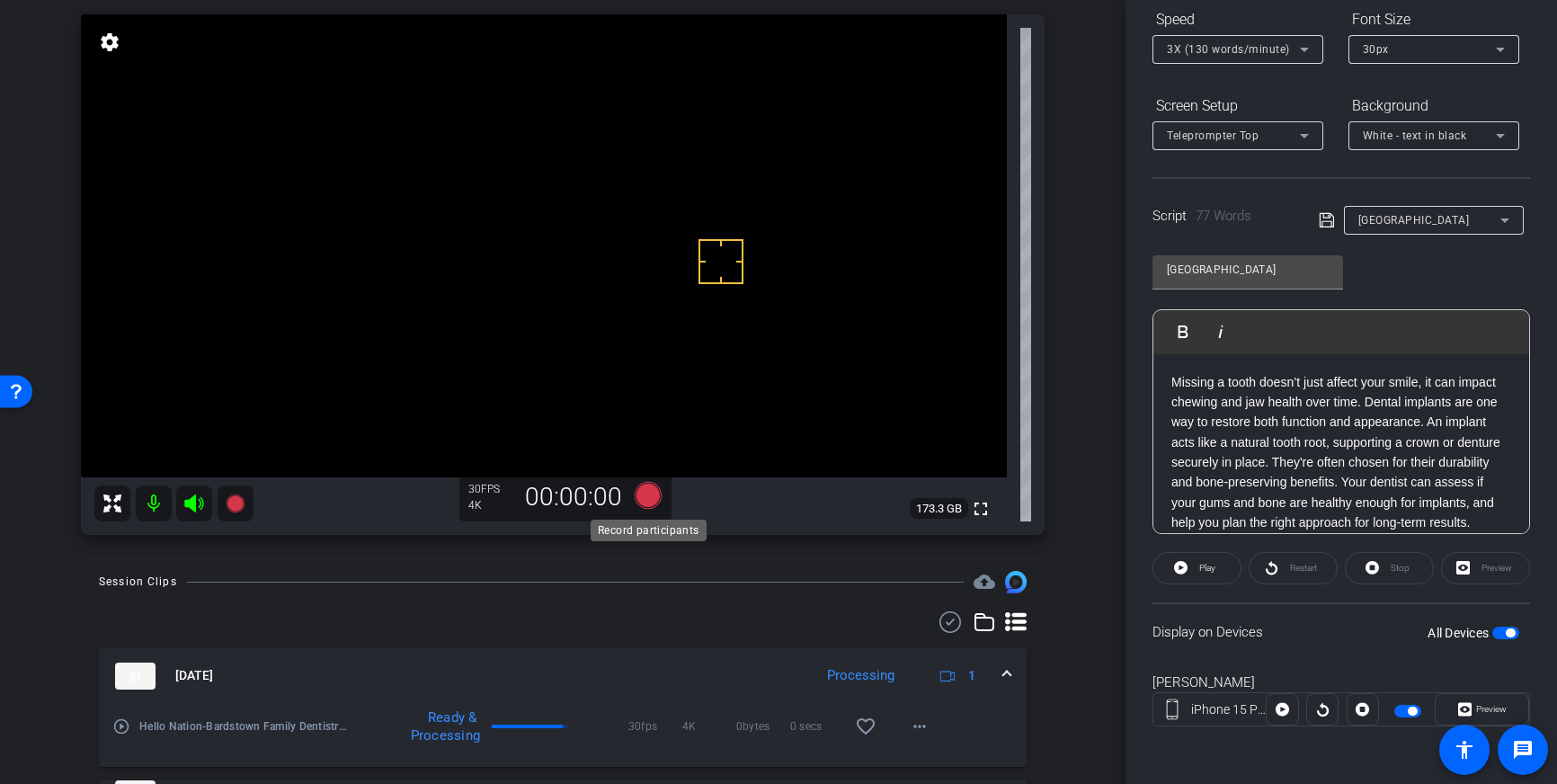
click at [648, 496] on icon at bounding box center [648, 495] width 27 height 27
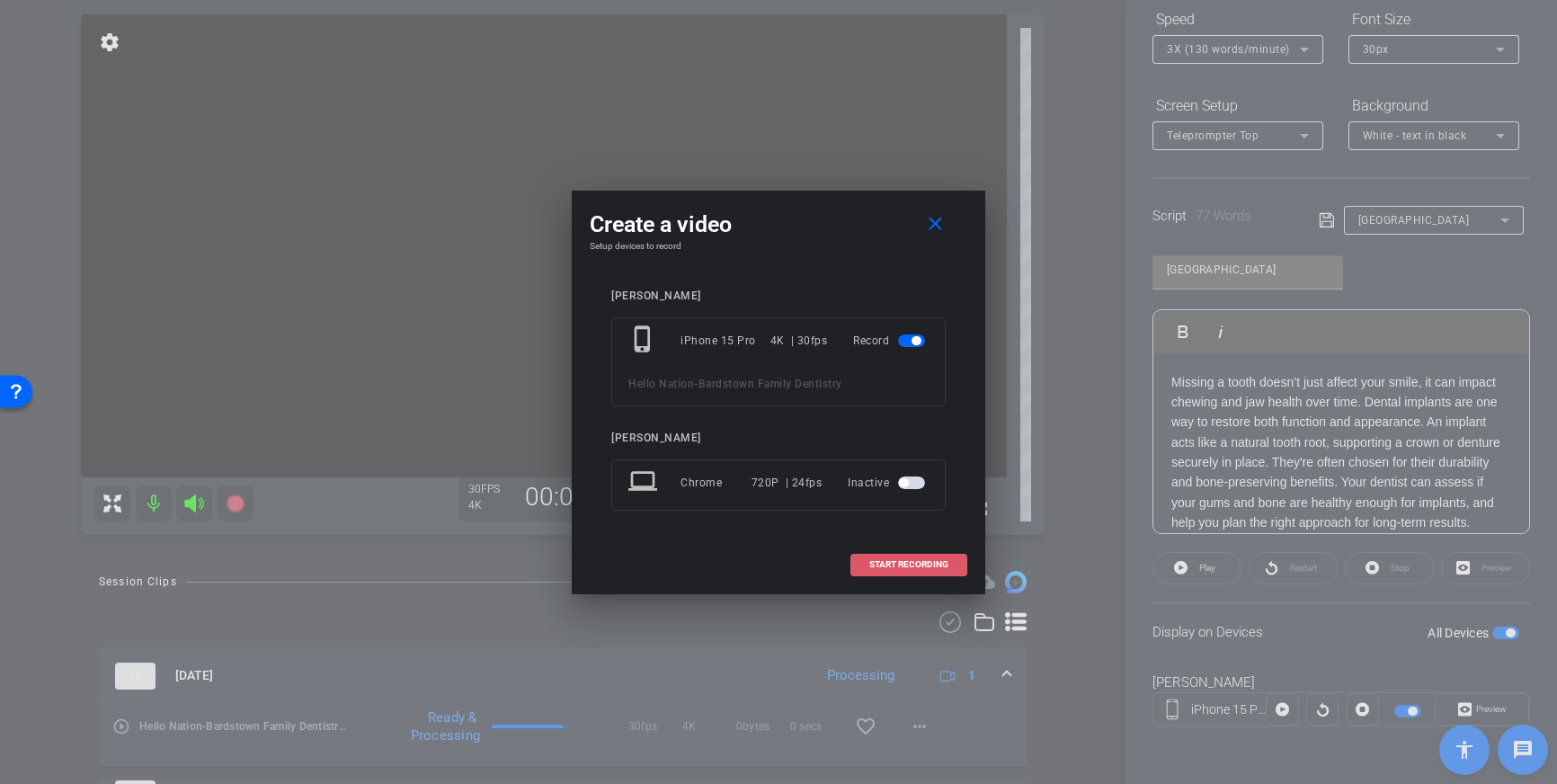
click at [898, 564] on span "START RECORDING" at bounding box center [908, 563] width 79 height 9
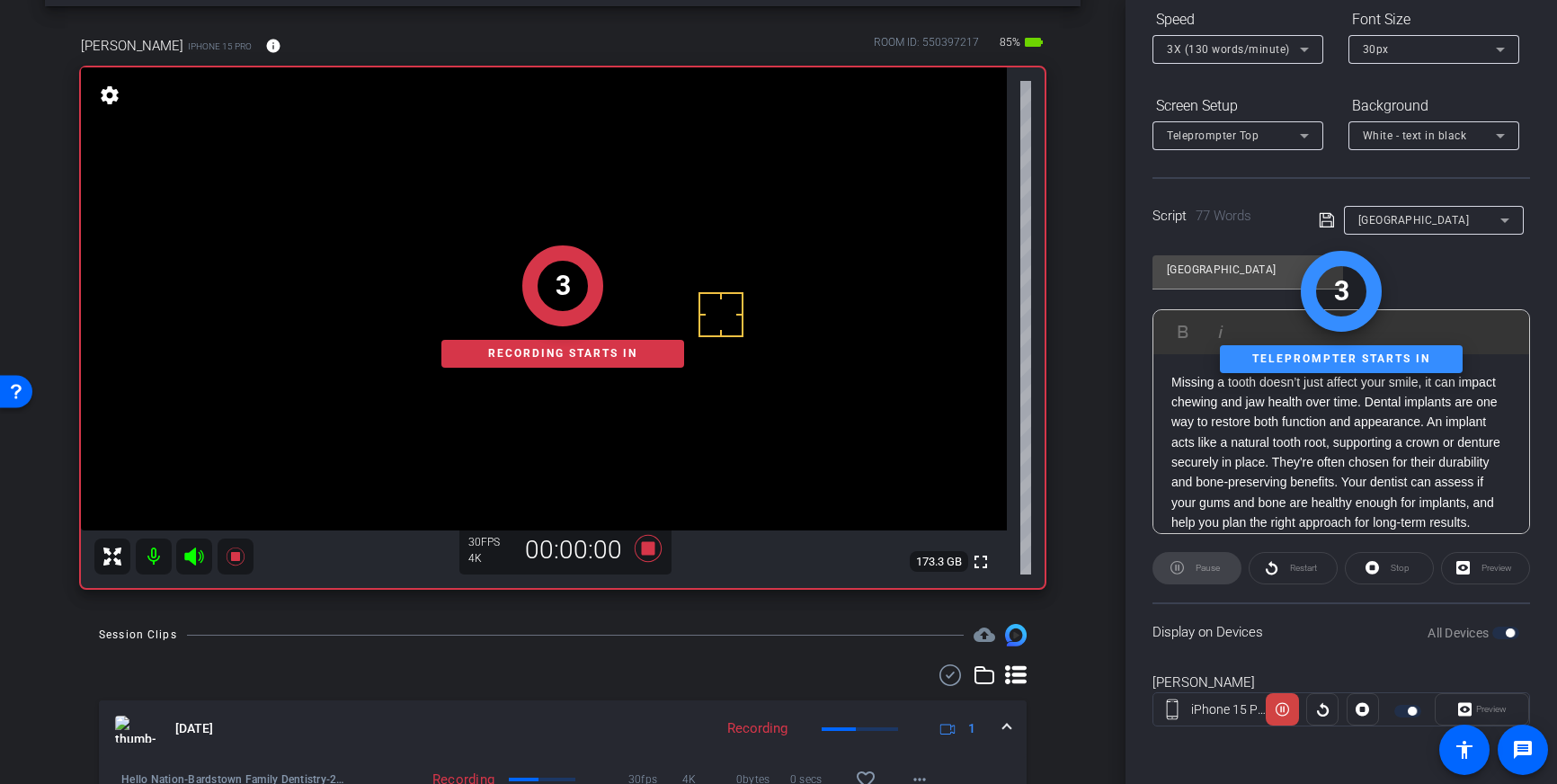
scroll to position [66, 0]
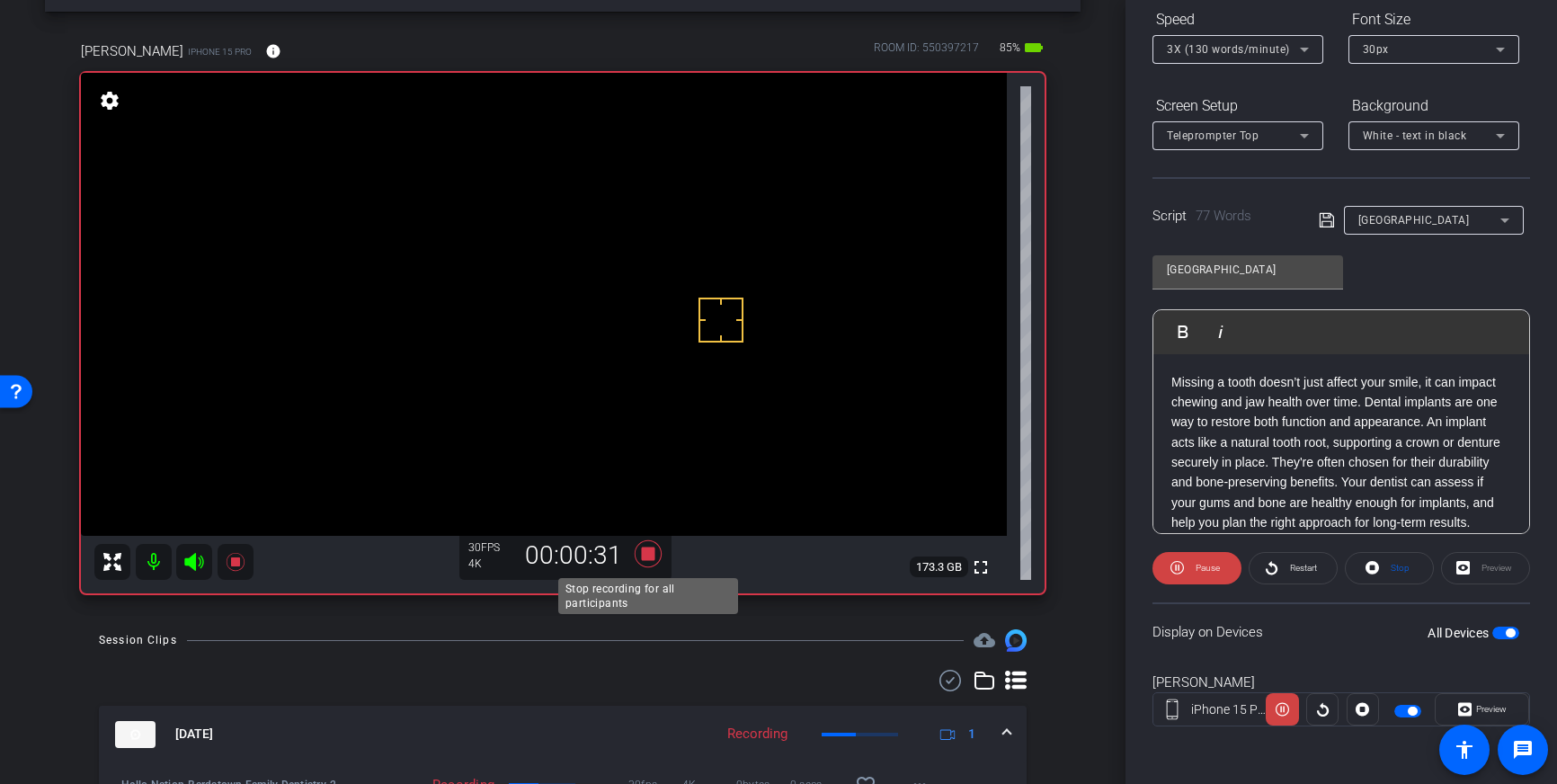
click at [653, 558] on icon at bounding box center [648, 554] width 27 height 27
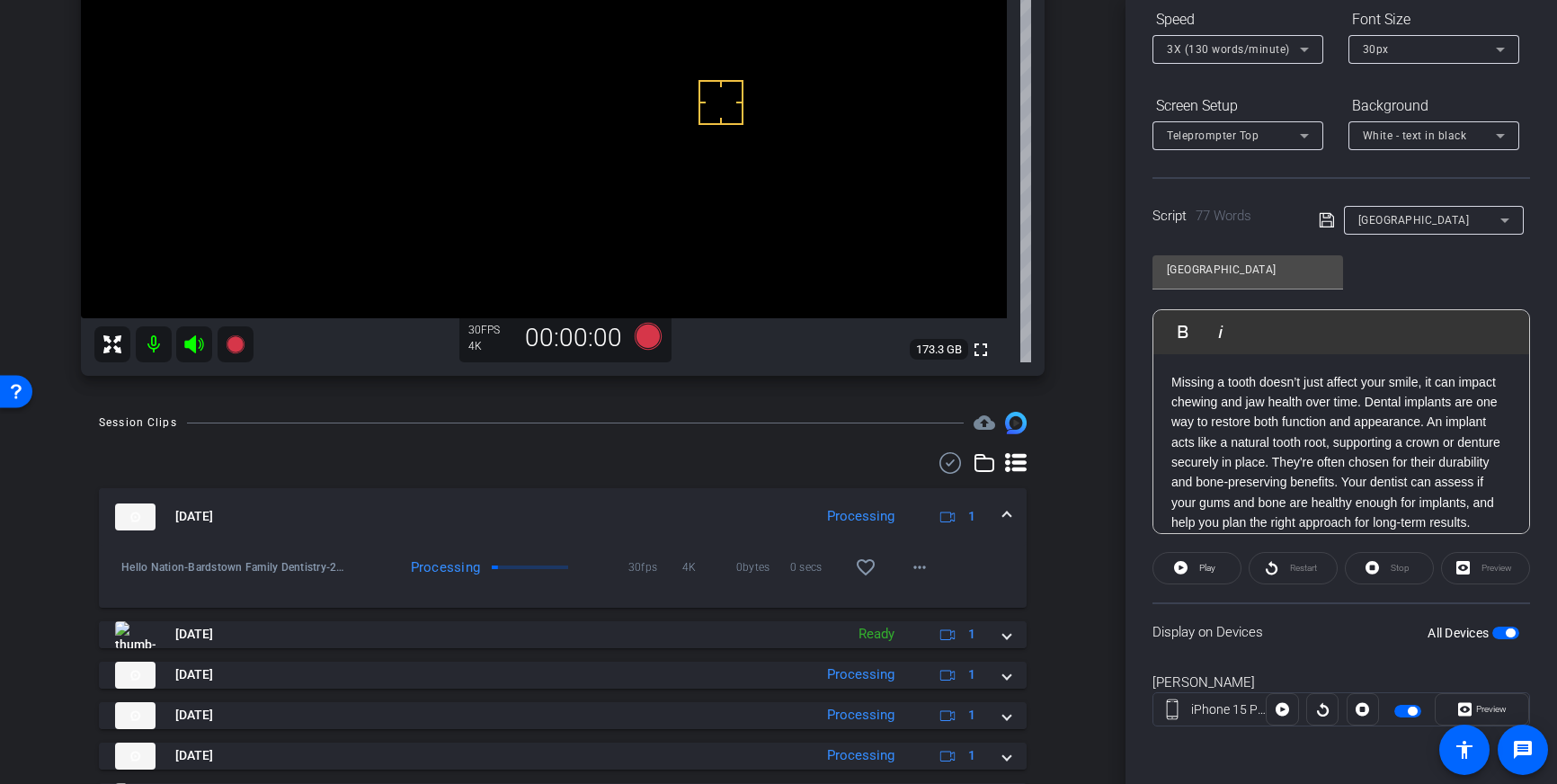
scroll to position [295, 0]
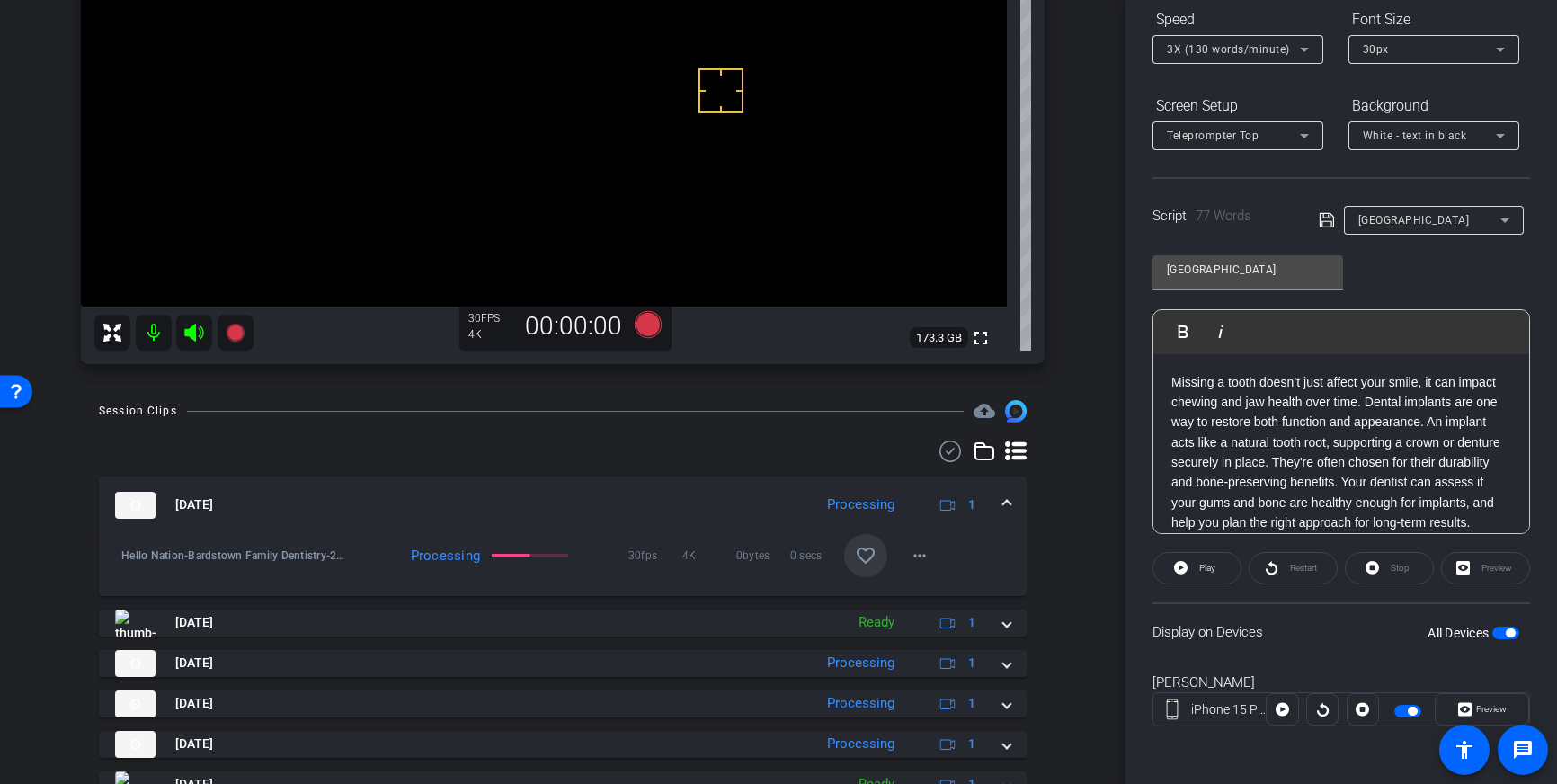
click at [851, 550] on span at bounding box center [865, 555] width 43 height 43
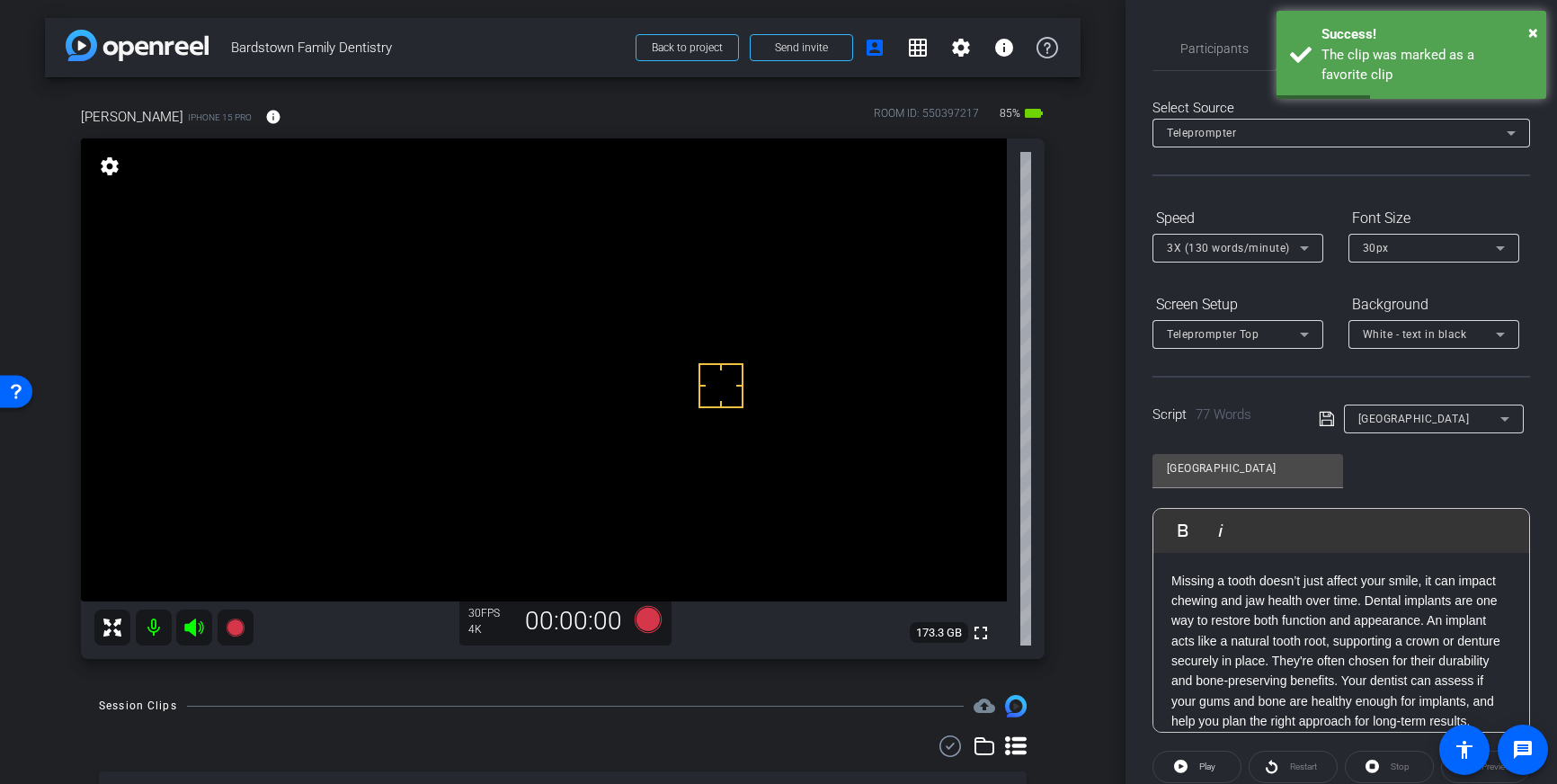
scroll to position [1, 0]
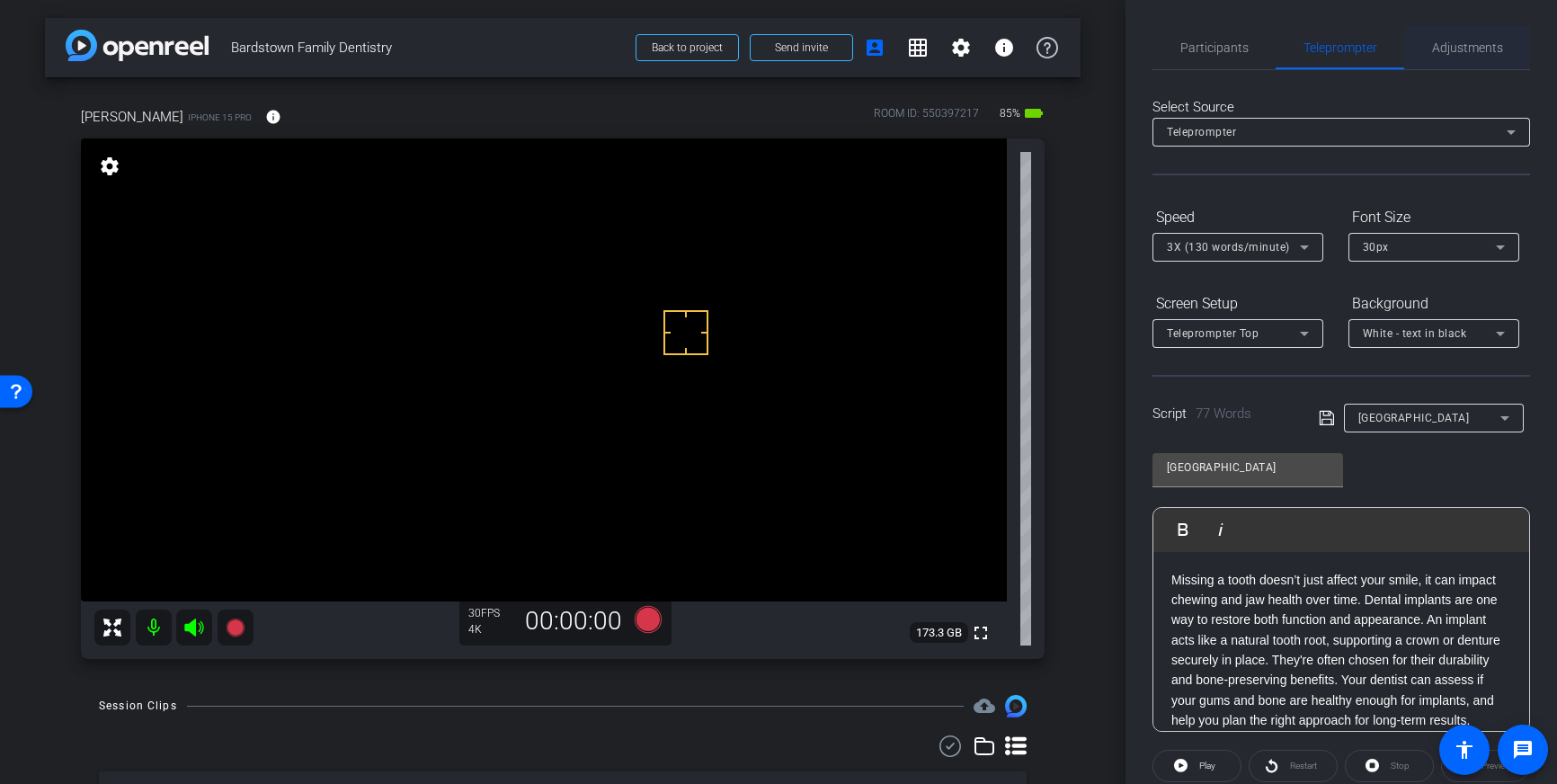
drag, startPoint x: 1459, startPoint y: 44, endPoint x: 1455, endPoint y: 63, distance: 19.4
click at [1459, 44] on span "Adjustments" at bounding box center [1467, 47] width 71 height 12
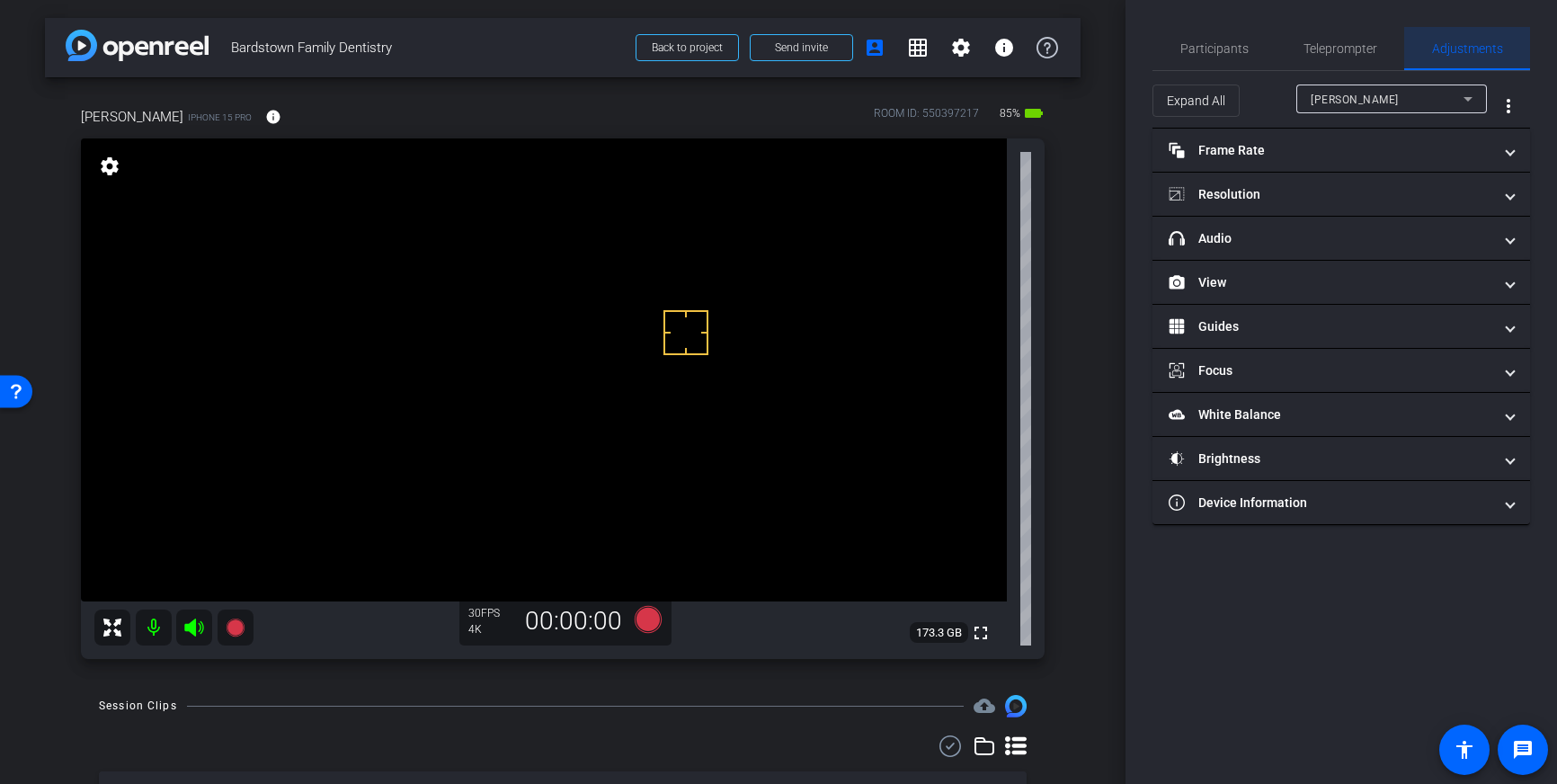
scroll to position [0, 0]
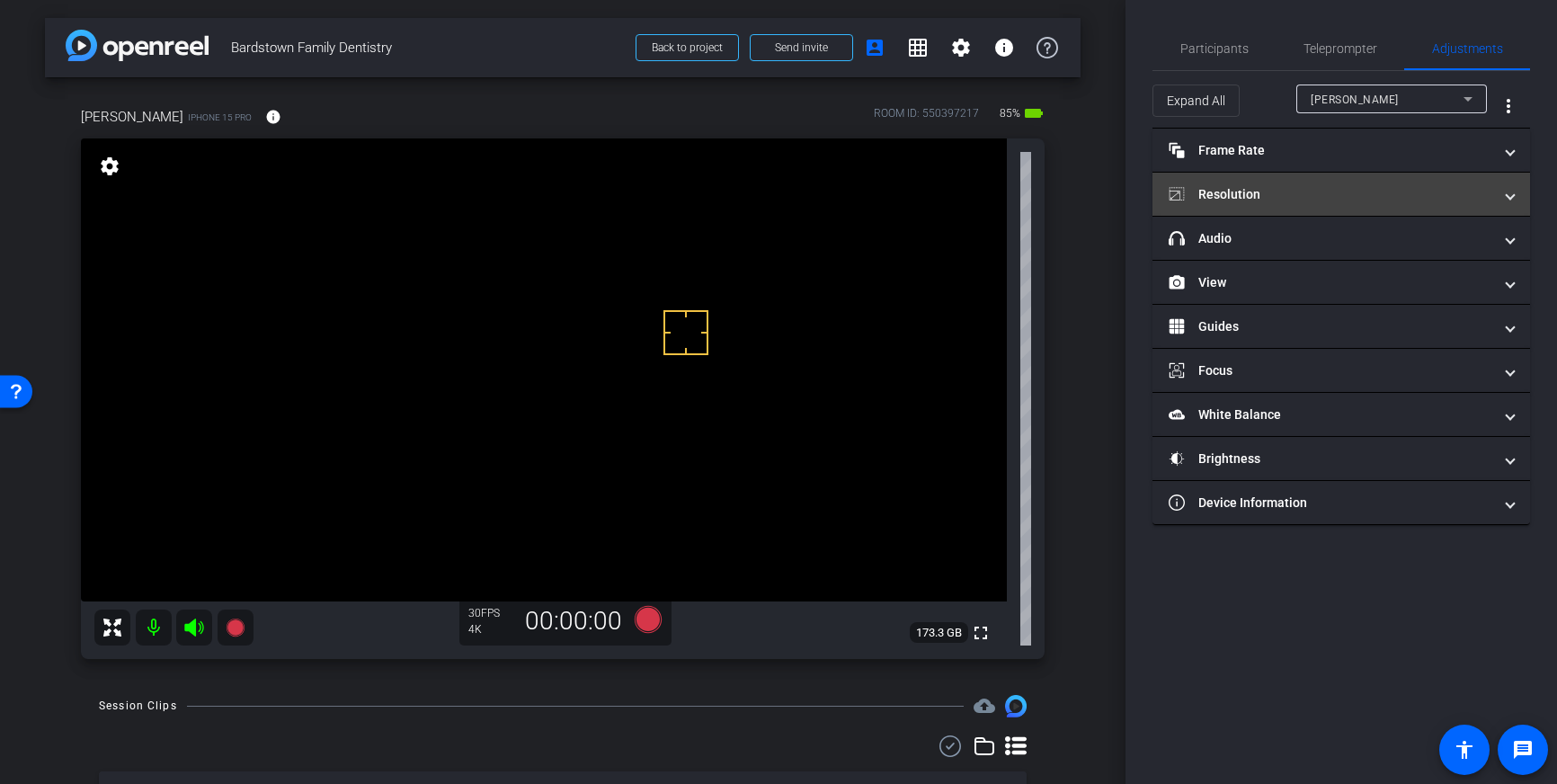
click at [1442, 185] on mat-panel-title "Resolution" at bounding box center [1330, 195] width 324 height 19
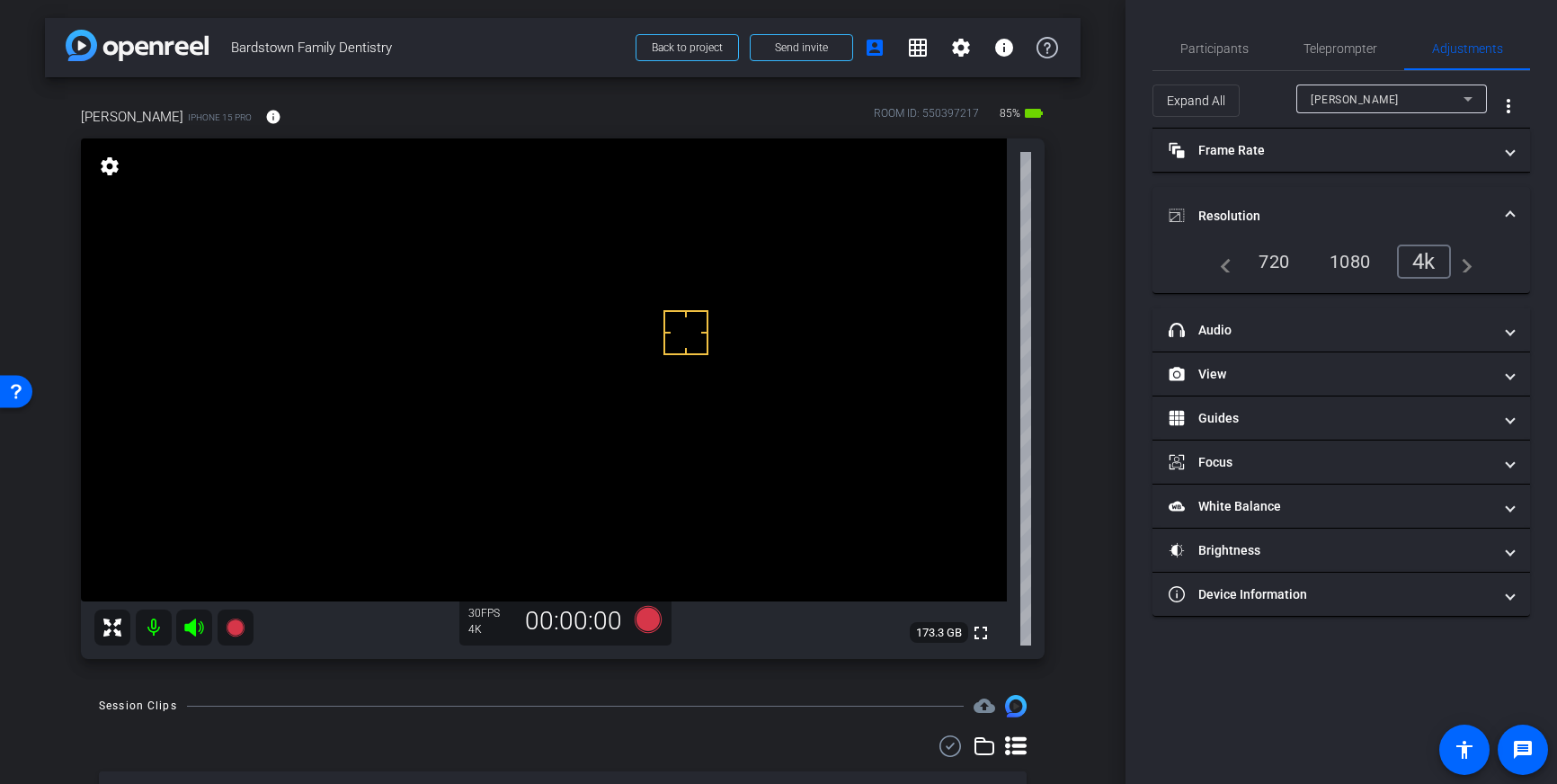
click at [1482, 193] on mat-expansion-panel-header "Resolution" at bounding box center [1341, 216] width 377 height 57
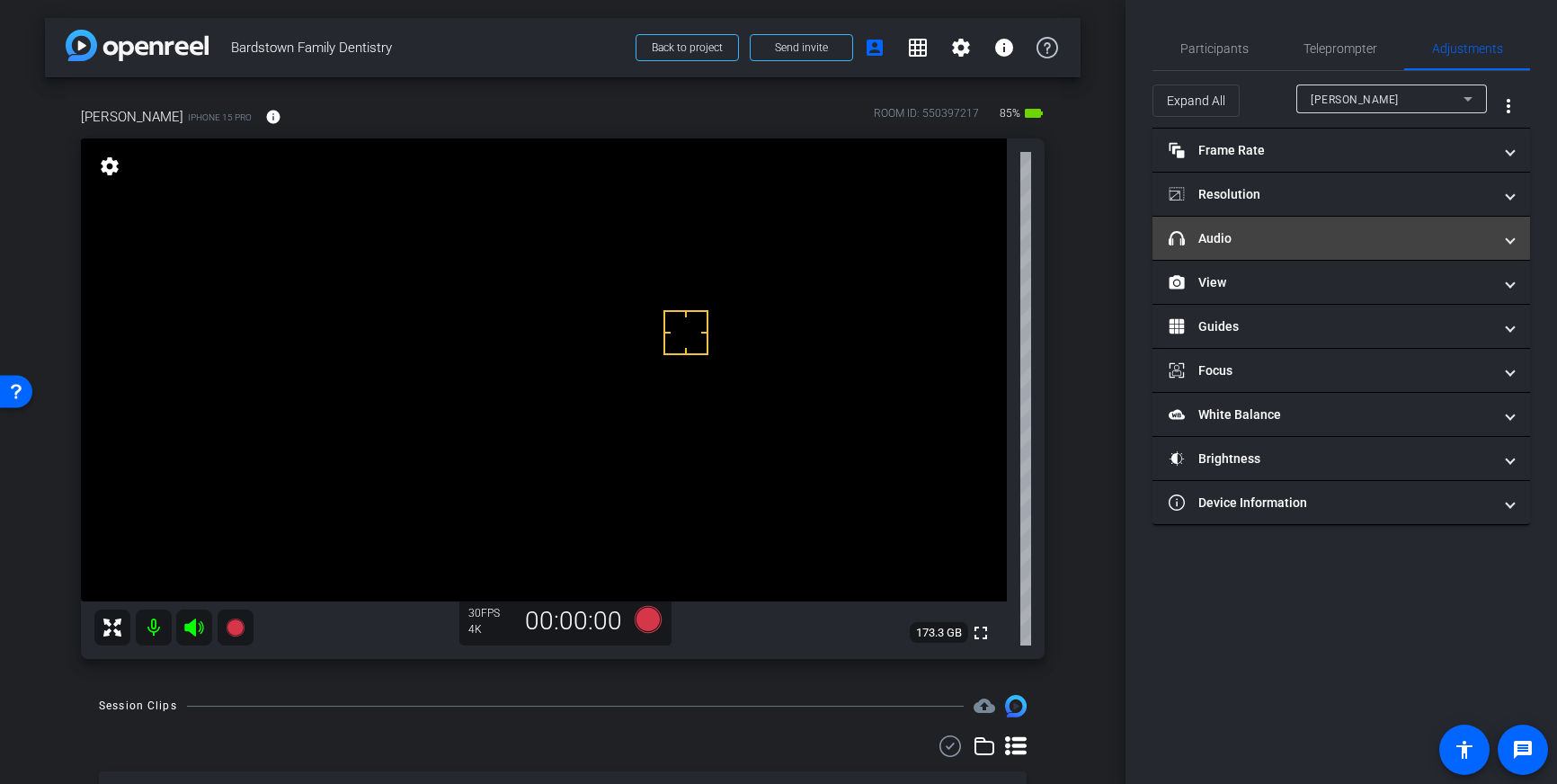
click at [1413, 244] on mat-panel-title "headphone icon Audio" at bounding box center [1330, 239] width 324 height 19
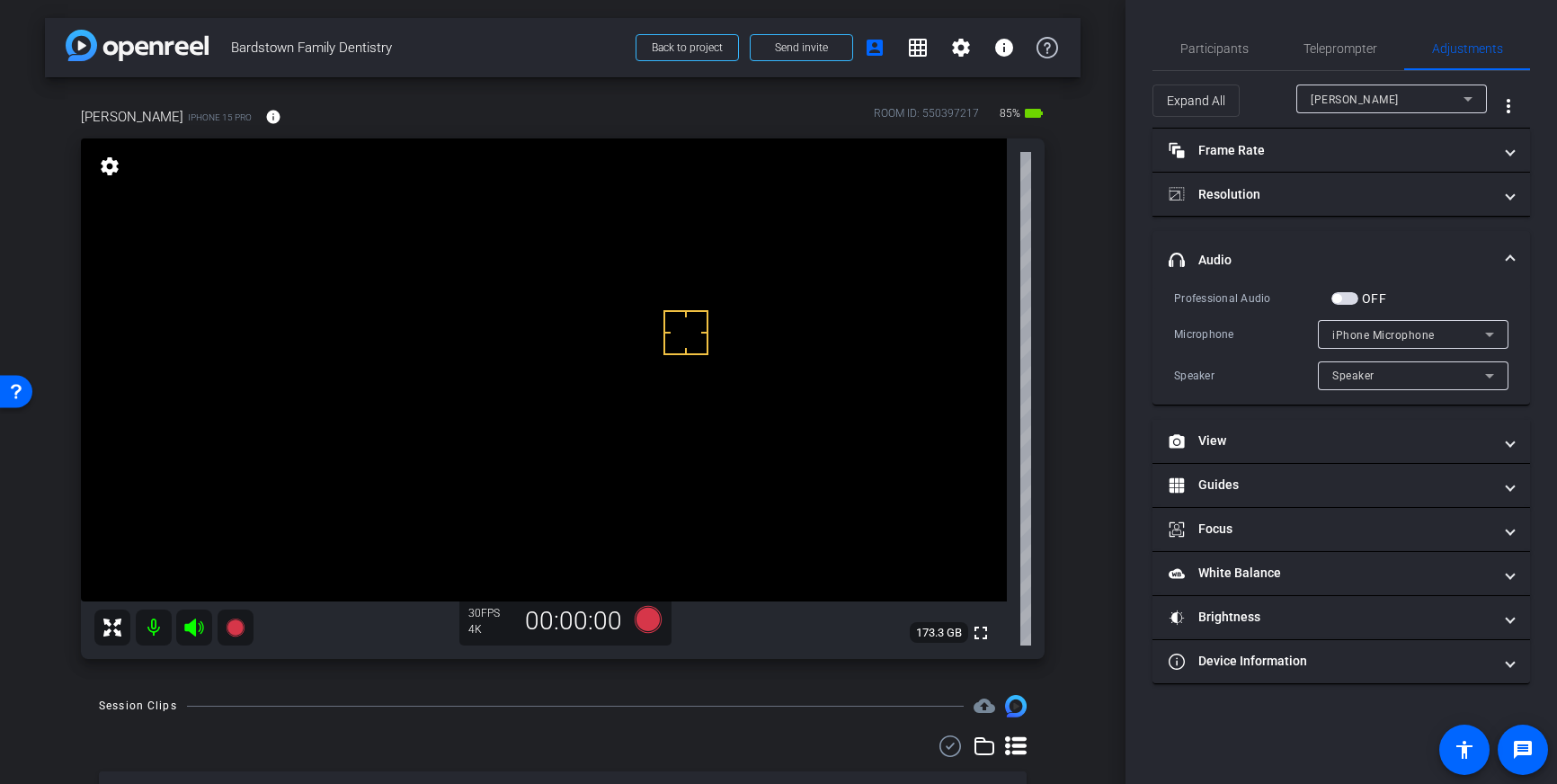
drag, startPoint x: 1351, startPoint y: 298, endPoint x: 1324, endPoint y: 299, distance: 27.0
click at [1351, 298] on span "button" at bounding box center [1345, 298] width 27 height 12
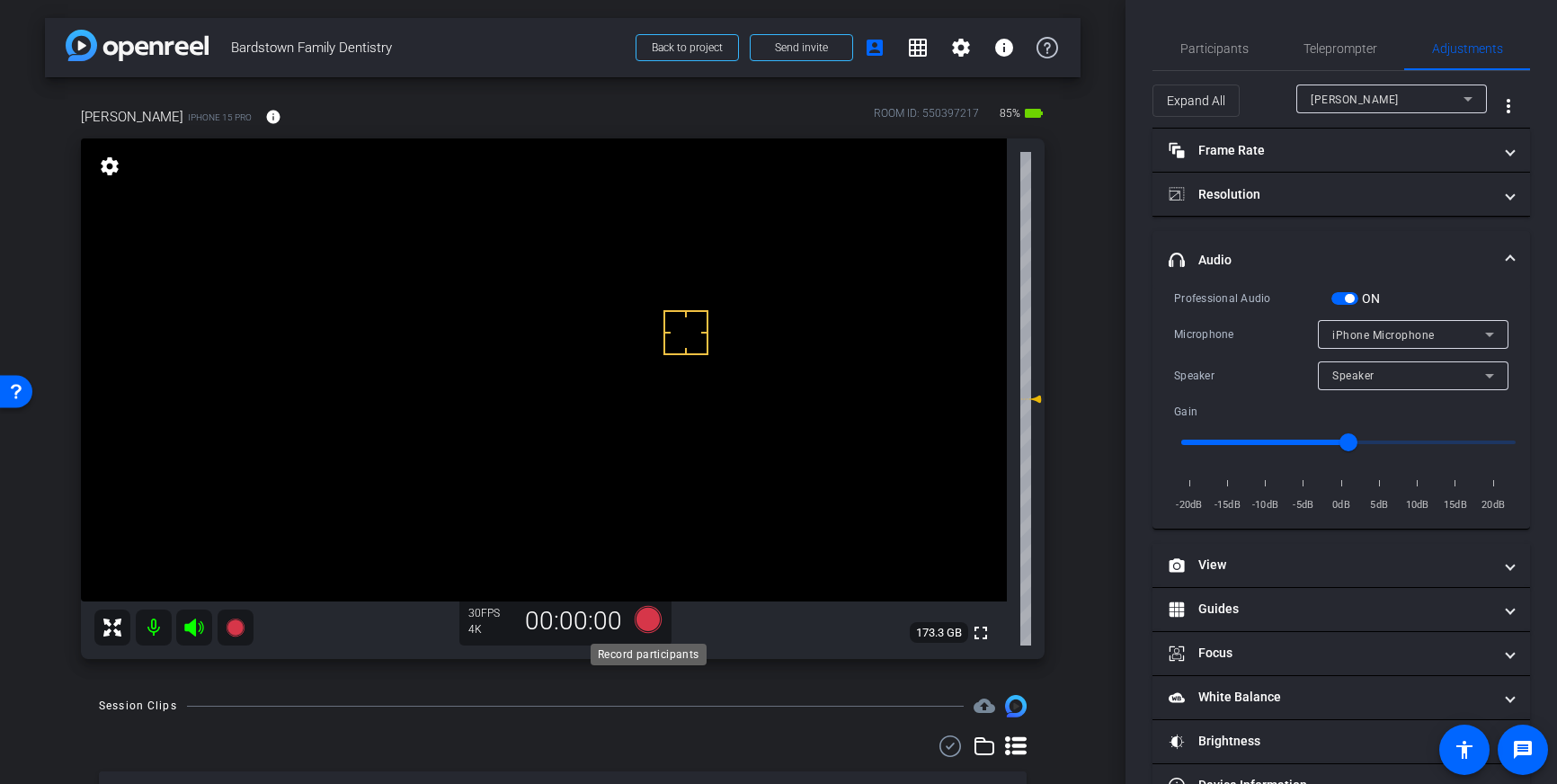
click at [646, 628] on icon at bounding box center [648, 619] width 27 height 27
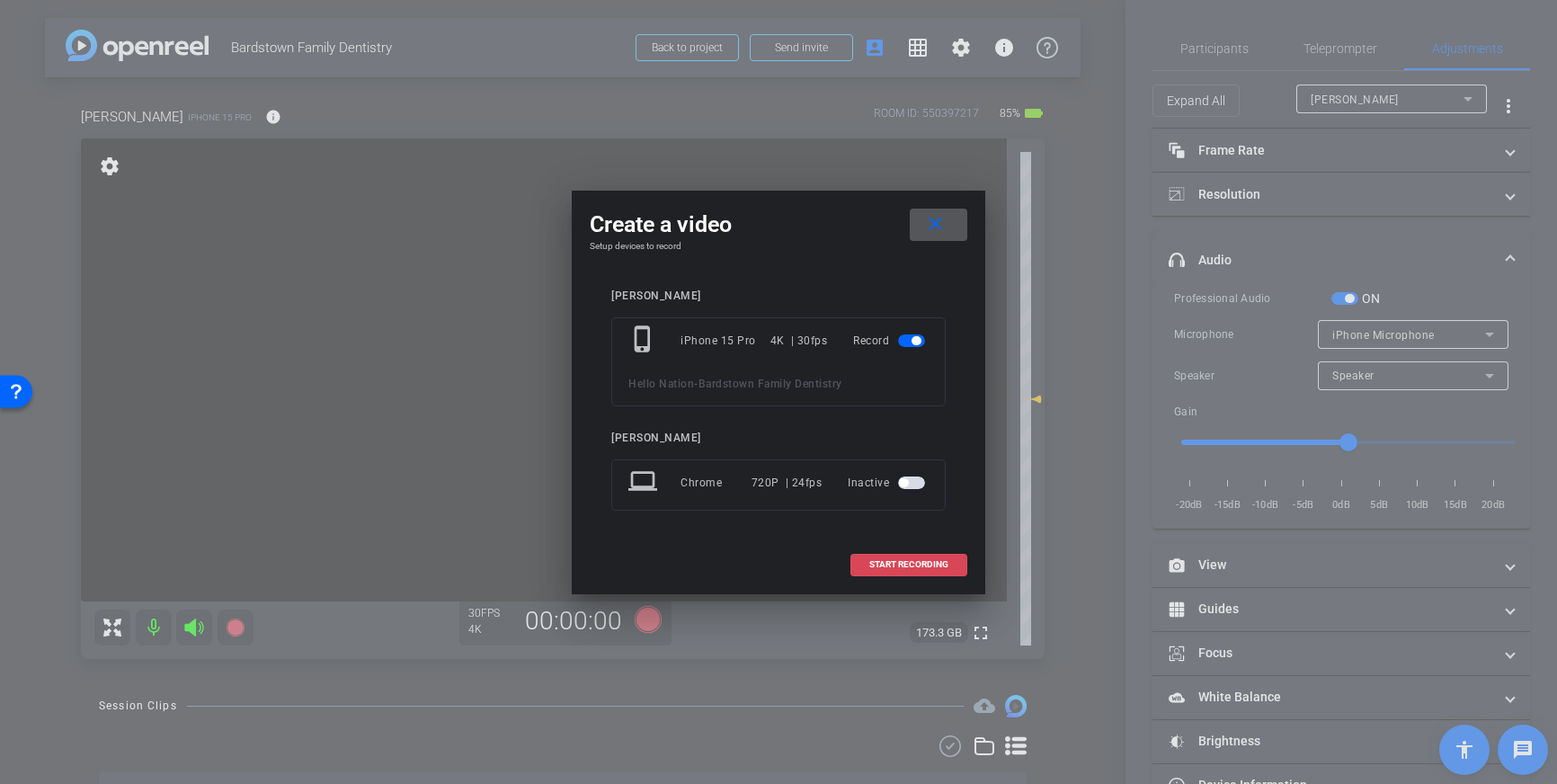
click at [893, 564] on span "START RECORDING" at bounding box center [908, 563] width 79 height 9
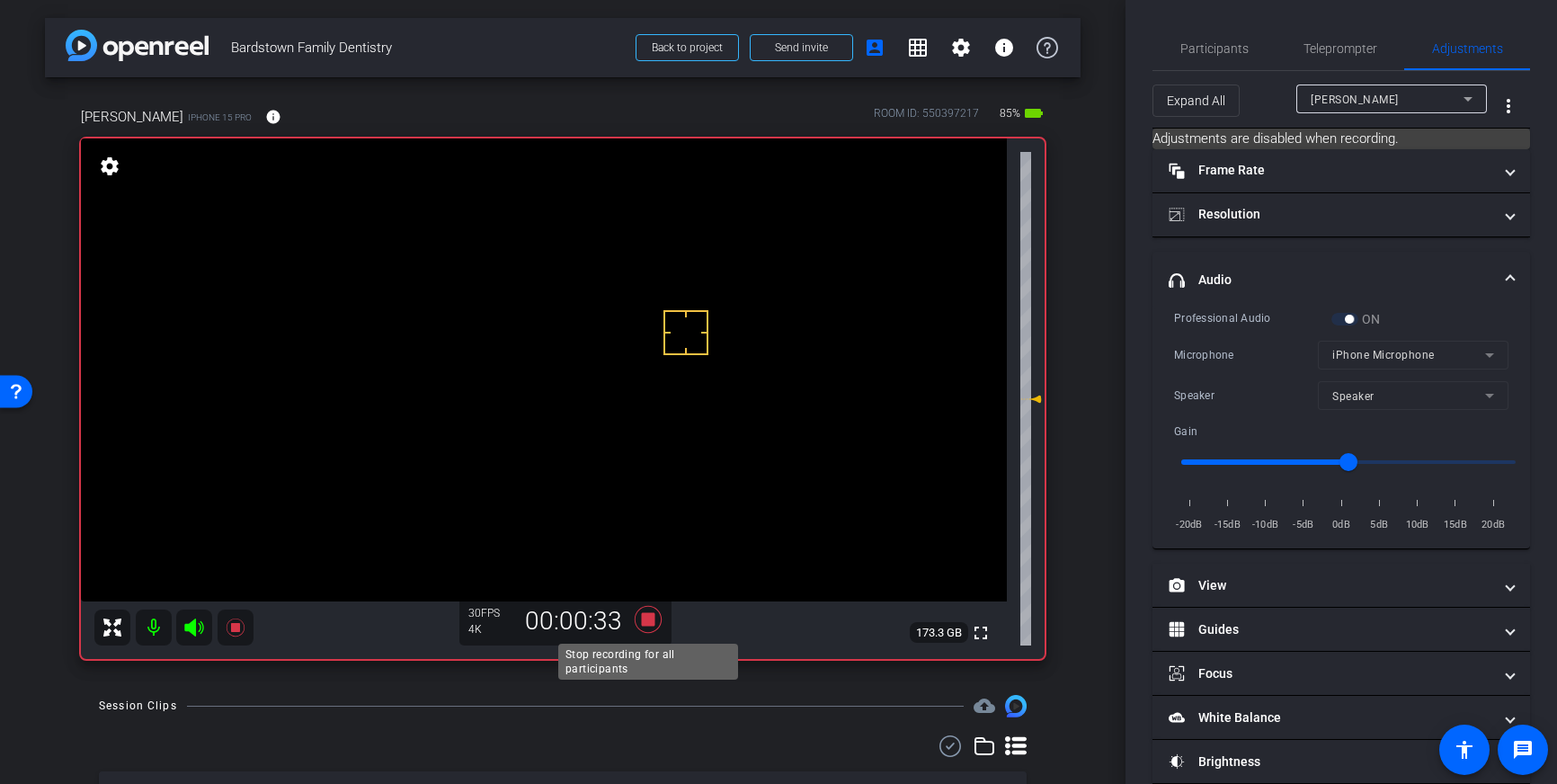
click at [651, 625] on icon at bounding box center [648, 619] width 27 height 27
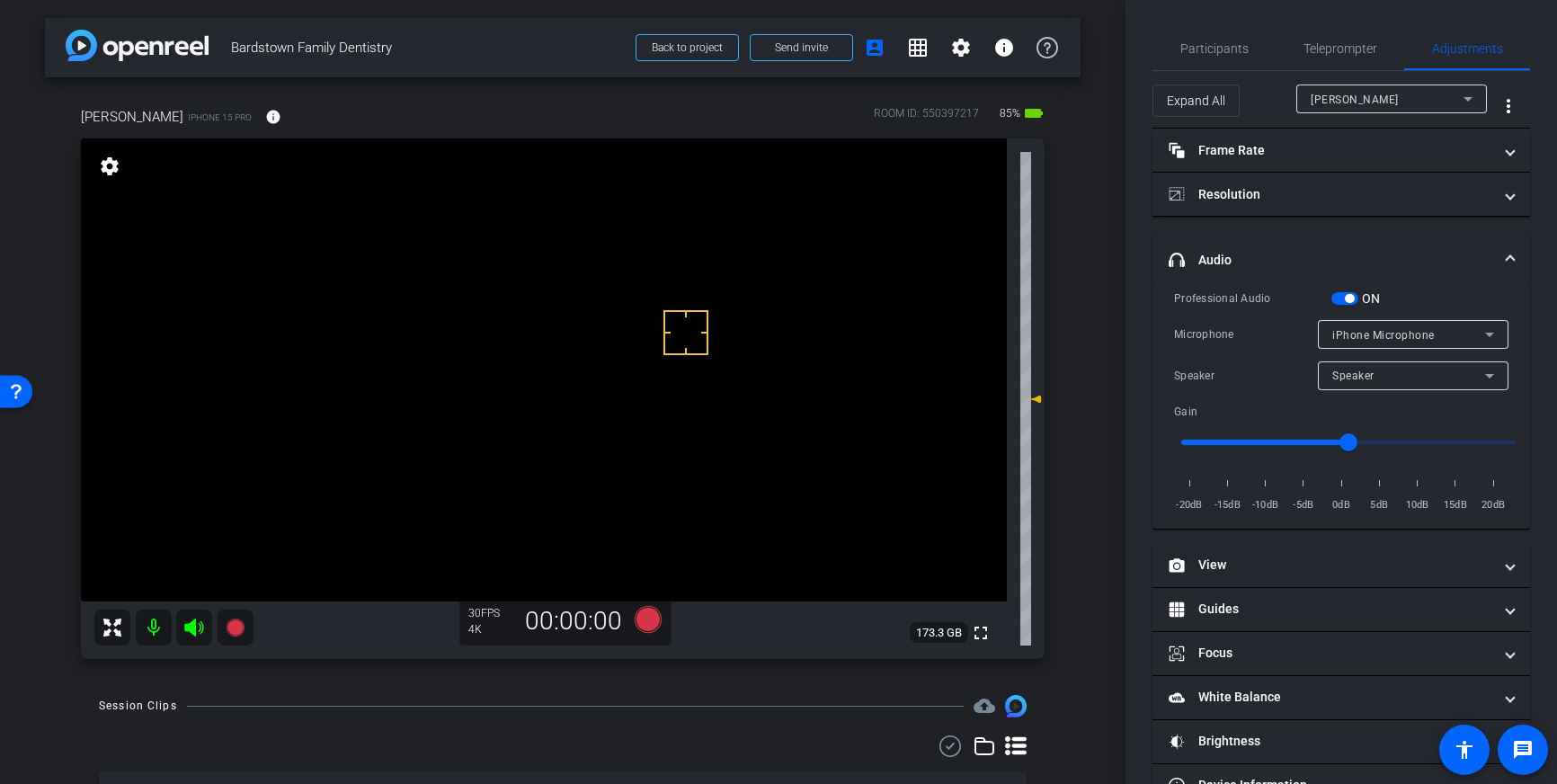
click at [1339, 297] on span "button" at bounding box center [1345, 298] width 27 height 12
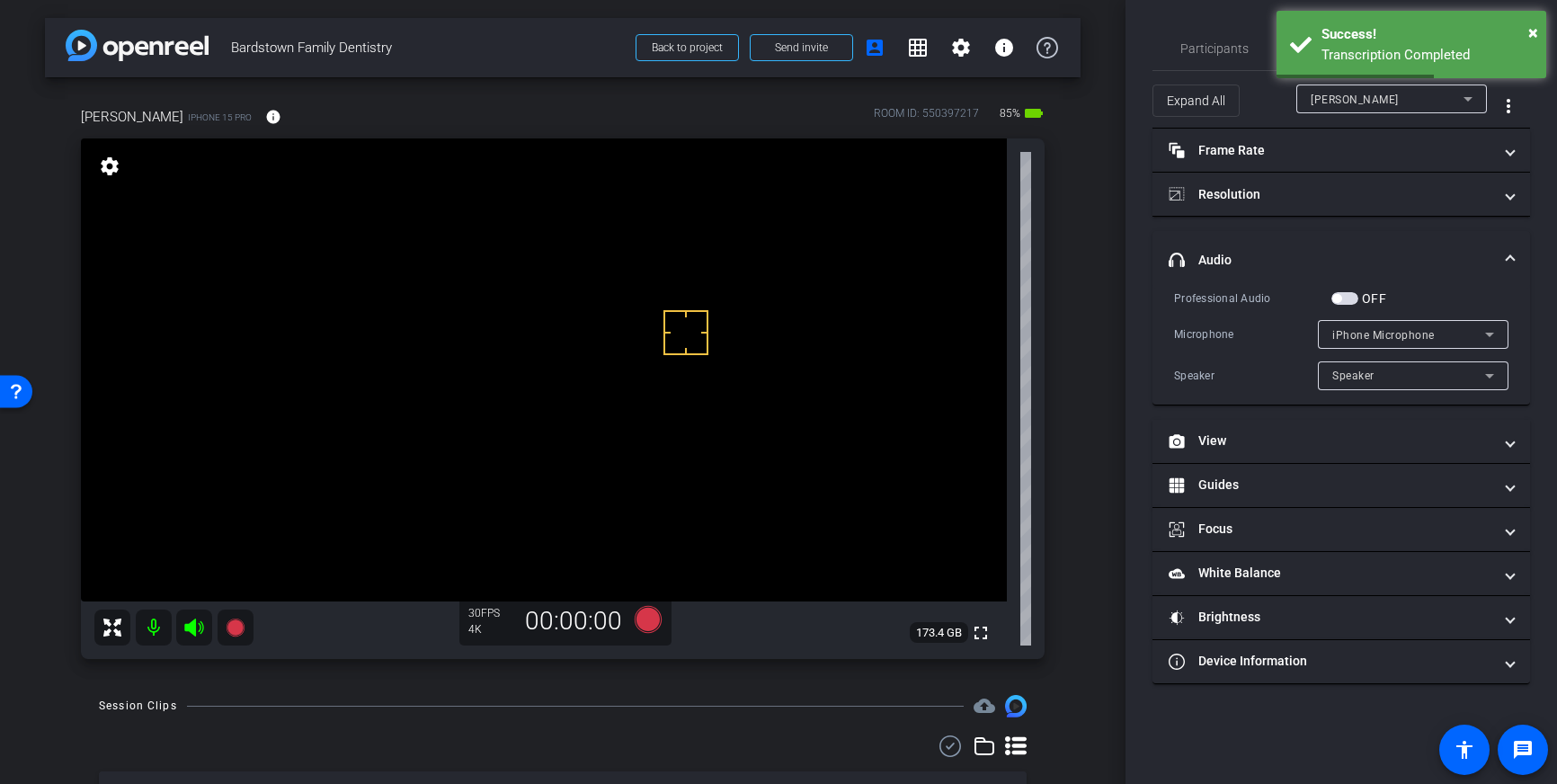
scroll to position [8, 0]
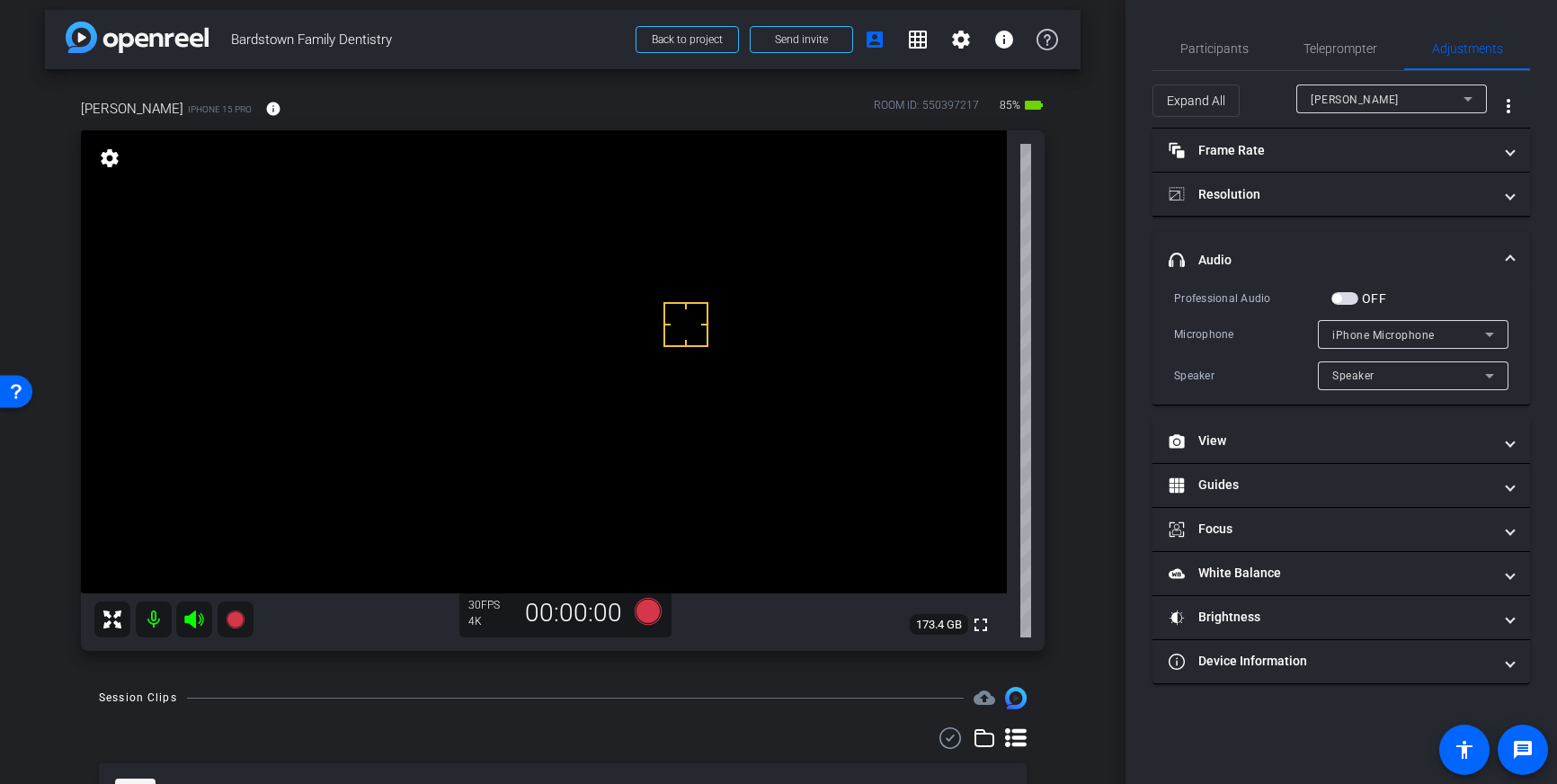
click at [1352, 299] on span "button" at bounding box center [1345, 298] width 27 height 12
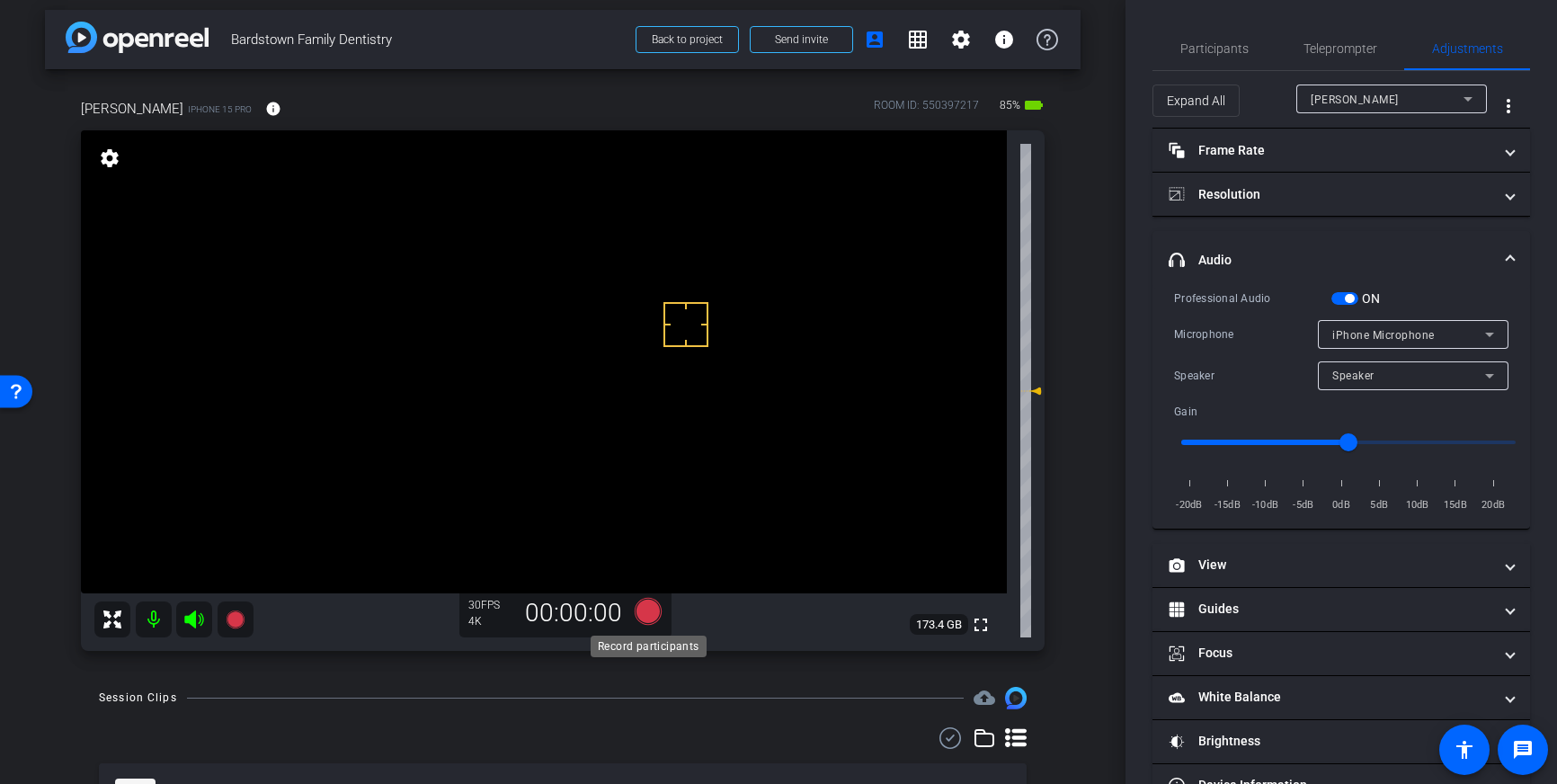
click at [656, 612] on icon at bounding box center [648, 611] width 27 height 27
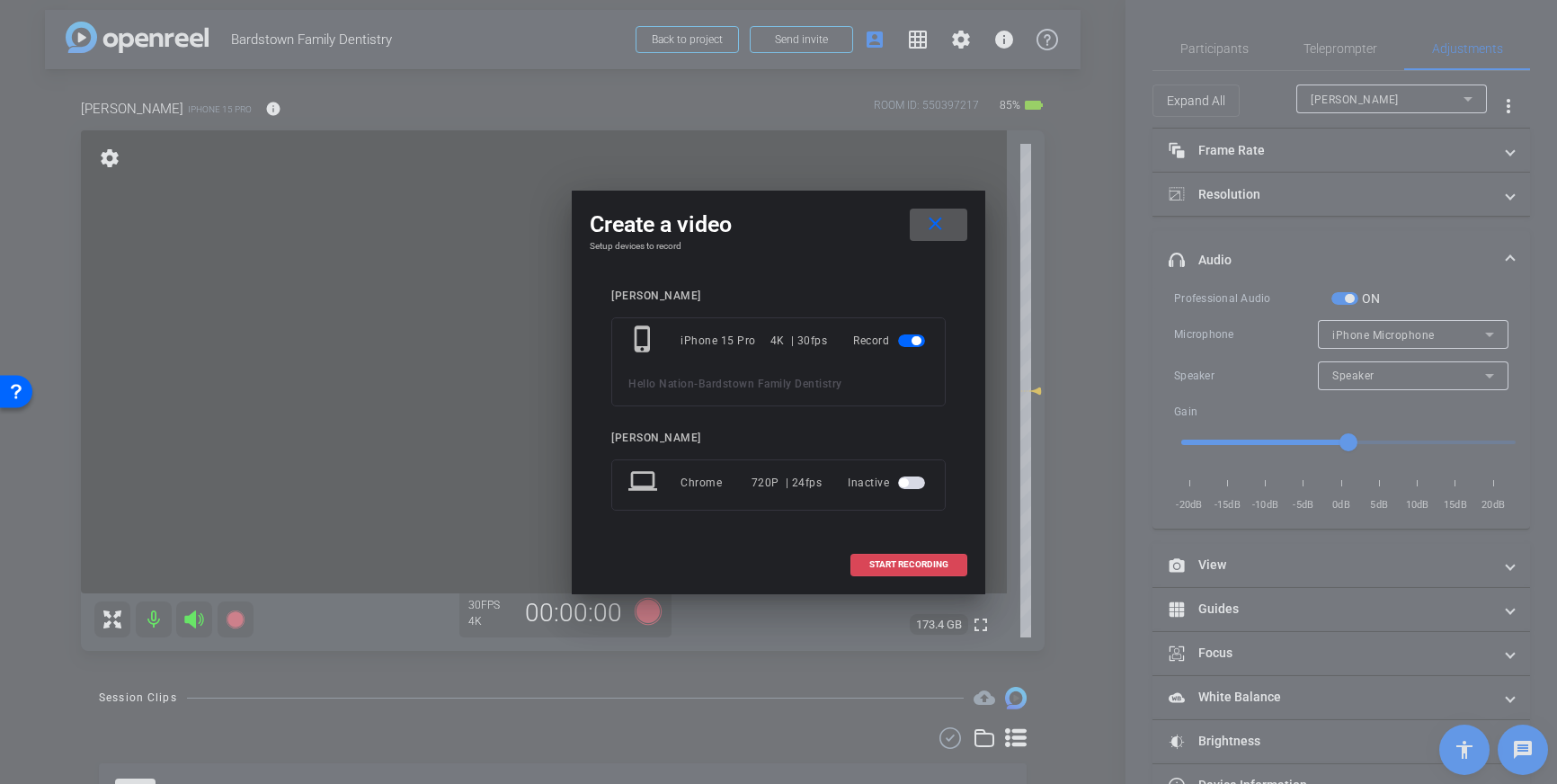
click at [899, 563] on span "START RECORDING" at bounding box center [908, 563] width 79 height 9
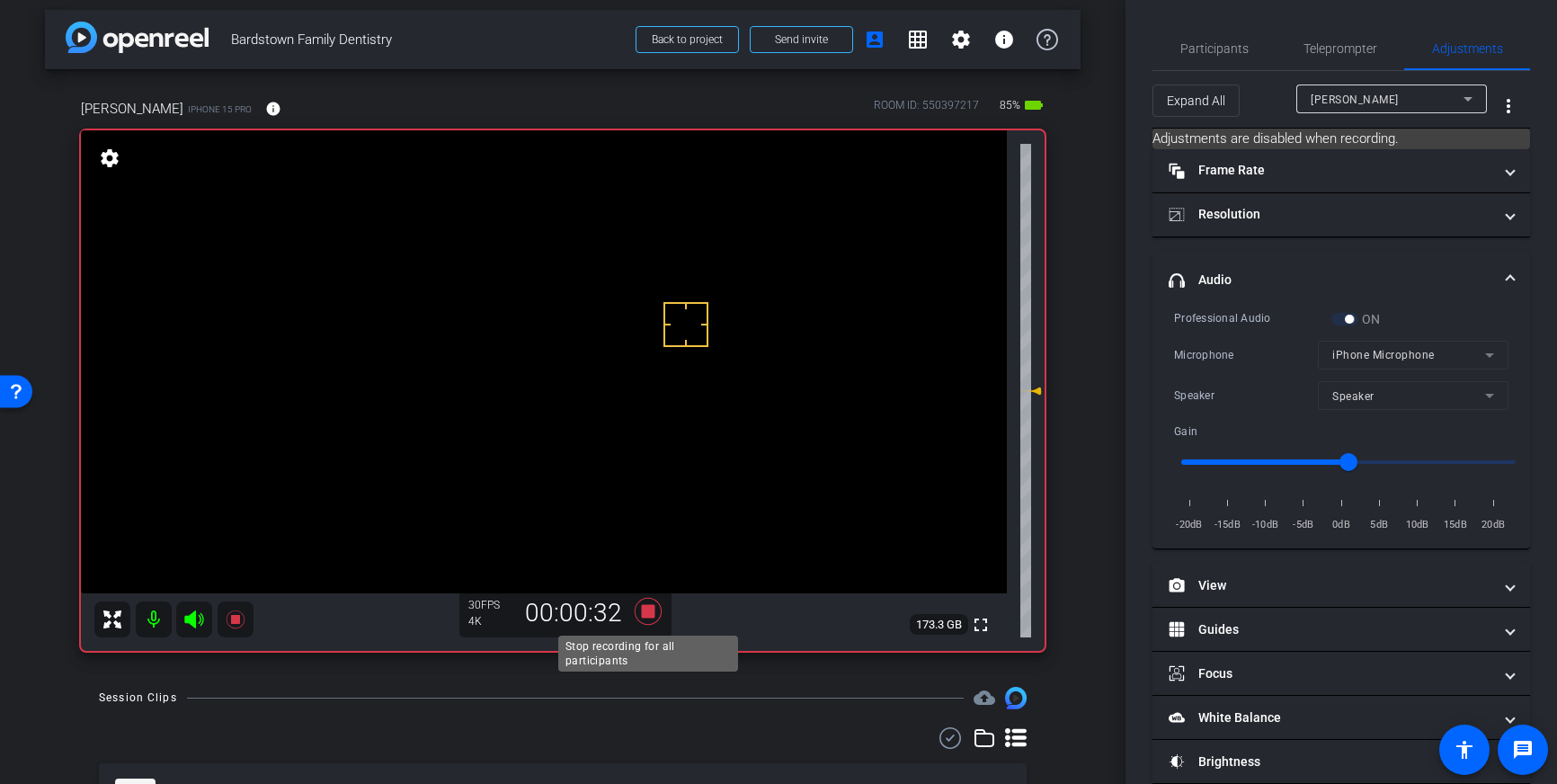
click at [650, 617] on icon at bounding box center [648, 611] width 27 height 27
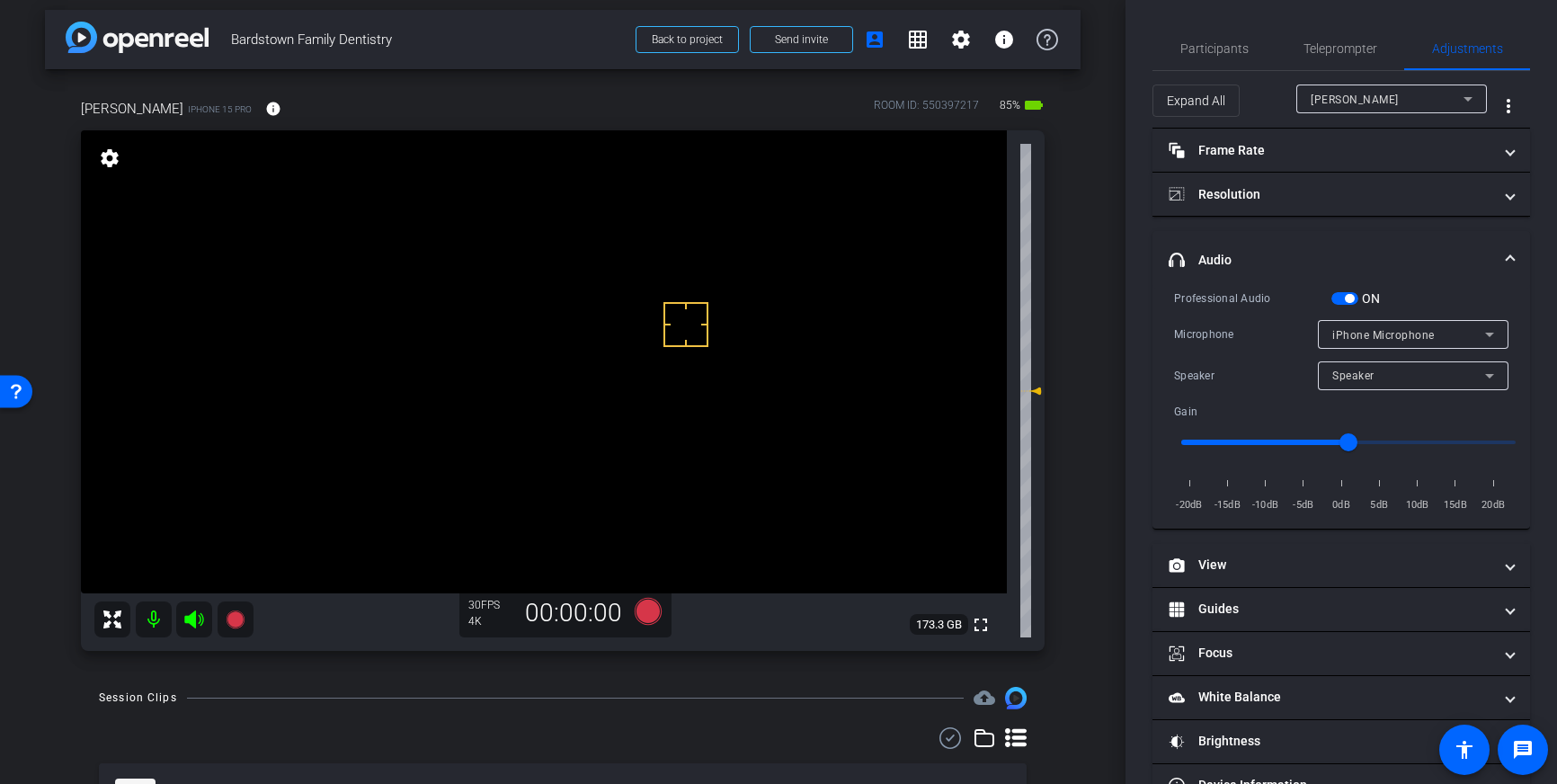
click at [1359, 301] on label "ON" at bounding box center [1370, 298] width 23 height 18
click at [1358, 301] on button "ON" at bounding box center [1345, 298] width 27 height 12
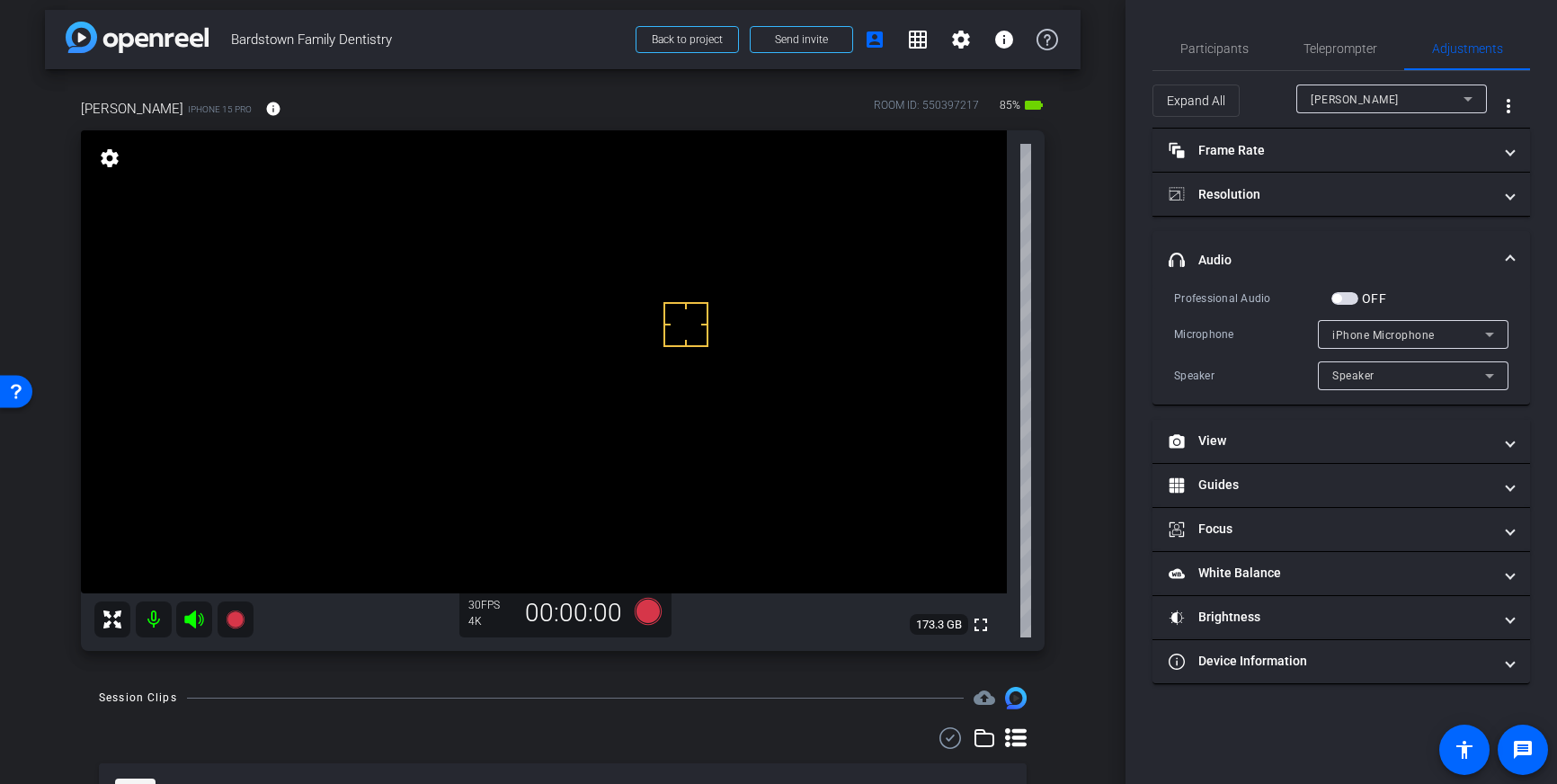
click at [1510, 253] on span at bounding box center [1510, 261] width 8 height 19
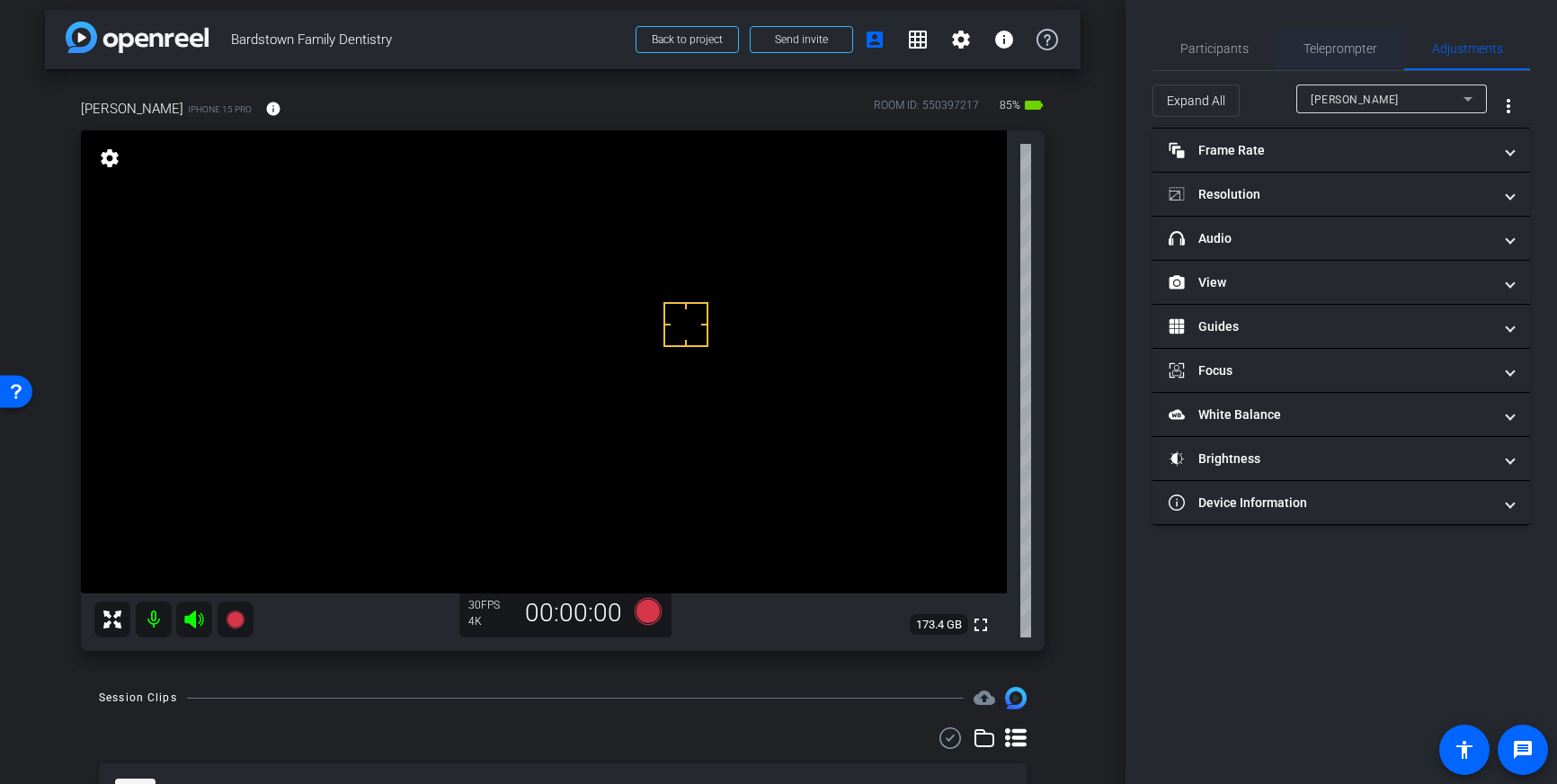
click at [1359, 53] on span "Teleprompter" at bounding box center [1340, 48] width 74 height 12
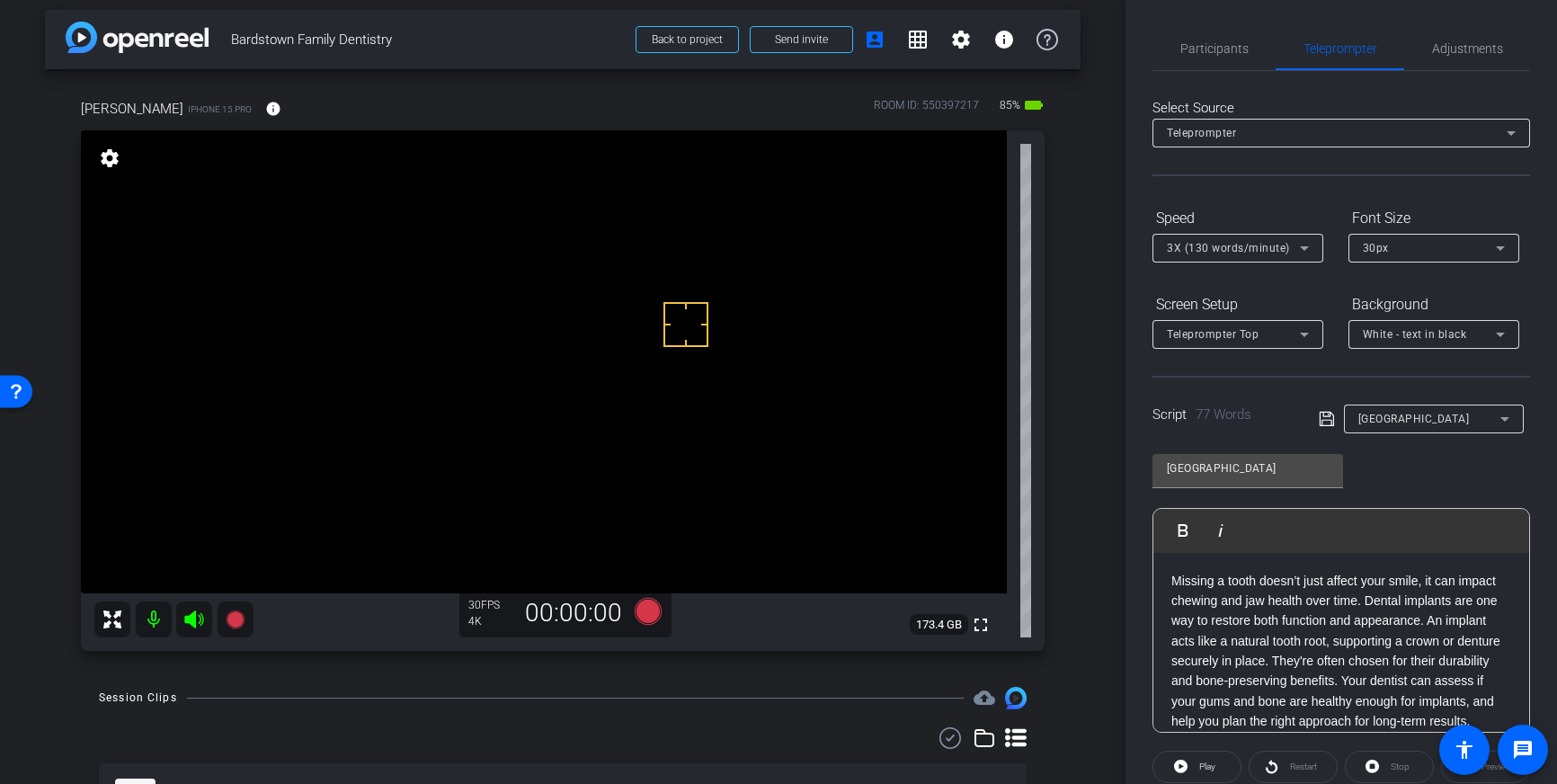
scroll to position [199, 0]
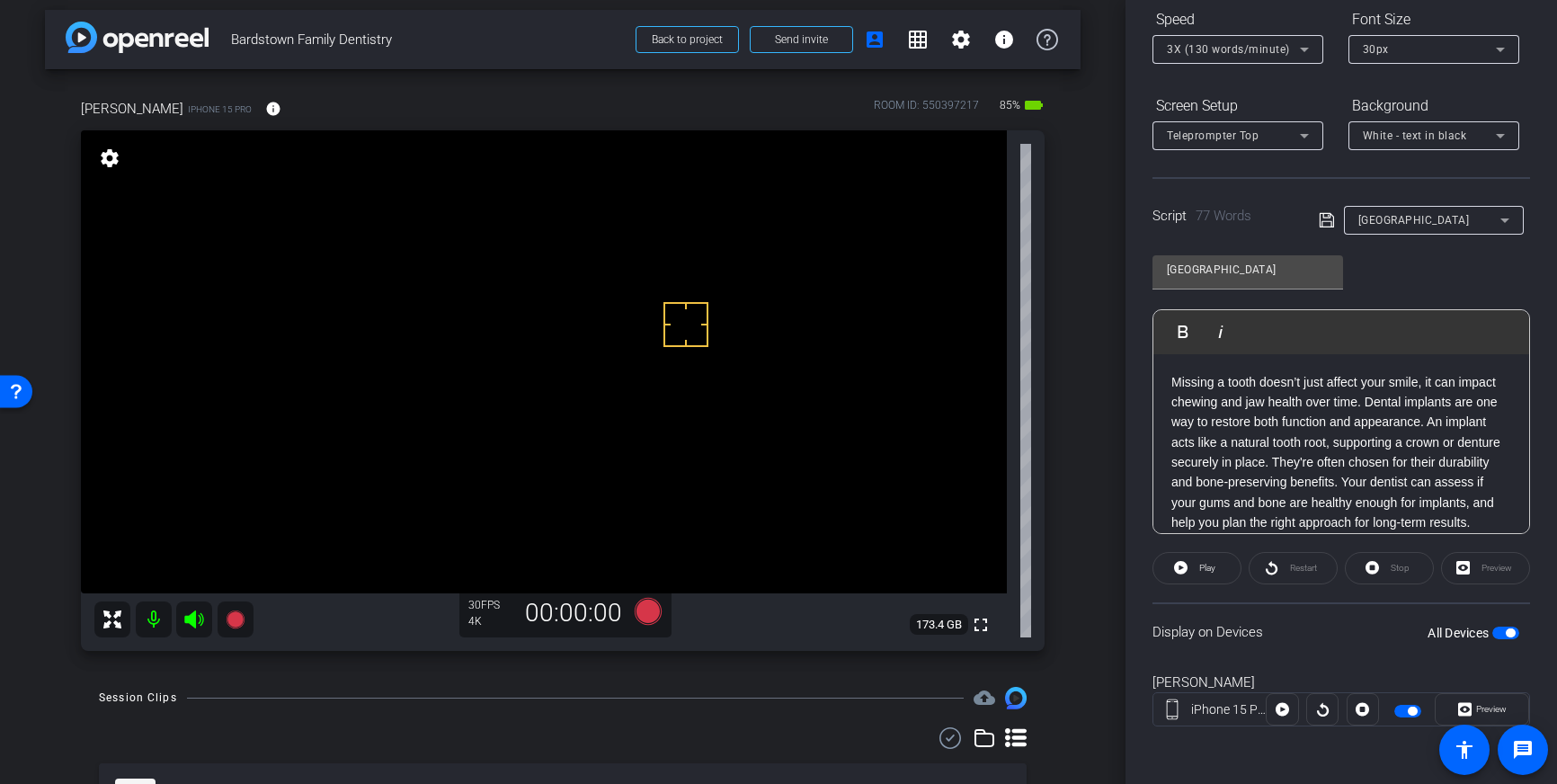
click at [1514, 634] on span "button" at bounding box center [1509, 632] width 9 height 9
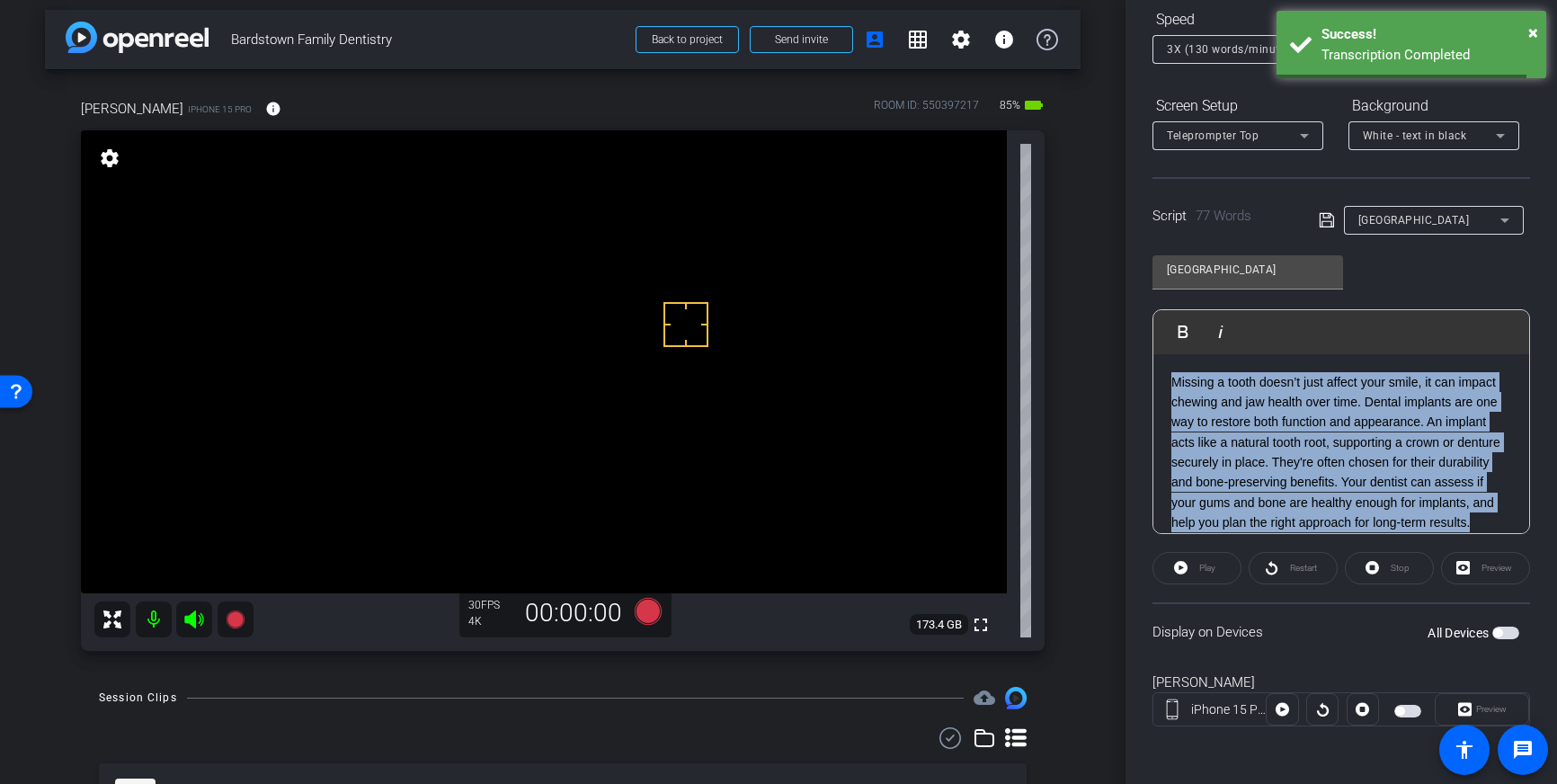
drag, startPoint x: 1485, startPoint y: 530, endPoint x: 1141, endPoint y: 371, distance: 379.0
click at [1141, 362] on div "Participants Teleprompter Adjustments settings Louis Voss flip Director Everyon…" at bounding box center [1341, 392] width 432 height 784
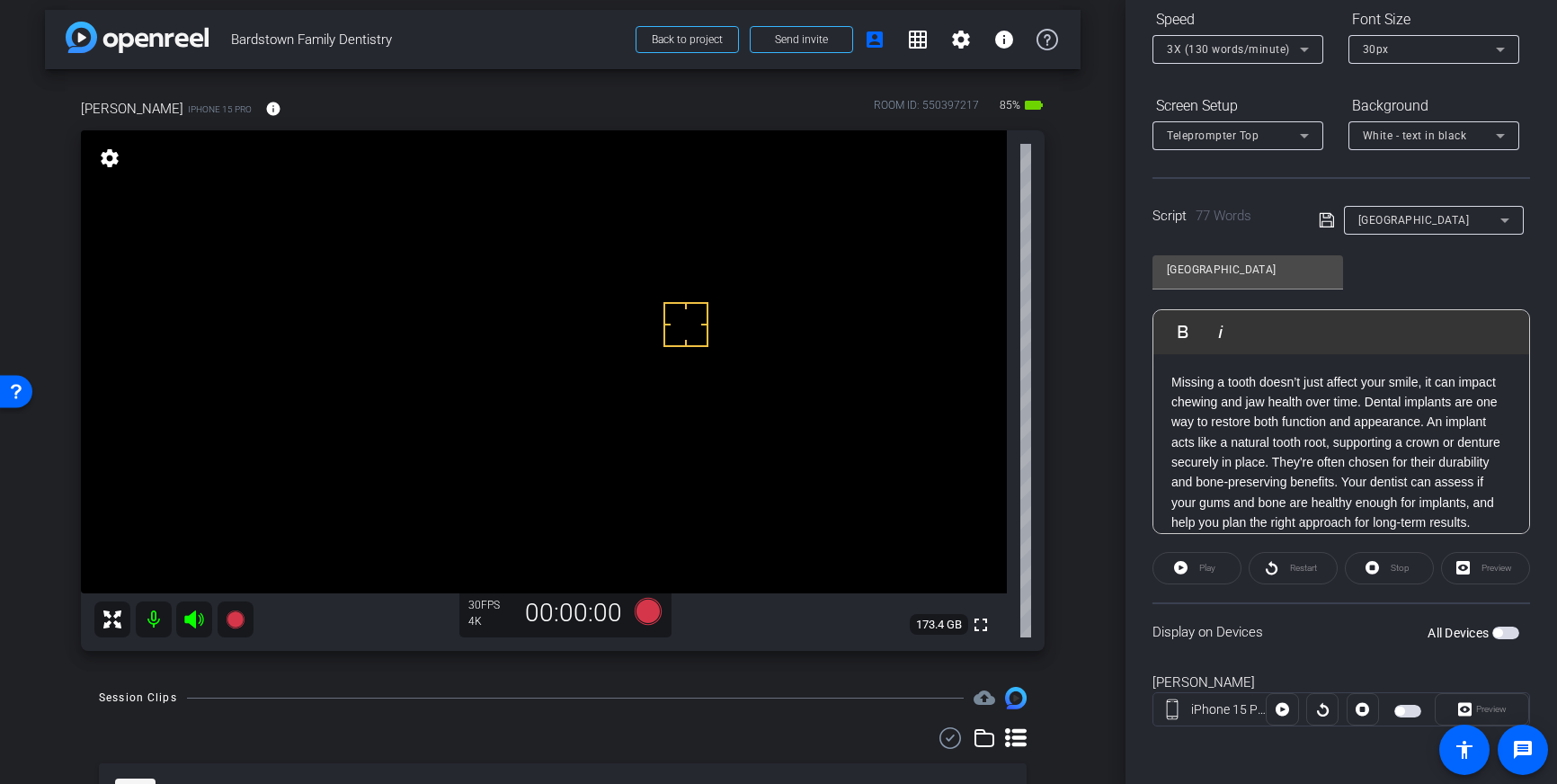
scroll to position [20, 0]
click at [1331, 219] on icon at bounding box center [1327, 220] width 16 height 22
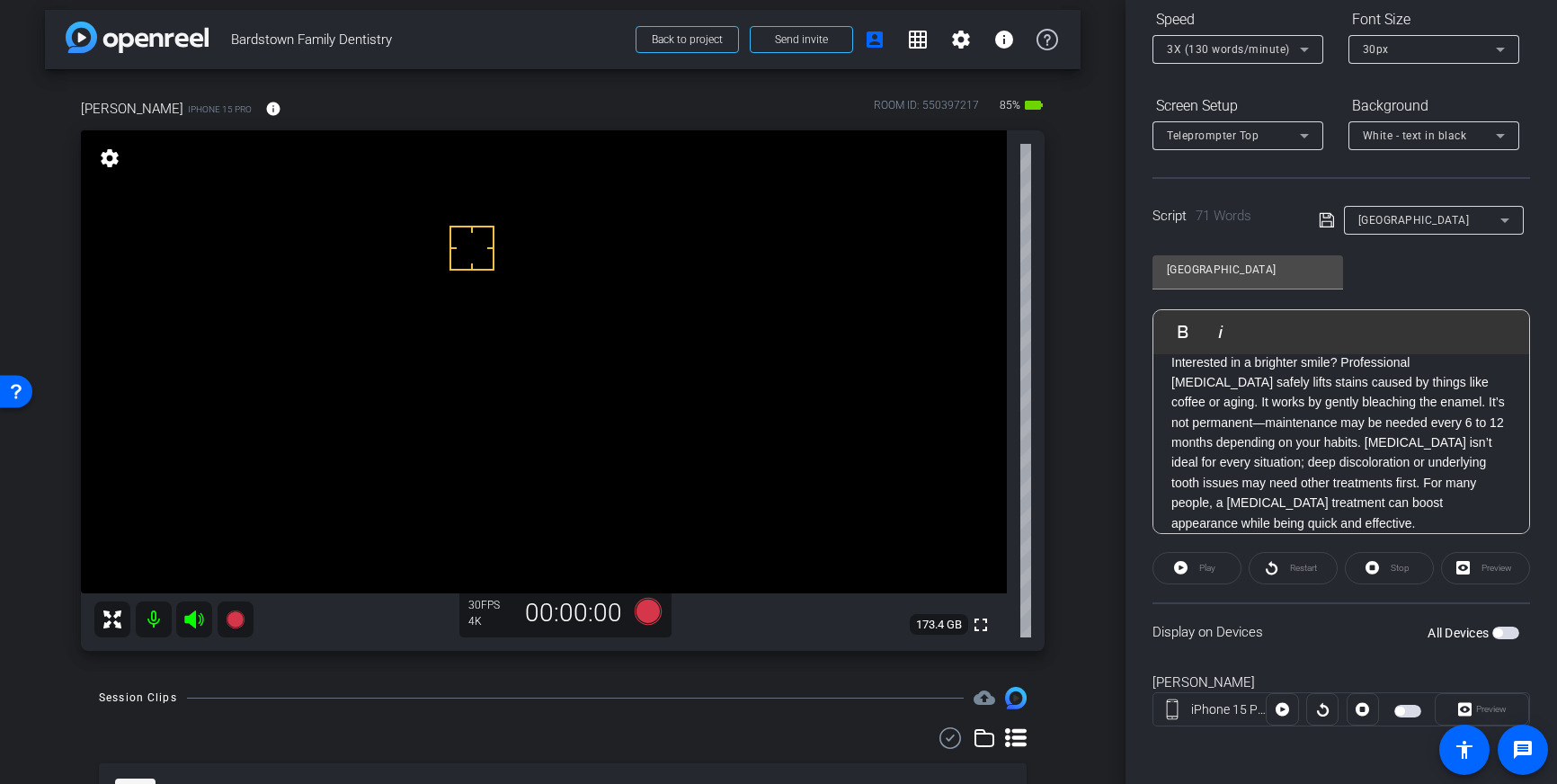
drag, startPoint x: 472, startPoint y: 248, endPoint x: 477, endPoint y: 283, distance: 35.4
click at [1505, 634] on span "button" at bounding box center [1505, 632] width 27 height 12
drag, startPoint x: 439, startPoint y: 307, endPoint x: 481, endPoint y: 235, distance: 83.4
drag, startPoint x: 456, startPoint y: 247, endPoint x: 459, endPoint y: 303, distance: 56.1
click at [650, 613] on icon at bounding box center [648, 611] width 27 height 27
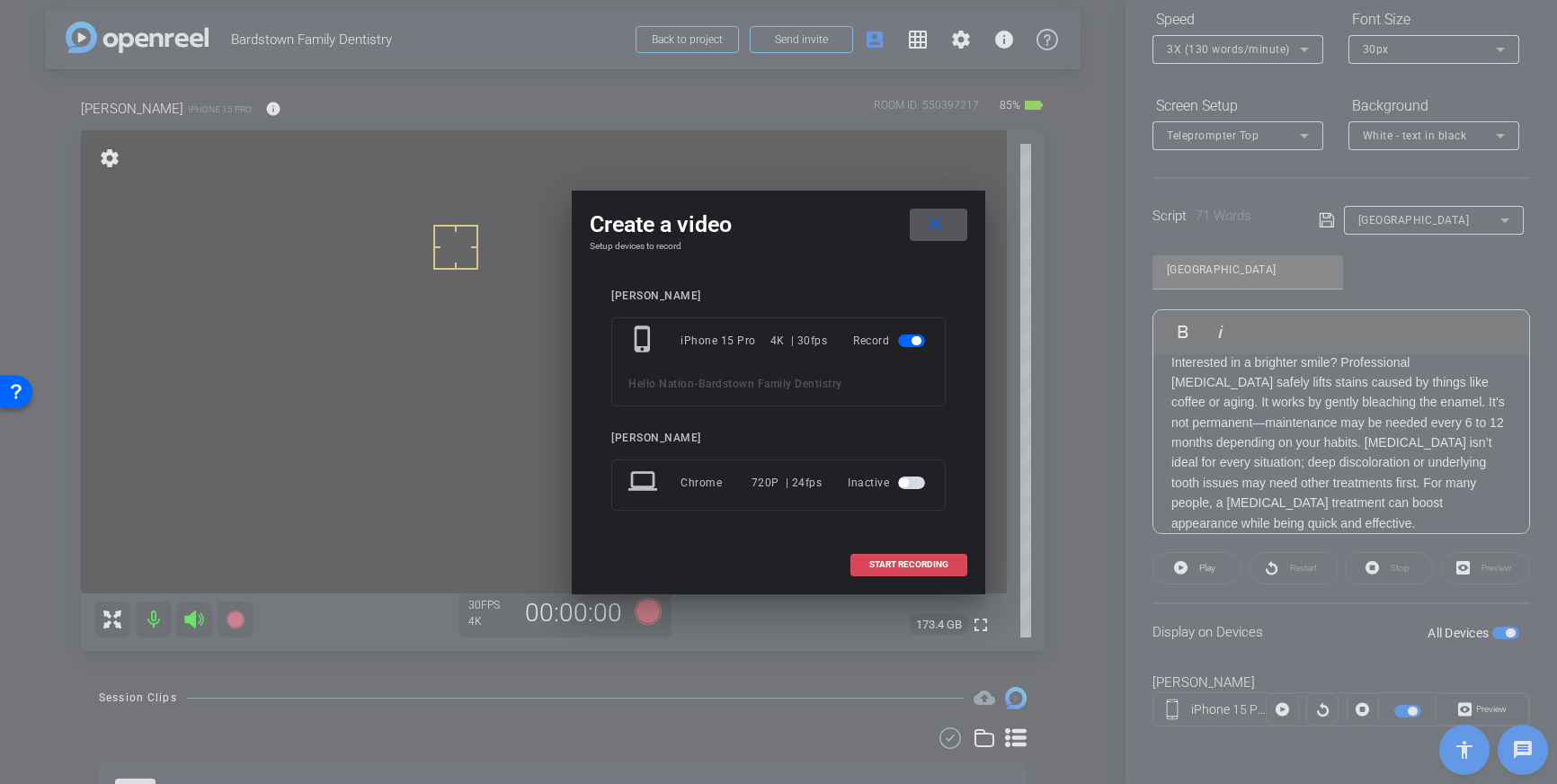
click at [894, 558] on span at bounding box center [908, 563] width 115 height 43
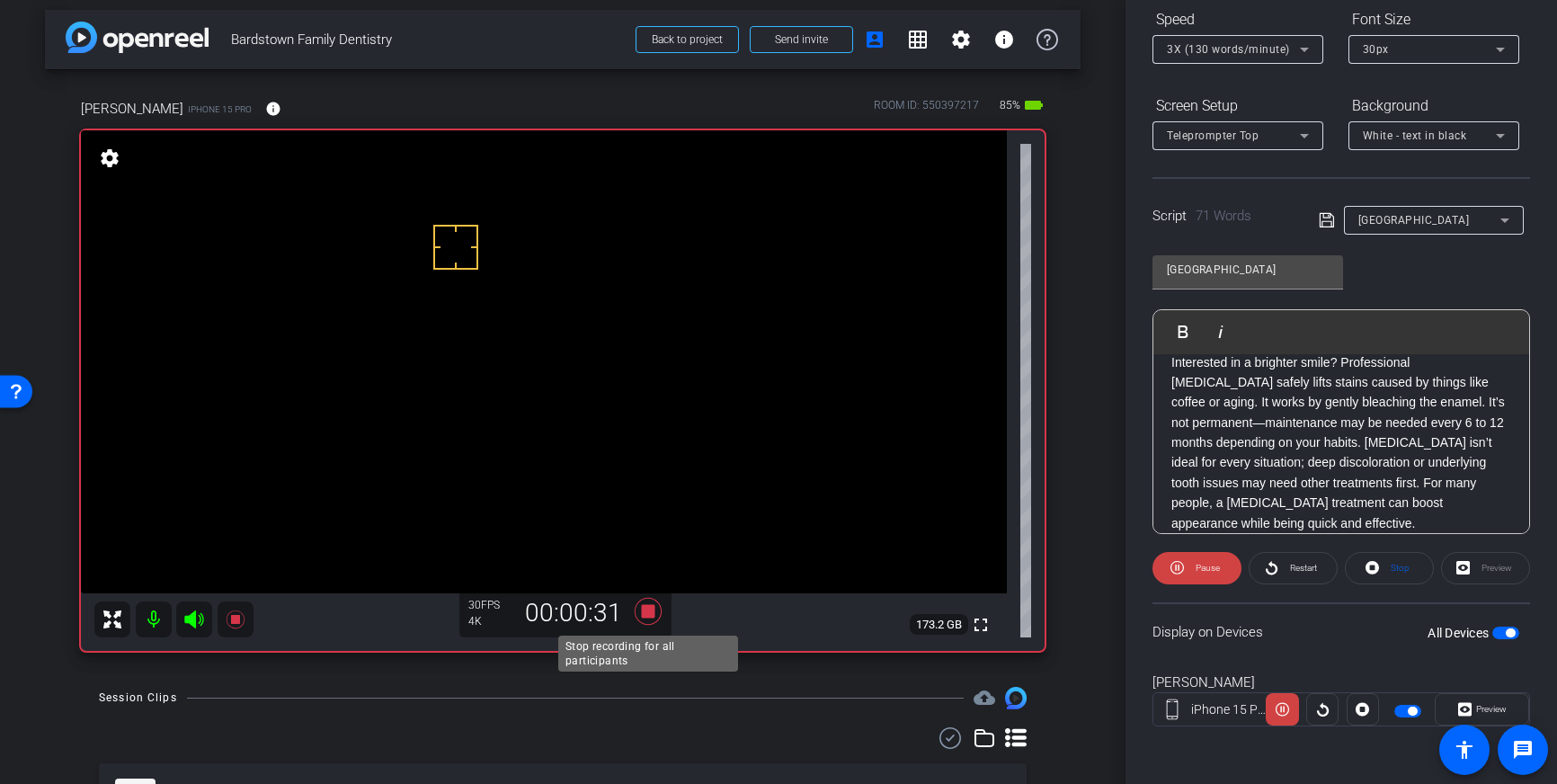
click at [651, 613] on icon at bounding box center [648, 611] width 27 height 27
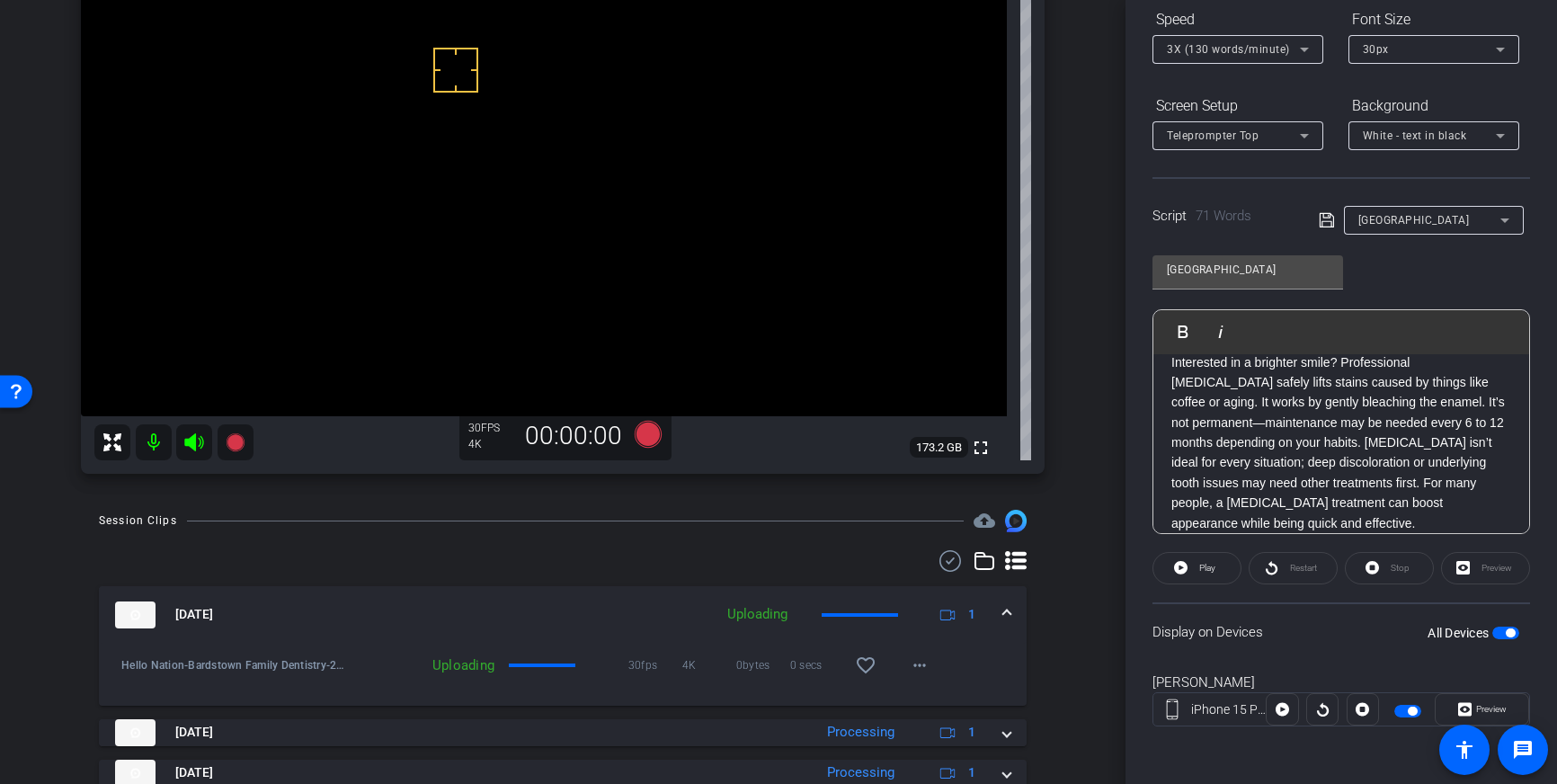
scroll to position [208, 0]
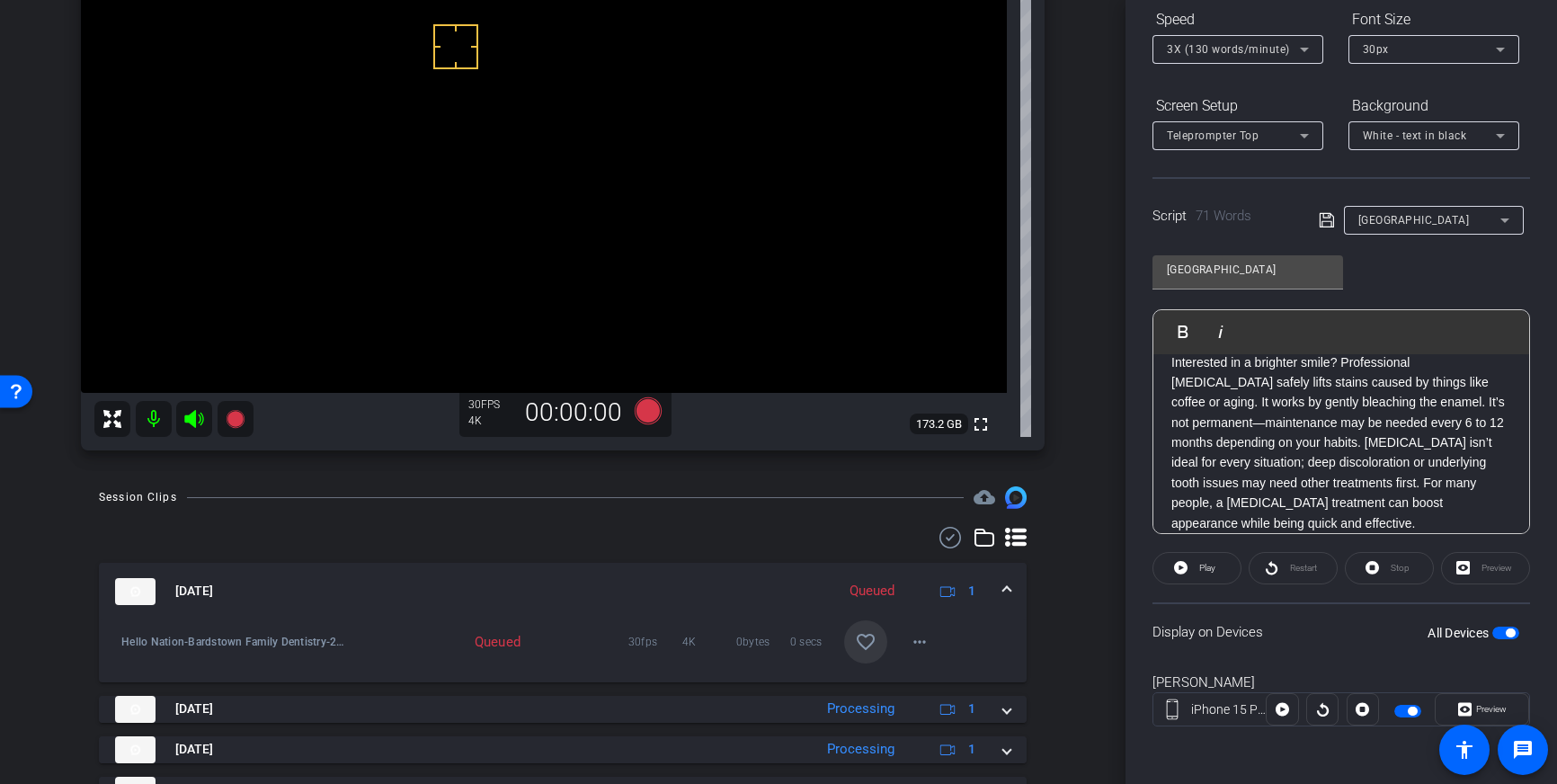
click at [862, 647] on mat-icon "favorite_border" at bounding box center [865, 642] width 22 height 22
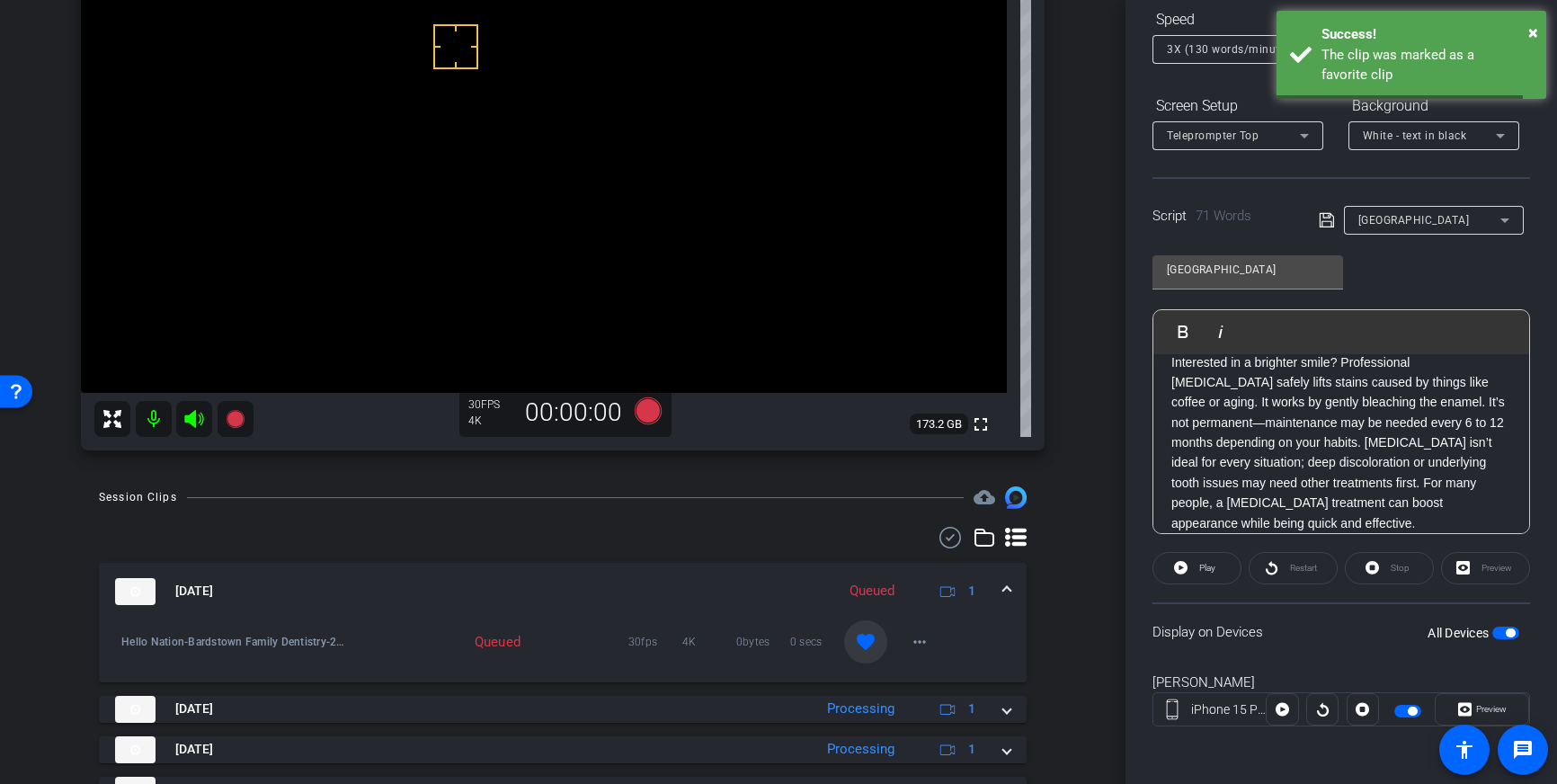
click at [988, 602] on mat-panel-description "Queued 1" at bounding box center [914, 591] width 148 height 27
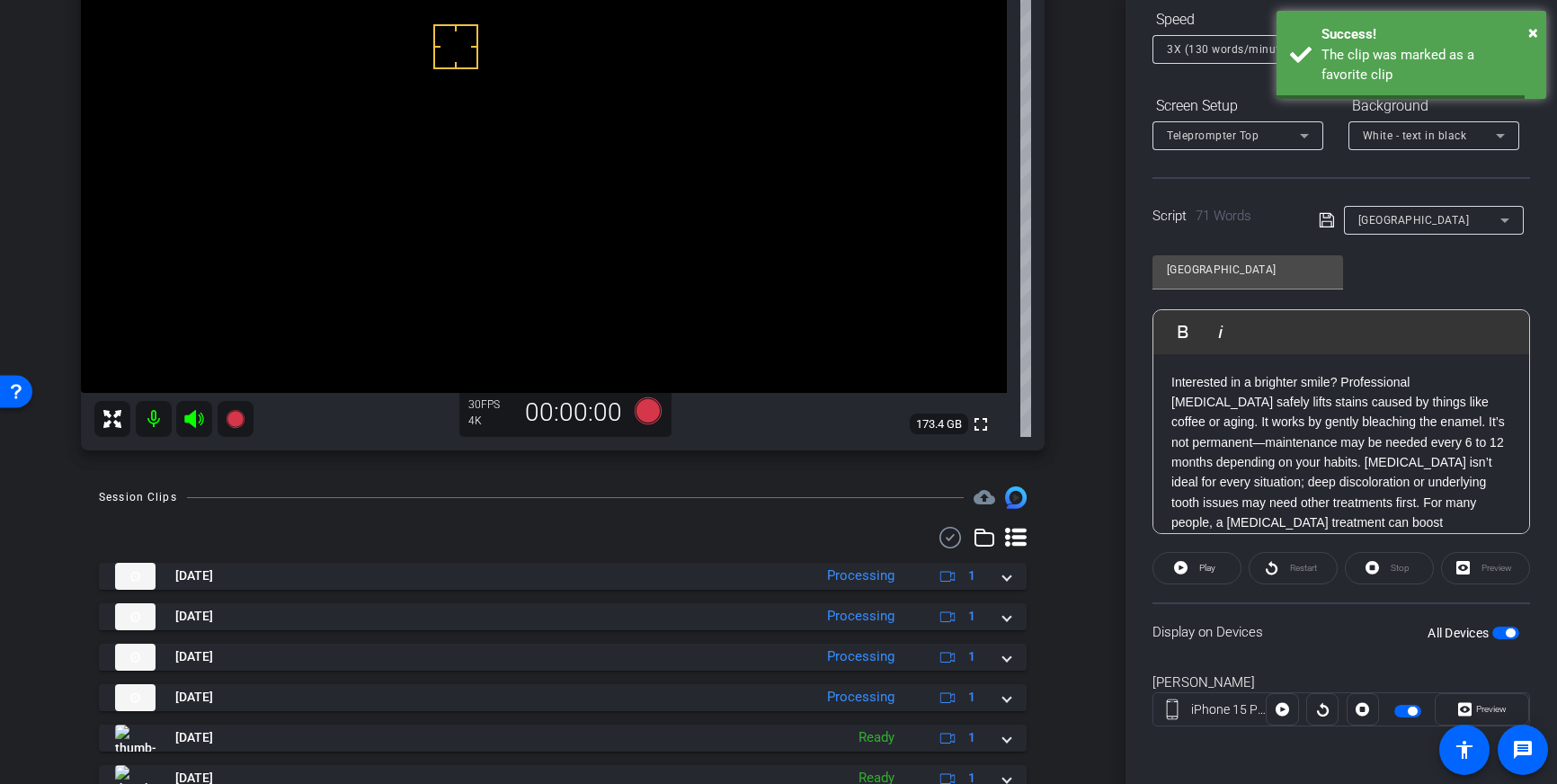
scroll to position [0, 0]
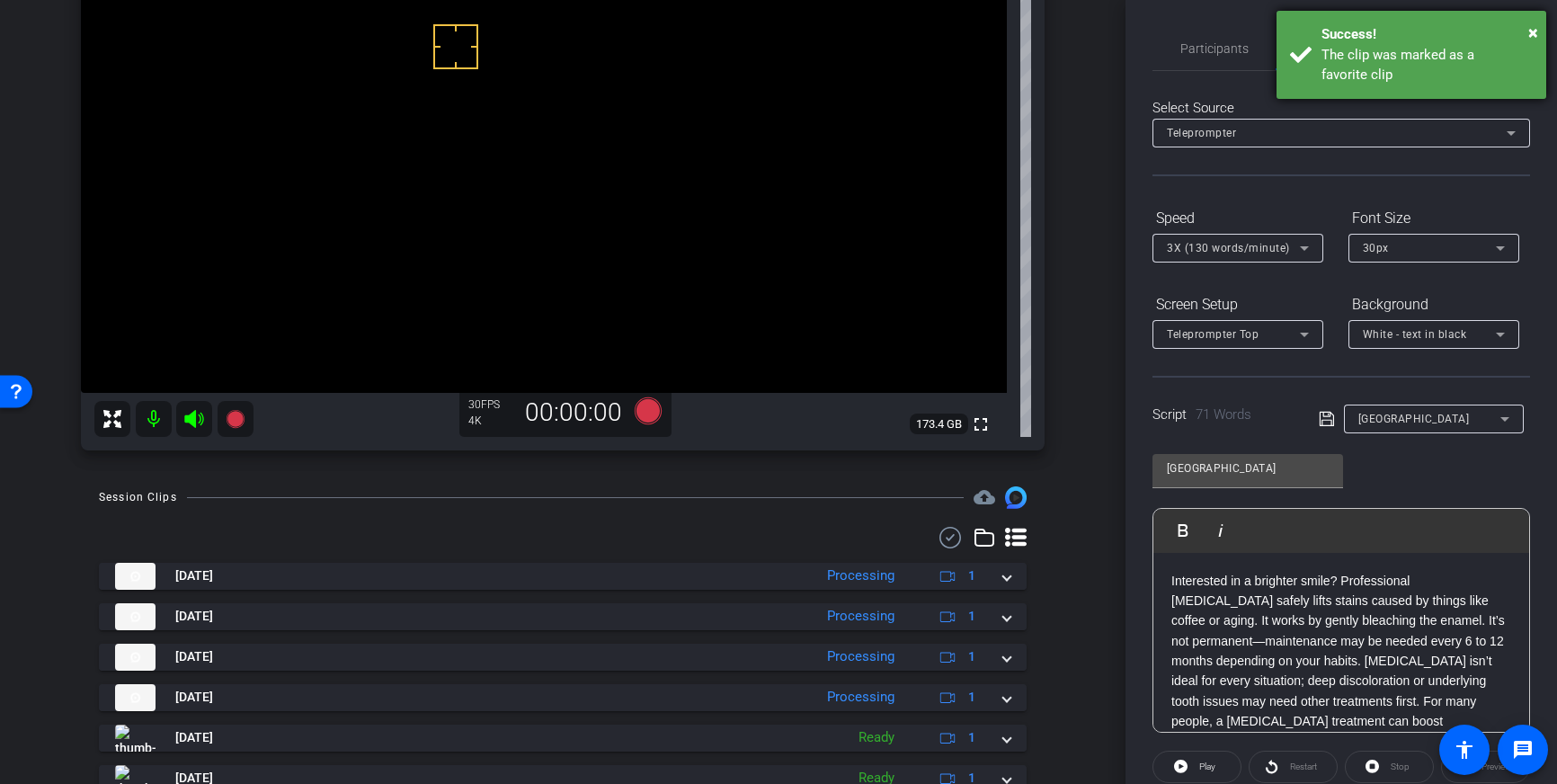
click at [1395, 38] on div "Success!" at bounding box center [1426, 34] width 211 height 21
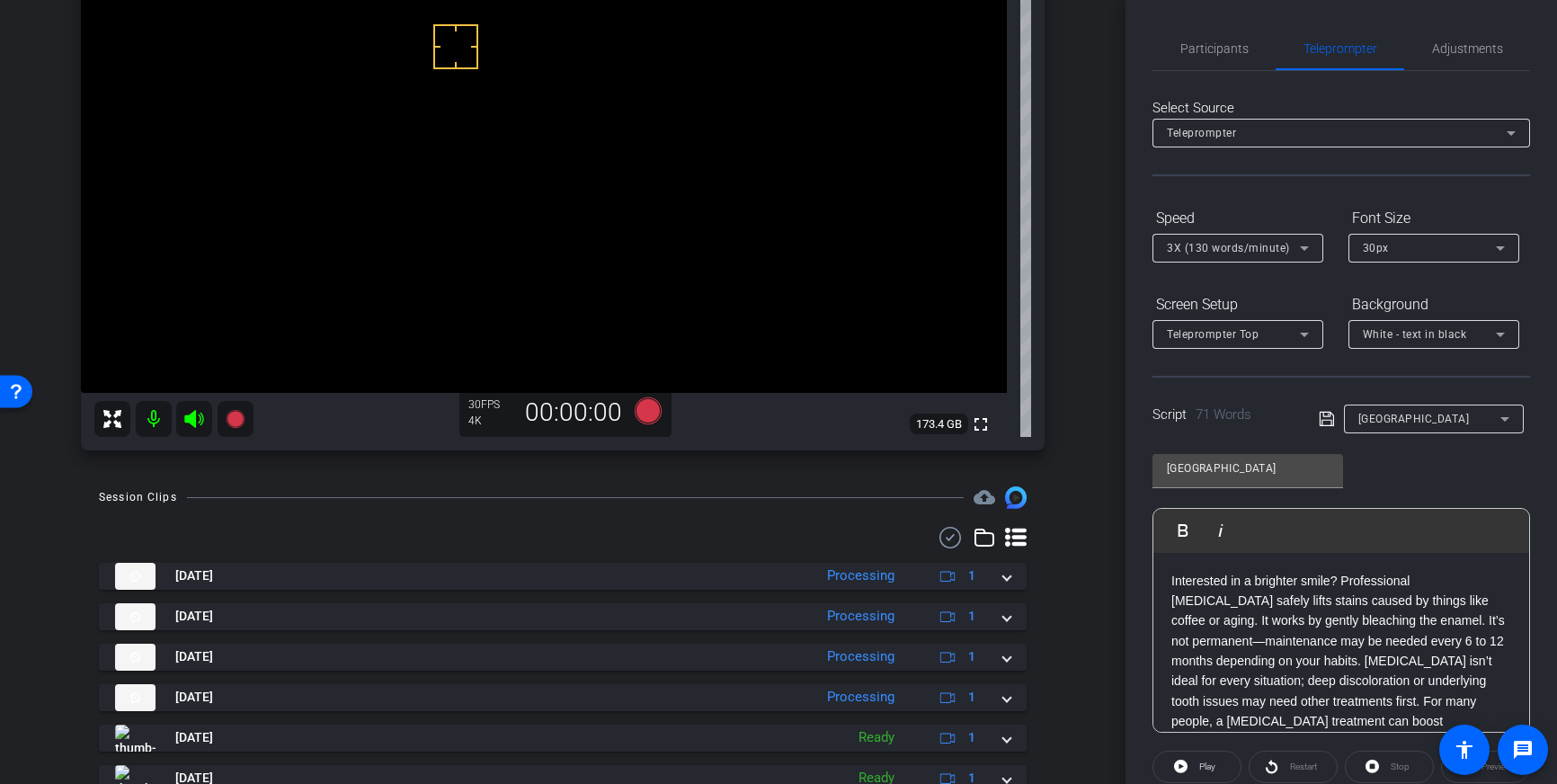
drag, startPoint x: 1351, startPoint y: 52, endPoint x: 1448, endPoint y: 141, distance: 131.6
click at [1350, 52] on span "Teleprompter" at bounding box center [1340, 48] width 74 height 12
click at [1462, 53] on span "Adjustments" at bounding box center [1467, 48] width 71 height 12
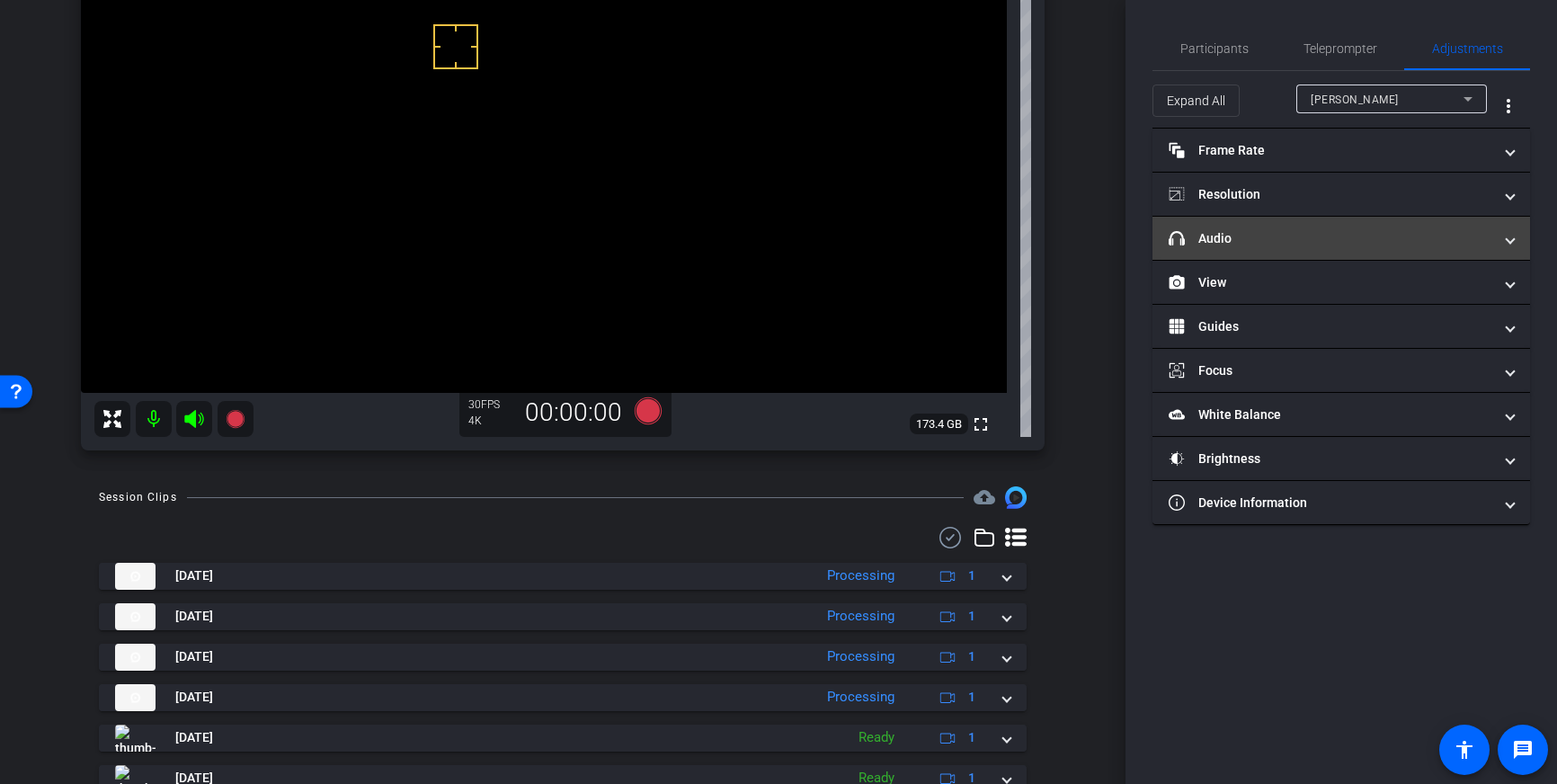
click at [1414, 238] on mat-panel-title "headphone icon Audio" at bounding box center [1330, 239] width 324 height 19
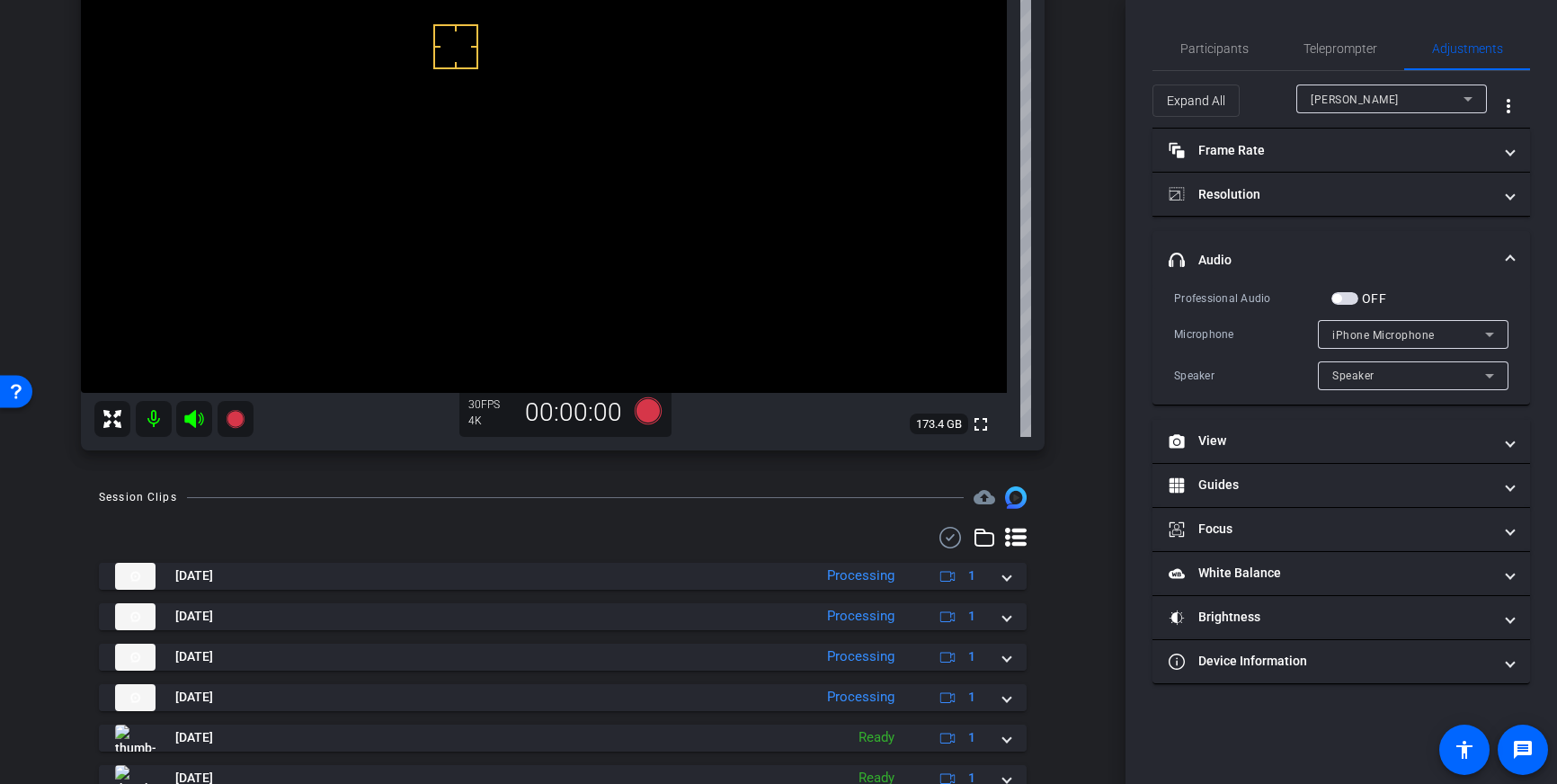
click at [1346, 299] on span "button" at bounding box center [1345, 298] width 27 height 12
click at [650, 417] on icon at bounding box center [648, 411] width 27 height 27
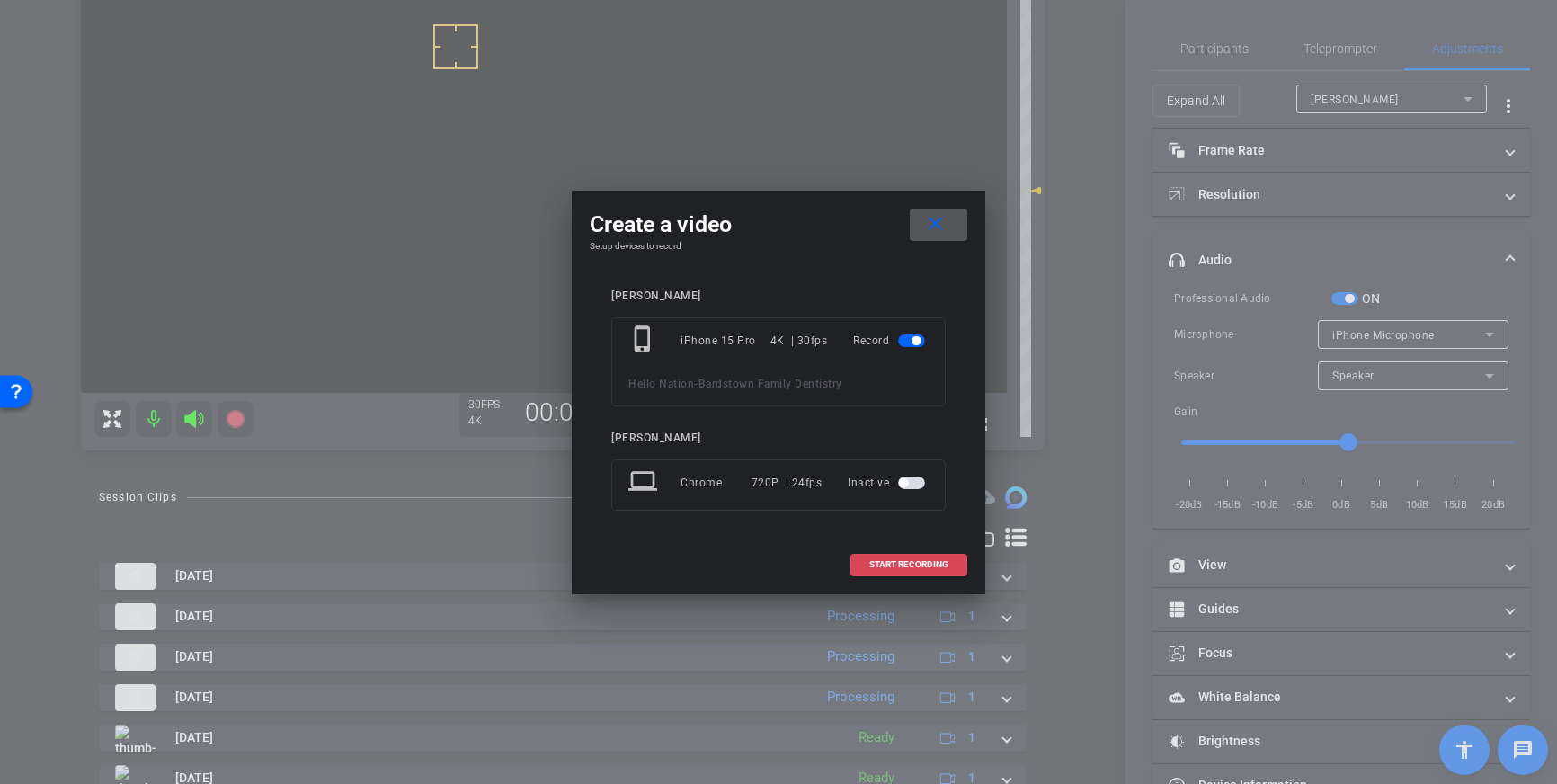
click at [909, 566] on span "START RECORDING" at bounding box center [908, 563] width 79 height 9
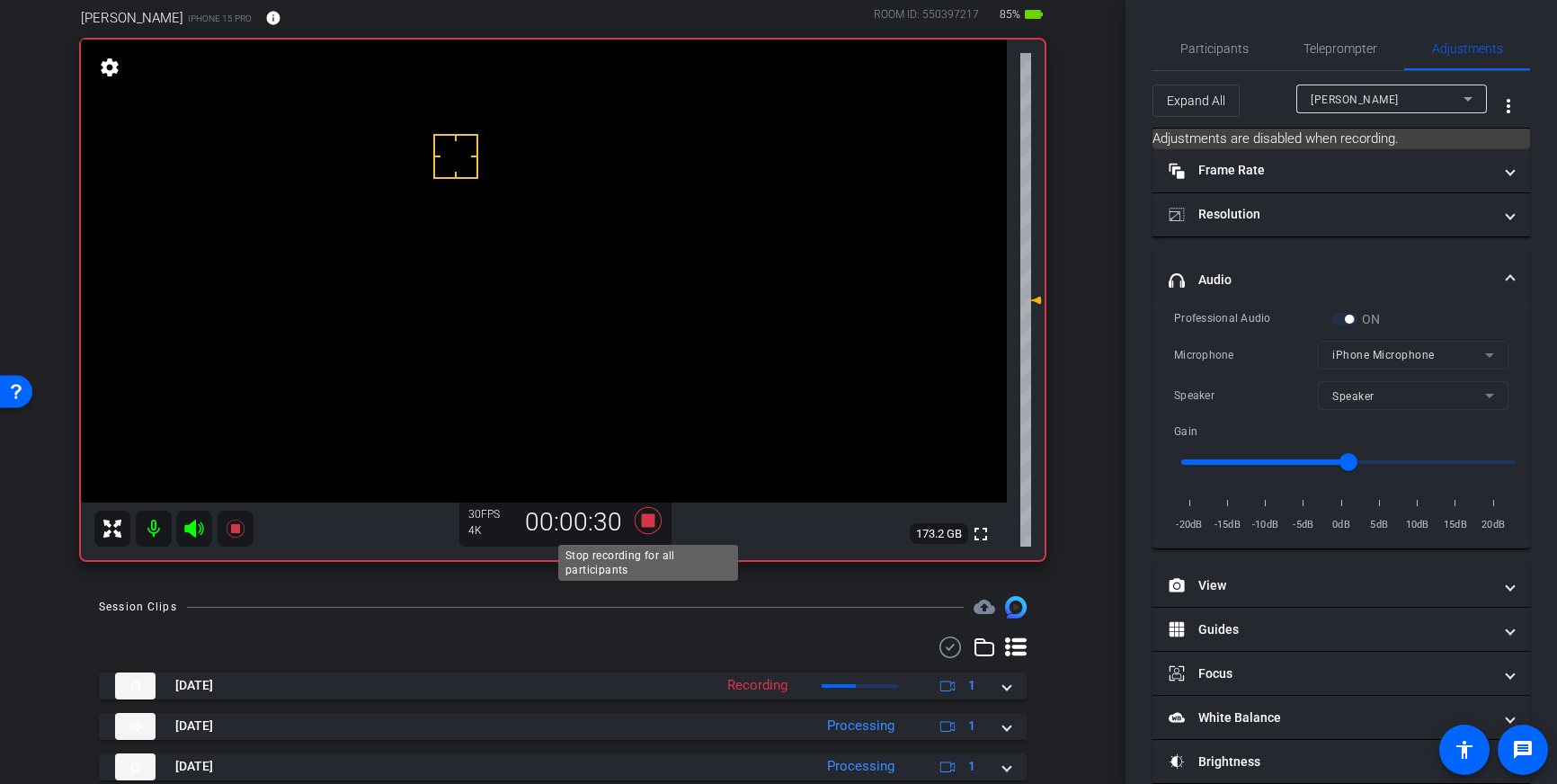
scroll to position [100, 0]
drag, startPoint x: 651, startPoint y: 521, endPoint x: 901, endPoint y: 440, distance: 262.8
click at [651, 521] on icon at bounding box center [648, 519] width 27 height 27
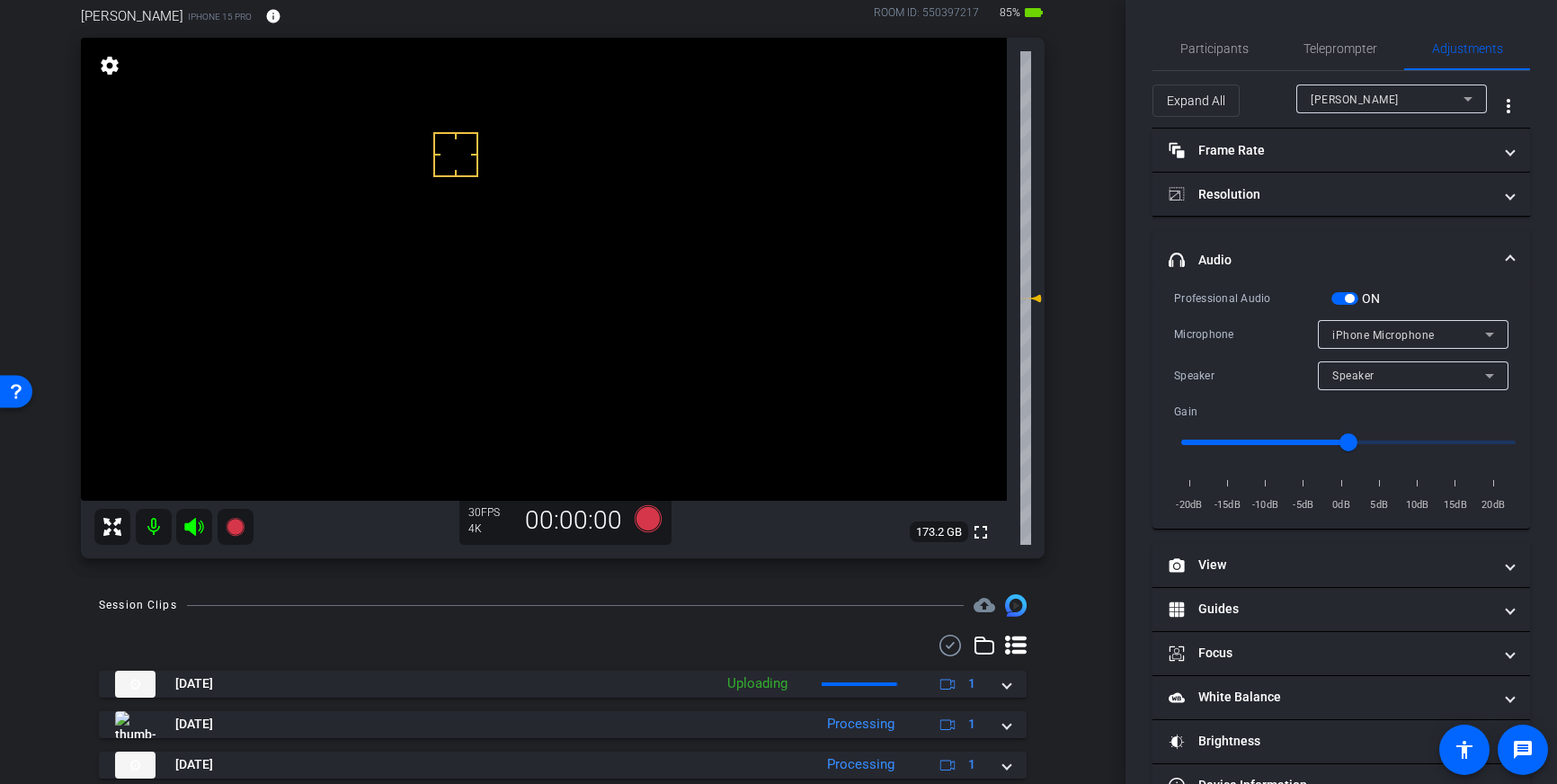
click at [1344, 307] on div "Professional Audio ON Microphone iPhone Microphone Speaker Speaker Gain -20dB -…" at bounding box center [1341, 401] width 334 height 225
drag, startPoint x: 1343, startPoint y: 302, endPoint x: 1406, endPoint y: 321, distance: 65.8
click at [1343, 302] on span "button" at bounding box center [1345, 298] width 27 height 12
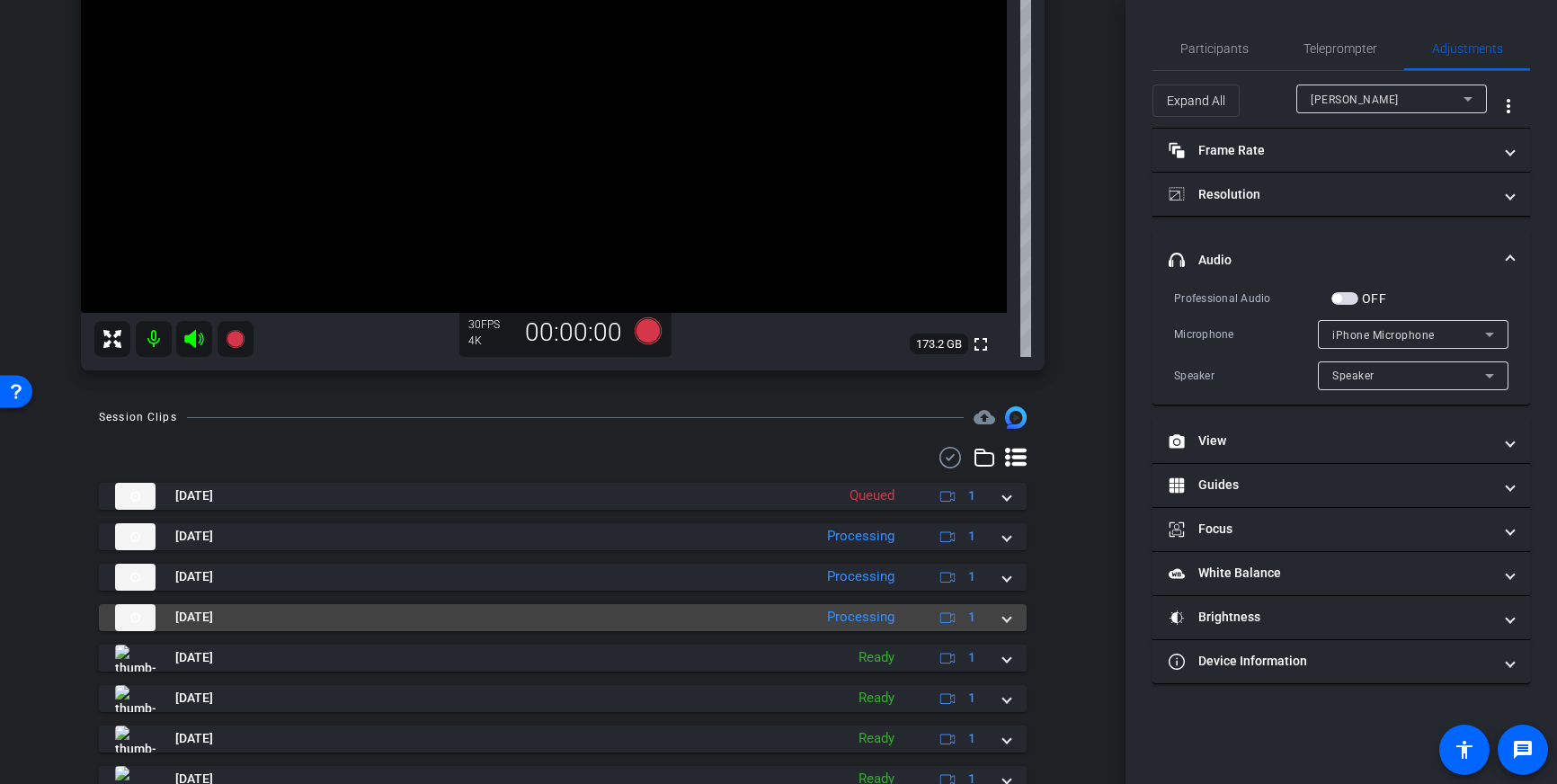
scroll to position [303, 0]
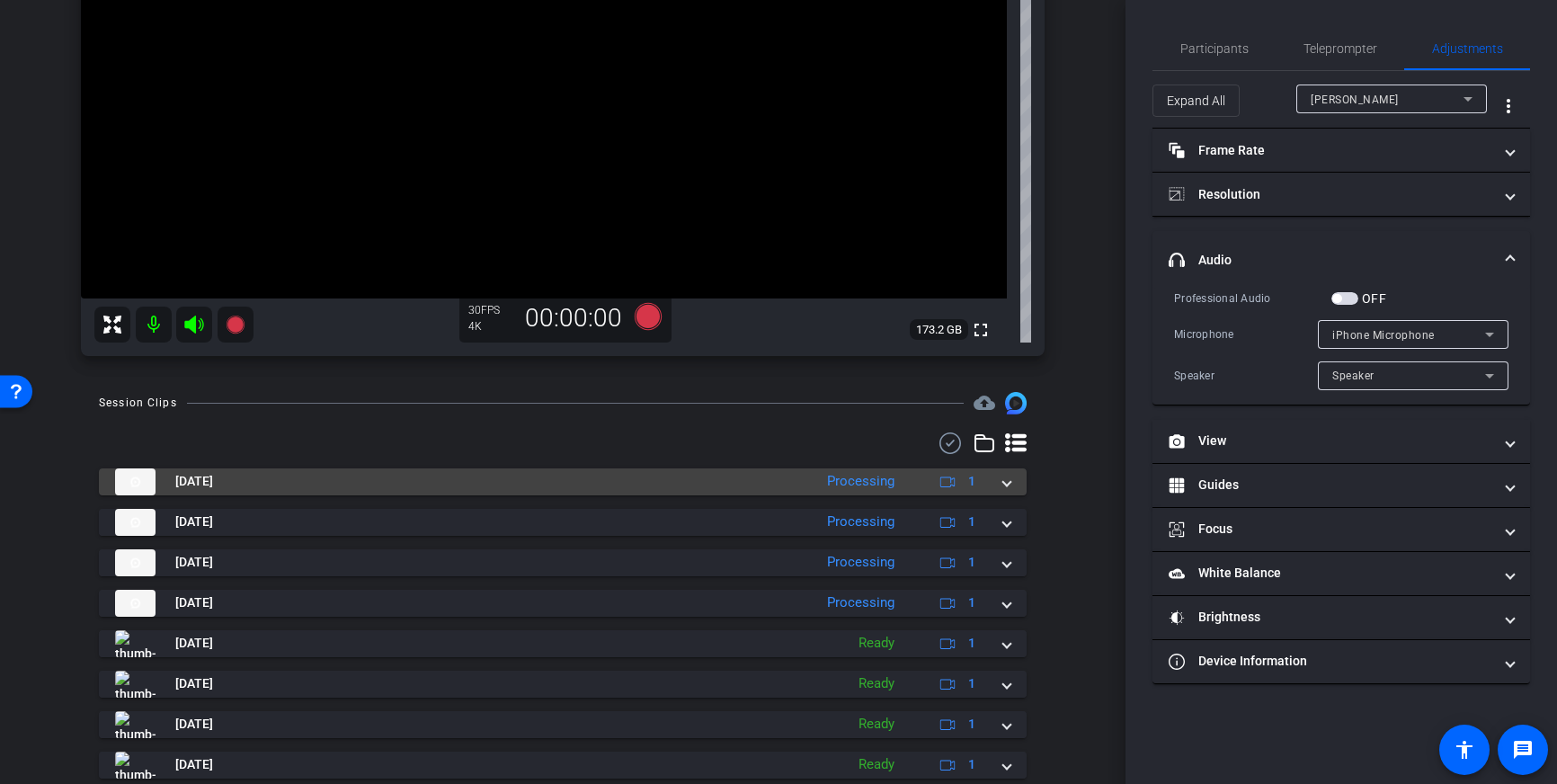
click at [1004, 480] on span at bounding box center [1007, 481] width 8 height 19
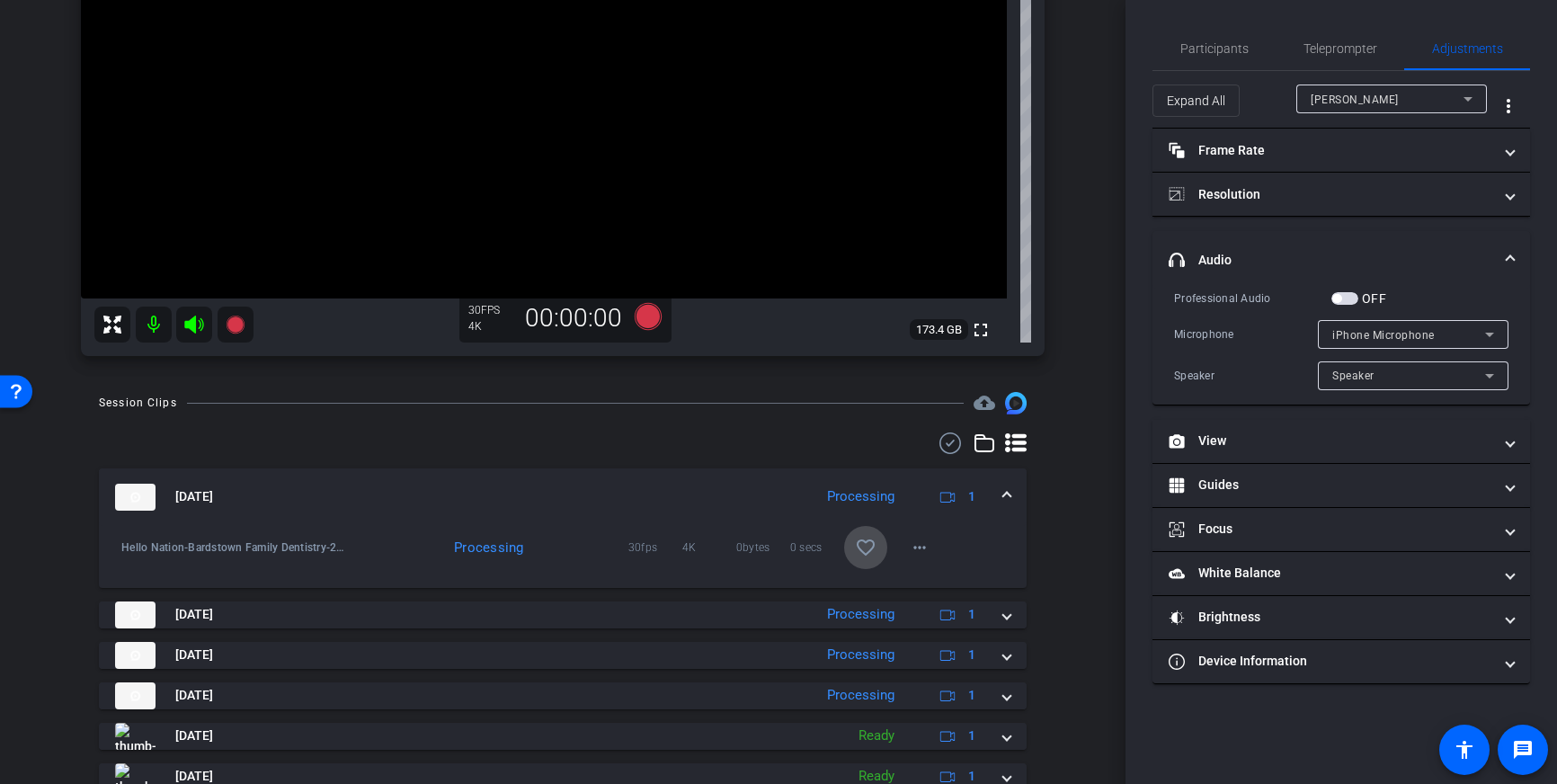
click at [871, 545] on mat-icon "favorite_border" at bounding box center [865, 547] width 22 height 22
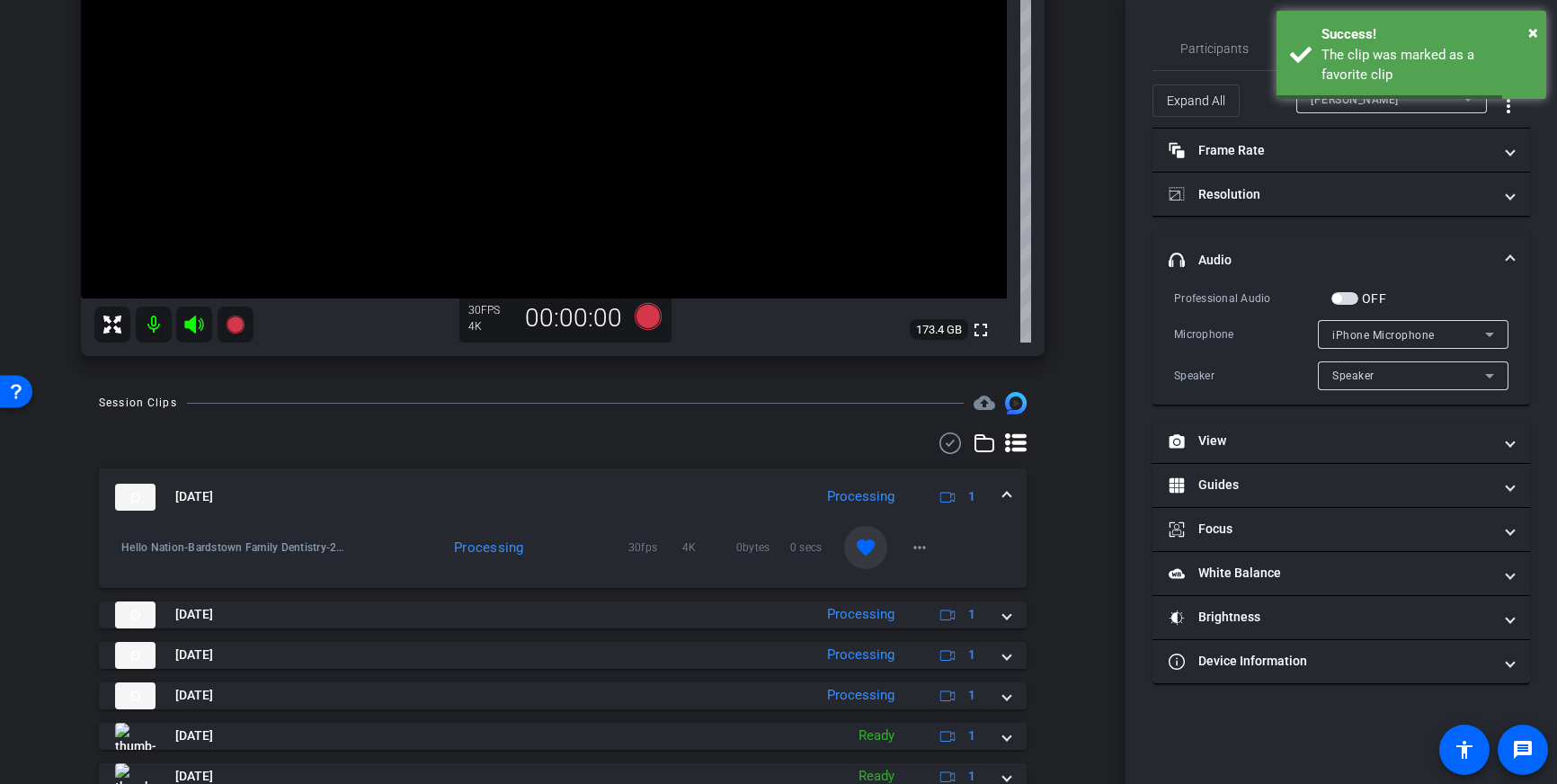
drag, startPoint x: 1005, startPoint y: 498, endPoint x: 995, endPoint y: 501, distance: 10.4
click at [1005, 498] on span at bounding box center [1007, 497] width 8 height 19
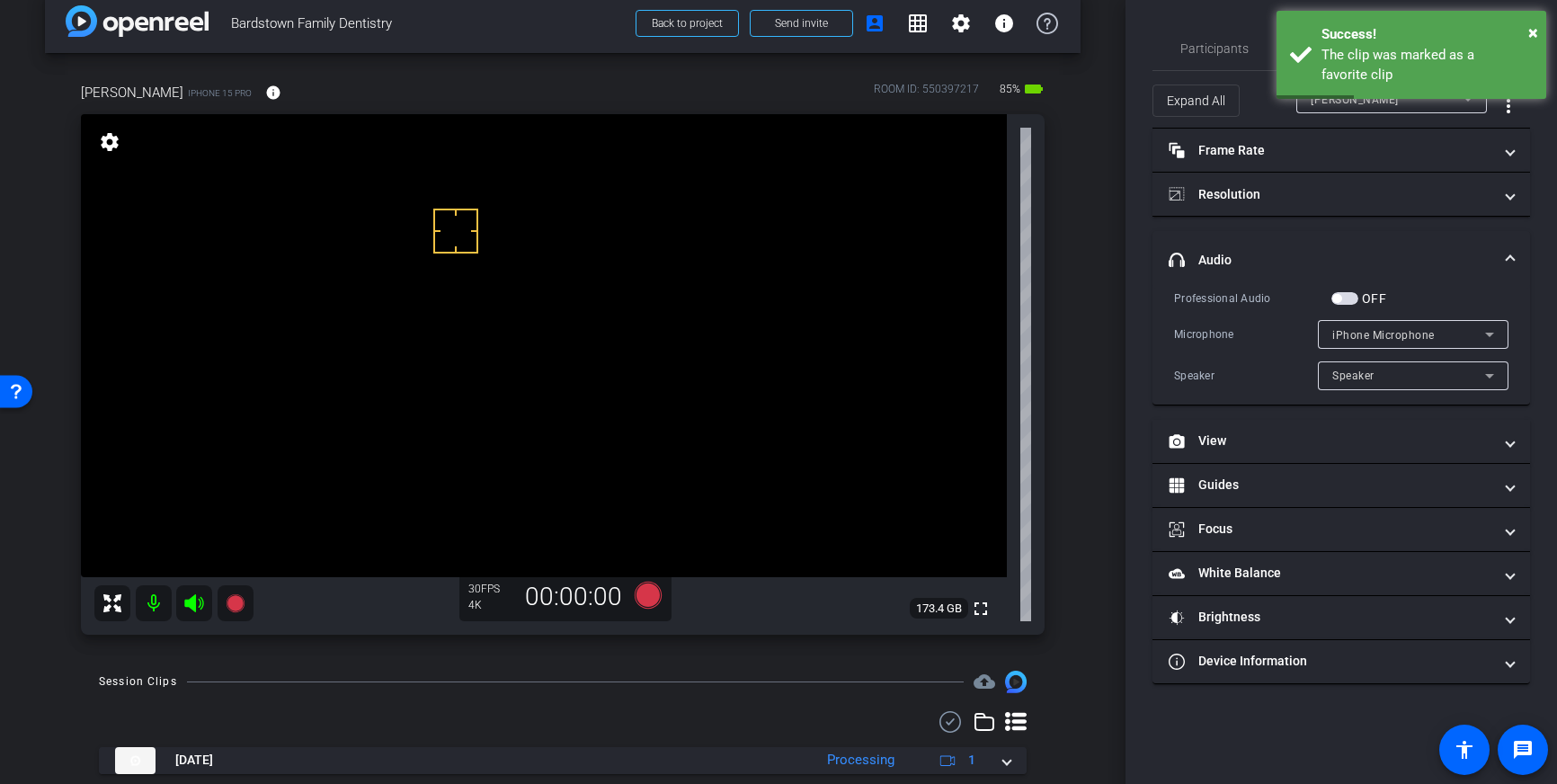
scroll to position [23, 0]
click at [1492, 259] on span "headphone icon Audio" at bounding box center [1337, 261] width 338 height 19
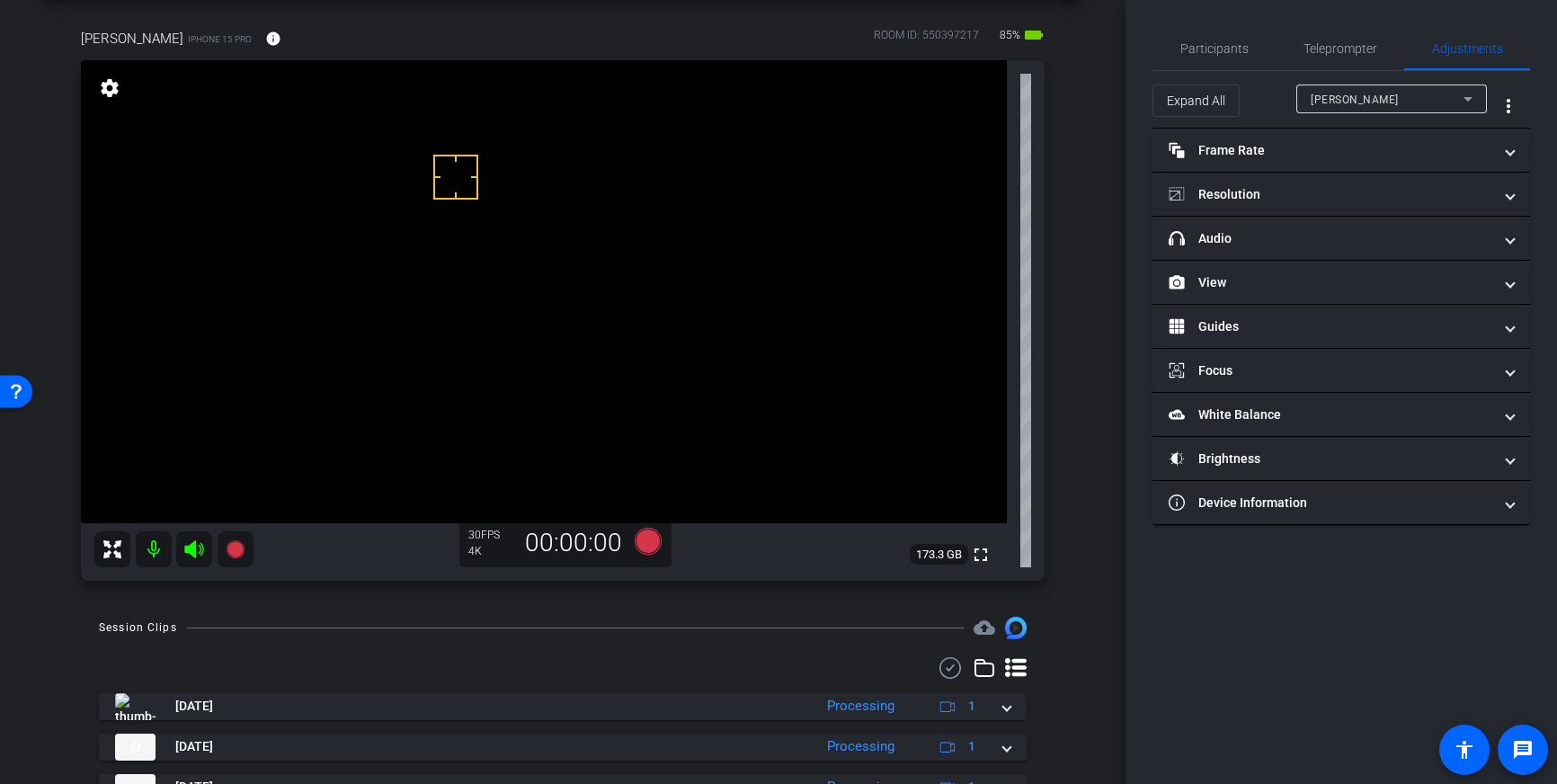
scroll to position [75, 0]
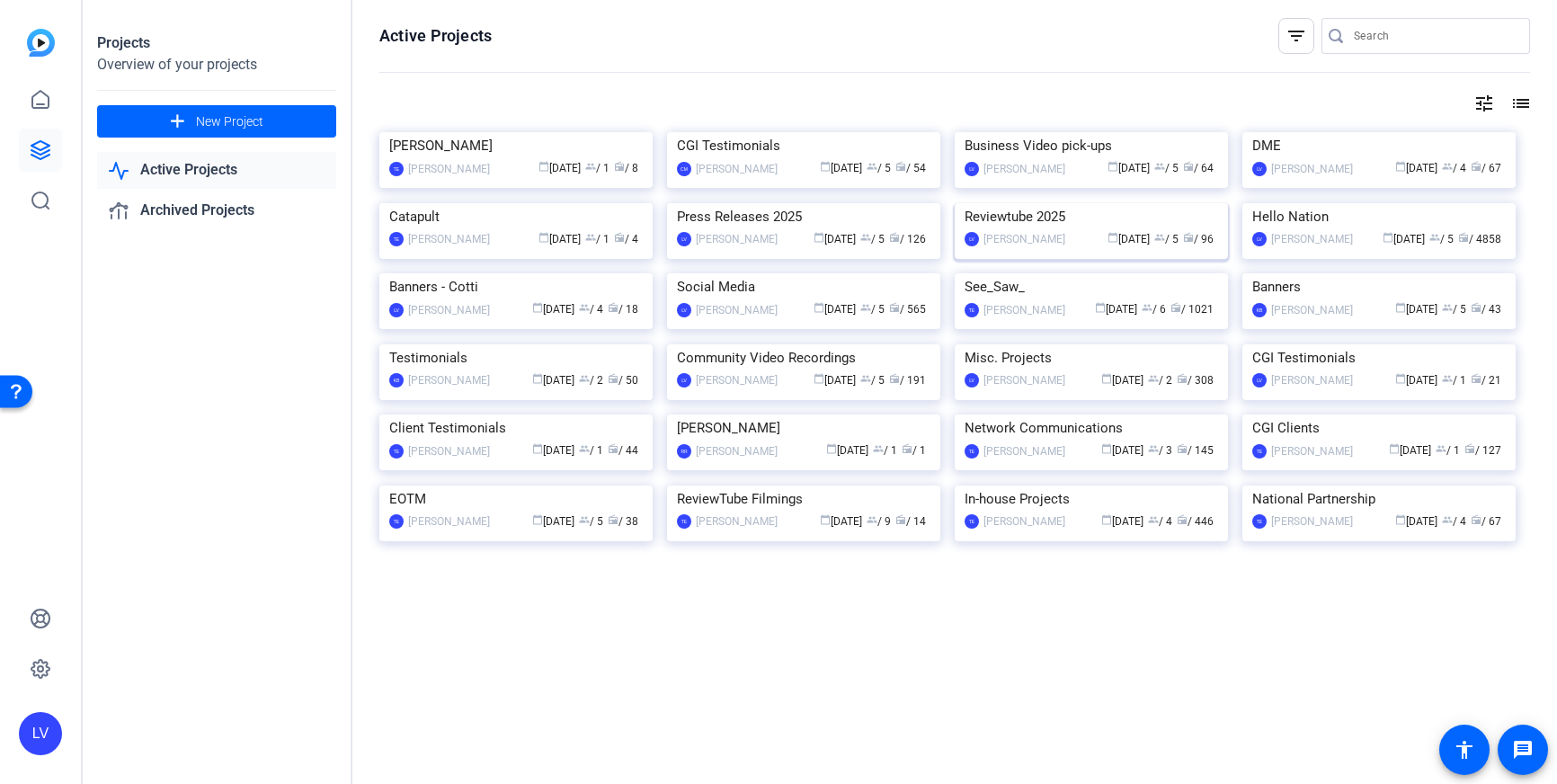
click at [1115, 203] on img at bounding box center [1091, 203] width 273 height 0
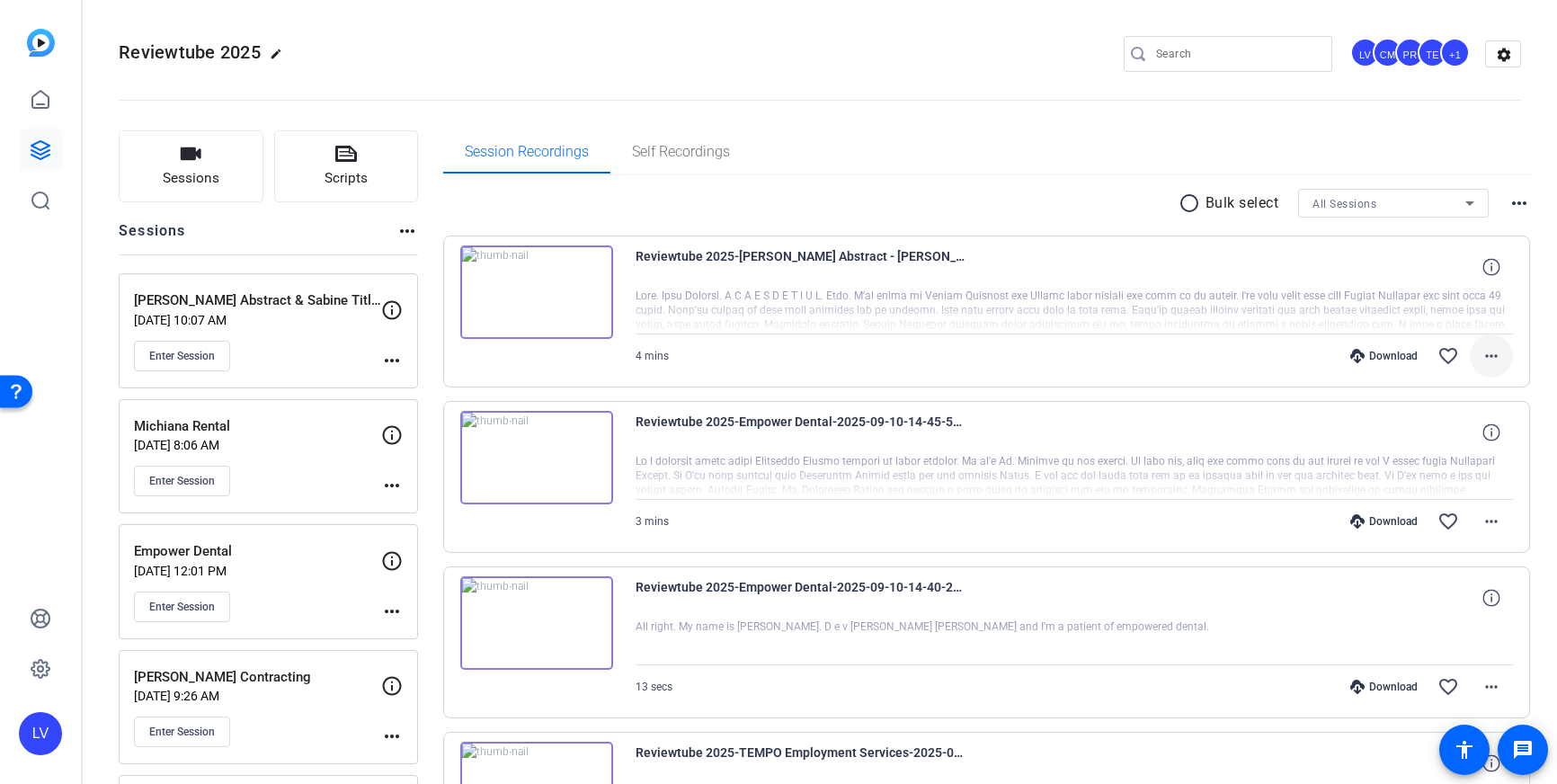
click at [1493, 362] on mat-icon "more_horiz" at bounding box center [1491, 355] width 22 height 22
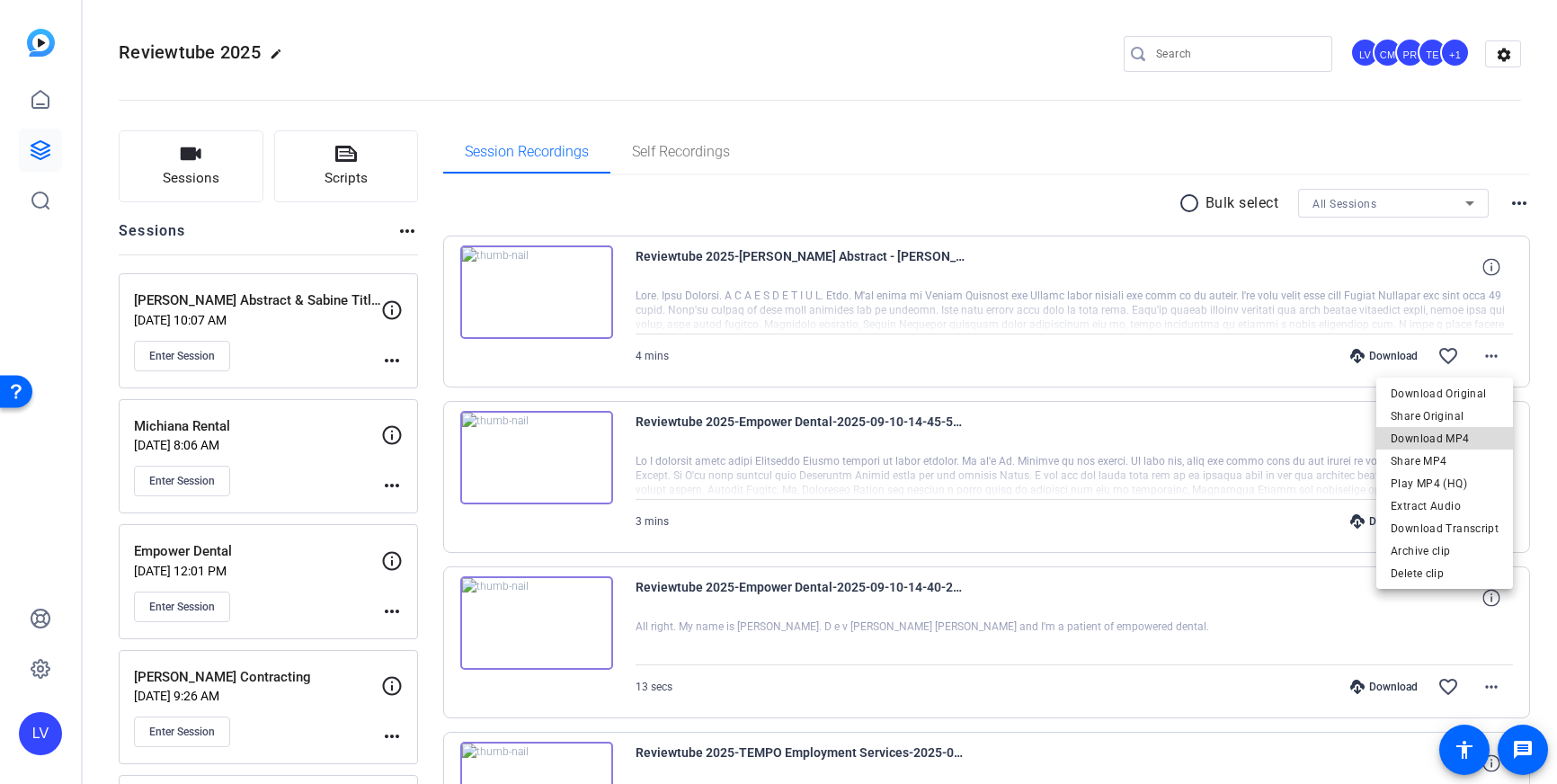
click at [1464, 444] on span "Download MP4" at bounding box center [1444, 438] width 108 height 22
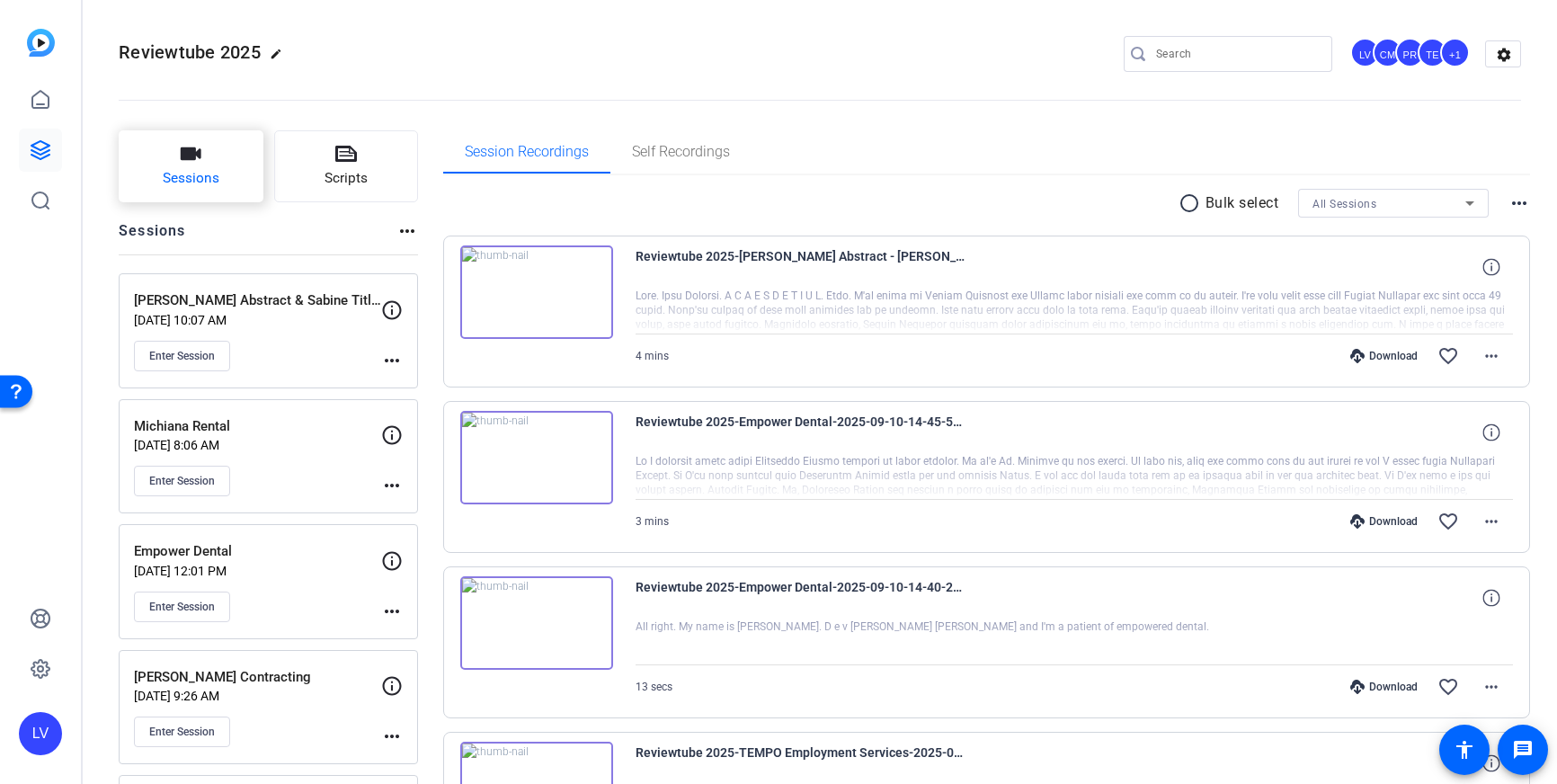
click at [208, 182] on span "Sessions" at bounding box center [190, 179] width 56 height 21
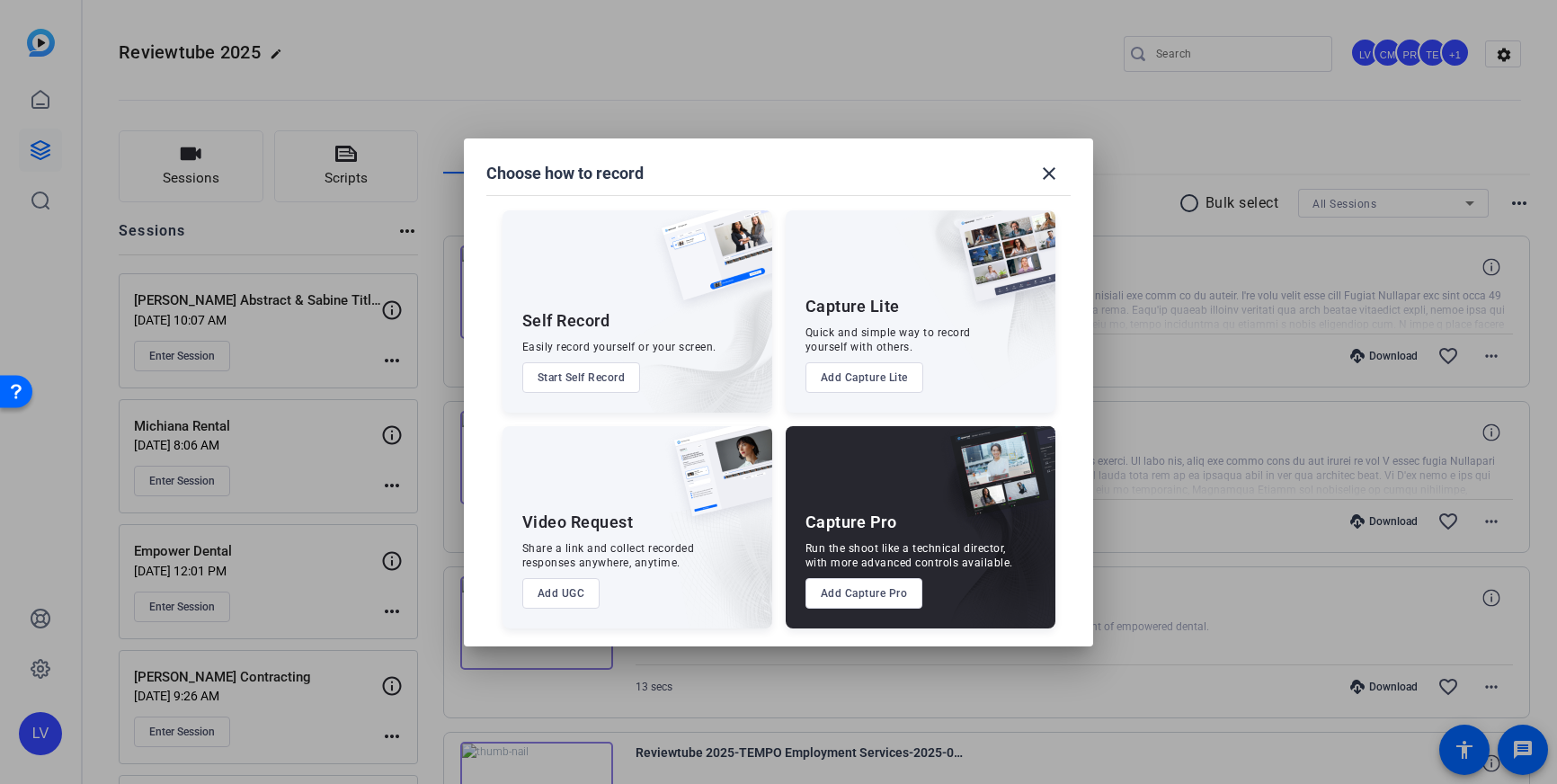
click at [851, 589] on button "Add Capture Pro" at bounding box center [864, 593] width 117 height 31
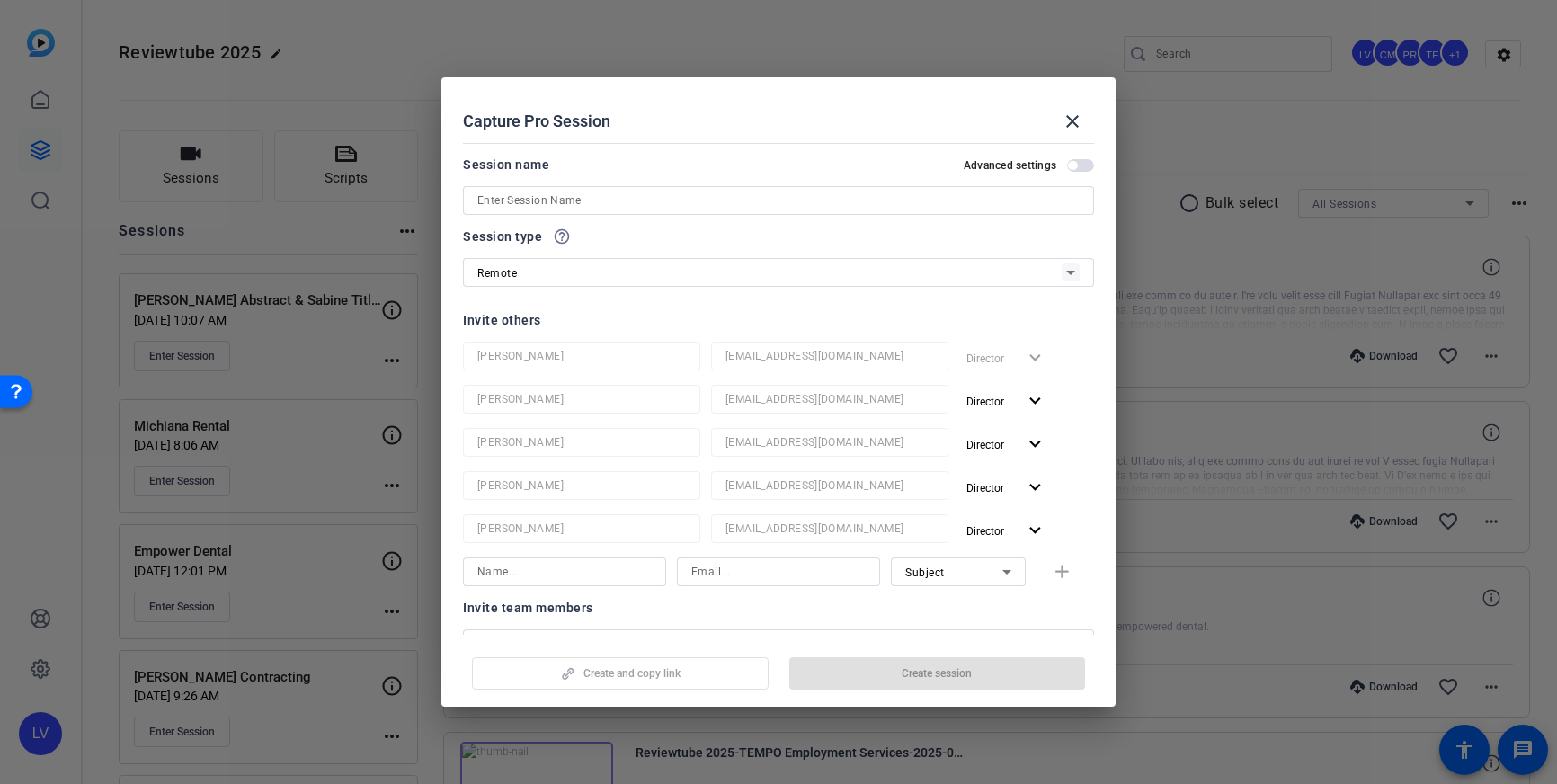
scroll to position [1, 0]
click at [617, 194] on input at bounding box center [778, 200] width 603 height 22
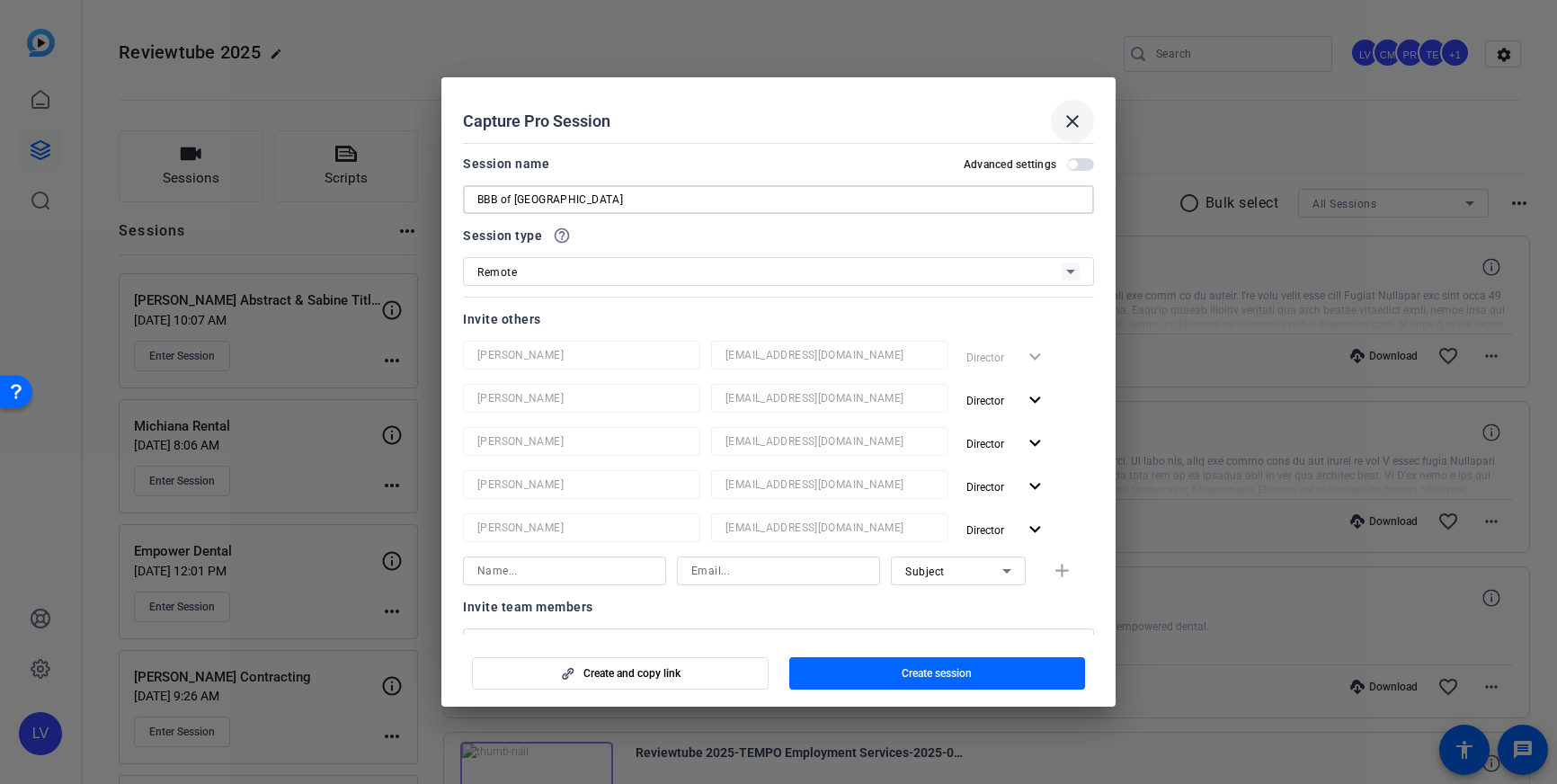
type input "BBB of [GEOGRAPHIC_DATA]"
click at [1069, 119] on mat-icon "close" at bounding box center [1072, 121] width 22 height 22
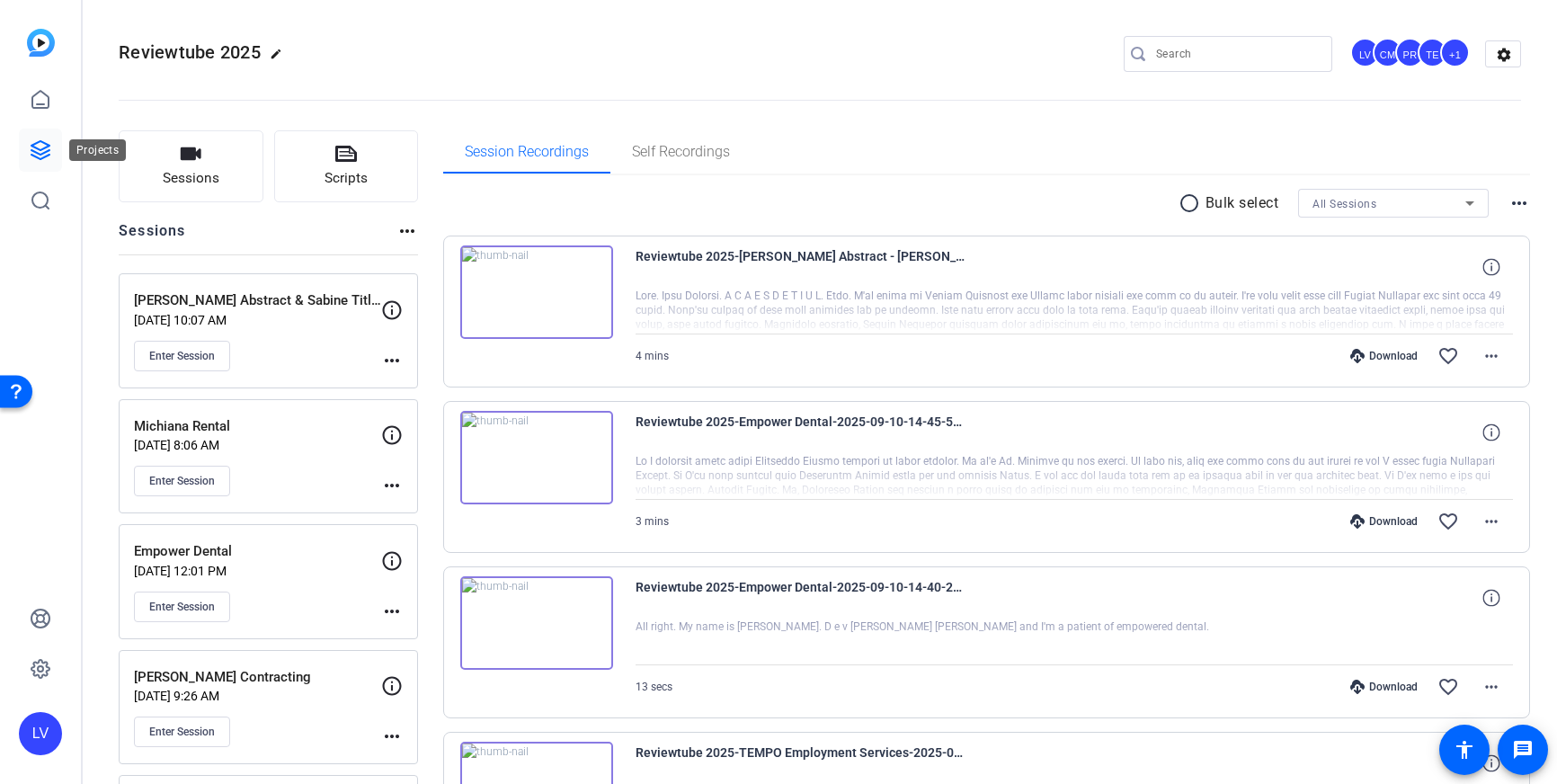
click at [52, 159] on link at bounding box center [40, 150] width 43 height 43
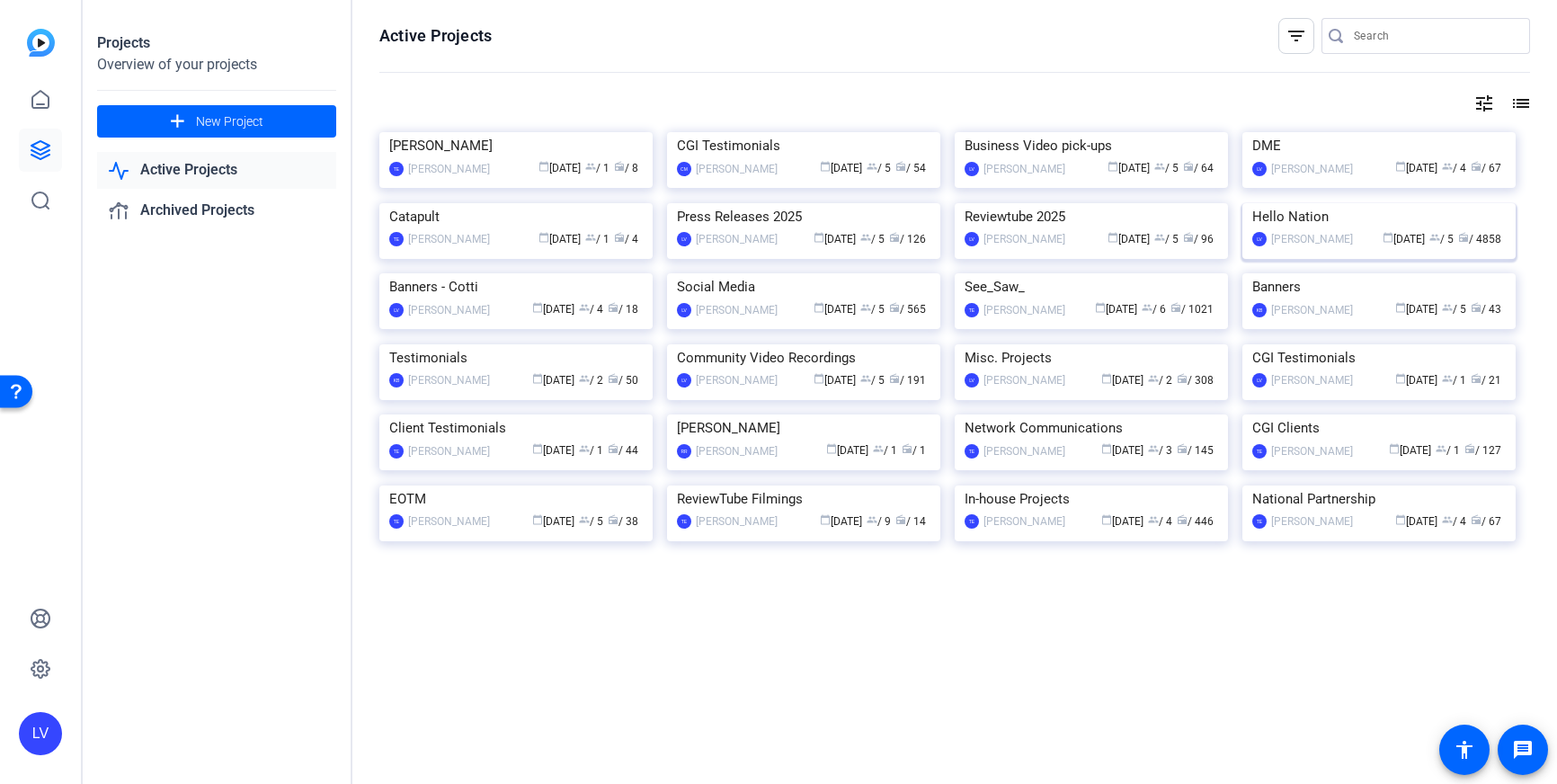
click at [1336, 203] on img at bounding box center [1379, 203] width 273 height 0
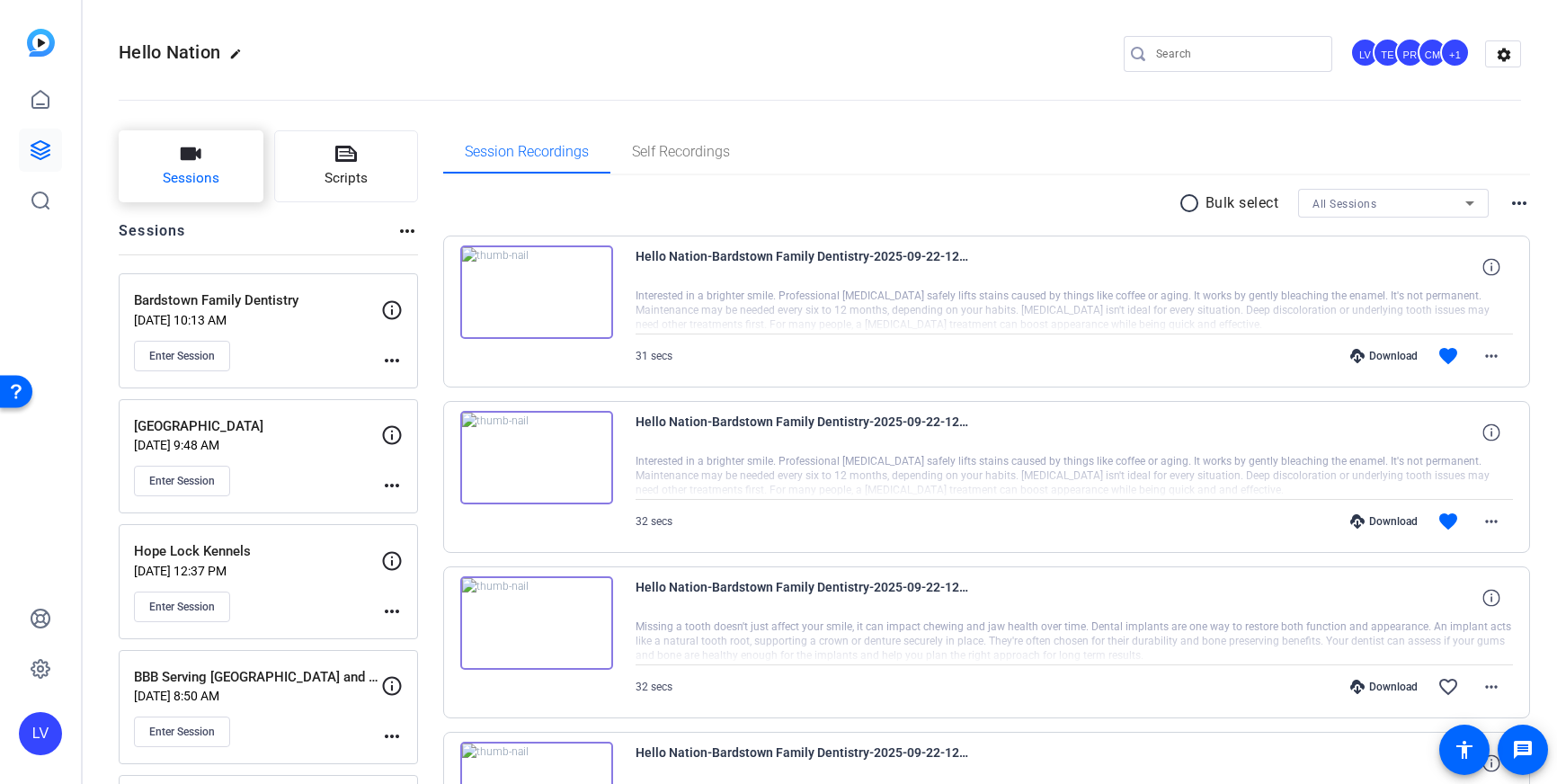
click at [191, 174] on span "Sessions" at bounding box center [190, 179] width 56 height 21
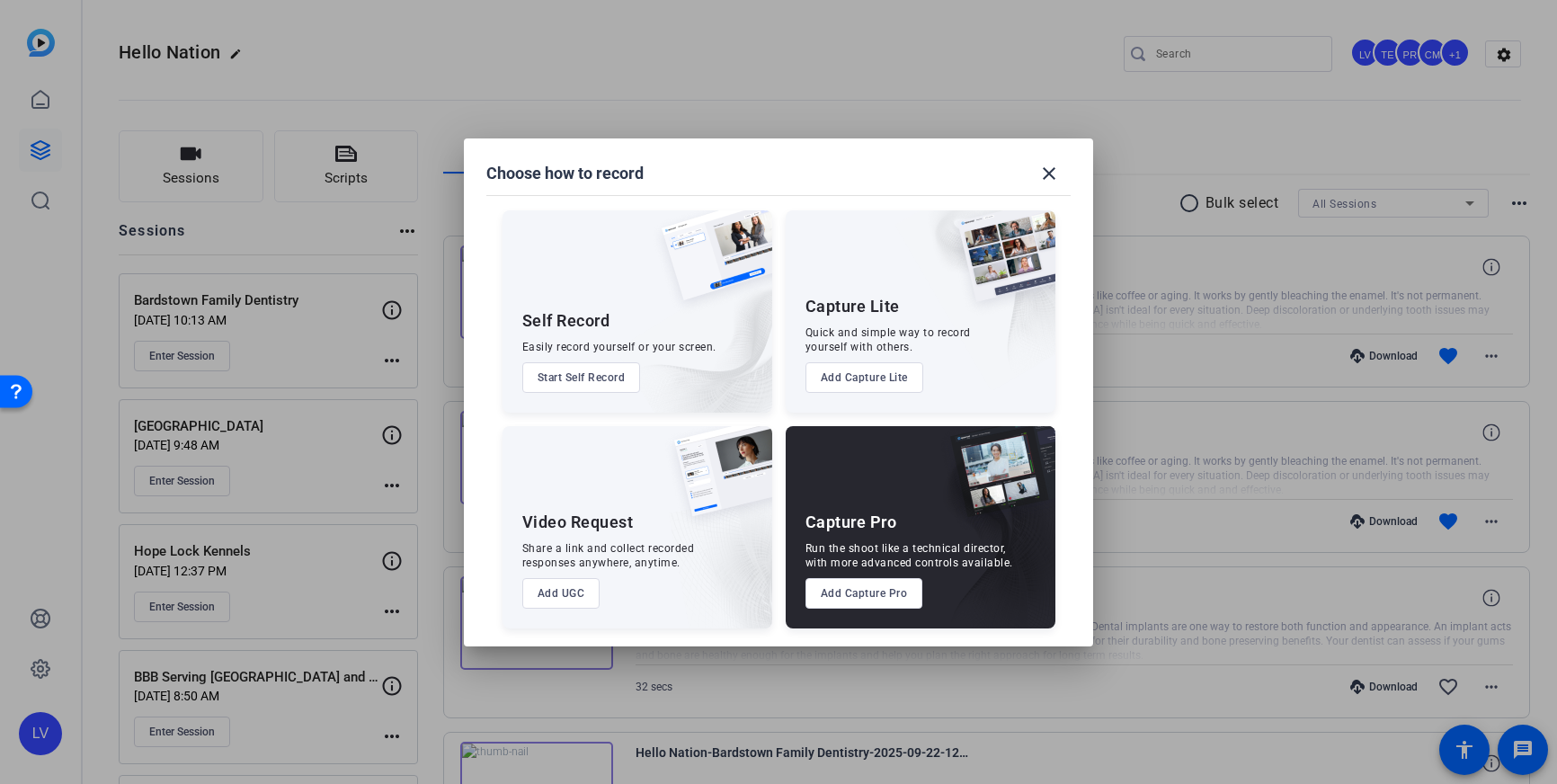
drag, startPoint x: 834, startPoint y: 595, endPoint x: 848, endPoint y: 611, distance: 21.3
click at [833, 595] on button "Add Capture Pro" at bounding box center [864, 593] width 117 height 31
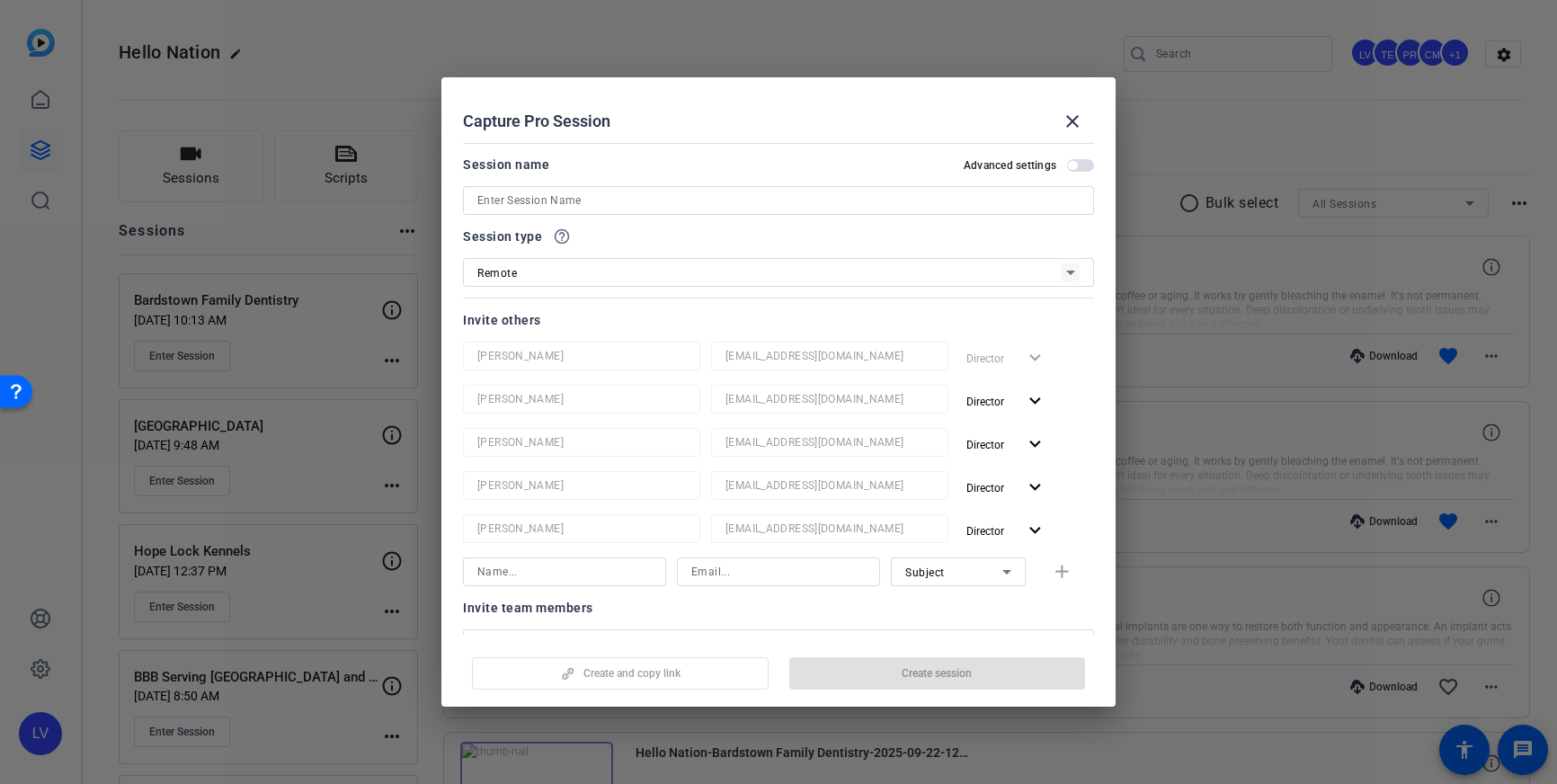
click at [533, 201] on input at bounding box center [778, 201] width 603 height 22
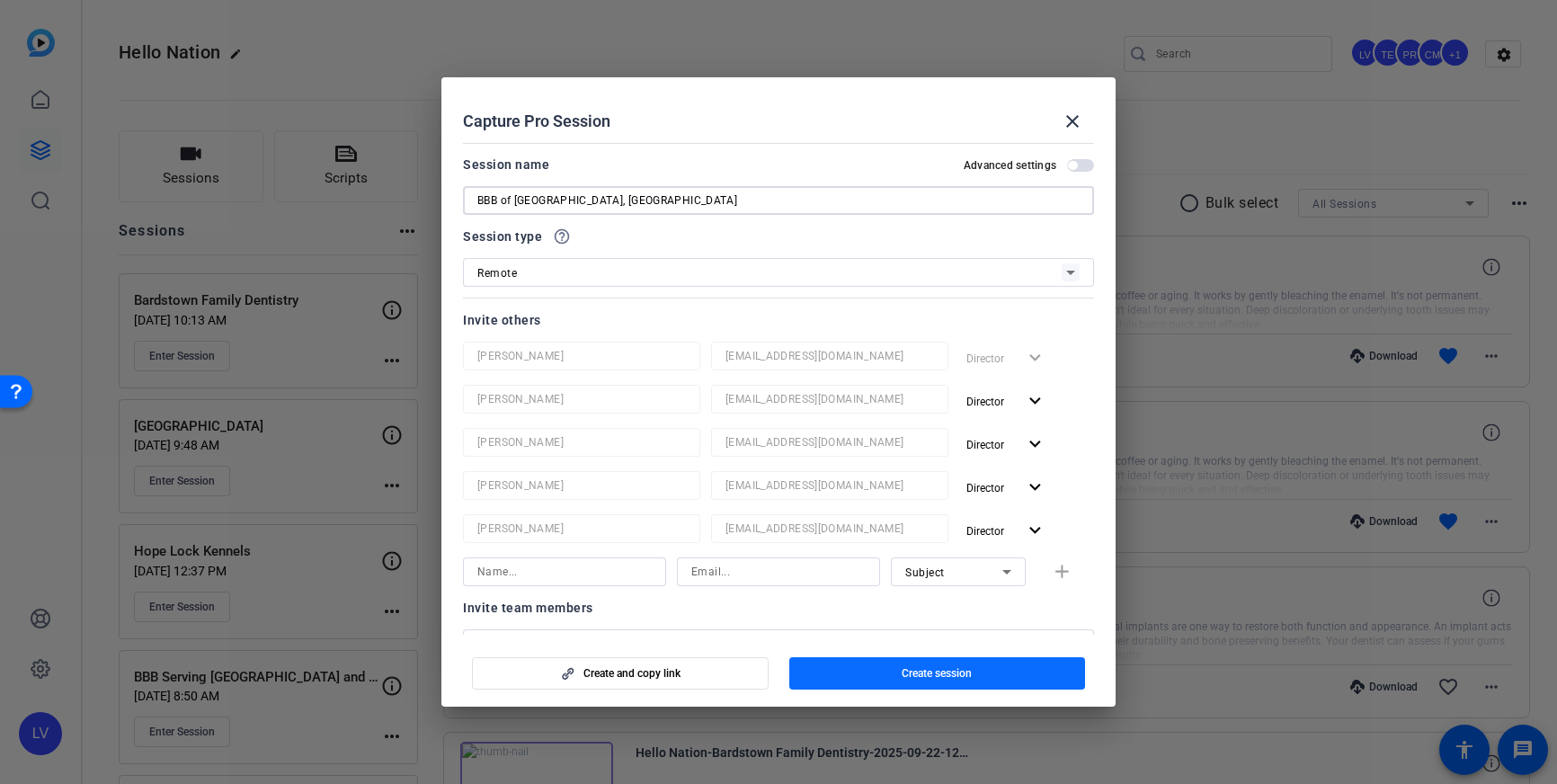
type input "BBB of [GEOGRAPHIC_DATA], [GEOGRAPHIC_DATA]"
click at [948, 666] on span "Create session" at bounding box center [936, 672] width 70 height 14
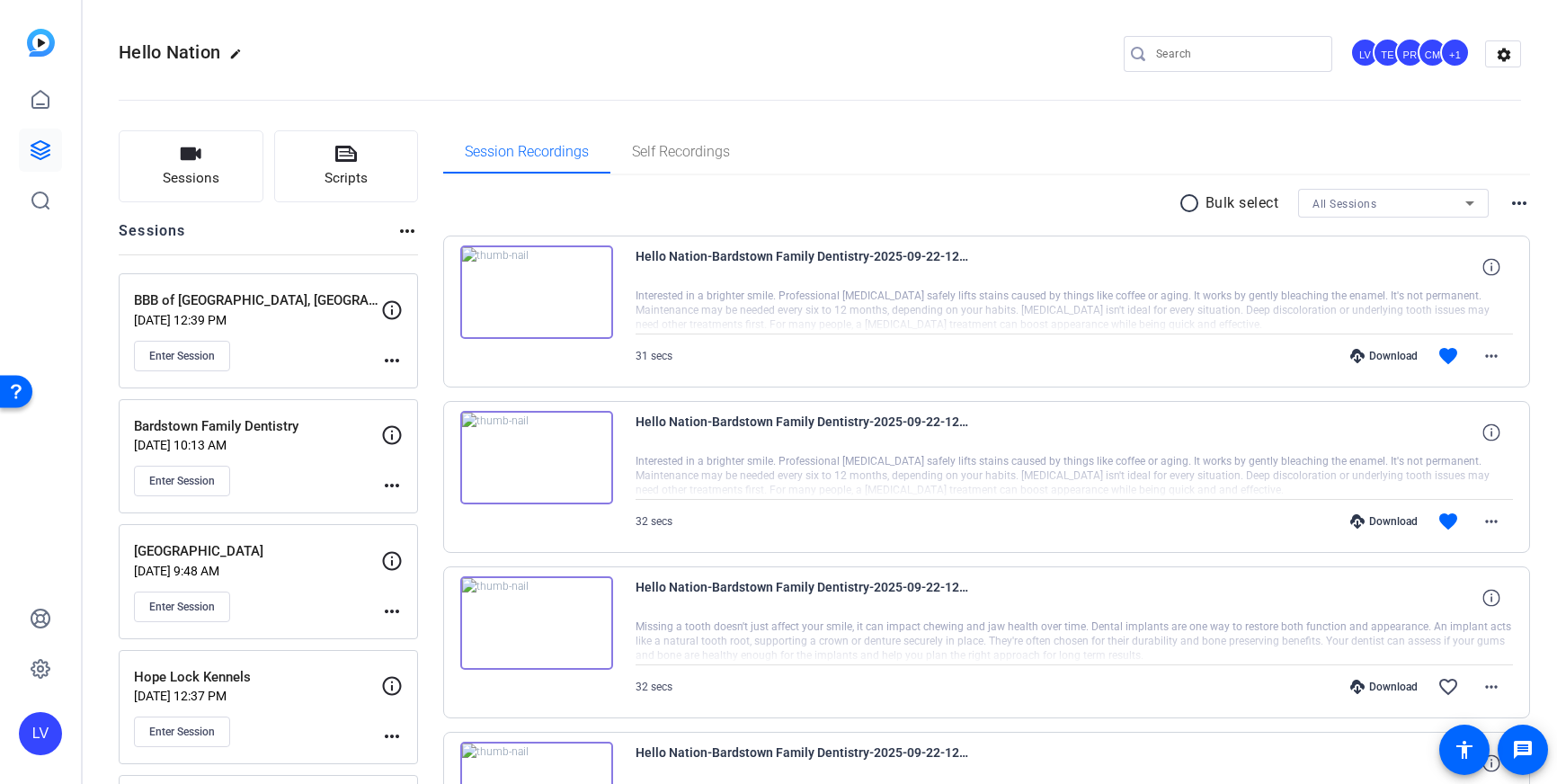
click at [389, 359] on mat-icon "more_horiz" at bounding box center [392, 360] width 22 height 22
click at [408, 380] on span "Edit Session" at bounding box center [437, 386] width 82 height 22
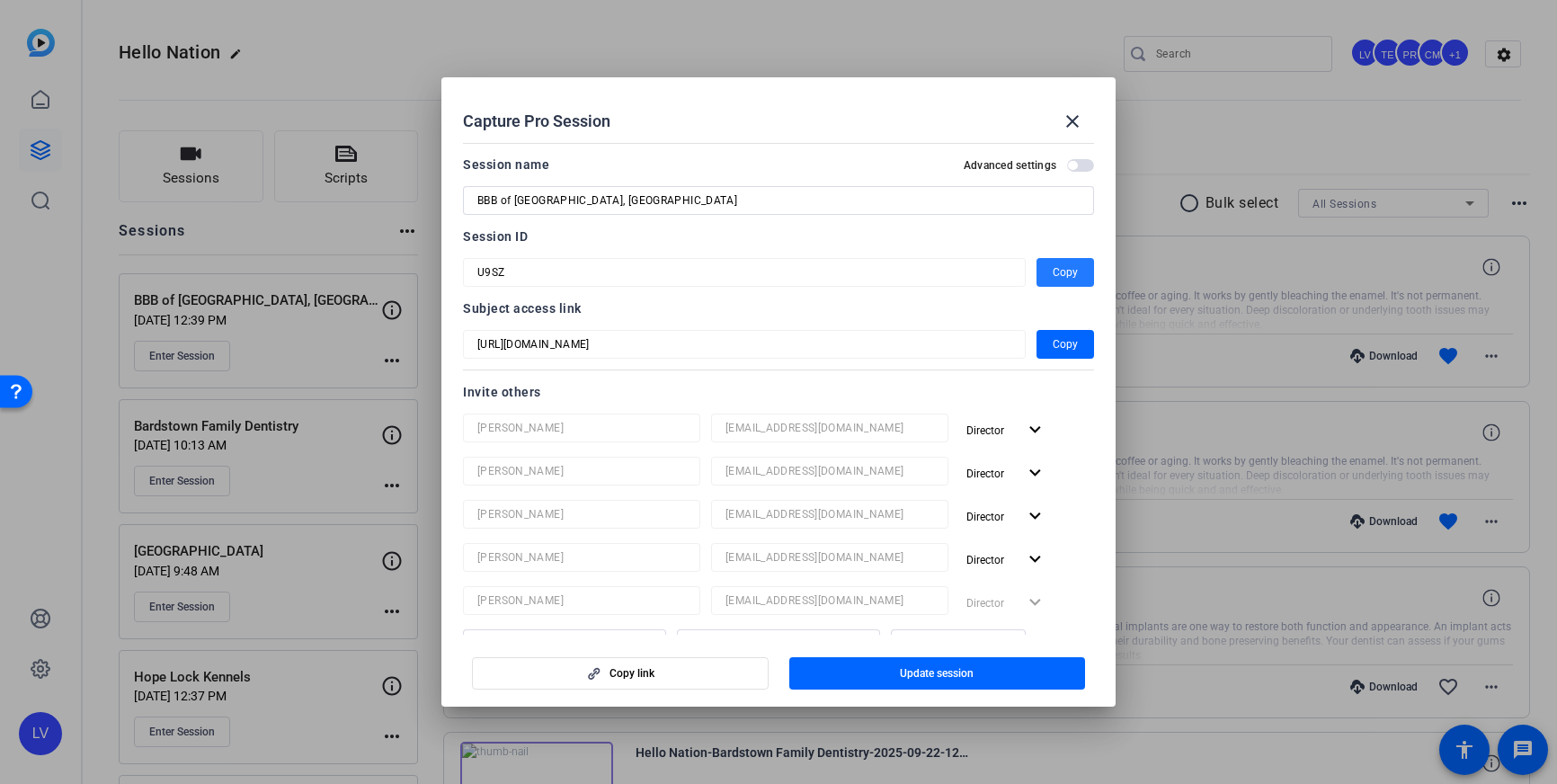
click at [1053, 270] on span "Copy" at bounding box center [1065, 272] width 25 height 22
